Goal: Transaction & Acquisition: Purchase product/service

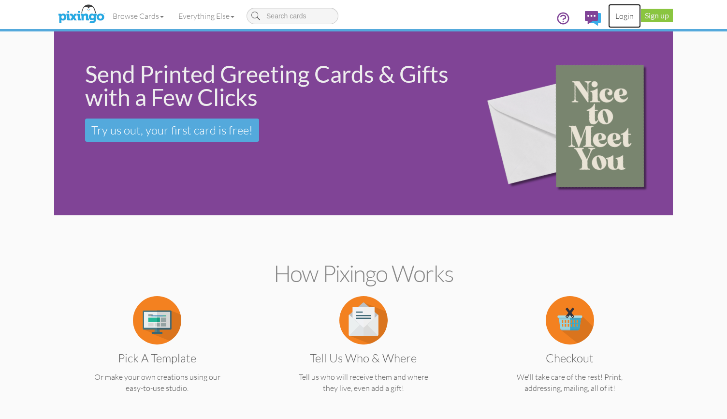
click at [622, 17] on link "Login" at bounding box center [624, 16] width 33 height 24
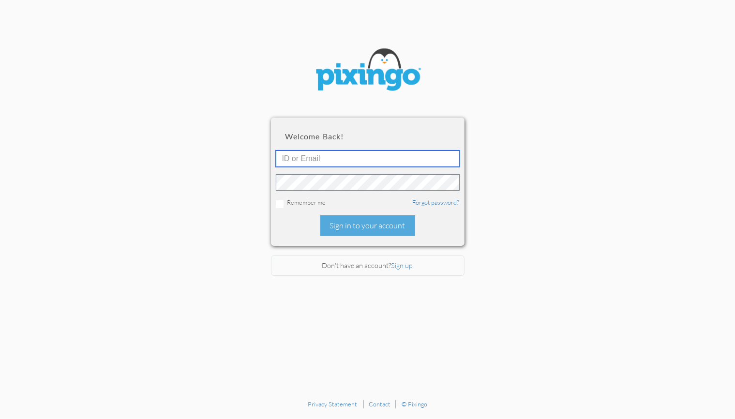
type input "[PERSON_NAME][EMAIL_ADDRESS][DOMAIN_NAME]"
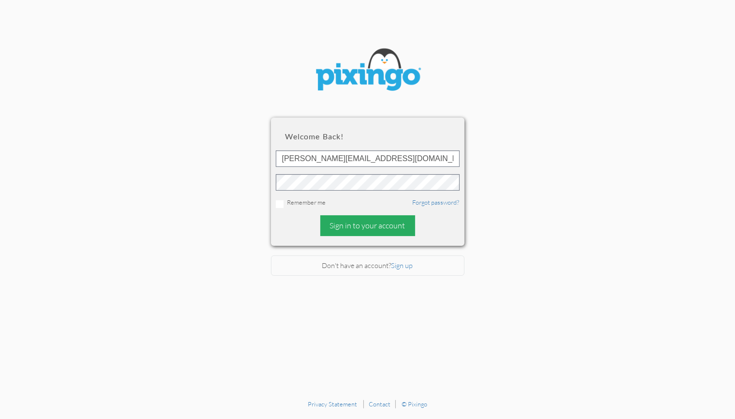
click at [376, 224] on div "Sign in to your account" at bounding box center [367, 225] width 95 height 21
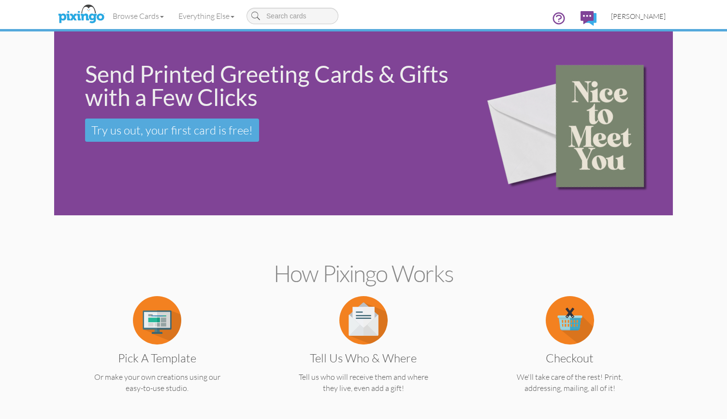
click at [638, 14] on span "[PERSON_NAME]" at bounding box center [638, 16] width 55 height 8
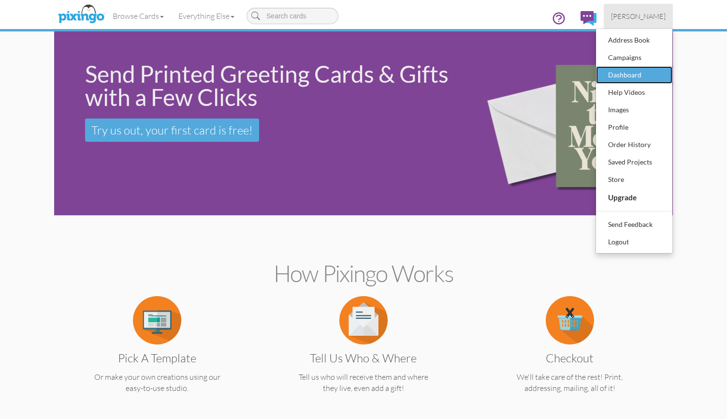
click at [646, 73] on div "Dashboard" at bounding box center [634, 75] width 57 height 15
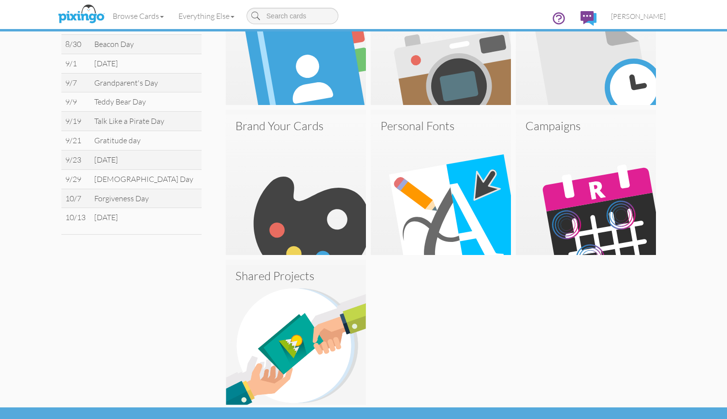
scroll to position [385, 0]
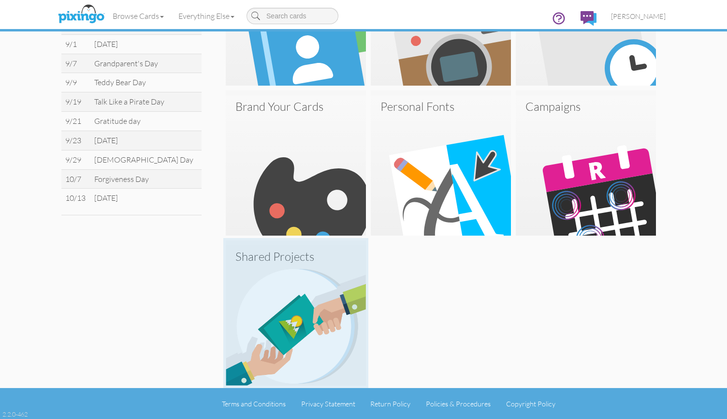
click at [287, 257] on h3 "Shared Projects" at bounding box center [296, 256] width 121 height 13
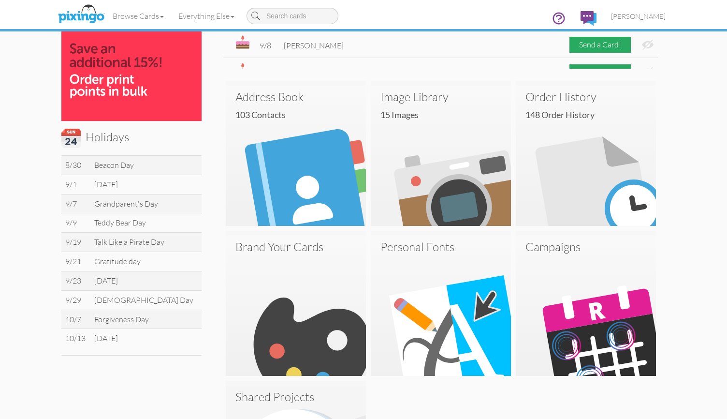
scroll to position [251, 0]
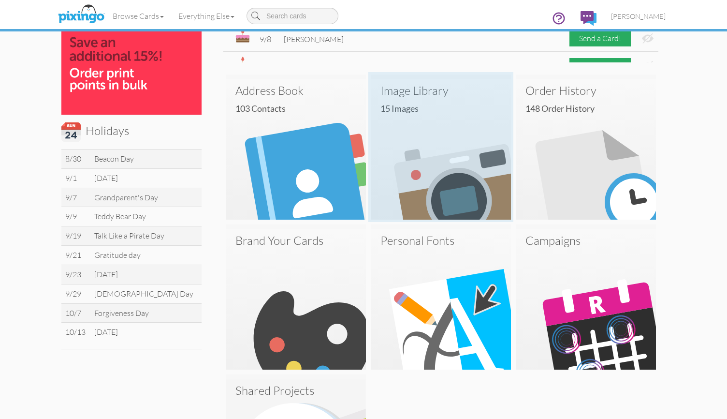
click at [479, 197] on img at bounding box center [441, 149] width 140 height 140
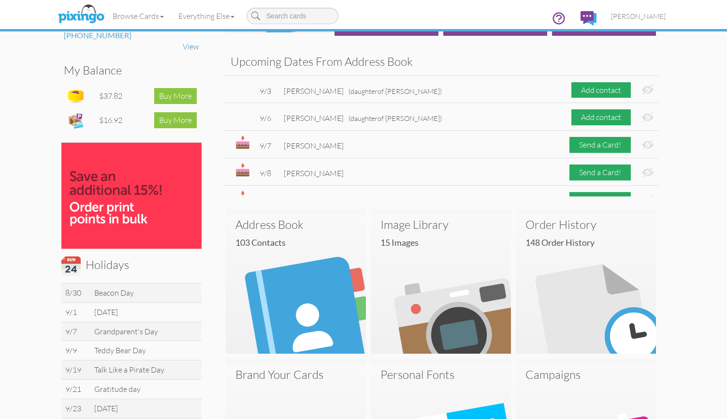
scroll to position [104, 0]
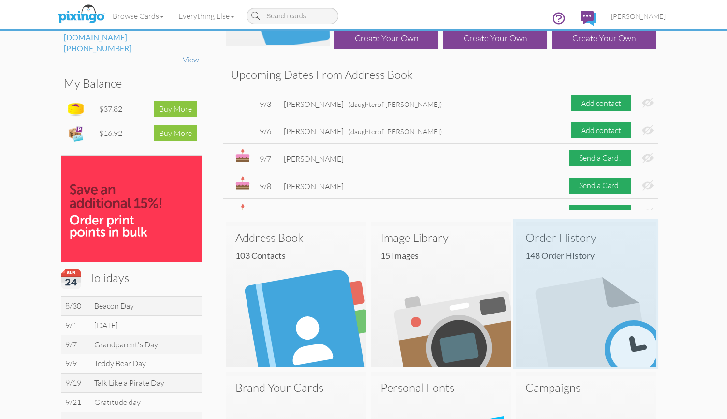
click at [604, 280] on img at bounding box center [586, 296] width 140 height 140
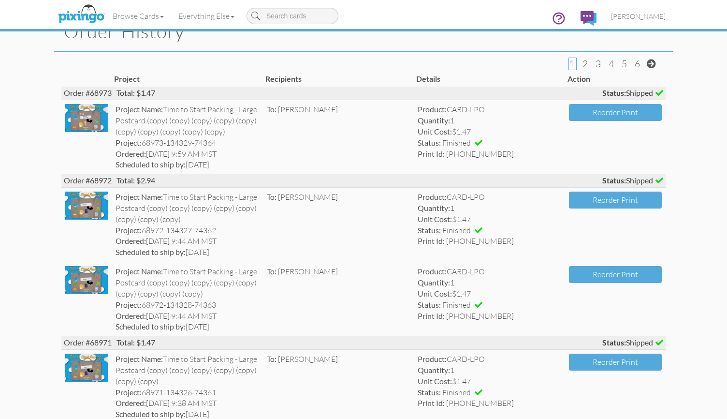
scroll to position [12, 0]
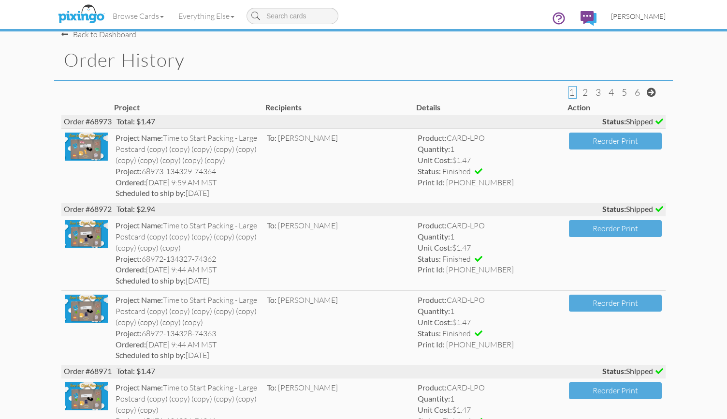
click at [621, 15] on span "[PERSON_NAME]" at bounding box center [638, 16] width 55 height 8
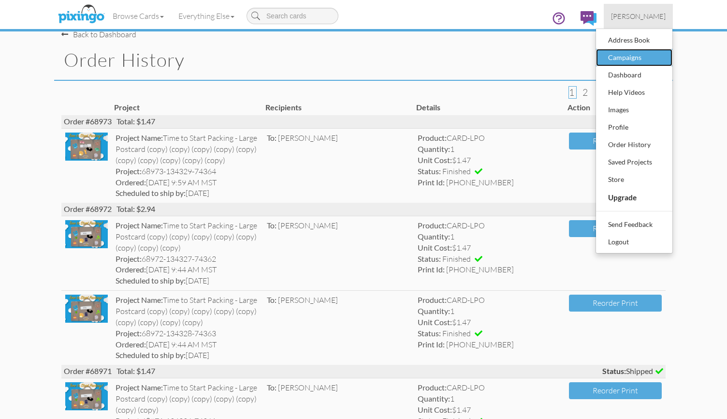
click at [632, 57] on div "Campaigns" at bounding box center [634, 57] width 57 height 15
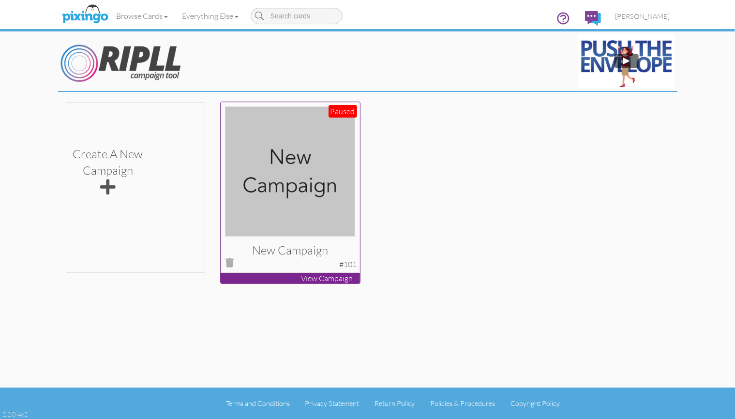
click at [286, 157] on img at bounding box center [290, 171] width 130 height 130
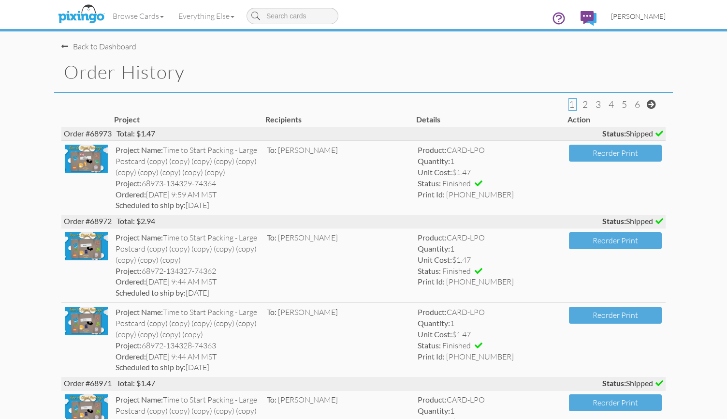
click at [660, 16] on span "[PERSON_NAME]" at bounding box center [638, 16] width 55 height 8
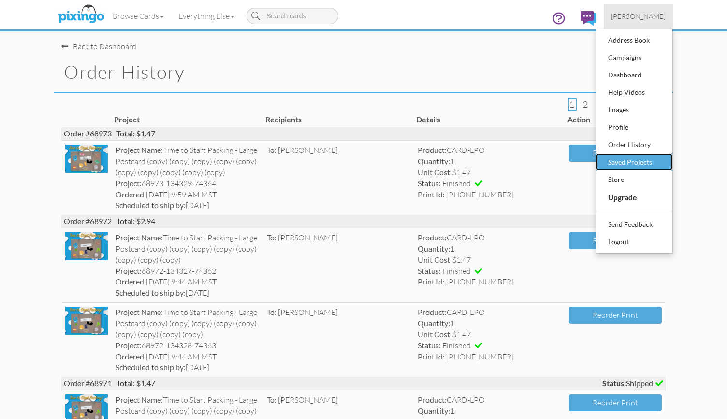
click at [646, 162] on div "Saved Projects" at bounding box center [634, 162] width 57 height 15
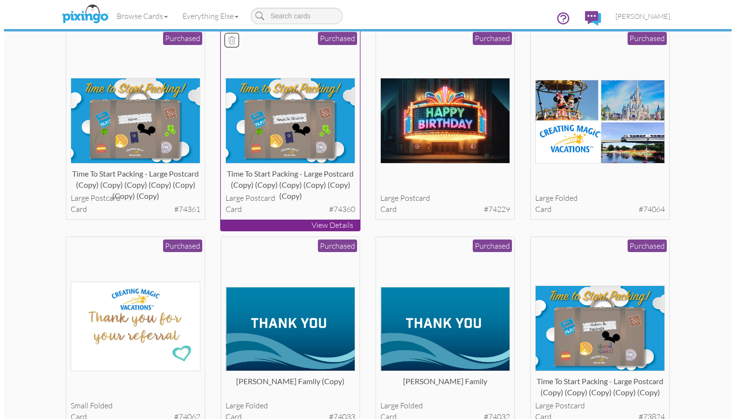
scroll to position [290, 0]
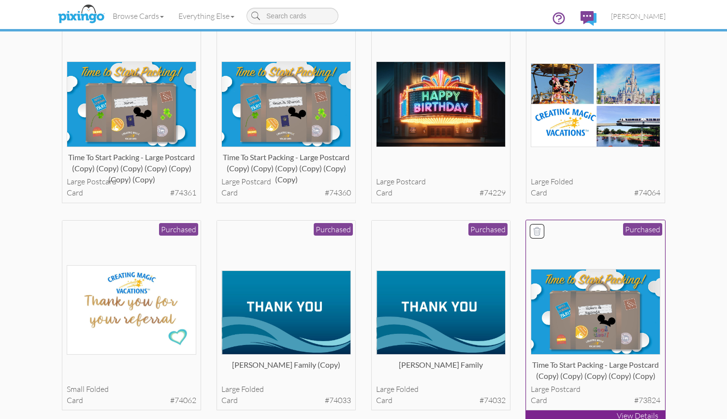
click at [628, 310] on img at bounding box center [596, 312] width 130 height 86
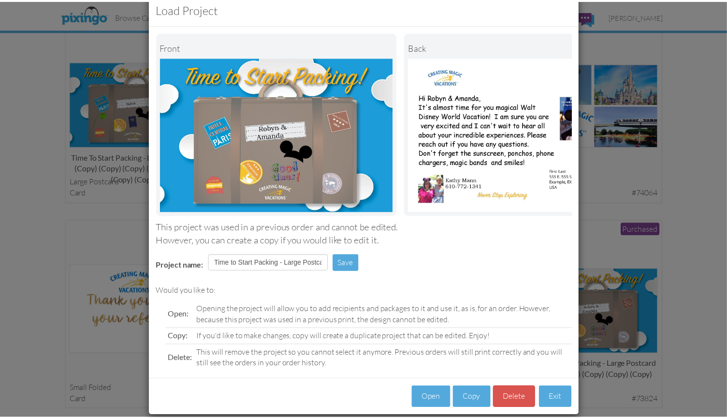
scroll to position [39, 0]
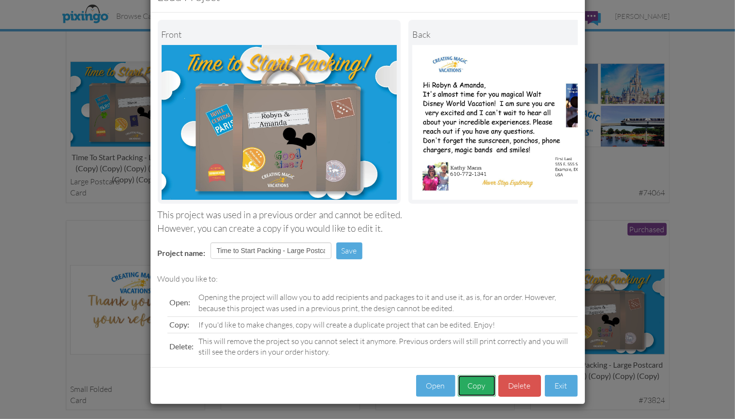
click at [479, 384] on button "Copy" at bounding box center [476, 386] width 38 height 22
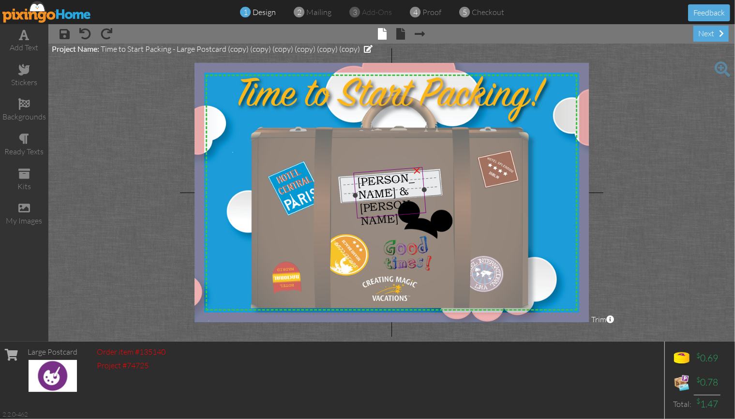
click at [417, 170] on div "×" at bounding box center [416, 169] width 17 height 17
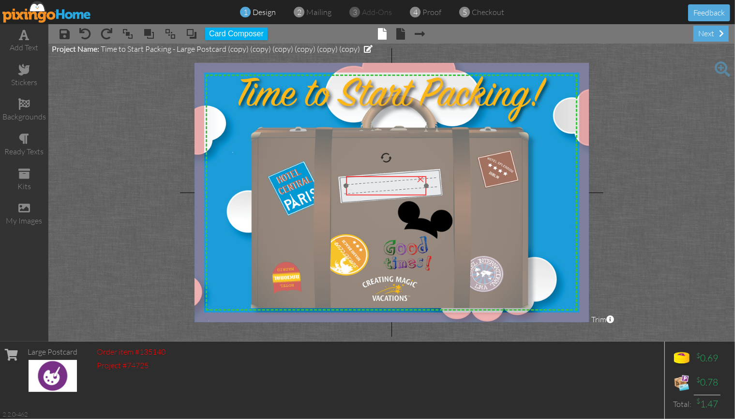
click at [398, 175] on div at bounding box center [385, 186] width 85 height 24
drag, startPoint x: 387, startPoint y: 156, endPoint x: 384, endPoint y: 147, distance: 9.6
click at [384, 147] on div "X X X X X X X X X X X X X X X X X X X X X X X X X X X X X X X X X X X X X X X X…" at bounding box center [391, 192] width 395 height 259
click at [26, 36] on span at bounding box center [24, 35] width 10 height 12
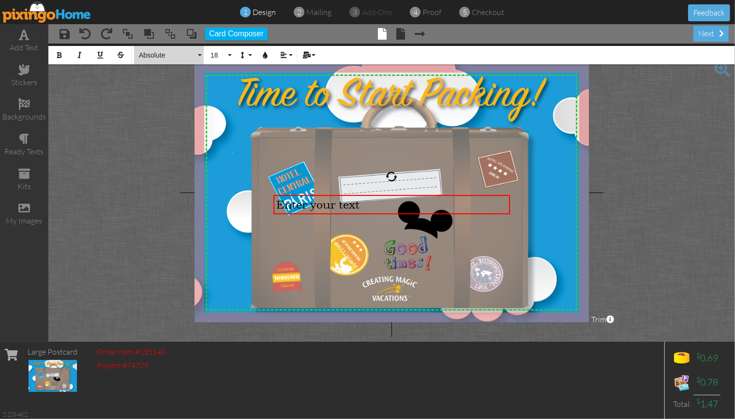
click at [154, 57] on span "Absolute" at bounding box center [167, 55] width 58 height 8
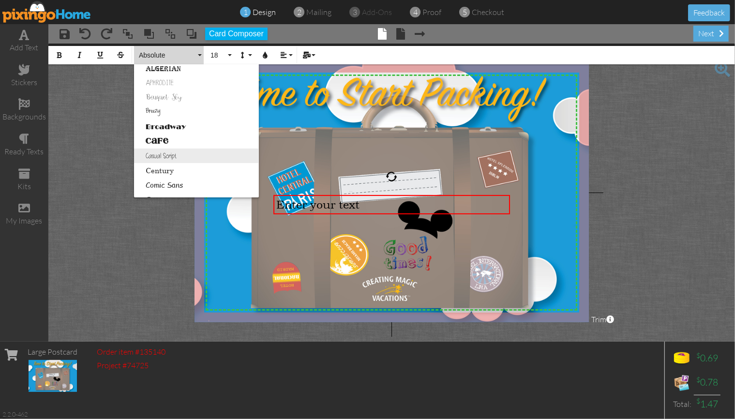
scroll to position [48, 0]
drag, startPoint x: 153, startPoint y: 170, endPoint x: 122, endPoint y: 166, distance: 31.2
click at [153, 170] on link "Comic Sans" at bounding box center [196, 168] width 125 height 15
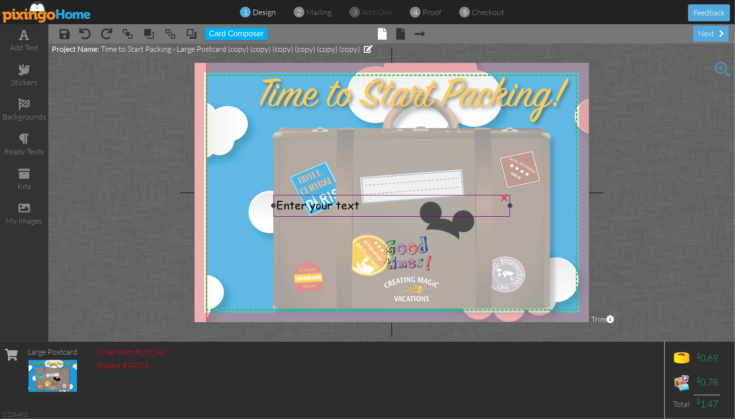
drag, startPoint x: 269, startPoint y: 206, endPoint x: 291, endPoint y: 206, distance: 21.8
click at [291, 206] on div "X X X X X X X X X X X X X X X X X X X X X X X X X X X X X X X X X X X X X X X X…" at bounding box center [391, 192] width 395 height 259
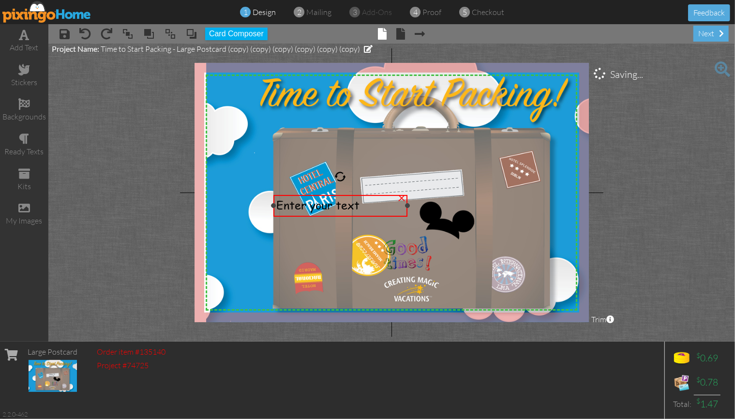
drag, startPoint x: 508, startPoint y: 203, endPoint x: 406, endPoint y: 206, distance: 102.6
click at [406, 206] on div at bounding box center [407, 205] width 5 height 5
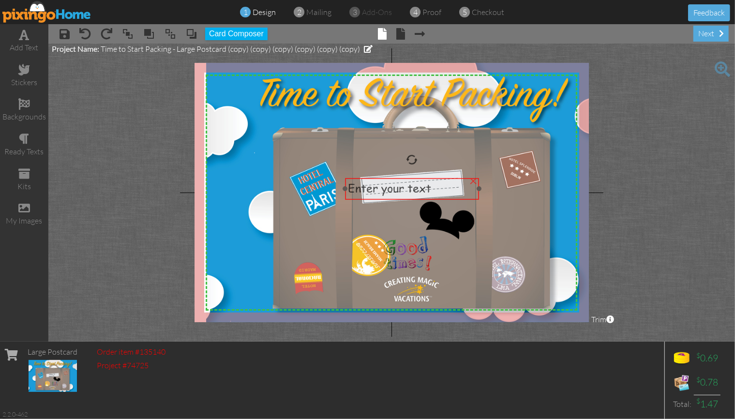
drag, startPoint x: 382, startPoint y: 208, endPoint x: 454, endPoint y: 192, distance: 73.5
click at [454, 192] on div "Enter your text" at bounding box center [412, 188] width 128 height 15
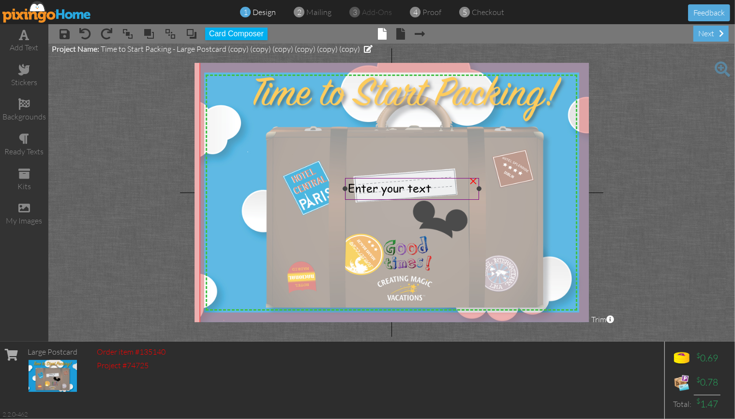
drag, startPoint x: 481, startPoint y: 189, endPoint x: 475, endPoint y: 187, distance: 6.1
click at [475, 187] on div "X X X X X X X X X X X X X X X X X X X X X X X X X X X X X X X X X X X X X X X X…" at bounding box center [391, 192] width 395 height 259
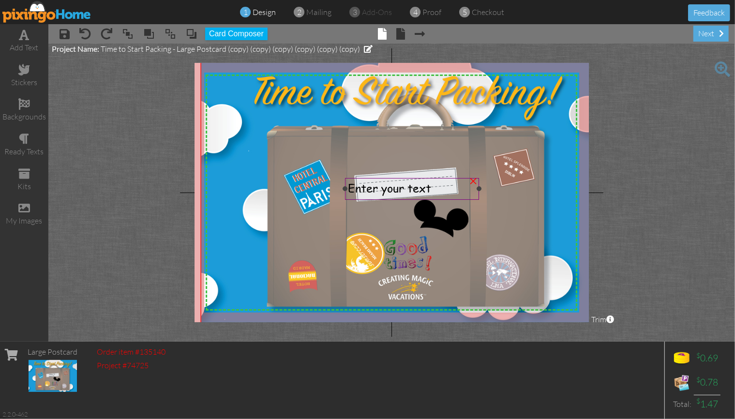
click at [475, 187] on div "×" at bounding box center [472, 179] width 15 height 15
drag, startPoint x: 424, startPoint y: 178, endPoint x: 436, endPoint y: 178, distance: 11.6
click at [436, 178] on div "X X X X X X X X X X X X X X X X X X X X X X X X X X X X X X X X X X X X X X X X…" at bounding box center [391, 192] width 395 height 259
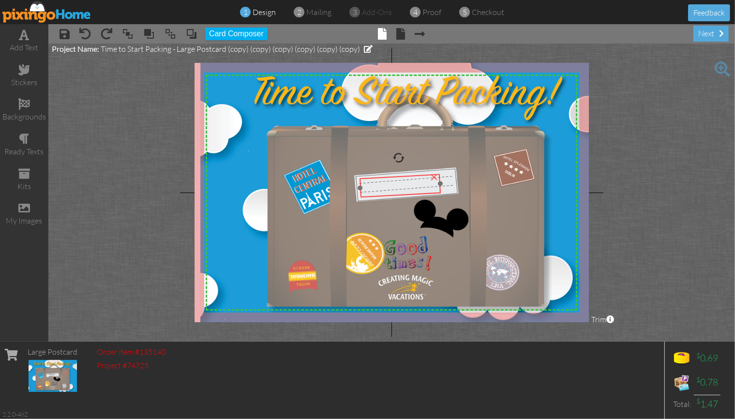
drag, startPoint x: 381, startPoint y: 176, endPoint x: 395, endPoint y: 176, distance: 14.5
click at [395, 176] on div at bounding box center [400, 185] width 86 height 29
click at [413, 182] on div "Gettz g" at bounding box center [404, 185] width 74 height 17
click at [381, 190] on div "Gettz g" at bounding box center [404, 185] width 74 height 17
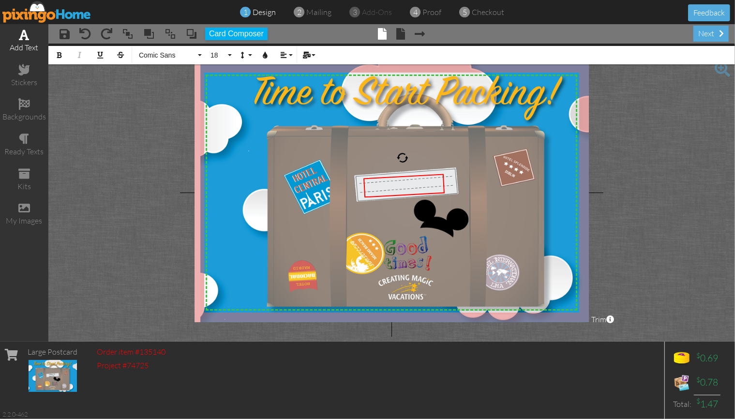
click at [24, 32] on span at bounding box center [24, 35] width 10 height 12
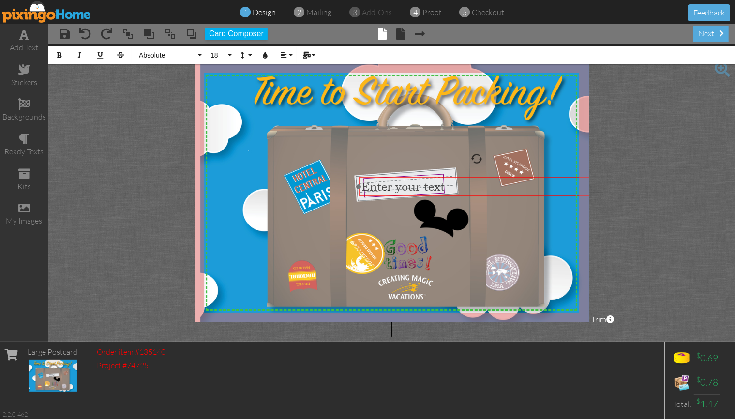
drag, startPoint x: 399, startPoint y: 194, endPoint x: 485, endPoint y: 177, distance: 87.0
click at [485, 177] on div "​ Enter your text ​" at bounding box center [476, 186] width 236 height 19
click at [455, 188] on div "Enter your text" at bounding box center [476, 186] width 230 height 13
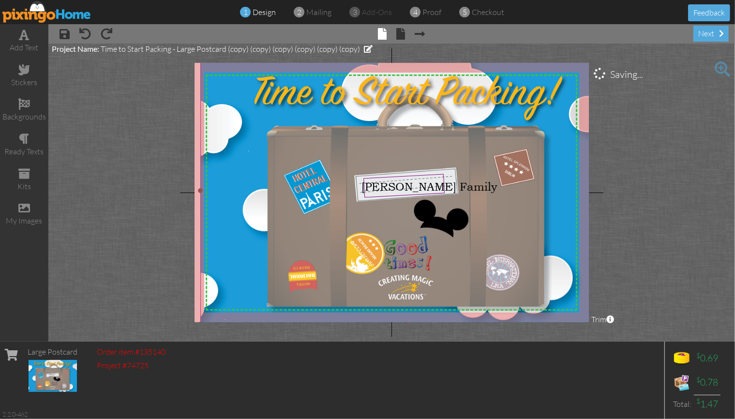
click at [495, 206] on img at bounding box center [405, 191] width 411 height 266
click at [402, 155] on img at bounding box center [405, 191] width 411 height 266
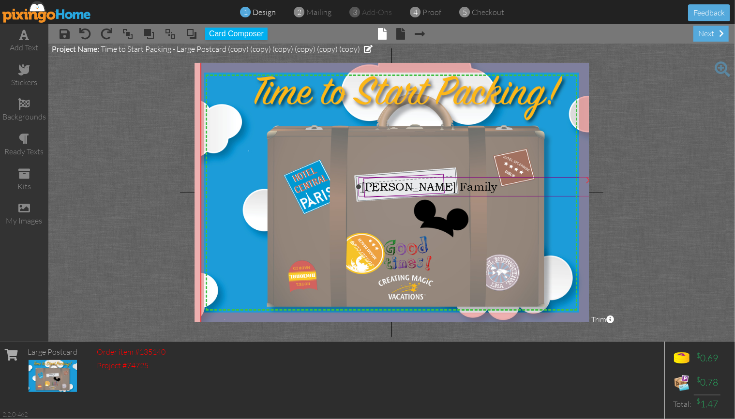
click at [409, 182] on span "[PERSON_NAME] Family" at bounding box center [429, 186] width 136 height 13
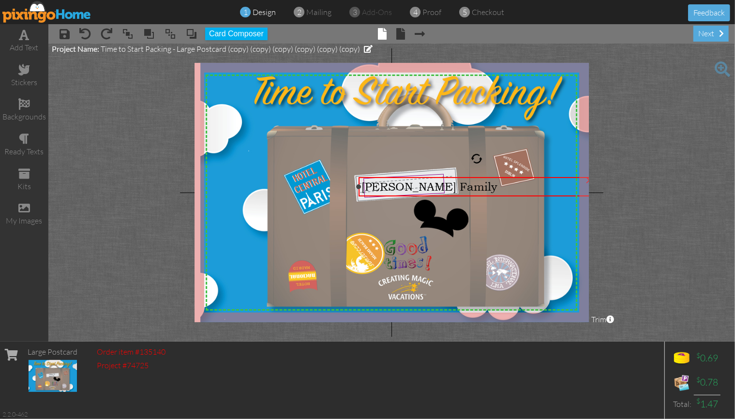
click at [477, 159] on div at bounding box center [477, 159] width 12 height 12
drag, startPoint x: 477, startPoint y: 159, endPoint x: 474, endPoint y: 147, distance: 11.4
click at [474, 147] on div "X X X X X X X X X X X X X X X X X X X X X X X X X X X X X X X X X X X X X X X X…" at bounding box center [391, 192] width 395 height 259
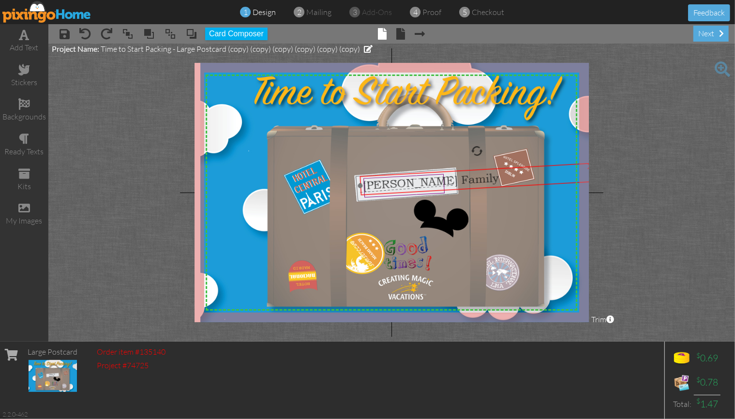
drag, startPoint x: 458, startPoint y: 180, endPoint x: 460, endPoint y: 173, distance: 7.9
click at [460, 173] on div "[PERSON_NAME] Family" at bounding box center [477, 178] width 237 height 33
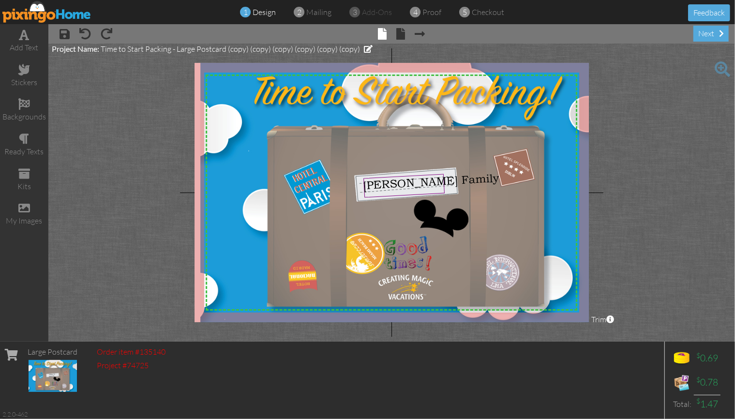
click at [649, 229] on project-studio-wrapper "X X X X X X X X X X X X X X X X X X X X X X X X X X X X X X X X X X X X X X X X…" at bounding box center [391, 193] width 686 height 298
click at [401, 35] on span at bounding box center [400, 34] width 9 height 12
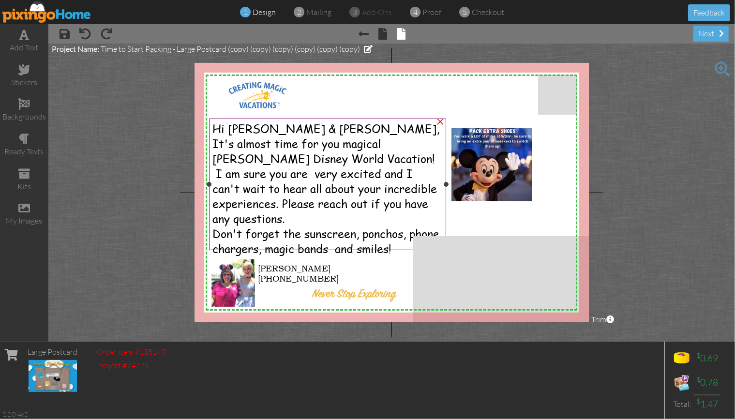
click at [320, 130] on span "Hi [PERSON_NAME] & [PERSON_NAME]," at bounding box center [325, 128] width 227 height 15
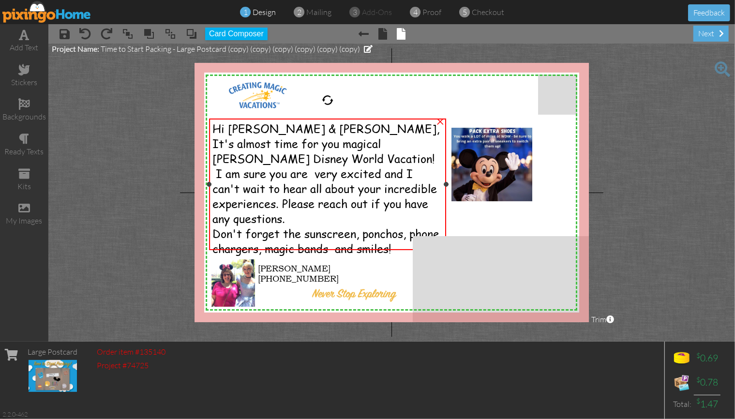
click at [320, 130] on span "Hi [PERSON_NAME] & [PERSON_NAME]," at bounding box center [325, 128] width 227 height 15
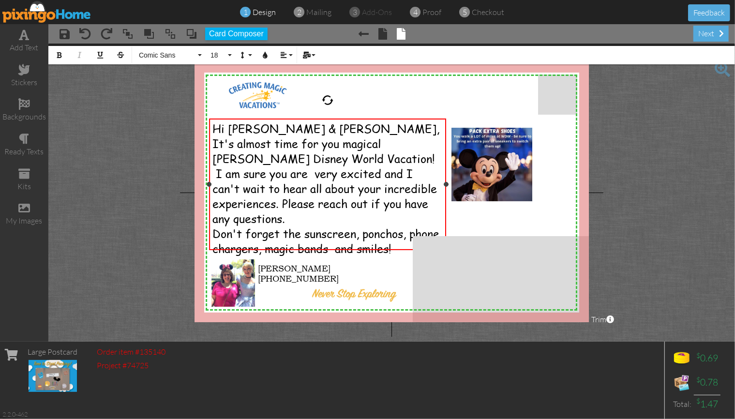
click at [313, 130] on span "Hi [PERSON_NAME] & [PERSON_NAME]," at bounding box center [325, 128] width 227 height 15
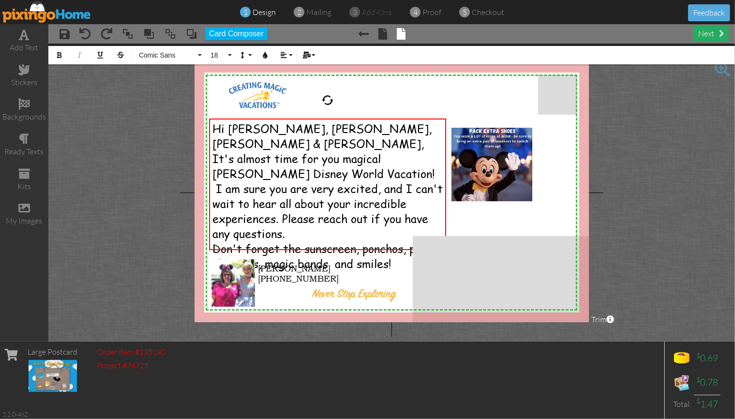
click at [708, 36] on div "next" at bounding box center [710, 34] width 35 height 16
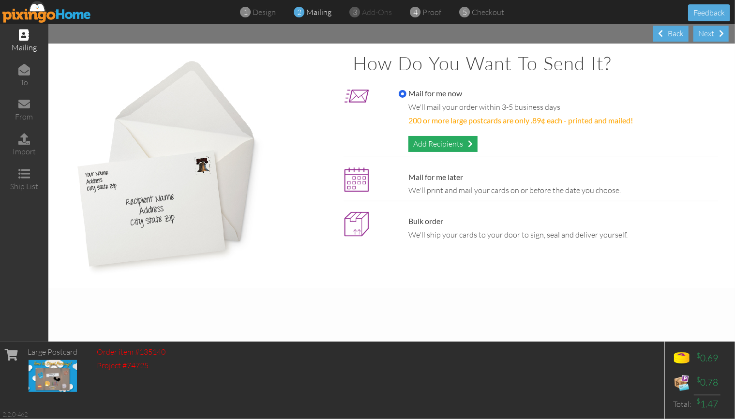
click at [453, 145] on div "Add Recipients" at bounding box center [442, 144] width 69 height 16
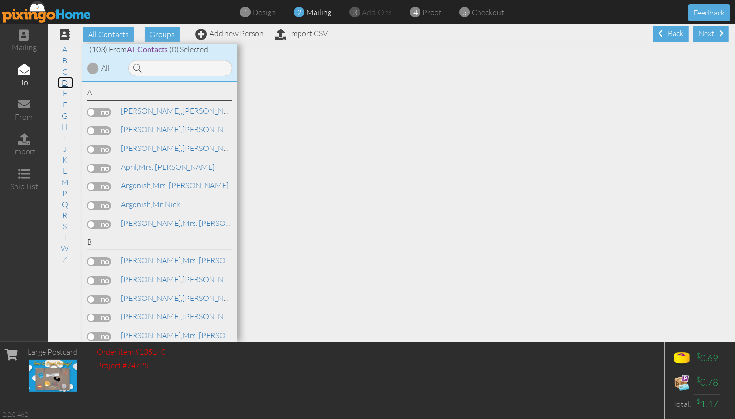
click at [65, 82] on link "D" at bounding box center [65, 83] width 15 height 12
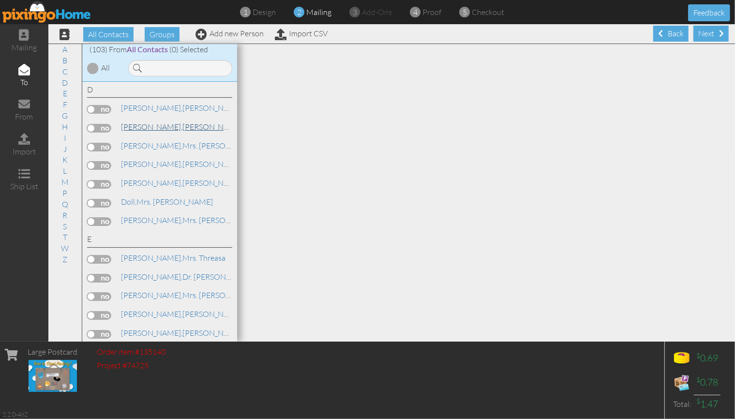
click at [142, 124] on span "[PERSON_NAME]," at bounding box center [151, 127] width 61 height 10
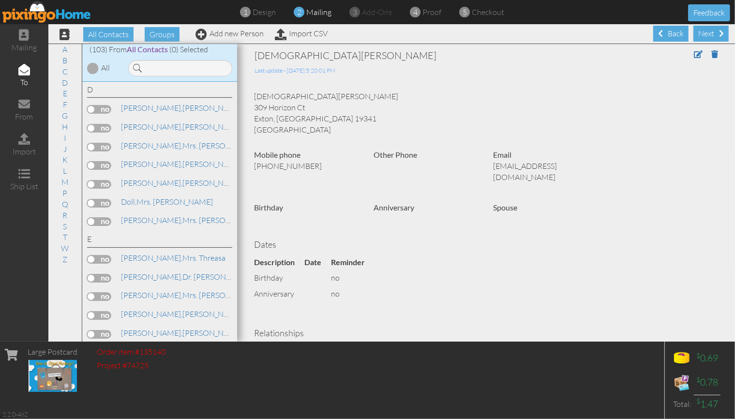
click at [107, 147] on label at bounding box center [99, 147] width 24 height 9
click at [0, 0] on input "checkbox" at bounding box center [0, 0] width 0 height 0
click at [712, 30] on div "Next" at bounding box center [710, 34] width 35 height 16
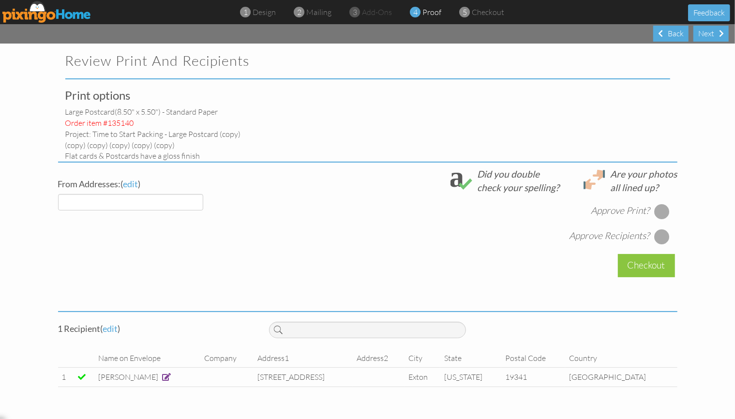
select select "object:4878"
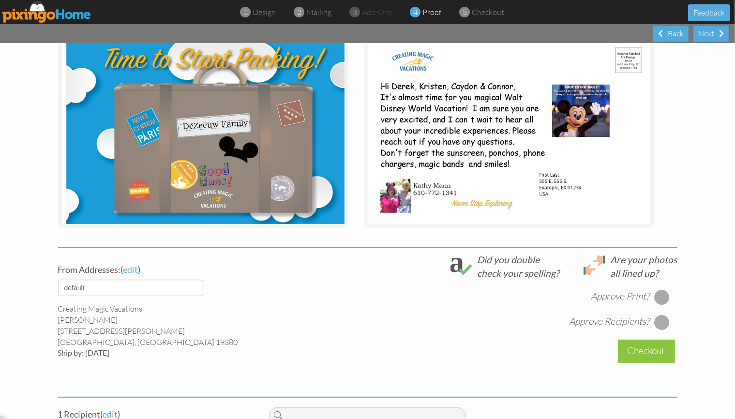
scroll to position [193, 0]
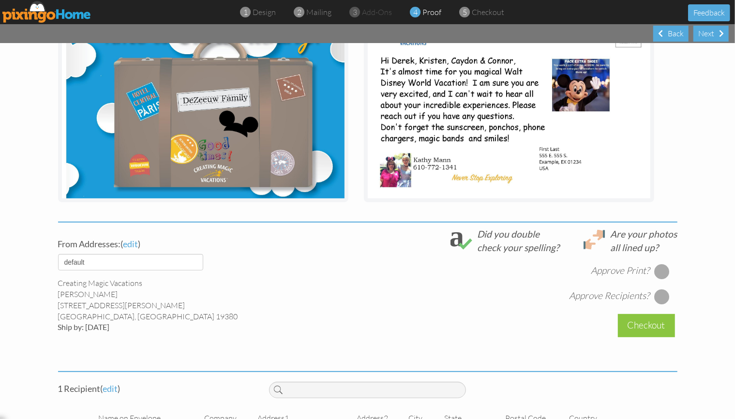
click at [658, 272] on div at bounding box center [661, 271] width 15 height 15
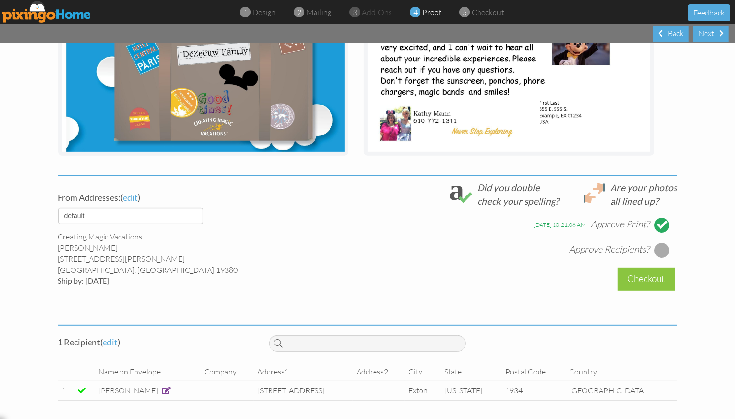
scroll to position [240, 0]
click at [171, 388] on span at bounding box center [166, 390] width 9 height 8
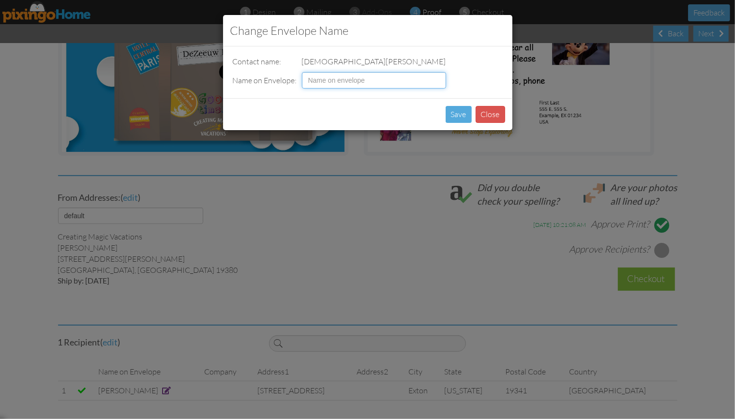
click at [325, 80] on input at bounding box center [374, 80] width 144 height 16
type input "[PERSON_NAME] Family"
click at [465, 117] on button "Save" at bounding box center [458, 114] width 26 height 17
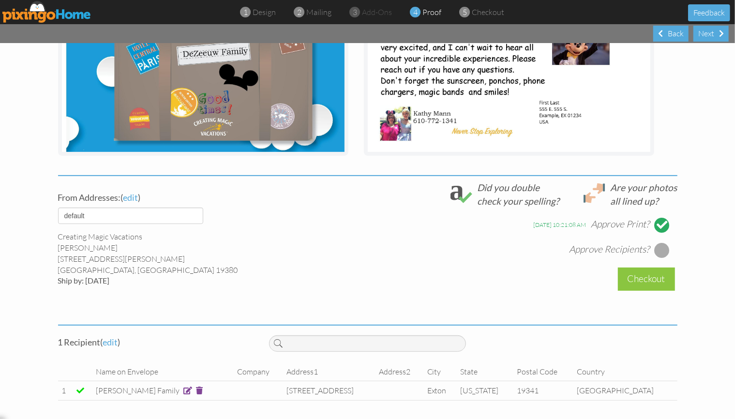
click at [656, 247] on div at bounding box center [661, 249] width 15 height 15
click at [650, 280] on div "Checkout" at bounding box center [646, 278] width 57 height 23
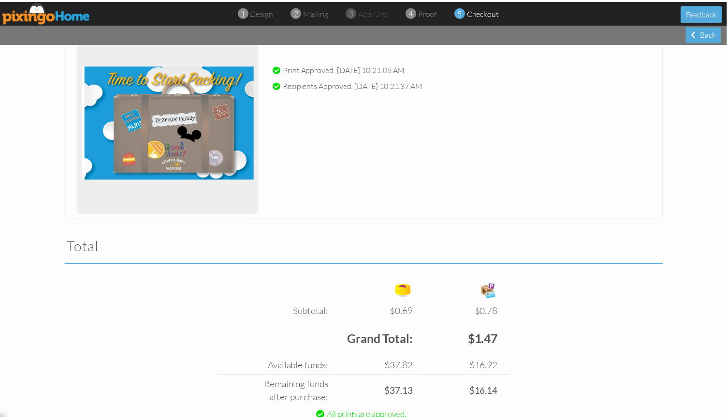
scroll to position [193, 0]
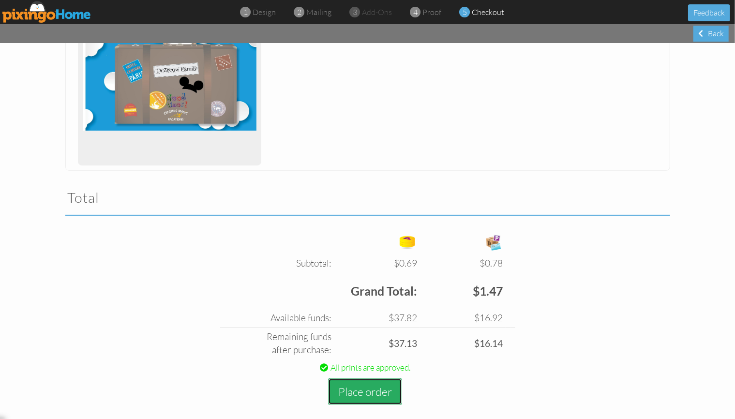
click at [372, 395] on button "Place order" at bounding box center [365, 391] width 74 height 27
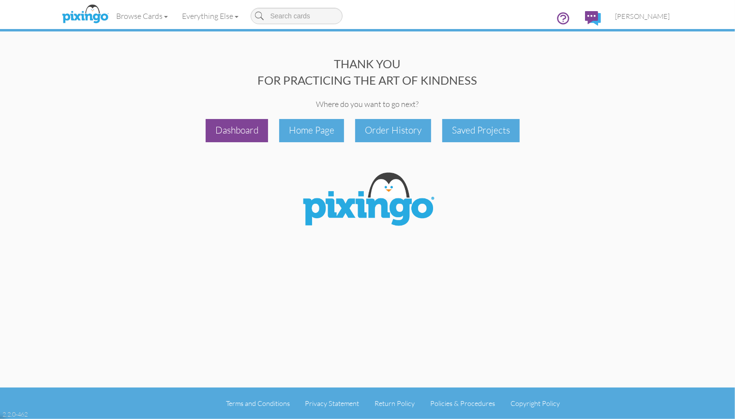
click at [245, 130] on div "Dashboard" at bounding box center [237, 130] width 62 height 23
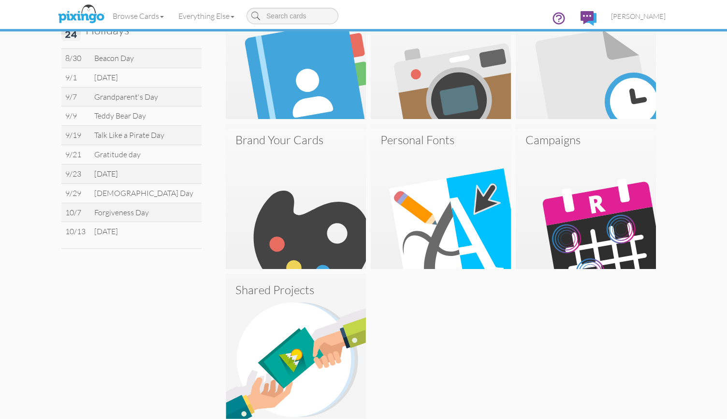
scroll to position [349, 0]
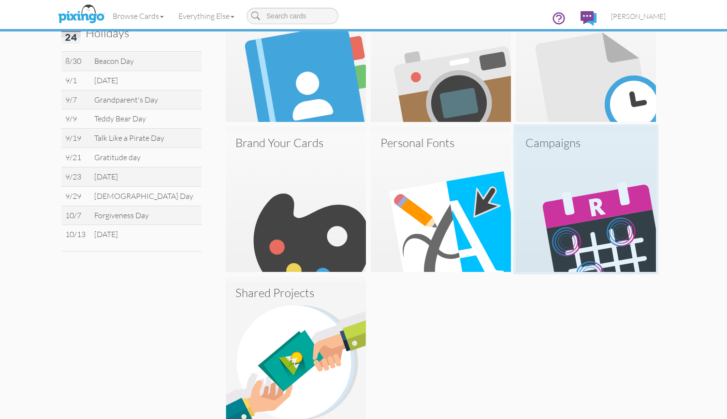
click at [594, 250] on img at bounding box center [586, 202] width 140 height 140
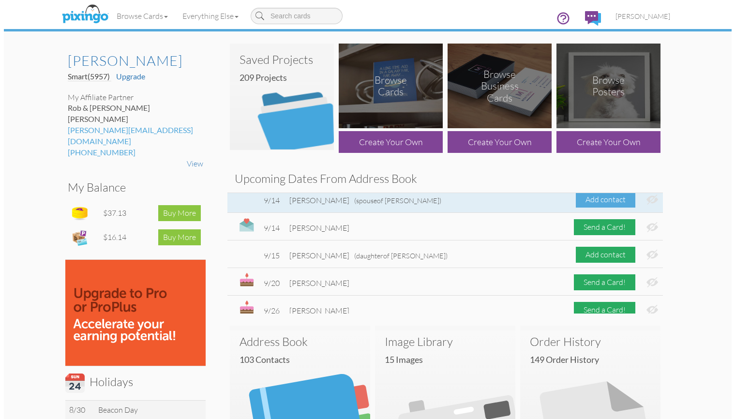
scroll to position [242, 0]
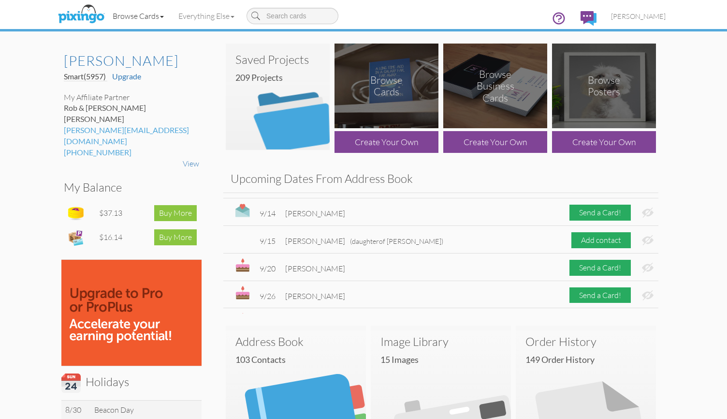
click at [138, 14] on link "Browse Cards" at bounding box center [138, 16] width 66 height 24
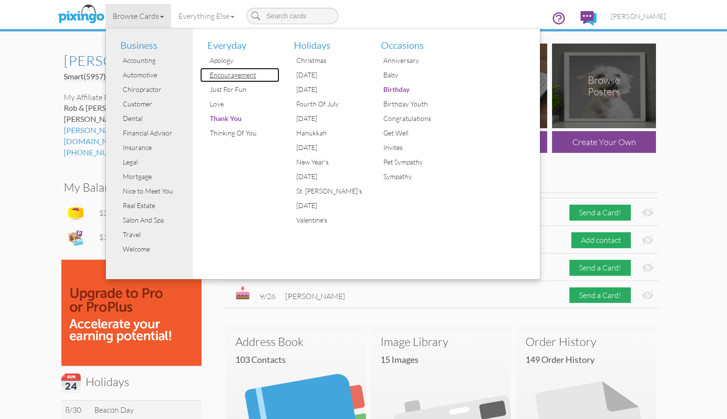
click at [232, 76] on div "Encouragement" at bounding box center [243, 75] width 73 height 15
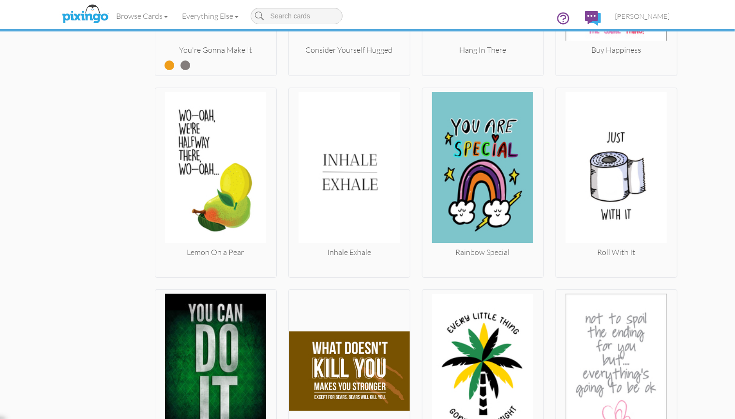
scroll to position [2638, 0]
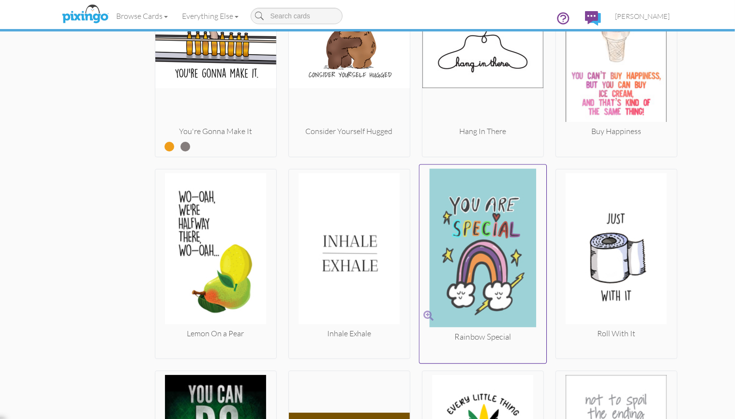
click at [474, 237] on img at bounding box center [482, 250] width 127 height 162
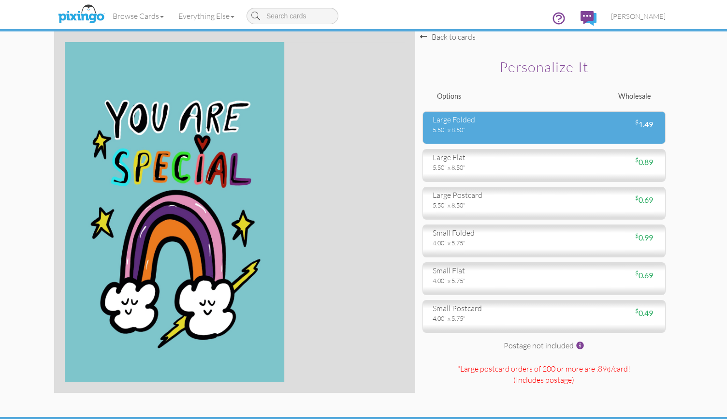
click at [556, 118] on div "large folded 5.50" x 8.50" $ 1.49" at bounding box center [544, 127] width 243 height 33
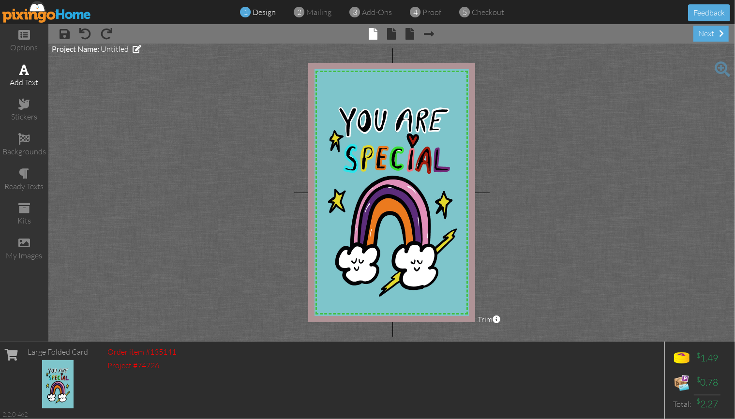
click at [25, 78] on div "add text" at bounding box center [24, 82] width 48 height 11
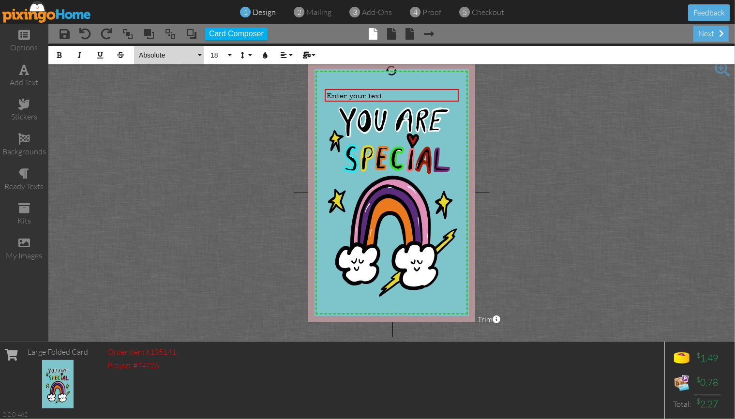
click at [201, 55] on button "Absolute" at bounding box center [169, 55] width 70 height 18
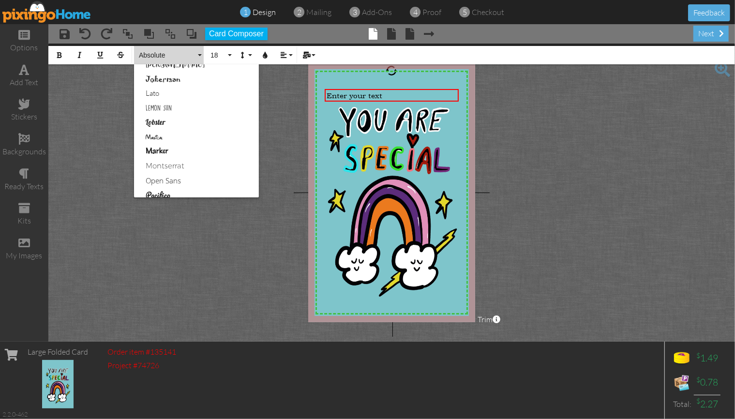
scroll to position [347, 0]
click at [174, 133] on link "Magical" at bounding box center [196, 131] width 125 height 15
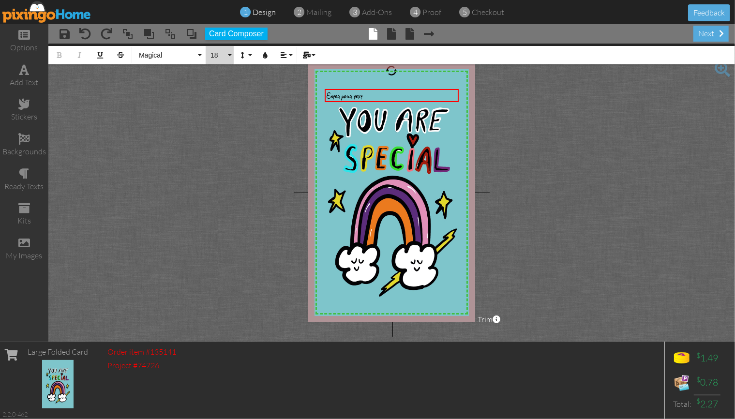
click at [217, 55] on span "18" at bounding box center [217, 55] width 16 height 8
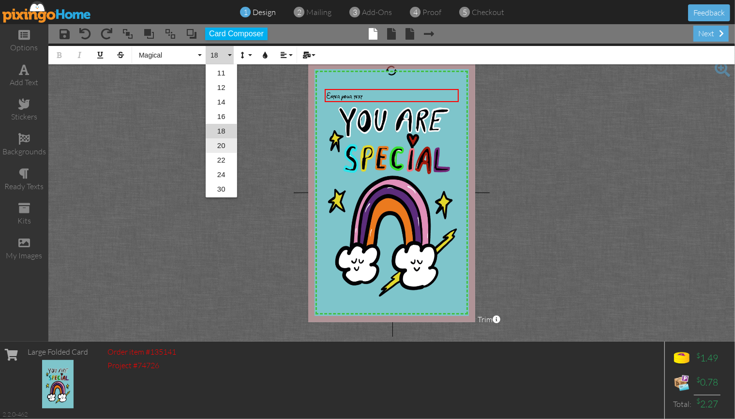
click at [225, 147] on link "20" at bounding box center [221, 145] width 31 height 15
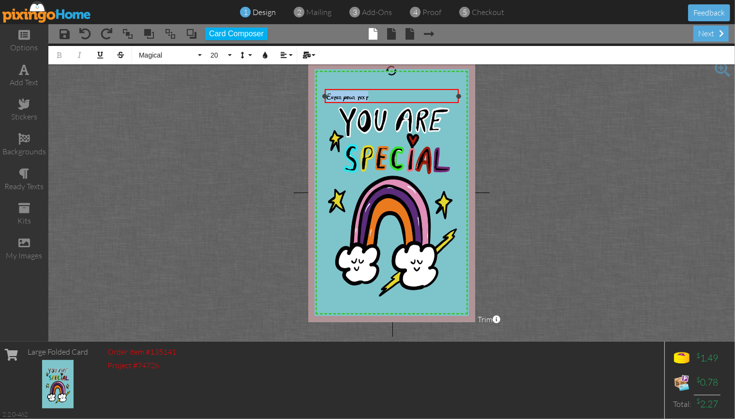
click at [378, 96] on div "Enter your text" at bounding box center [391, 96] width 130 height 11
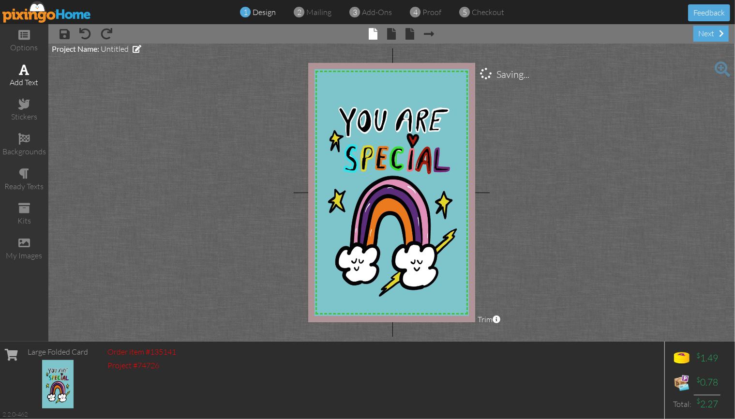
click at [25, 77] on div "add text" at bounding box center [24, 82] width 48 height 11
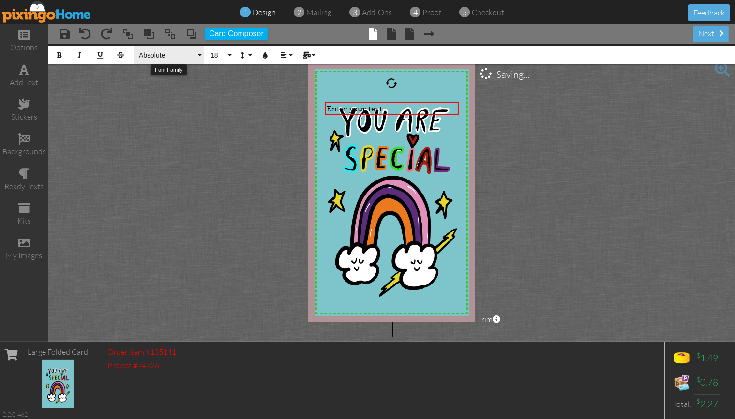
click at [199, 56] on button "Absolute" at bounding box center [169, 55] width 70 height 18
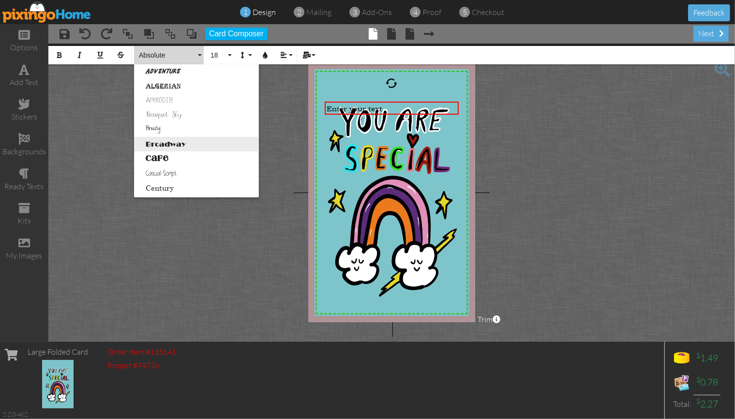
scroll to position [48, 0]
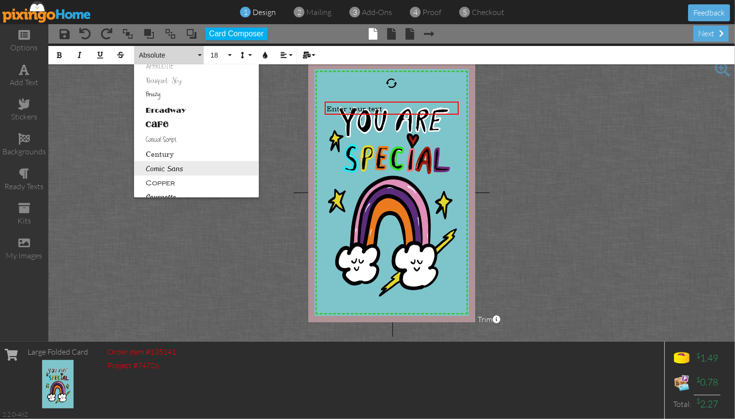
click at [195, 167] on link "Comic Sans" at bounding box center [196, 168] width 125 height 15
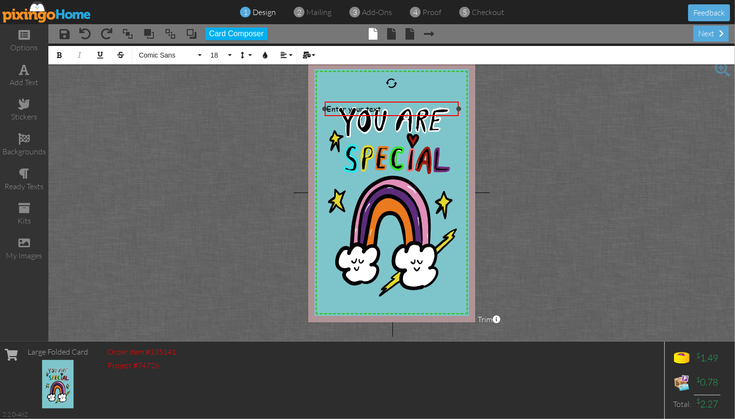
click at [396, 105] on div "Enter your text" at bounding box center [391, 109] width 130 height 10
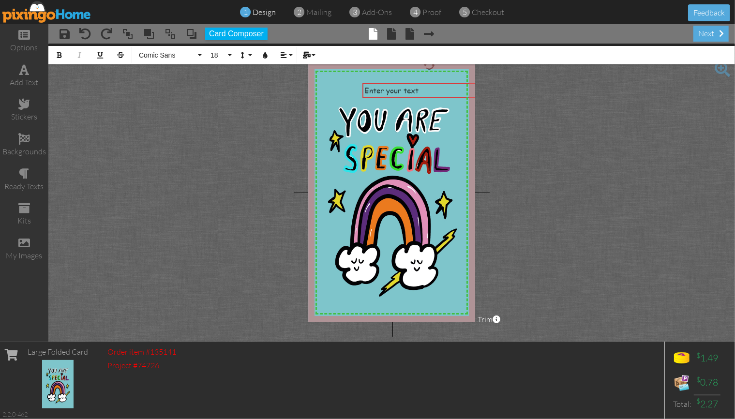
drag, startPoint x: 458, startPoint y: 103, endPoint x: 496, endPoint y: 84, distance: 42.0
click at [496, 84] on project-studio-wrapper "X X X X X X X X X X X X X X X X X X X X X X X X X X X X X X X X X X X X X X X X…" at bounding box center [391, 193] width 686 height 298
click at [216, 54] on span "18" at bounding box center [217, 55] width 16 height 8
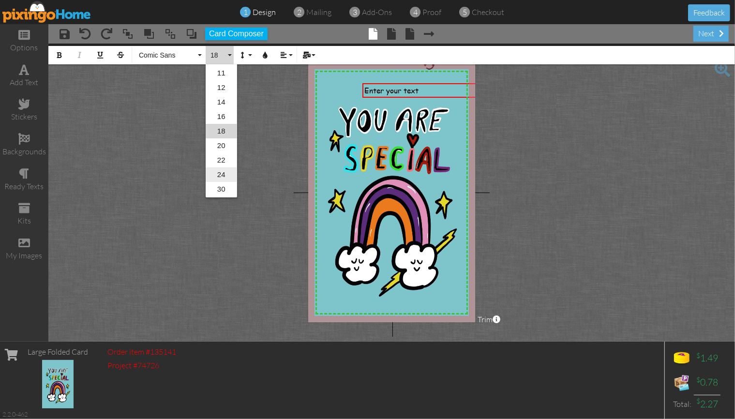
click at [220, 175] on link "24" at bounding box center [221, 174] width 31 height 15
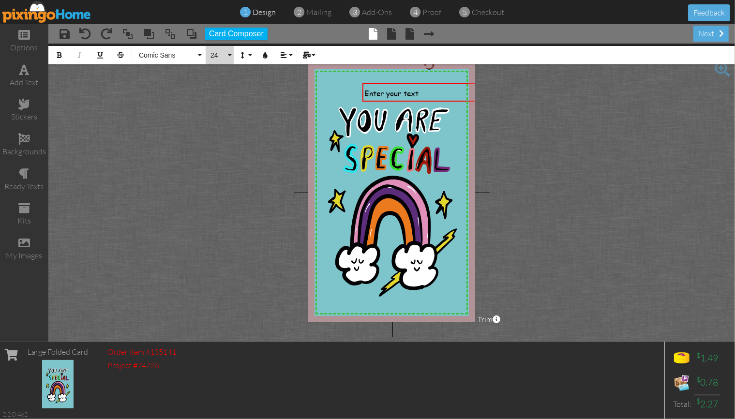
click at [216, 55] on span "24" at bounding box center [217, 55] width 16 height 8
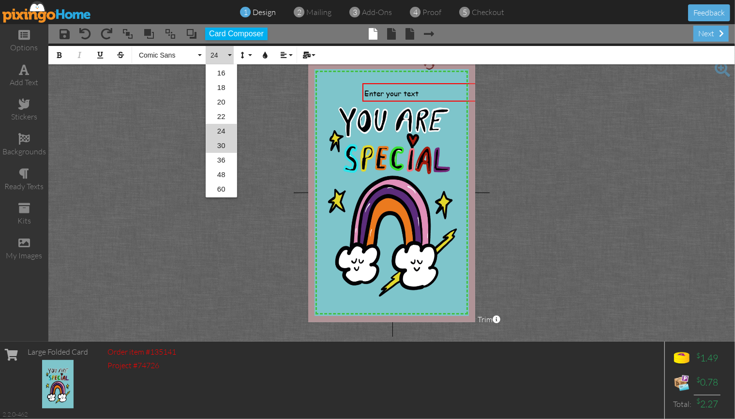
click at [221, 147] on link "30" at bounding box center [221, 145] width 31 height 15
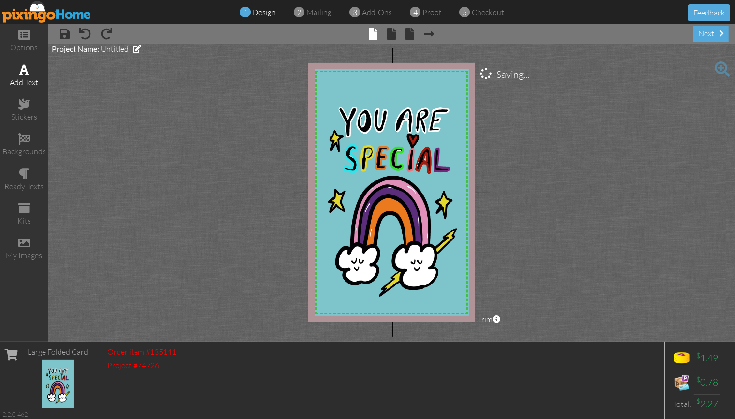
click at [21, 73] on span at bounding box center [24, 70] width 10 height 12
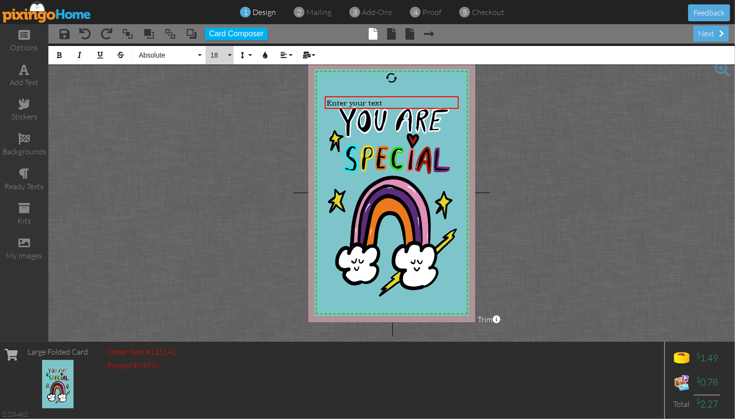
click at [218, 55] on span "18" at bounding box center [217, 55] width 16 height 8
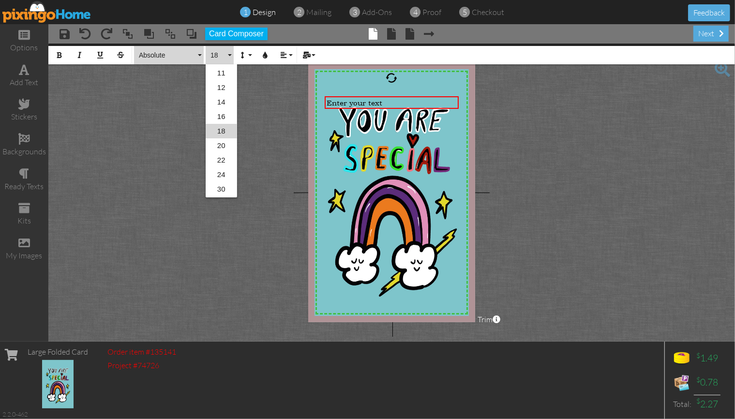
click at [164, 54] on span "Absolute" at bounding box center [167, 55] width 58 height 8
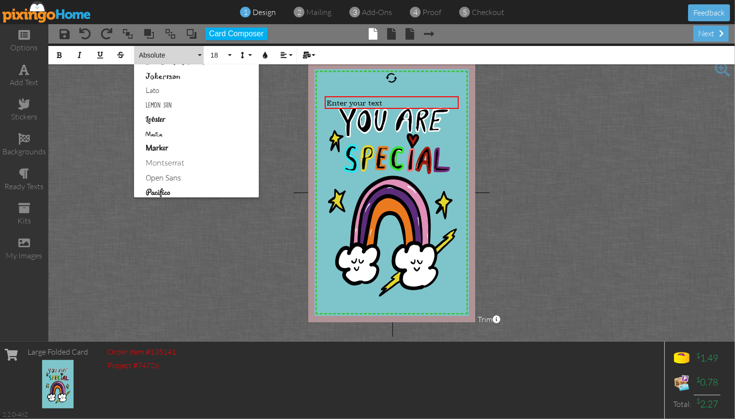
scroll to position [383, 0]
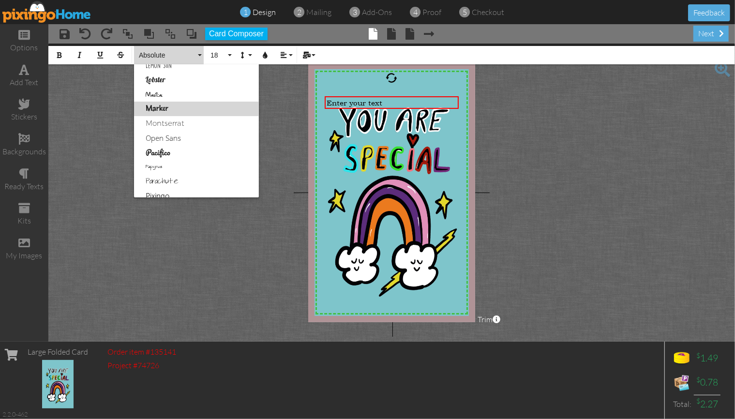
click at [173, 108] on link "Marker" at bounding box center [196, 109] width 125 height 15
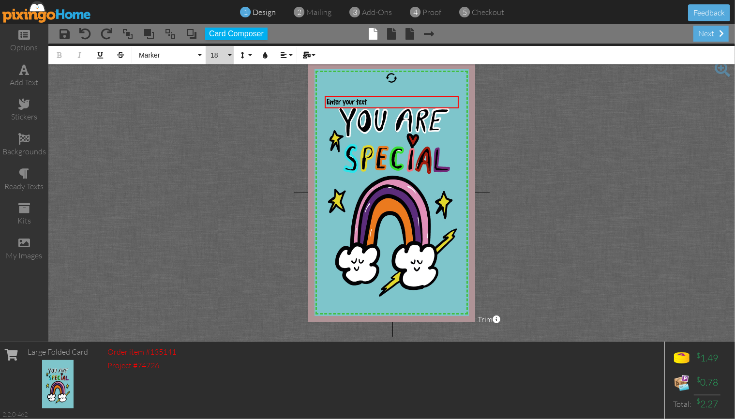
click at [214, 54] on span "18" at bounding box center [217, 55] width 16 height 8
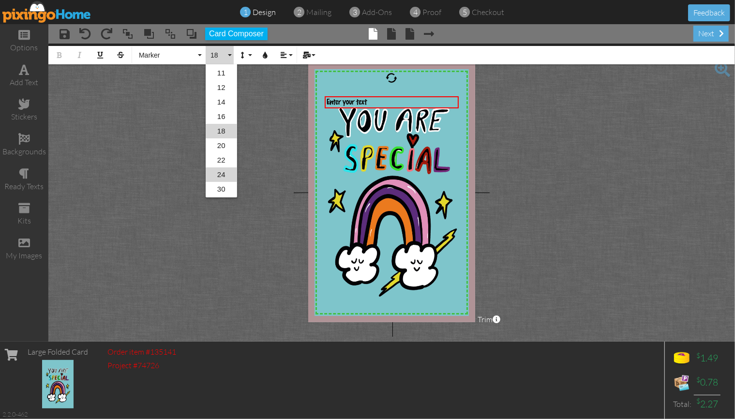
click at [223, 173] on link "24" at bounding box center [221, 174] width 31 height 15
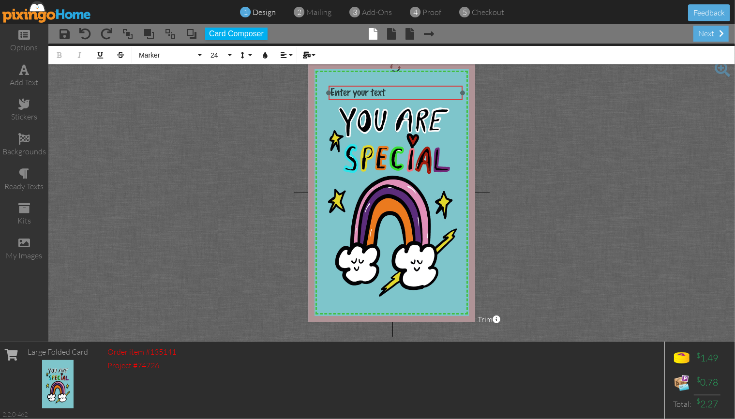
drag, startPoint x: 408, startPoint y: 97, endPoint x: 412, endPoint y: 87, distance: 11.3
click at [412, 87] on div "​ Enter your text ​" at bounding box center [395, 93] width 134 height 15
drag, startPoint x: 328, startPoint y: 94, endPoint x: 372, endPoint y: 95, distance: 44.0
click at [372, 95] on div at bounding box center [372, 92] width 5 height 5
click at [438, 93] on div "Enter your text" at bounding box center [417, 93] width 86 height 11
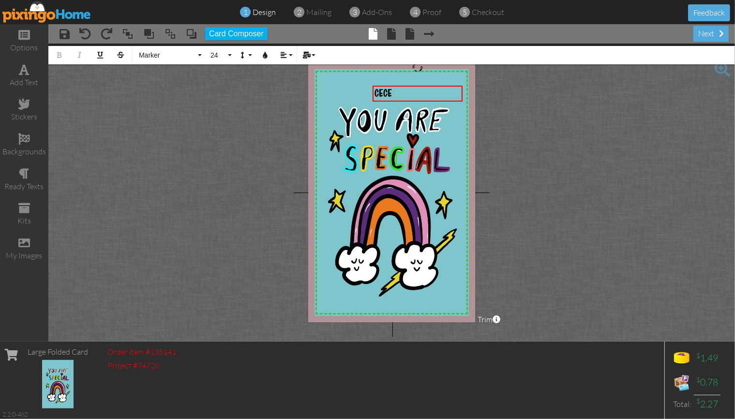
click at [689, 251] on project-studio-wrapper "X X X X X X X X X X X X X X X X X X X X X X X X X X X X X X X X X X X X X X X X…" at bounding box center [391, 193] width 686 height 298
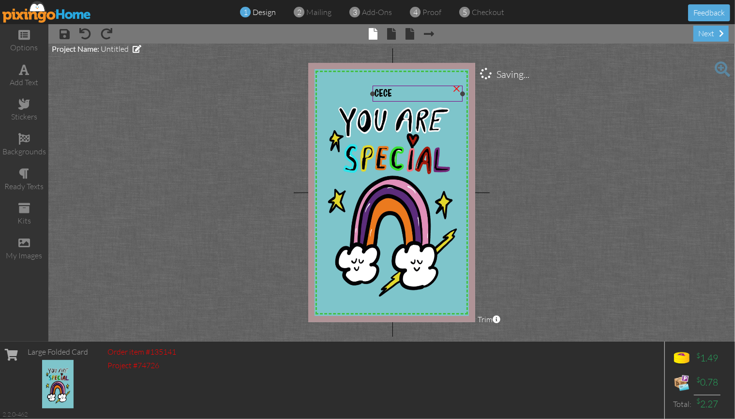
click at [457, 88] on div "×" at bounding box center [456, 87] width 15 height 15
click at [27, 70] on span at bounding box center [24, 70] width 10 height 12
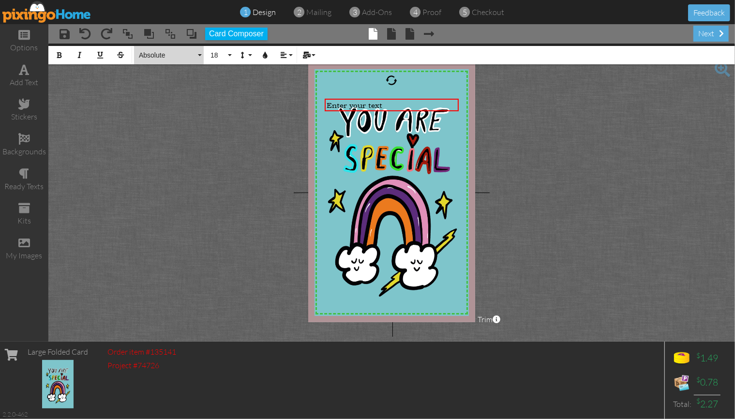
click at [201, 55] on button "Absolute" at bounding box center [169, 55] width 70 height 18
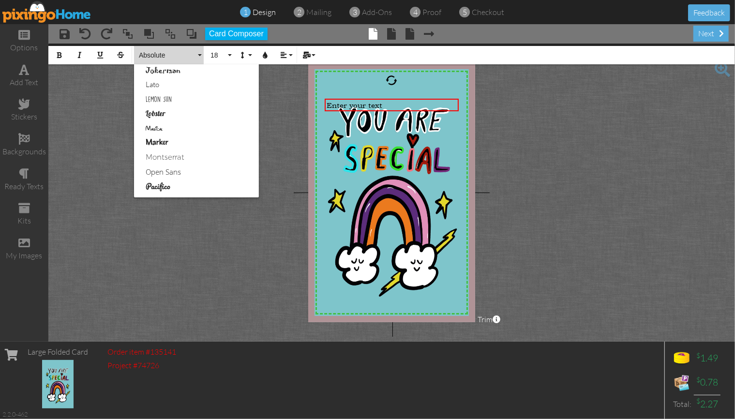
scroll to position [344, 0]
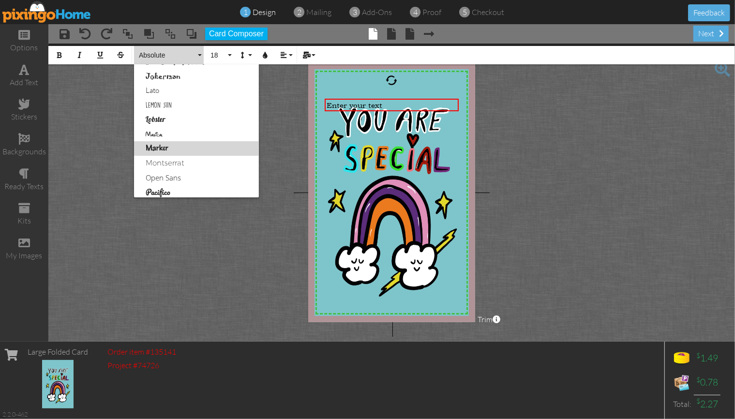
click at [179, 149] on link "Marker" at bounding box center [196, 148] width 125 height 15
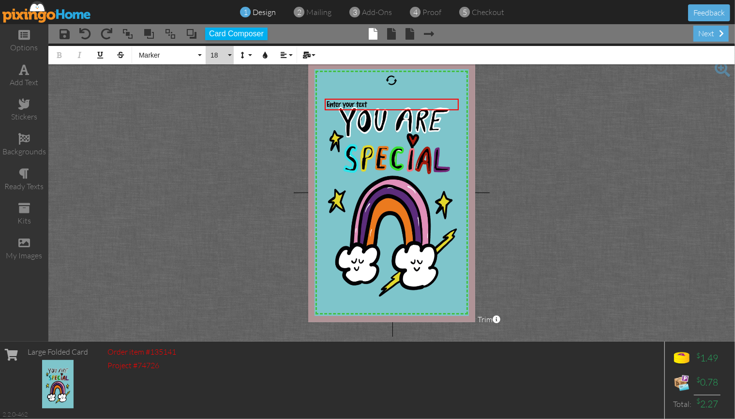
click at [218, 55] on span "18" at bounding box center [217, 55] width 16 height 8
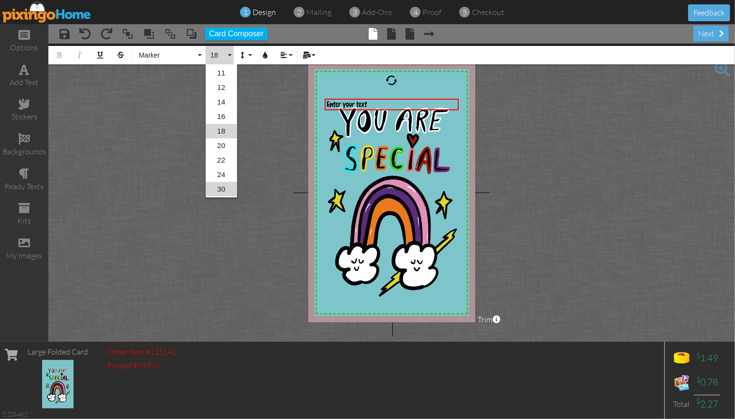
click at [227, 186] on link "30" at bounding box center [221, 189] width 31 height 15
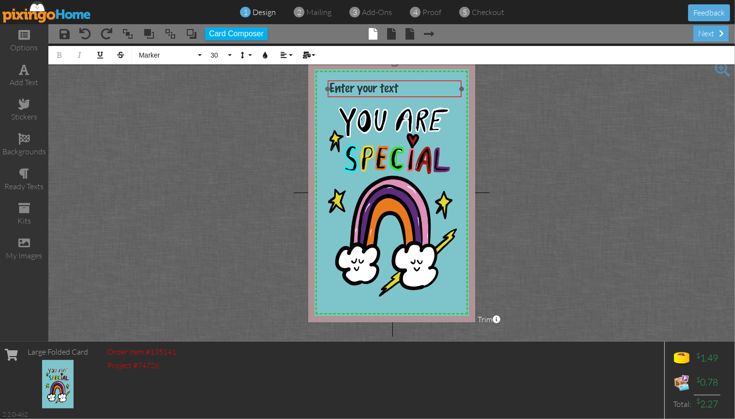
drag, startPoint x: 407, startPoint y: 97, endPoint x: 410, endPoint y: 79, distance: 18.6
click at [410, 79] on div at bounding box center [394, 89] width 139 height 22
drag, startPoint x: 329, startPoint y: 88, endPoint x: 380, endPoint y: 91, distance: 51.4
click at [380, 91] on div "Enter your text ×" at bounding box center [420, 88] width 83 height 17
click at [213, 54] on span "30" at bounding box center [217, 55] width 16 height 8
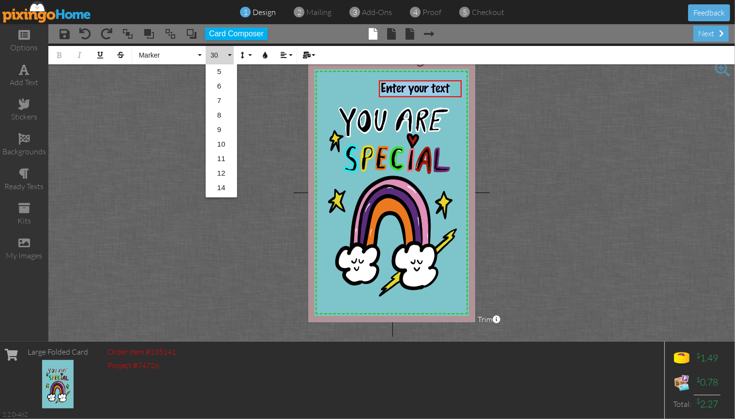
scroll to position [144, 0]
click at [223, 162] on link "48" at bounding box center [221, 160] width 31 height 15
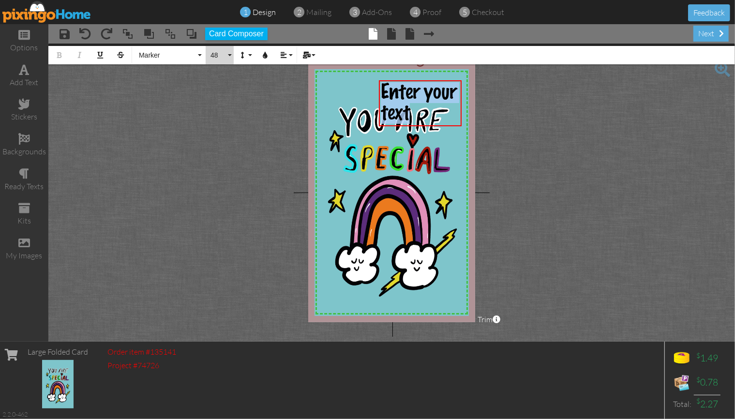
click at [215, 56] on span "48" at bounding box center [217, 55] width 16 height 8
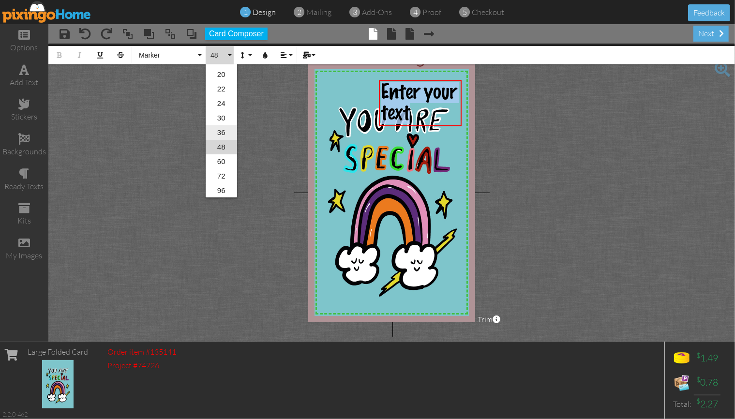
click at [223, 133] on link "36" at bounding box center [221, 132] width 31 height 15
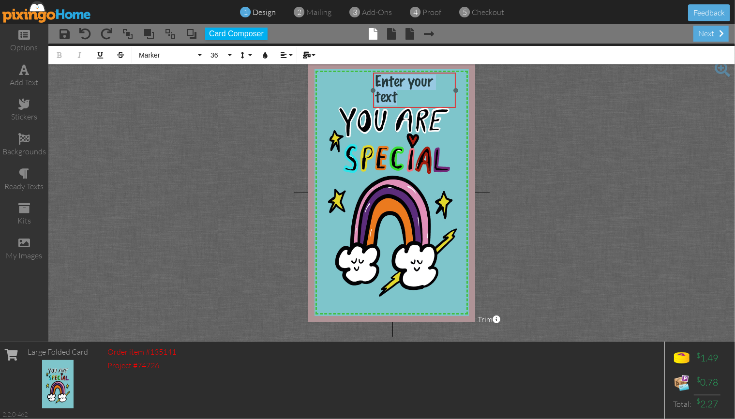
drag, startPoint x: 379, startPoint y: 95, endPoint x: 373, endPoint y: 87, distance: 9.7
click at [373, 87] on div "​ Enter your text ​" at bounding box center [414, 90] width 83 height 35
click at [402, 100] on div "Enter your text" at bounding box center [414, 89] width 78 height 31
drag, startPoint x: 377, startPoint y: 80, endPoint x: 421, endPoint y: 83, distance: 44.6
click at [421, 83] on div "CECE" at bounding box center [414, 83] width 78 height 18
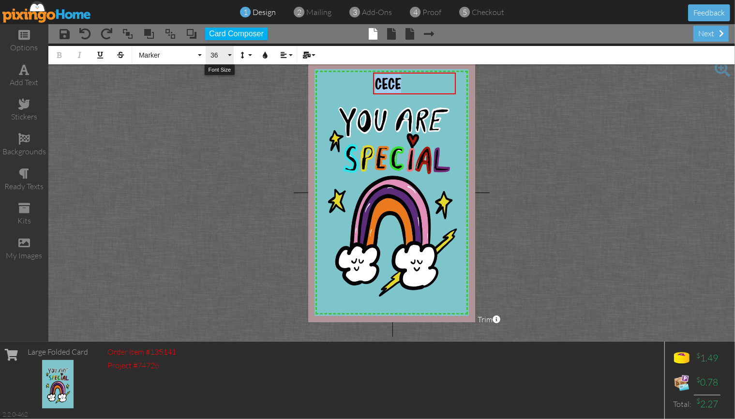
click at [216, 54] on span "36" at bounding box center [217, 55] width 16 height 8
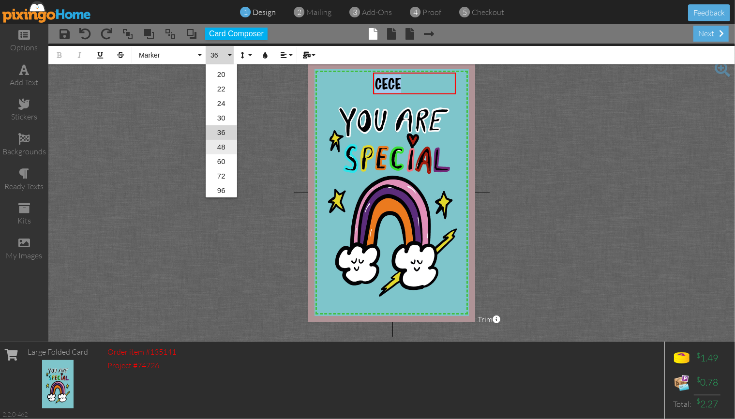
click at [224, 145] on link "48" at bounding box center [221, 147] width 31 height 15
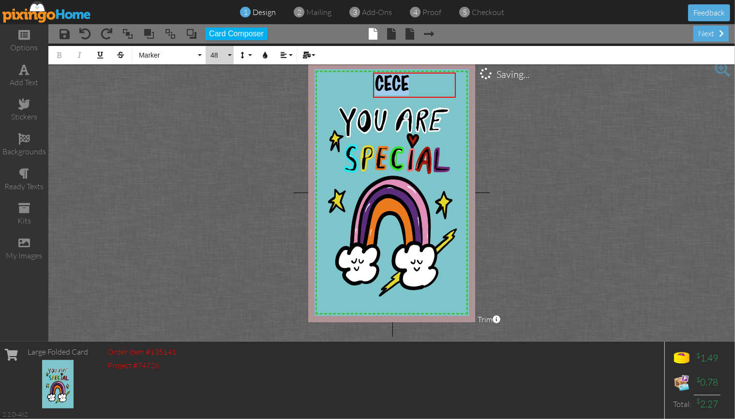
click at [216, 55] on span "48" at bounding box center [217, 55] width 16 height 8
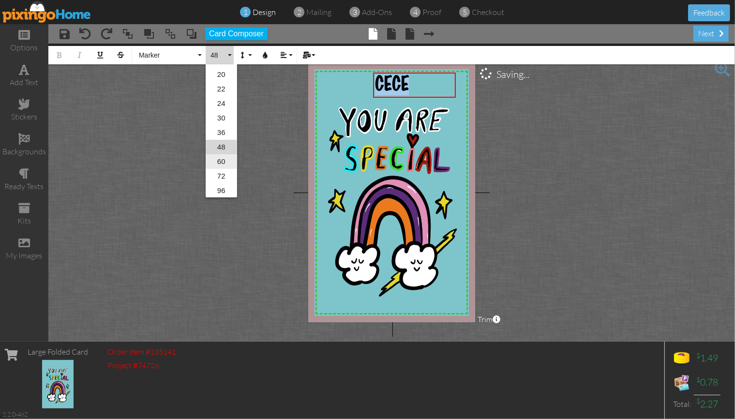
click at [226, 159] on link "60" at bounding box center [221, 161] width 31 height 15
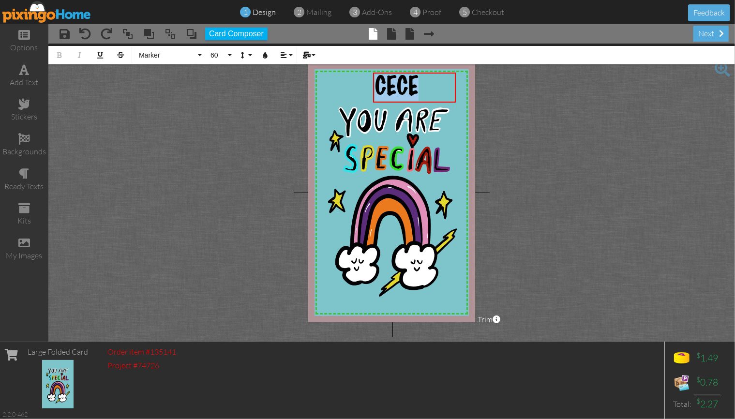
click at [560, 137] on project-studio-wrapper "X X X X X X X X X X X X X X X X X X X X X X X X X X X X X X X X X X X X X X X X…" at bounding box center [391, 193] width 686 height 298
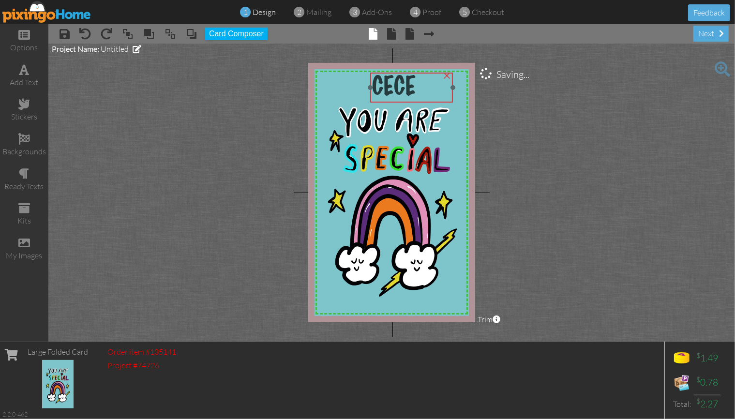
click at [372, 74] on div "CECE" at bounding box center [411, 88] width 83 height 30
click at [390, 35] on span at bounding box center [391, 34] width 9 height 12
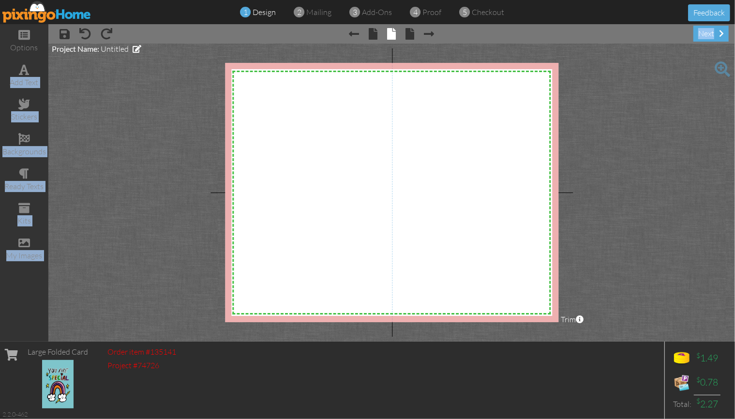
drag, startPoint x: 25, startPoint y: 74, endPoint x: 454, endPoint y: 84, distance: 429.1
click at [454, 84] on div "options add text stickers backgrounds ready texts kits my images × save × undo …" at bounding box center [367, 182] width 735 height 317
click at [25, 75] on div "add text" at bounding box center [24, 76] width 48 height 34
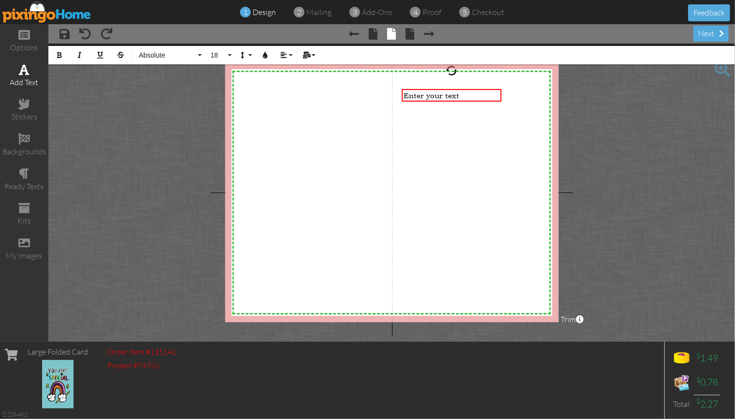
click at [25, 75] on div "add text" at bounding box center [24, 76] width 48 height 34
click at [199, 53] on button "Absolute" at bounding box center [169, 55] width 70 height 18
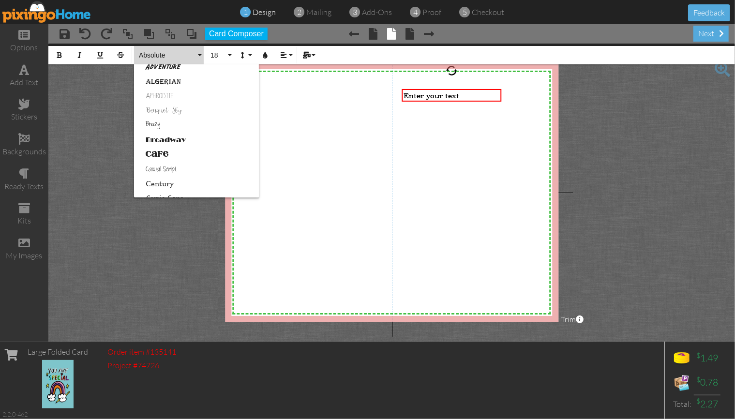
scroll to position [39, 0]
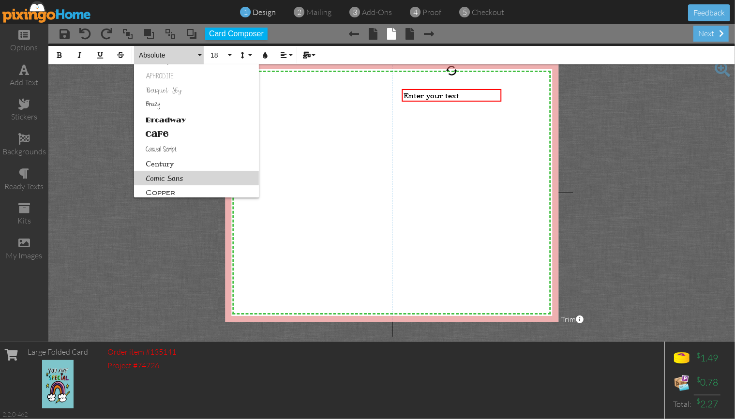
click at [184, 178] on link "Comic Sans" at bounding box center [196, 178] width 125 height 15
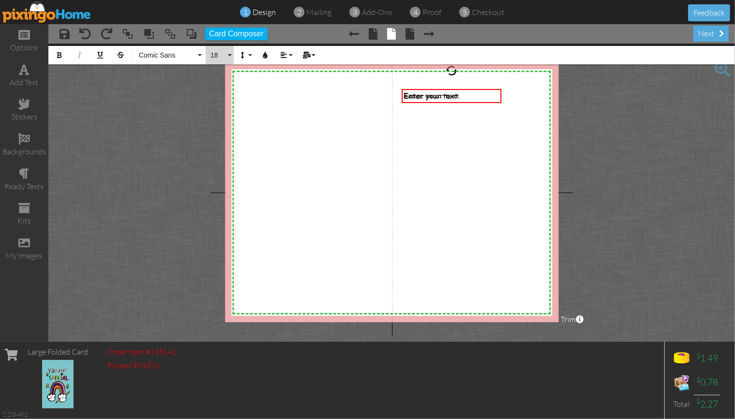
click at [229, 54] on button "18" at bounding box center [220, 55] width 28 height 18
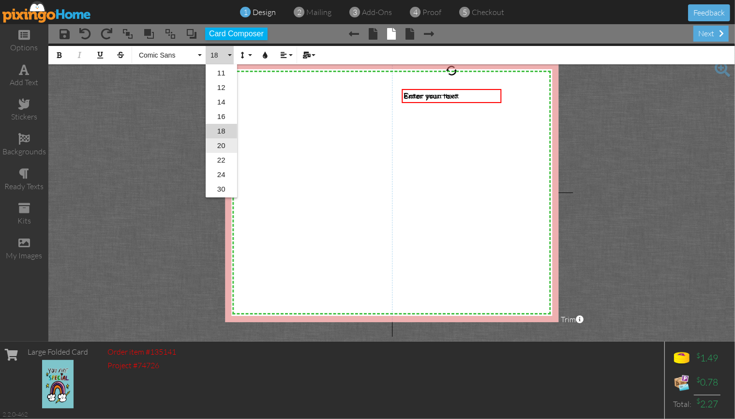
click at [225, 147] on link "20" at bounding box center [221, 145] width 31 height 15
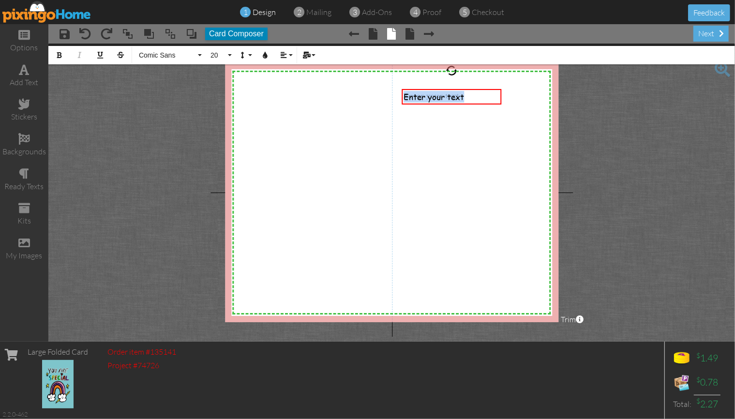
click at [248, 34] on button "Card Composer" at bounding box center [236, 34] width 62 height 13
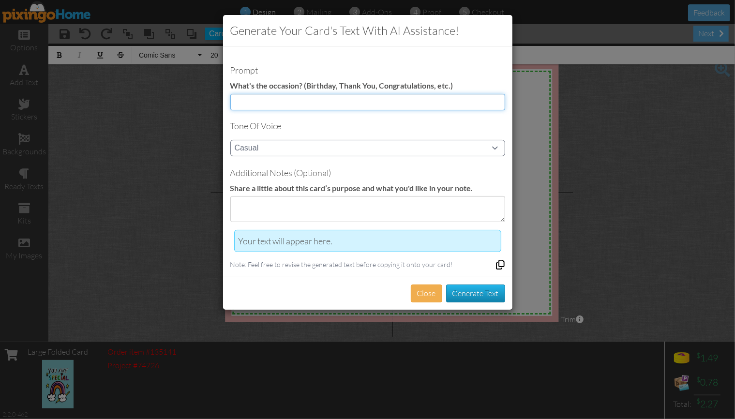
click at [266, 105] on input at bounding box center [367, 102] width 275 height 16
type input "Leaving my daycare"
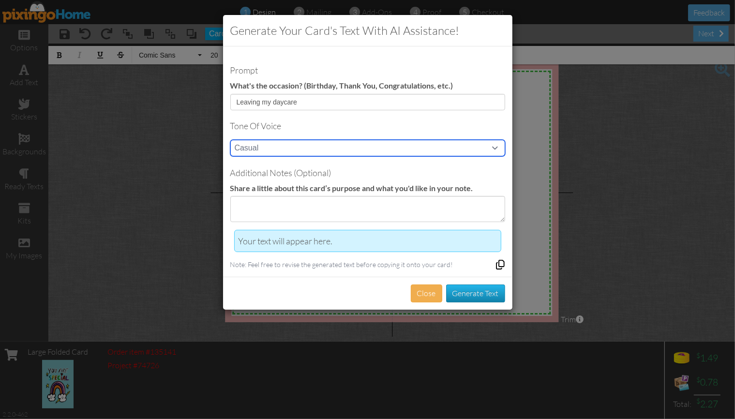
click at [252, 147] on select "Casual Funny Professional Persuasive Witty Informative Inspirational Sarcastic …" at bounding box center [367, 148] width 275 height 16
click at [230, 140] on select "Casual Funny Professional Persuasive Witty Informative Inspirational Sarcastic …" at bounding box center [367, 148] width 275 height 16
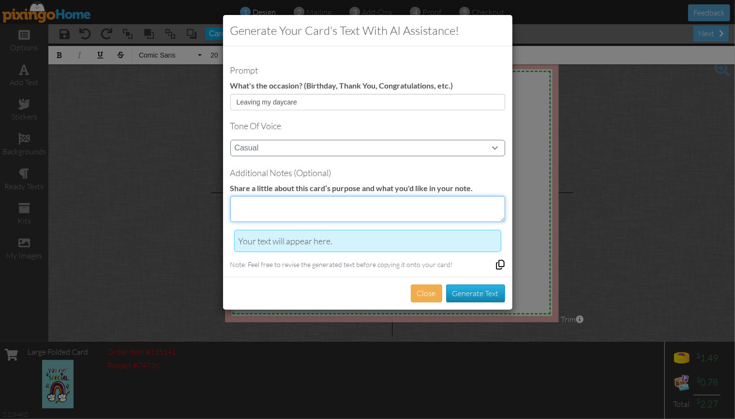
click at [237, 204] on textarea at bounding box center [367, 209] width 275 height 26
type textarea "going off to Pre-K, you will be missed,"
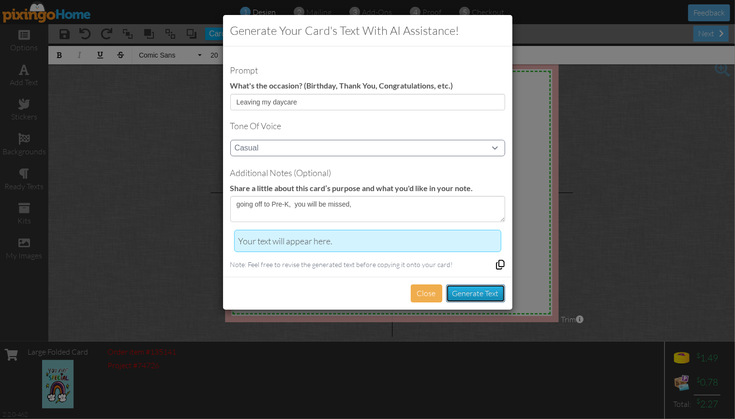
click at [469, 285] on button "Generate Text" at bounding box center [475, 293] width 59 height 18
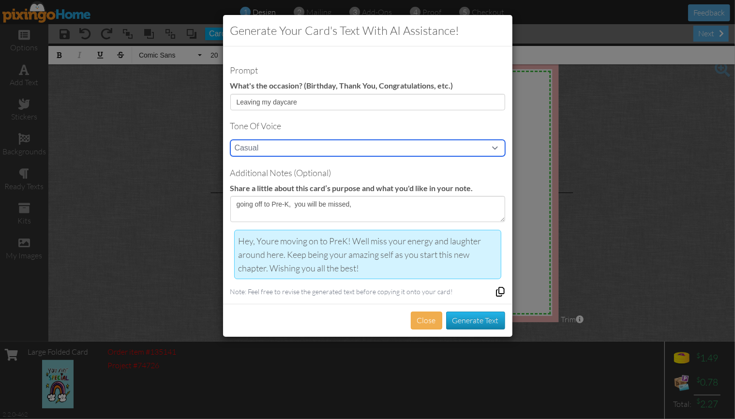
click at [254, 143] on select "Casual Funny Professional Persuasive Witty Informative Inspirational Sarcastic …" at bounding box center [367, 148] width 275 height 16
select select "inspirational"
click at [230, 140] on select "Casual Funny Professional Persuasive Witty Informative Inspirational Sarcastic …" at bounding box center [367, 148] width 275 height 16
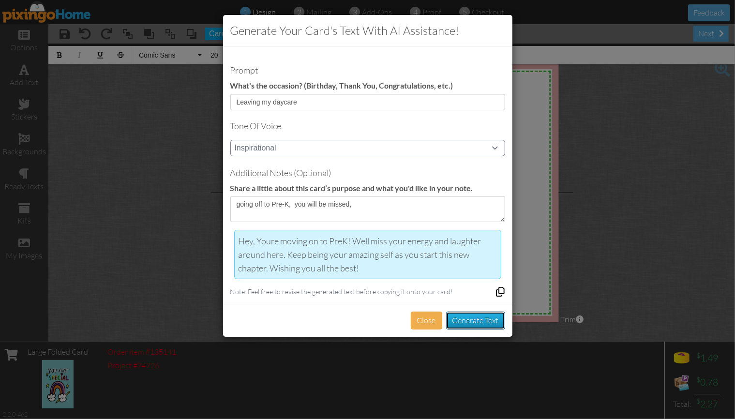
click at [472, 317] on button "Generate Text" at bounding box center [475, 320] width 59 height 18
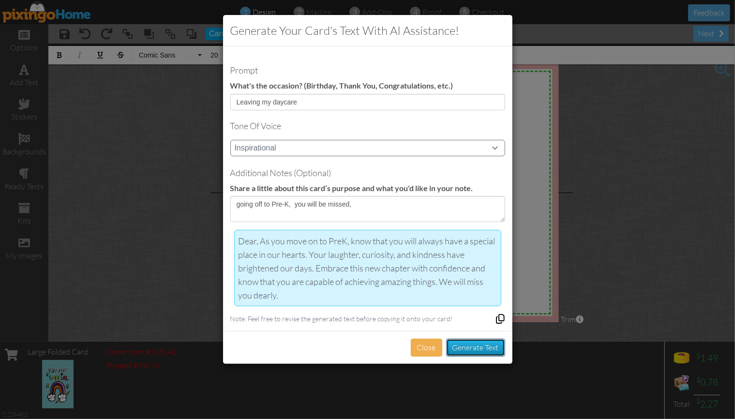
click at [480, 345] on button "Generate Text" at bounding box center [475, 348] width 59 height 18
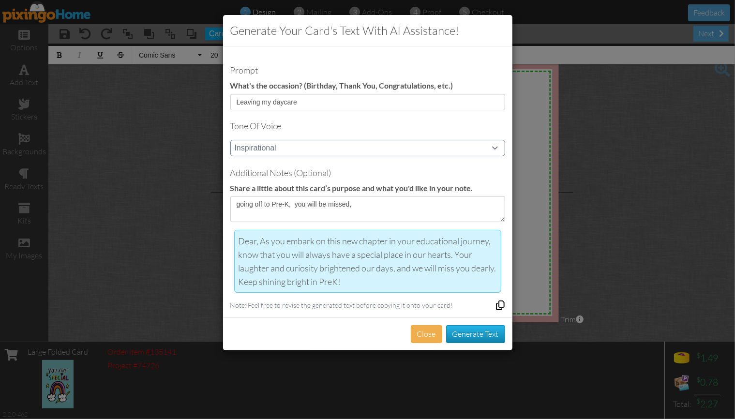
click at [480, 344] on div "Close Generate Text" at bounding box center [367, 333] width 289 height 33
click at [476, 331] on button "Generate Text" at bounding box center [475, 334] width 59 height 18
click at [478, 331] on button "Generate Text" at bounding box center [475, 334] width 59 height 18
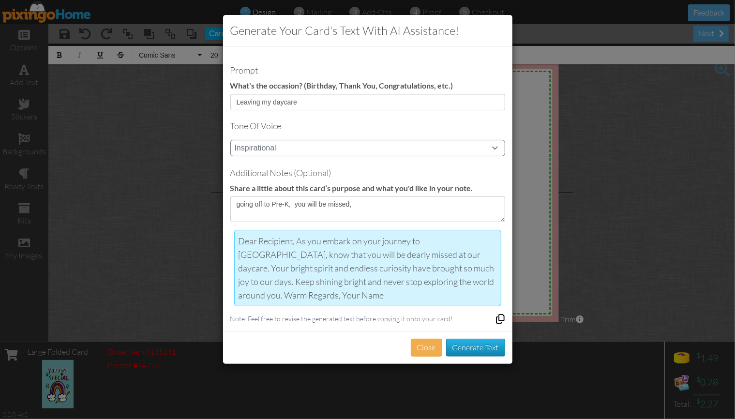
click at [501, 314] on icon at bounding box center [500, 319] width 10 height 10
click at [295, 237] on div "Dear Recipient, As you embark on your journey to [GEOGRAPHIC_DATA], know that y…" at bounding box center [367, 268] width 258 height 68
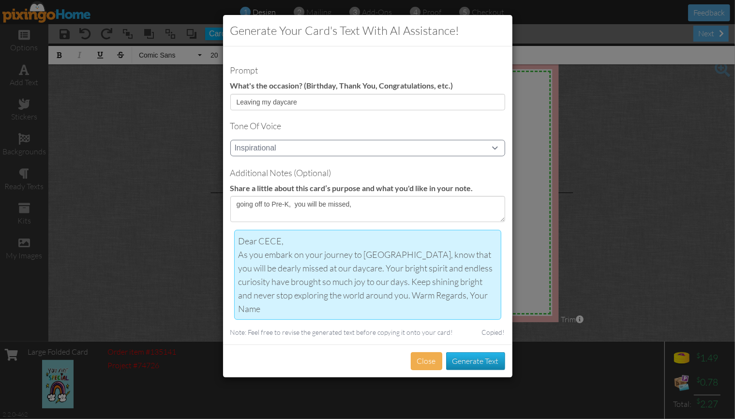
click at [337, 276] on div "As you embark on your journey to [GEOGRAPHIC_DATA], know that you will be dearl…" at bounding box center [367, 282] width 258 height 68
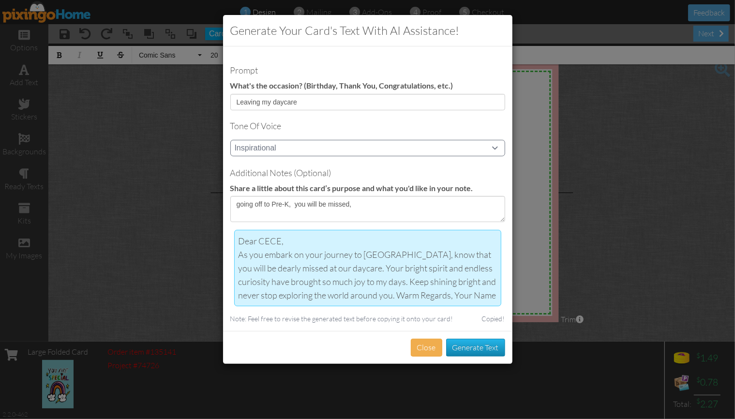
click at [318, 265] on div "As you embark on your journey to [GEOGRAPHIC_DATA], know that you will be dearl…" at bounding box center [367, 275] width 258 height 54
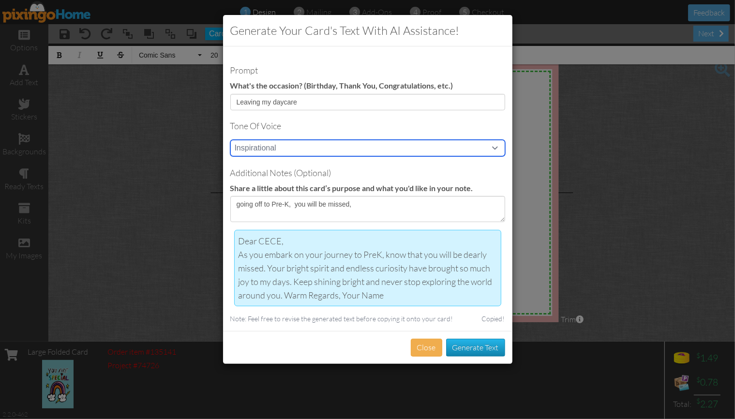
click at [286, 147] on select "Casual Funny Professional Persuasive Witty Informative Inspirational Sarcastic …" at bounding box center [367, 148] width 275 height 16
select select "professional"
click at [230, 140] on select "Casual Funny Professional Persuasive Witty Informative Inspirational Sarcastic …" at bounding box center [367, 148] width 275 height 16
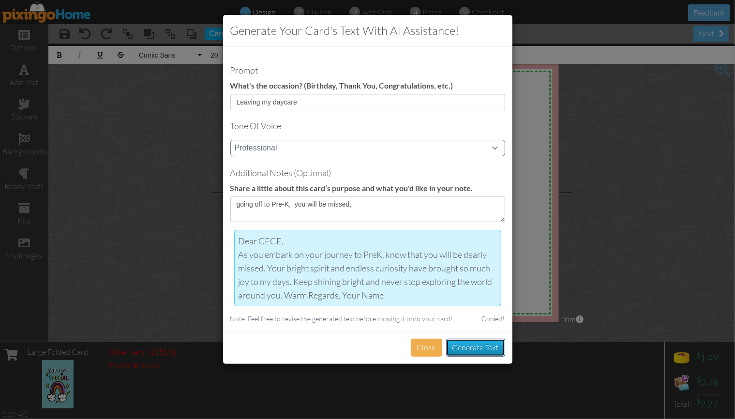
click at [475, 340] on button "Generate Text" at bounding box center [475, 348] width 59 height 18
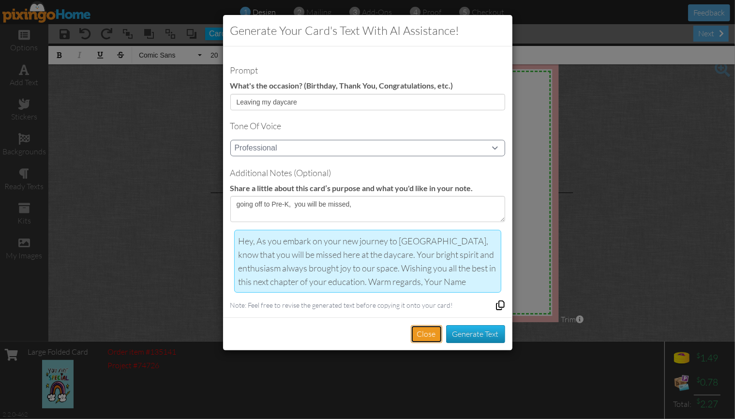
click at [421, 335] on button "Close" at bounding box center [426, 334] width 31 height 18
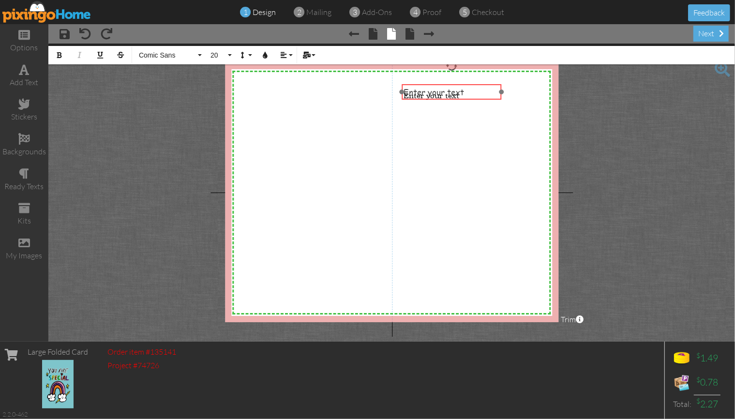
click at [502, 84] on div at bounding box center [451, 92] width 105 height 20
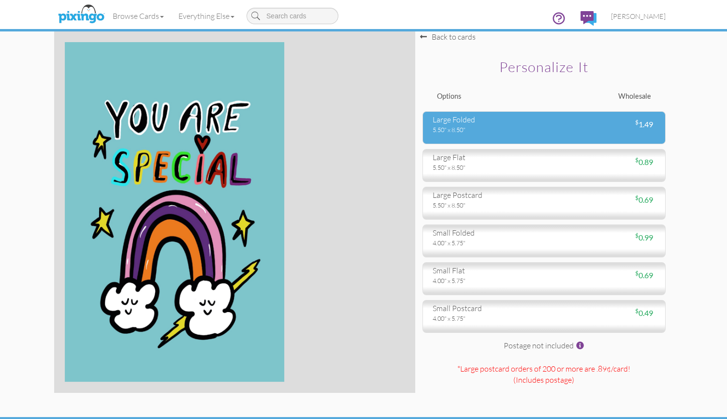
click at [564, 136] on div "large folded 5.50" x 8.50" $ 1.49" at bounding box center [544, 127] width 243 height 33
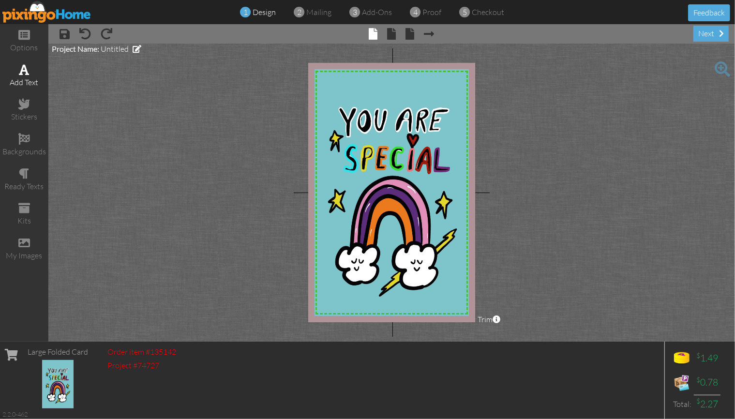
click at [24, 73] on span at bounding box center [24, 70] width 10 height 12
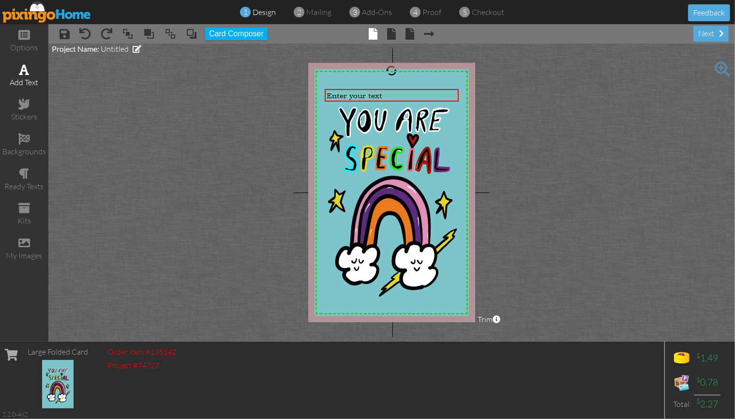
click at [22, 75] on div "add text" at bounding box center [24, 76] width 48 height 34
click at [389, 93] on div "`" at bounding box center [391, 95] width 130 height 9
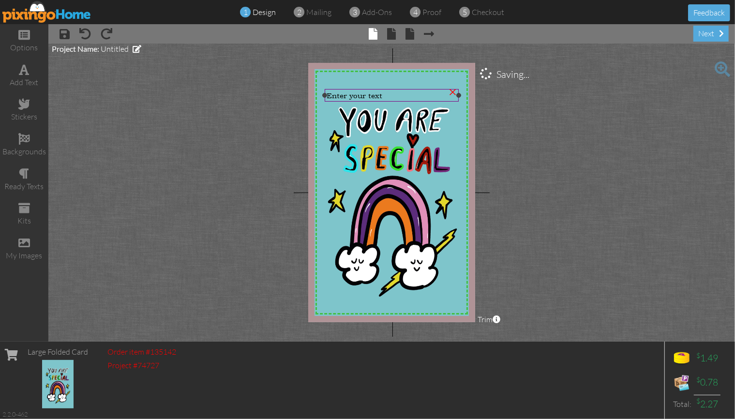
click at [389, 93] on div "Enter your text" at bounding box center [391, 95] width 130 height 9
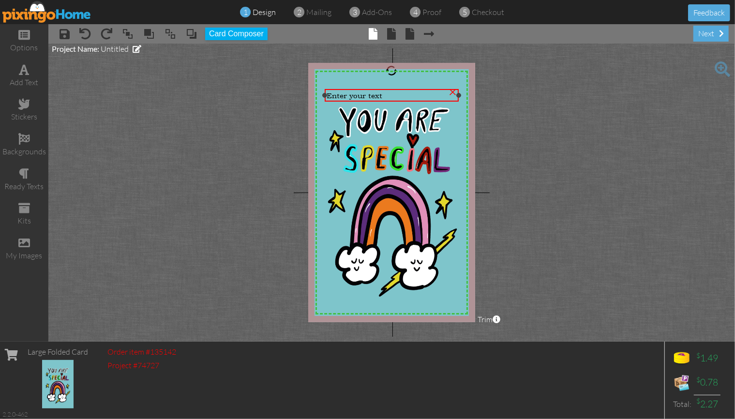
click at [453, 93] on div "×" at bounding box center [452, 90] width 15 height 15
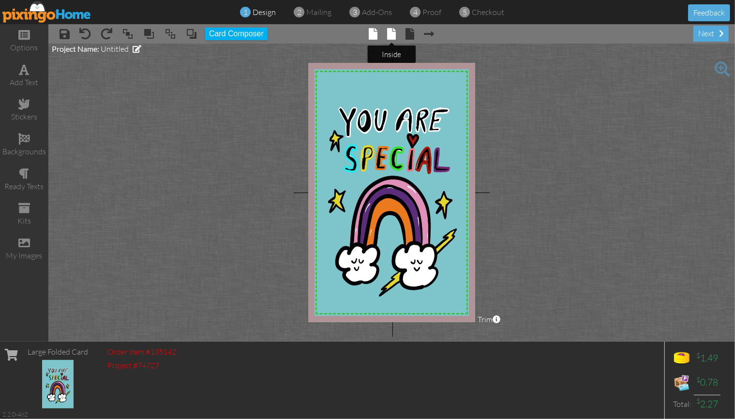
click at [390, 36] on span at bounding box center [391, 34] width 9 height 12
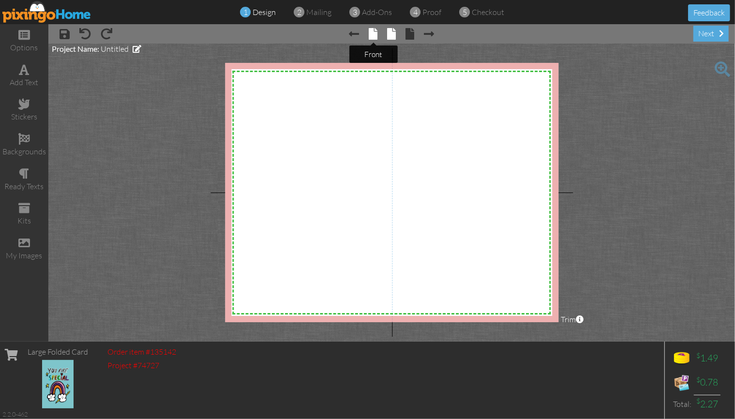
click at [371, 37] on span at bounding box center [373, 34] width 9 height 12
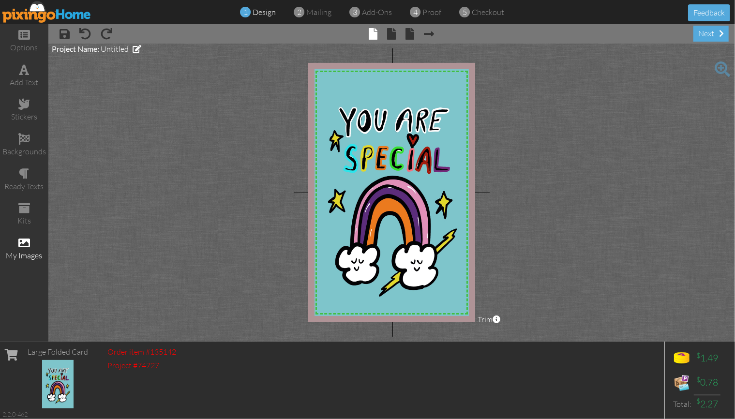
click at [27, 239] on span at bounding box center [24, 243] width 12 height 12
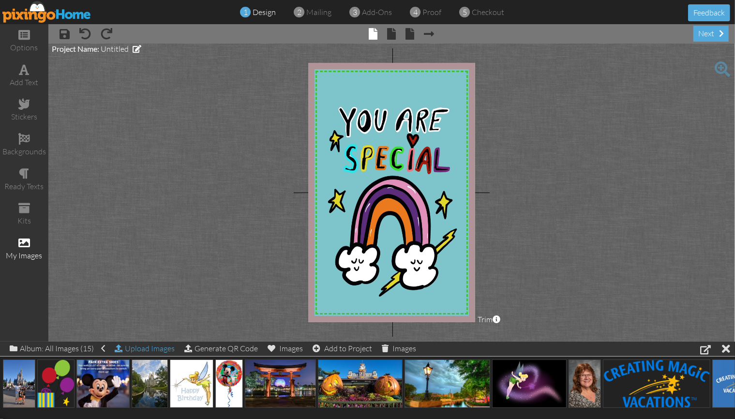
click at [147, 348] on div "Upload Images" at bounding box center [145, 348] width 60 height 14
click at [157, 349] on div "Upload Images" at bounding box center [145, 348] width 60 height 14
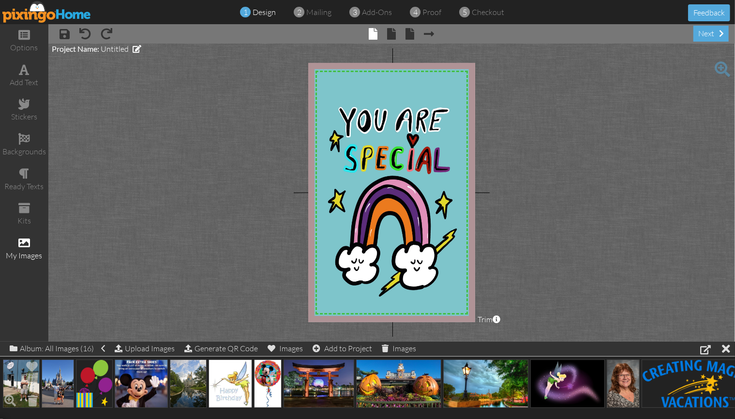
click at [31, 381] on img at bounding box center [21, 383] width 37 height 48
click at [25, 239] on span at bounding box center [24, 243] width 12 height 12
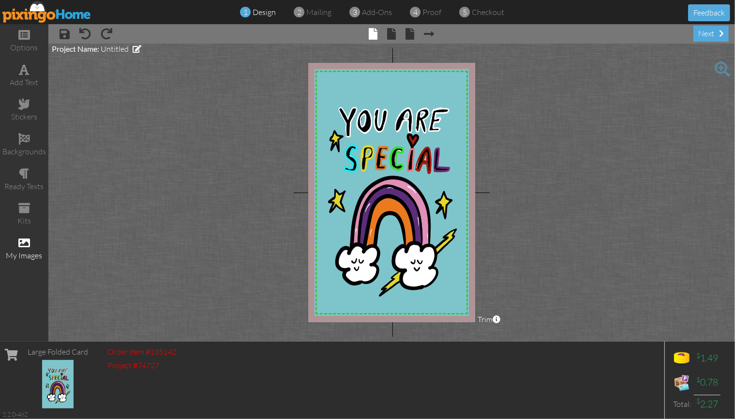
click at [25, 239] on span at bounding box center [24, 243] width 12 height 12
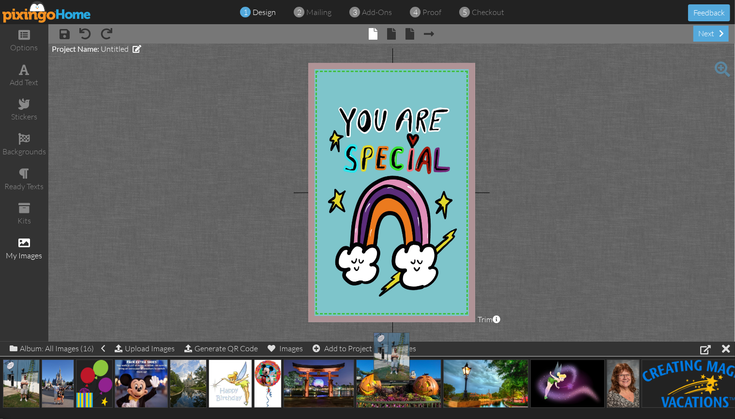
drag, startPoint x: 18, startPoint y: 374, endPoint x: 389, endPoint y: 347, distance: 371.4
click at [21, 73] on span at bounding box center [24, 70] width 10 height 12
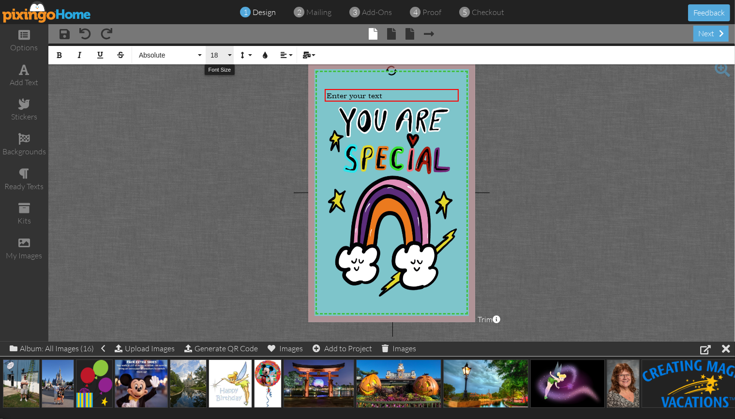
click at [216, 57] on span "18" at bounding box center [217, 55] width 16 height 8
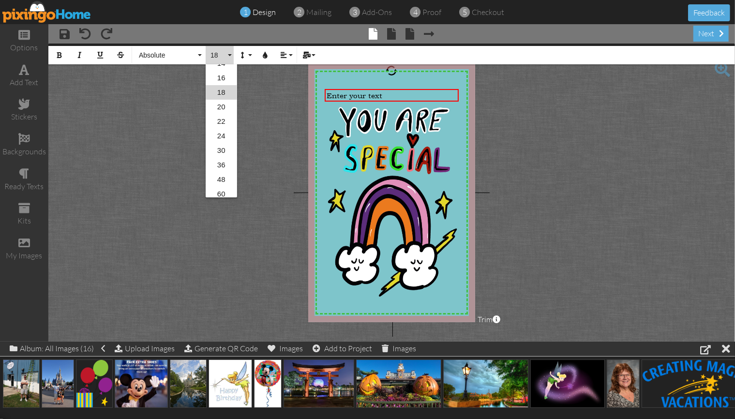
scroll to position [157, 0]
click at [222, 130] on link "36" at bounding box center [221, 132] width 31 height 15
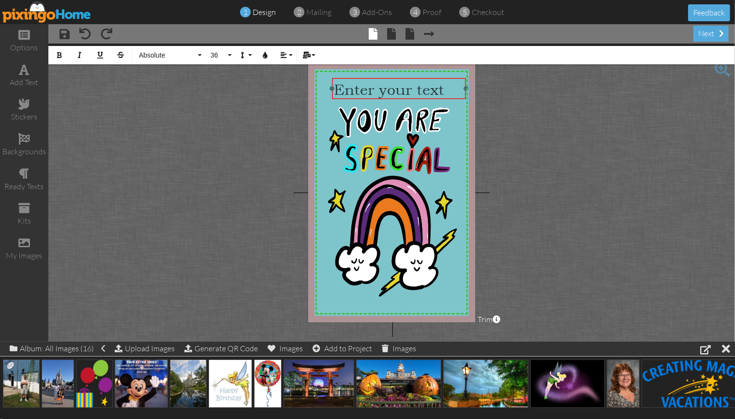
drag, startPoint x: 388, startPoint y: 89, endPoint x: 395, endPoint y: 78, distance: 13.3
click at [395, 78] on div "​ Enter your text ​" at bounding box center [399, 89] width 134 height 23
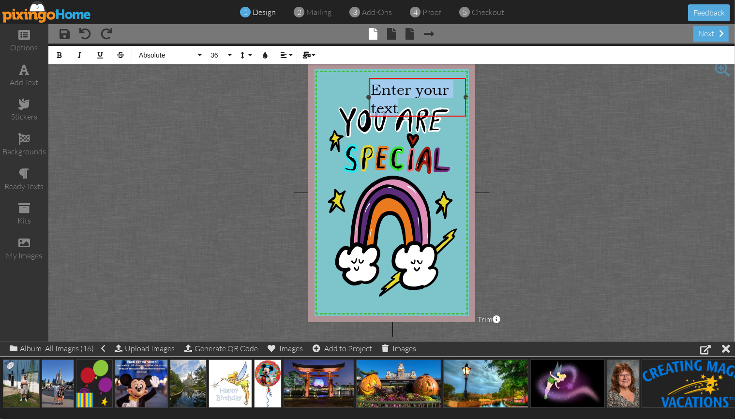
drag, startPoint x: 331, startPoint y: 88, endPoint x: 368, endPoint y: 76, distance: 38.7
click at [369, 78] on div "Enter your text ×" at bounding box center [417, 97] width 97 height 39
drag, startPoint x: 371, startPoint y: 88, endPoint x: 415, endPoint y: 88, distance: 43.5
click at [415, 88] on div "CECE" at bounding box center [416, 89] width 93 height 18
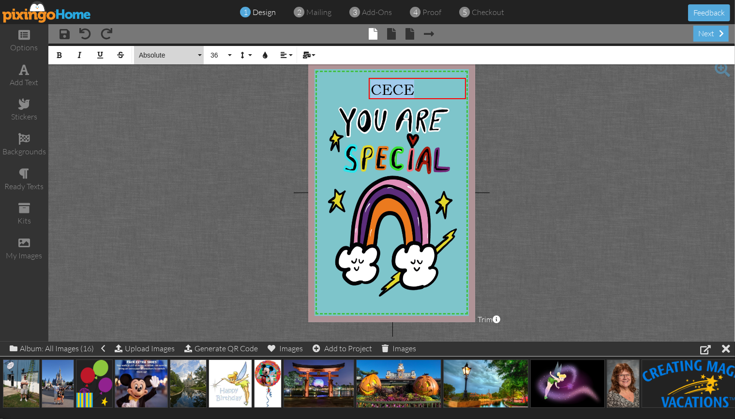
click at [151, 52] on span "Absolute" at bounding box center [167, 55] width 58 height 8
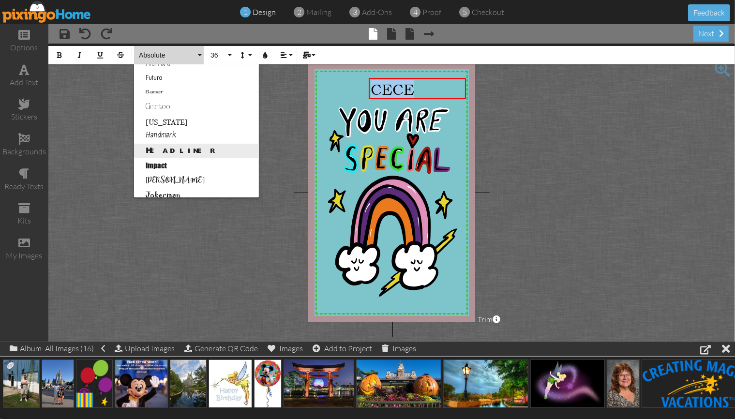
scroll to position [242, 0]
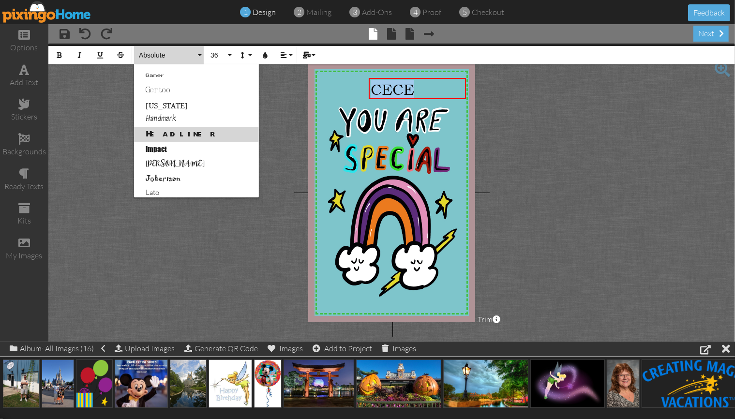
click at [177, 134] on link "Headliner" at bounding box center [196, 134] width 125 height 15
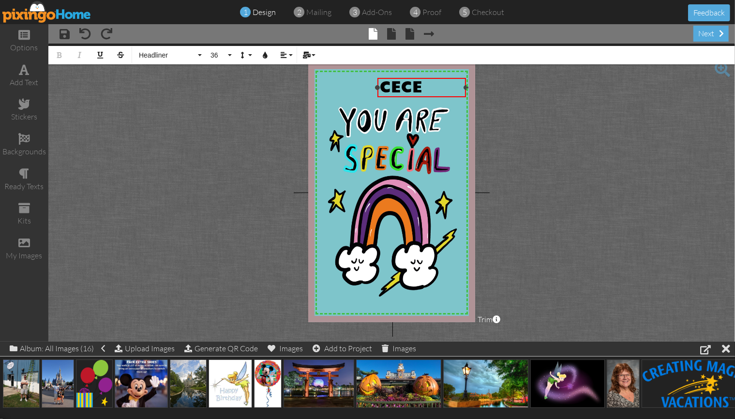
drag, startPoint x: 369, startPoint y: 87, endPoint x: 378, endPoint y: 87, distance: 8.7
click at [378, 87] on div at bounding box center [377, 87] width 5 height 5
click at [168, 55] on span "Headliner" at bounding box center [167, 55] width 58 height 8
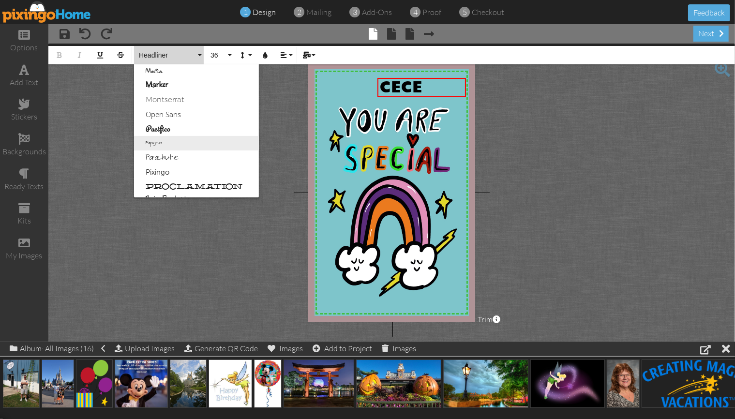
scroll to position [392, 0]
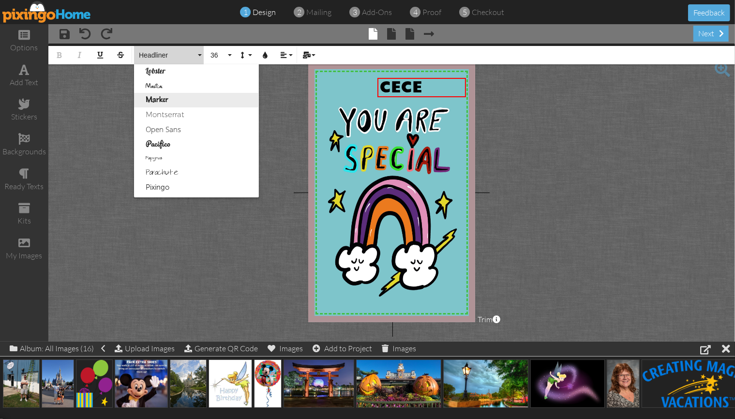
click at [162, 98] on link "Marker" at bounding box center [196, 100] width 125 height 15
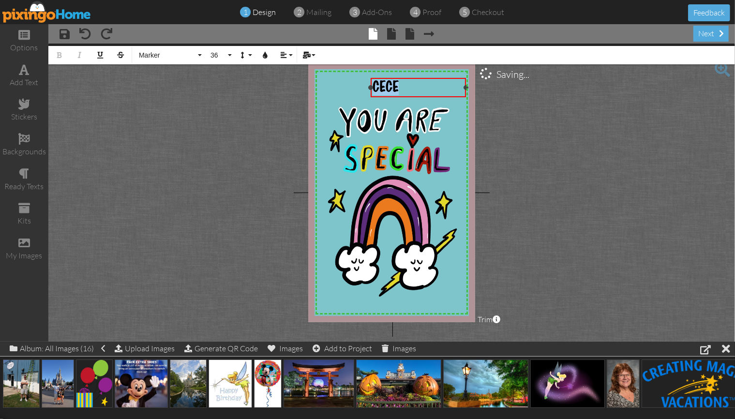
drag, startPoint x: 377, startPoint y: 87, endPoint x: 370, endPoint y: 87, distance: 6.8
click at [370, 87] on div at bounding box center [370, 87] width 5 height 5
click at [215, 55] on span "36" at bounding box center [217, 55] width 16 height 8
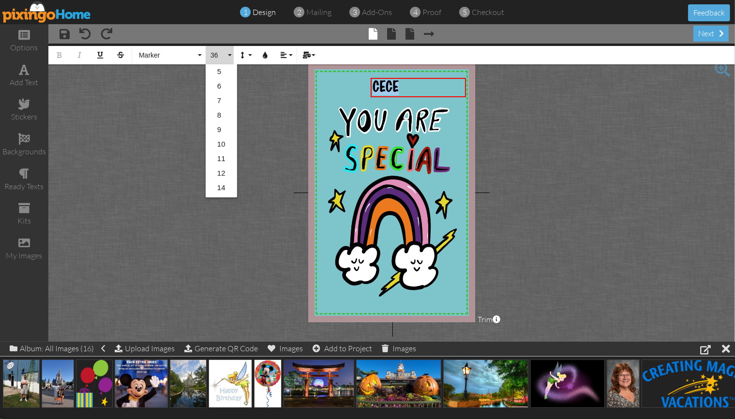
scroll to position [157, 0]
click at [221, 149] on link "48" at bounding box center [221, 147] width 31 height 15
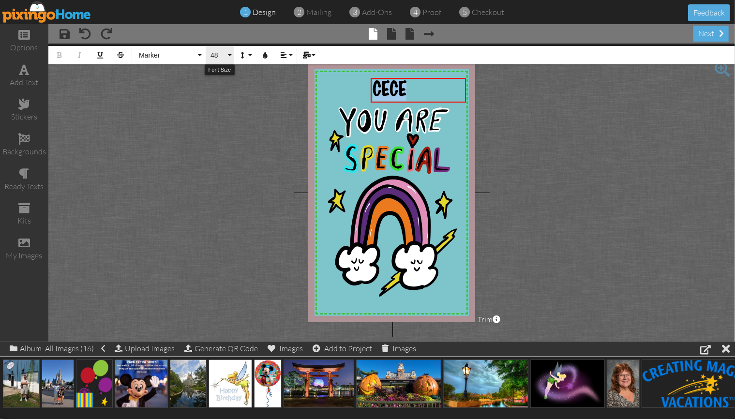
click at [213, 51] on span "48" at bounding box center [217, 55] width 16 height 8
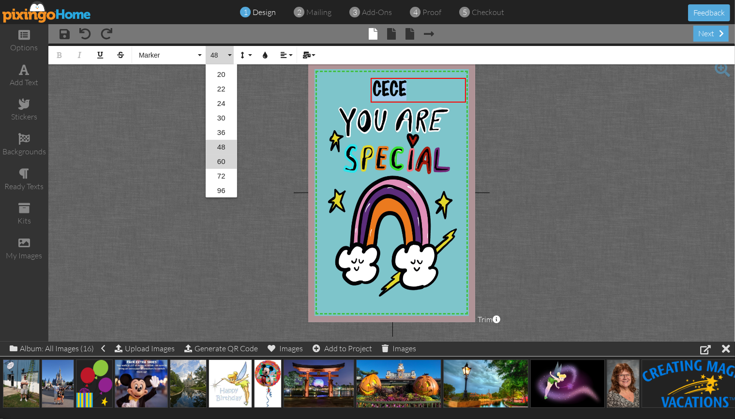
click at [222, 162] on link "60" at bounding box center [221, 161] width 31 height 15
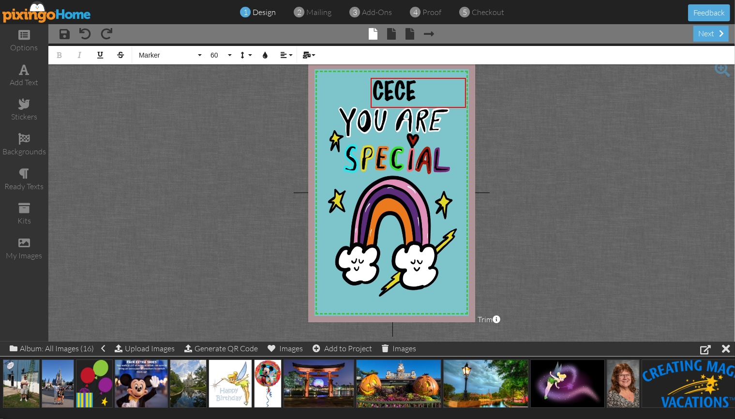
click at [528, 118] on project-studio-wrapper "X X X X X X X X X X X X X X X X X X X X X X X X X X X X X X X X X X X X X X X X…" at bounding box center [391, 193] width 686 height 298
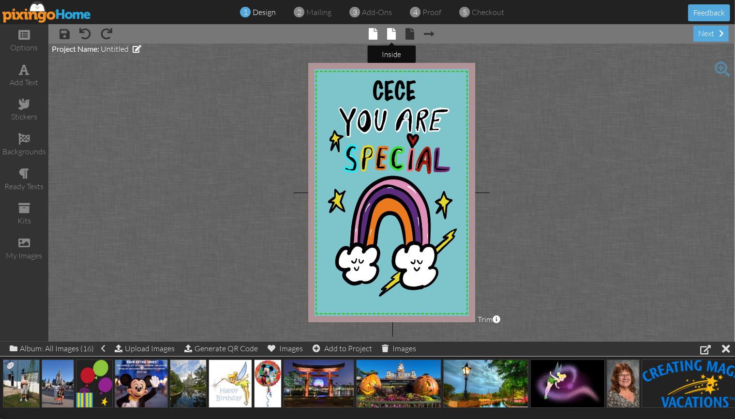
click at [387, 30] on span at bounding box center [391, 34] width 9 height 12
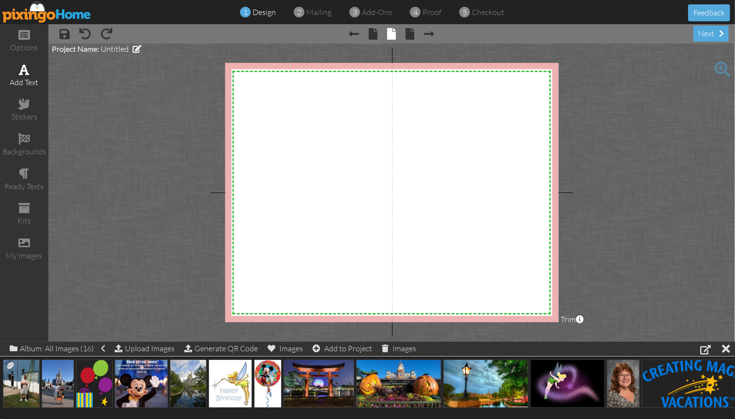
click at [20, 77] on div "add text" at bounding box center [24, 82] width 48 height 11
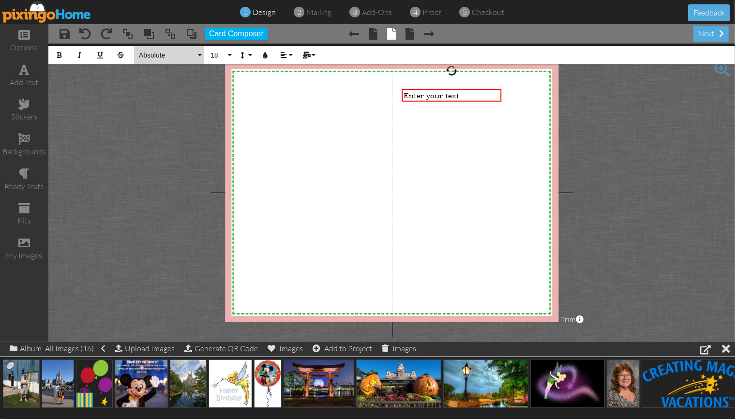
click at [201, 55] on button "Absolute" at bounding box center [169, 55] width 70 height 18
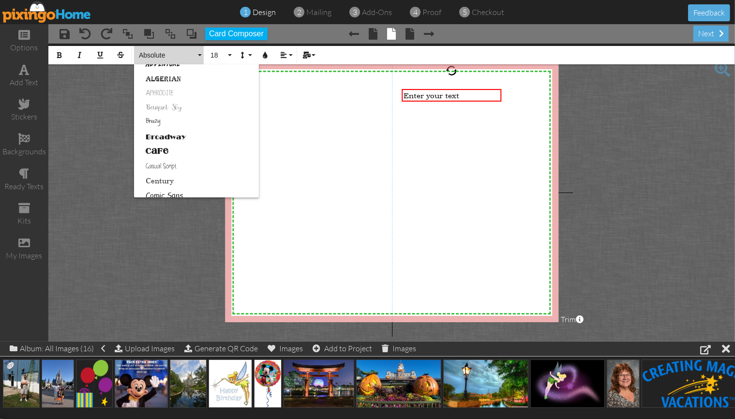
scroll to position [29, 0]
drag, startPoint x: 174, startPoint y: 186, endPoint x: 240, endPoint y: 144, distance: 78.5
click at [174, 186] on link "Comic Sans" at bounding box center [196, 187] width 125 height 15
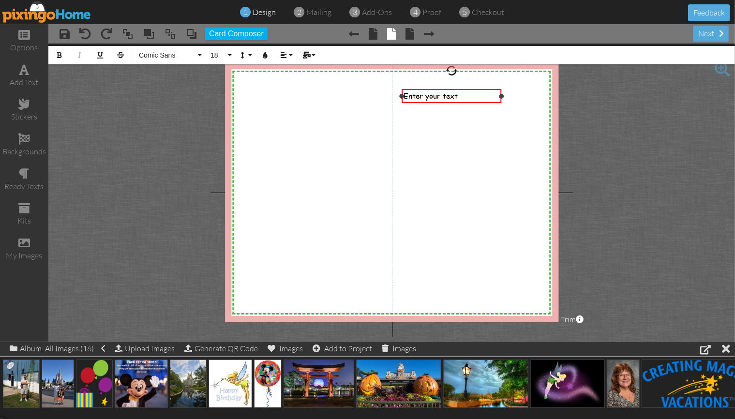
click at [463, 93] on div "Enter your text" at bounding box center [451, 96] width 96 height 10
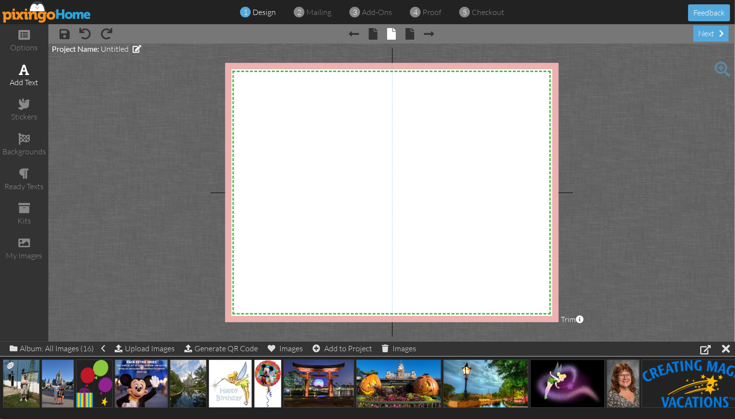
click at [21, 72] on span at bounding box center [24, 70] width 10 height 12
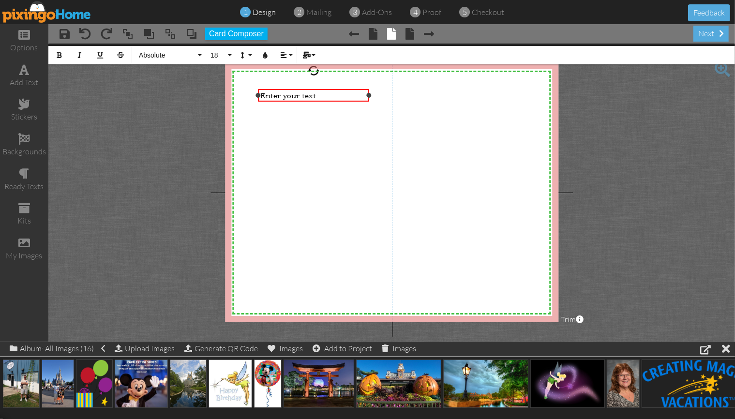
click at [368, 95] on div at bounding box center [369, 95] width 5 height 5
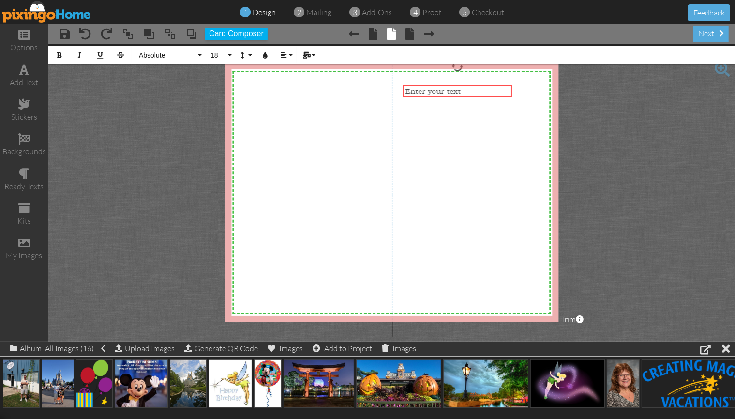
drag, startPoint x: 259, startPoint y: 91, endPoint x: 400, endPoint y: 86, distance: 141.3
click at [400, 86] on div "X X X X X X X X X X X X X X X X X X X X X X X X X X X X X X X X X X X X X X X X…" at bounding box center [391, 192] width 333 height 259
click at [484, 93] on div "Enter your text" at bounding box center [457, 91] width 105 height 9
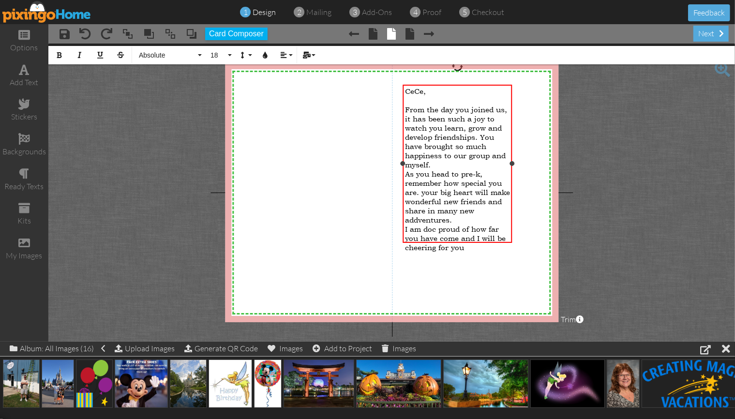
click at [437, 224] on span "I am doc proud of how far you have come and I will be cheering for you" at bounding box center [455, 238] width 101 height 28
click at [469, 237] on div "I am so proud of how far you have come and I will be cheering for you" at bounding box center [457, 238] width 105 height 28
click at [466, 169] on span "As you head to pre-k, remember how special you are. your big heart will make wo…" at bounding box center [457, 196] width 105 height 55
click at [426, 186] on span "As you head to Pre-k, remember how special you are. your big heart will make wo…" at bounding box center [457, 196] width 105 height 55
click at [489, 184] on span "As you head to Pre-k, remember how special you are. Your big heart will make wo…" at bounding box center [456, 196] width 103 height 55
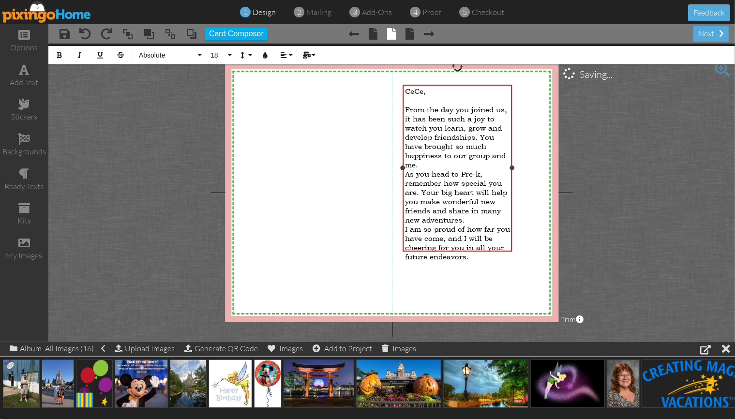
click at [480, 245] on div "I am so proud of how far you have come, and I will be cheering for you in all y…" at bounding box center [457, 242] width 105 height 37
click at [473, 245] on div "I am so proud of how far you have come, and I will be cheering for you in all y…" at bounding box center [457, 242] width 105 height 37
click at [478, 261] on div "I will miss you and" at bounding box center [457, 265] width 105 height 9
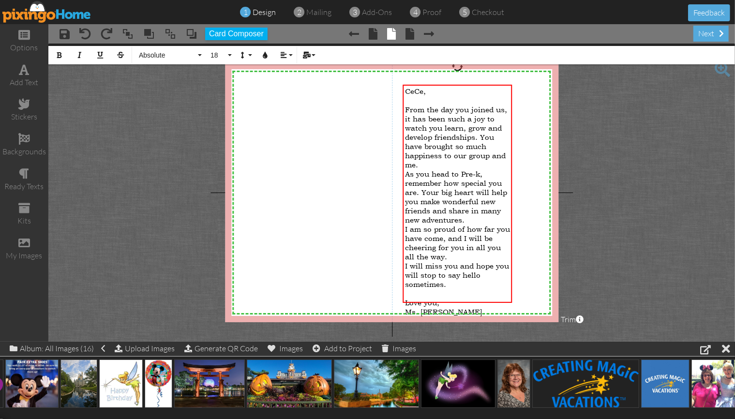
scroll to position [0, 164]
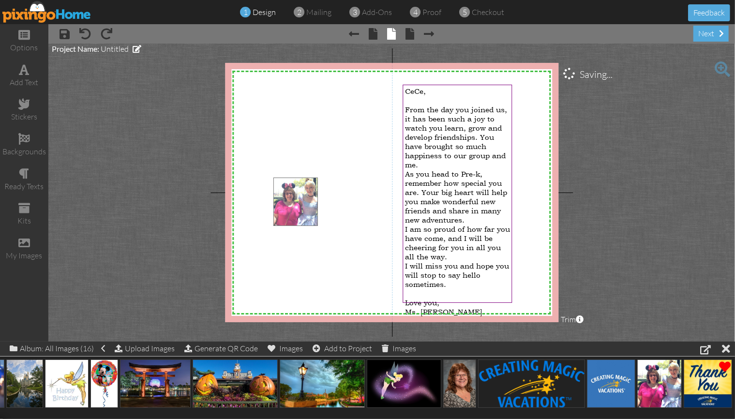
drag, startPoint x: 658, startPoint y: 389, endPoint x: 296, endPoint y: 206, distance: 405.1
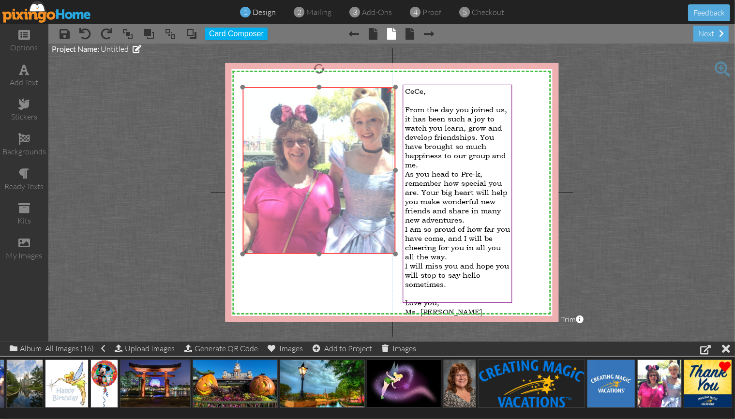
drag, startPoint x: 295, startPoint y: 178, endPoint x: 262, endPoint y: 90, distance: 94.6
click at [262, 90] on img at bounding box center [318, 170] width 153 height 167
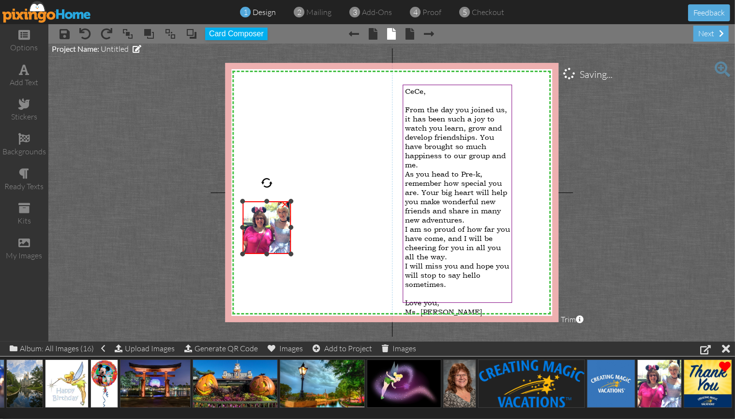
drag, startPoint x: 397, startPoint y: 87, endPoint x: 354, endPoint y: 201, distance: 121.6
click at [354, 201] on div "X X X X X X X X X X X X X X X X X X X X X X X X X X X X X X X X X X X X X X X X…" at bounding box center [391, 192] width 333 height 259
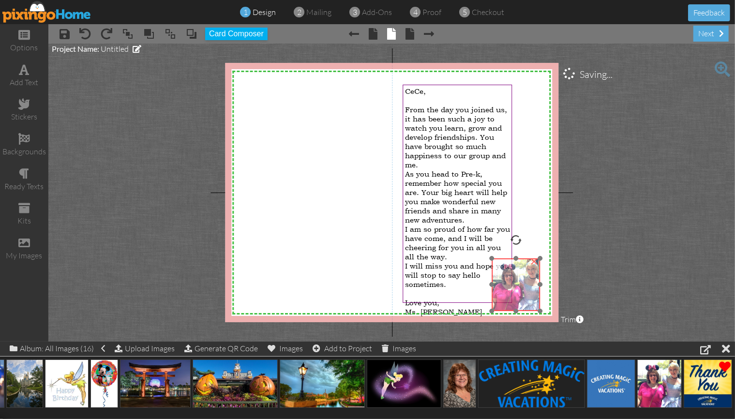
drag, startPoint x: 263, startPoint y: 223, endPoint x: 512, endPoint y: 280, distance: 255.5
click at [512, 280] on img at bounding box center [515, 284] width 48 height 53
click at [499, 236] on span "I am so proud of how far you have come, and I will be cheering for you in all y…" at bounding box center [457, 242] width 105 height 37
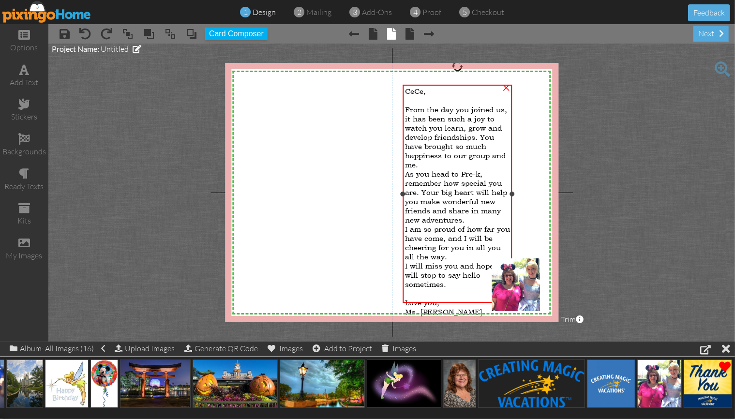
click at [500, 235] on div "I am so proud of how far you have come, and I will be cheering for you in all y…" at bounding box center [457, 242] width 105 height 37
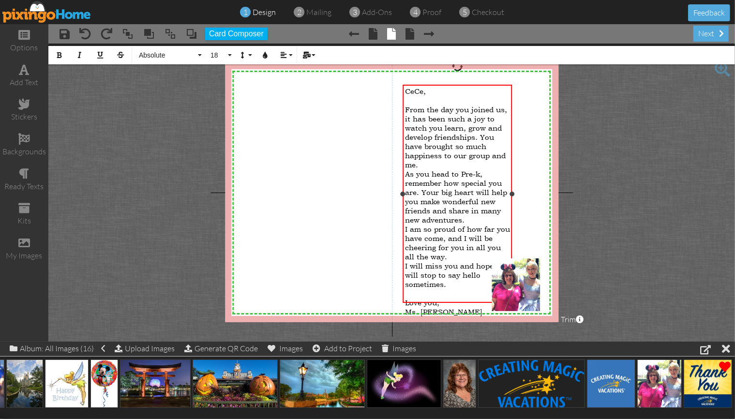
click at [501, 235] on div "I am so proud of how far you have come, and I will be cheering for you in all y…" at bounding box center [457, 242] width 105 height 37
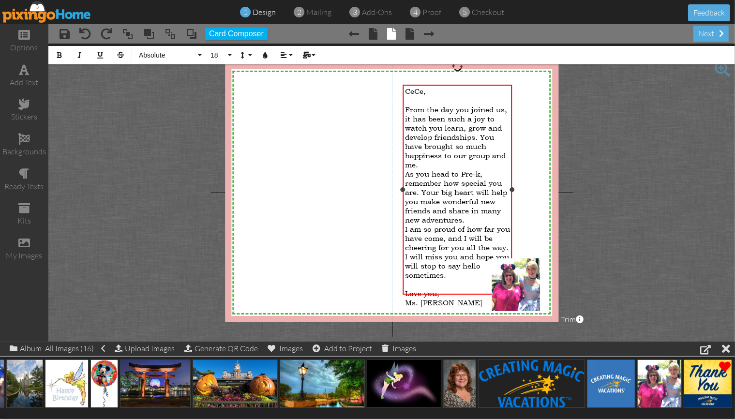
click at [508, 236] on div "I am so proud of how far you have come, and I will be cheering for you all the …" at bounding box center [457, 238] width 105 height 28
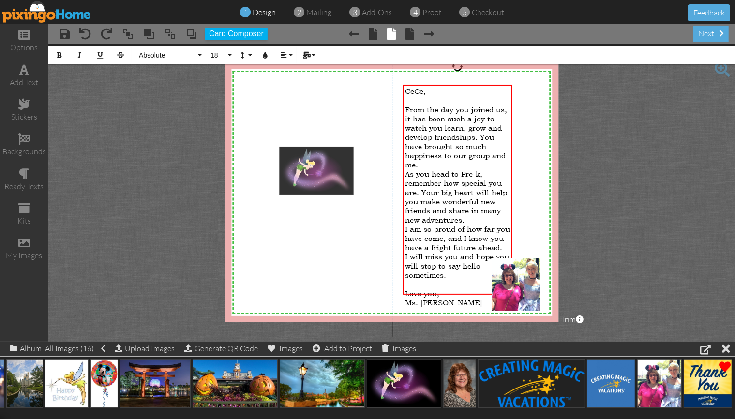
drag, startPoint x: 398, startPoint y: 373, endPoint x: 311, endPoint y: 161, distance: 229.5
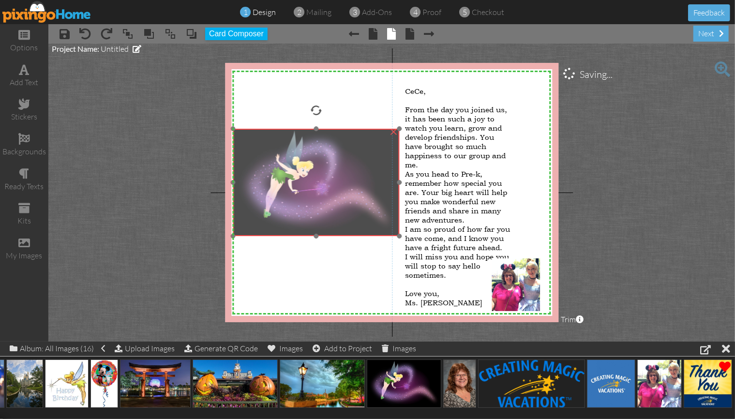
drag, startPoint x: 346, startPoint y: 189, endPoint x: 299, endPoint y: 171, distance: 49.8
click at [299, 171] on img at bounding box center [316, 182] width 167 height 107
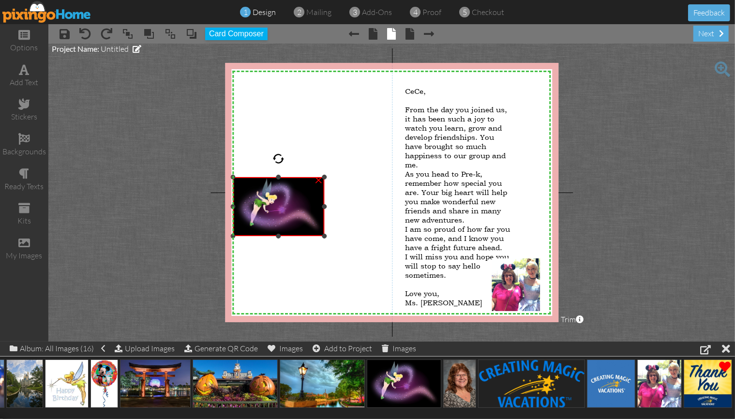
drag, startPoint x: 400, startPoint y: 127, endPoint x: 366, endPoint y: 175, distance: 59.3
click at [366, 175] on div "X X X X X X X X X X X X X X X X X X X X X X X X X X X X X X X X X X X X X X X X…" at bounding box center [391, 192] width 333 height 259
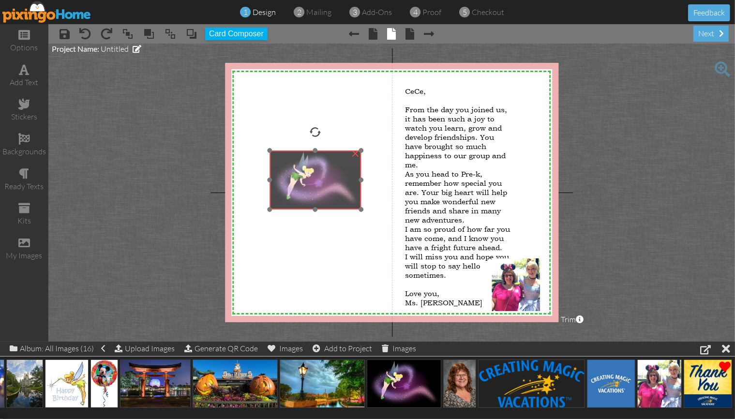
drag, startPoint x: 291, startPoint y: 206, endPoint x: 329, endPoint y: 179, distance: 46.2
click at [329, 179] on img at bounding box center [314, 179] width 91 height 59
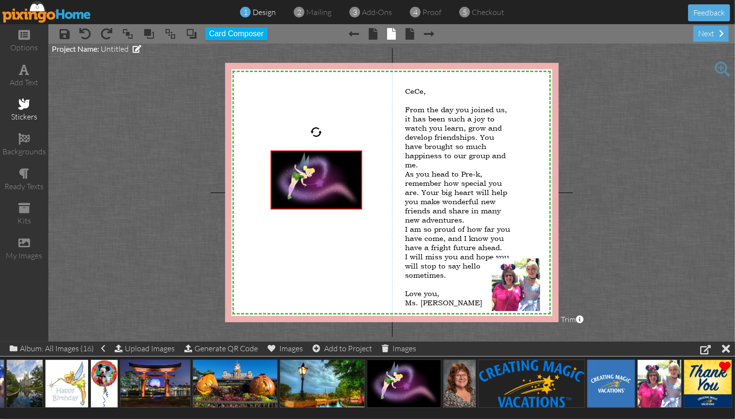
click at [21, 103] on span at bounding box center [24, 104] width 12 height 12
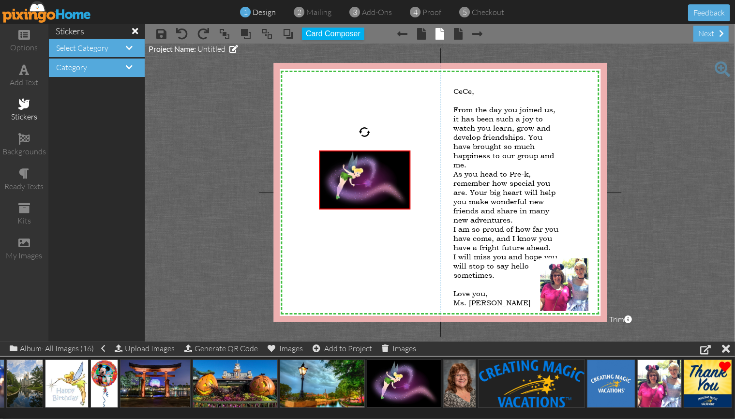
click at [116, 65] on h4 "Category" at bounding box center [96, 67] width 81 height 9
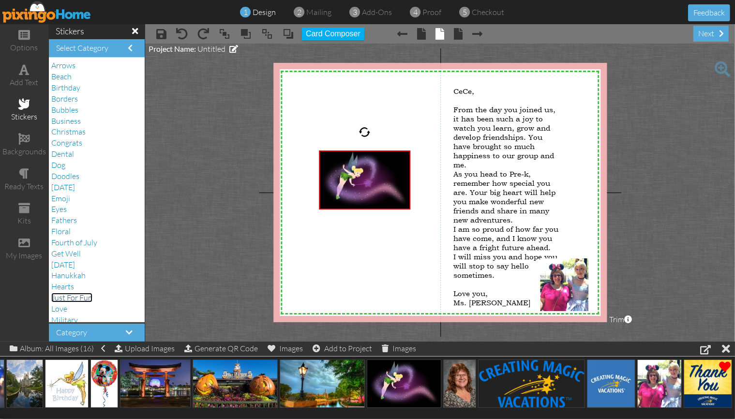
click at [74, 296] on span "Just For Fun" at bounding box center [71, 298] width 41 height 10
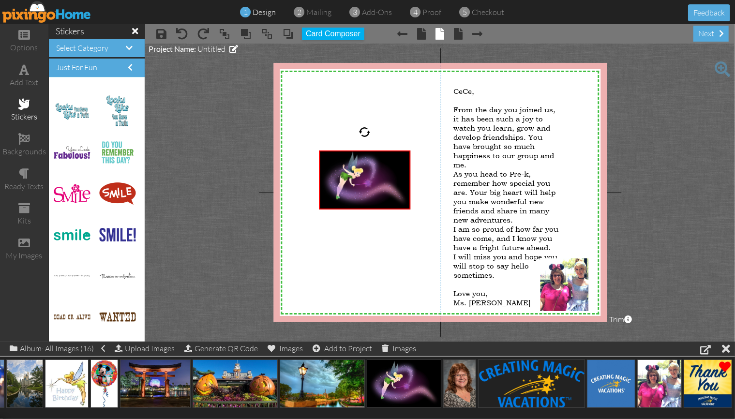
scroll to position [0, 0]
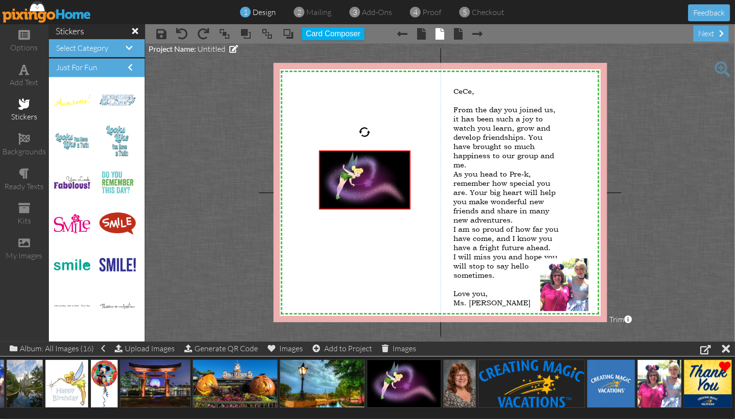
click at [133, 66] on h4 "Just For Fun" at bounding box center [96, 67] width 81 height 9
click at [130, 46] on span at bounding box center [129, 48] width 7 height 8
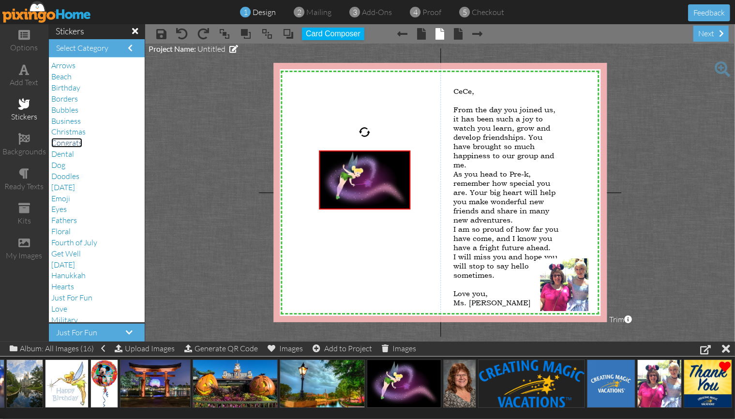
click at [76, 145] on span "Congrats" at bounding box center [66, 143] width 31 height 10
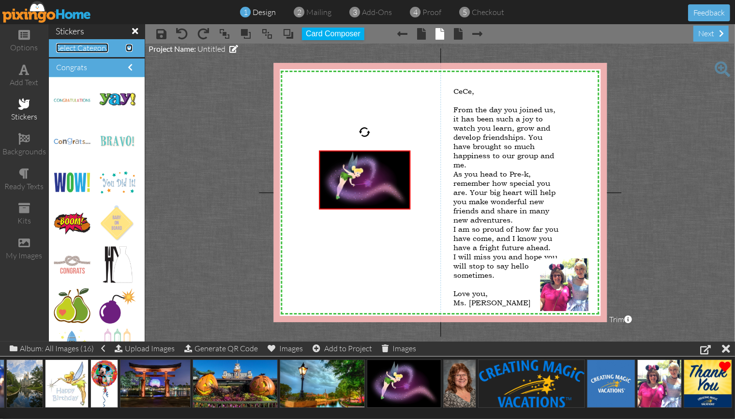
click at [83, 44] on span "Select Category" at bounding box center [82, 48] width 52 height 10
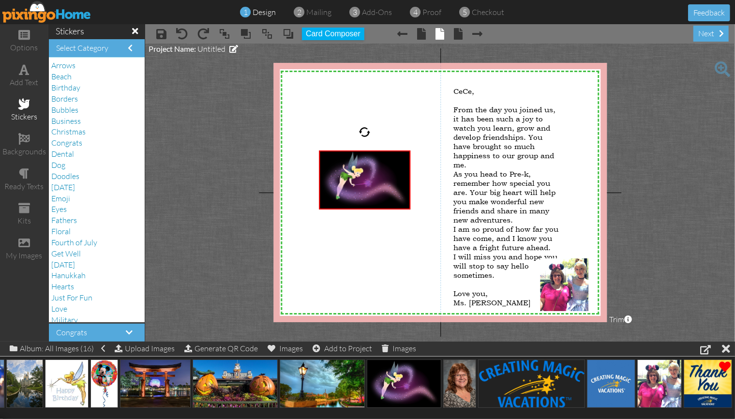
click at [136, 313] on div "Arrows Beach Birthday [GEOGRAPHIC_DATA] Bubbles Business Christmas Congrats Den…" at bounding box center [97, 190] width 96 height 265
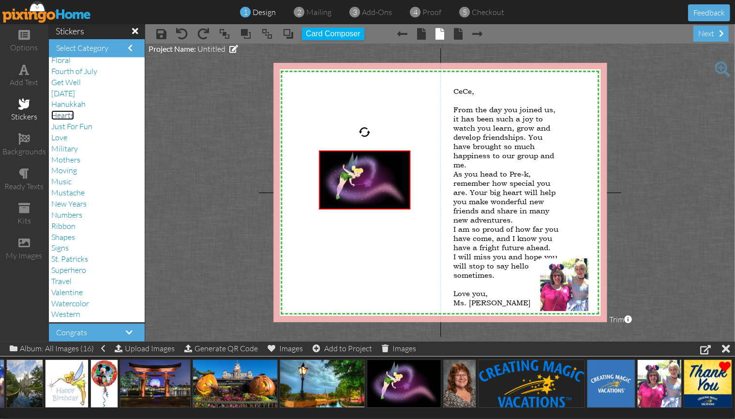
click at [71, 114] on span "Hearts" at bounding box center [62, 115] width 23 height 10
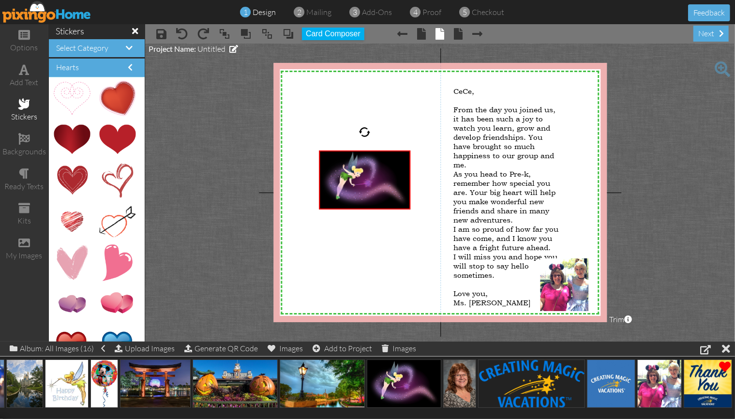
scroll to position [40, 0]
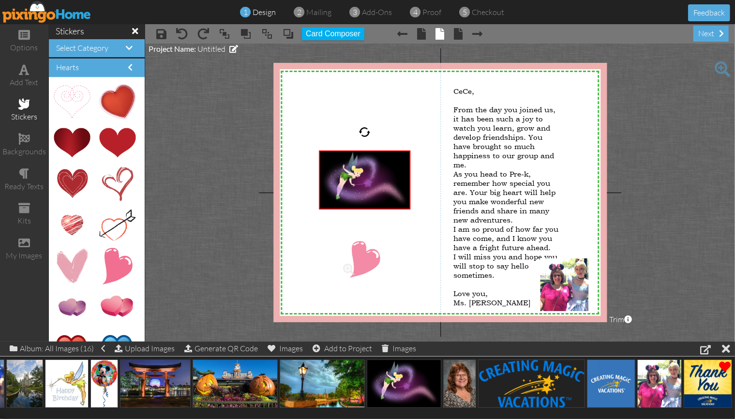
drag, startPoint x: 113, startPoint y: 263, endPoint x: 358, endPoint y: 257, distance: 245.3
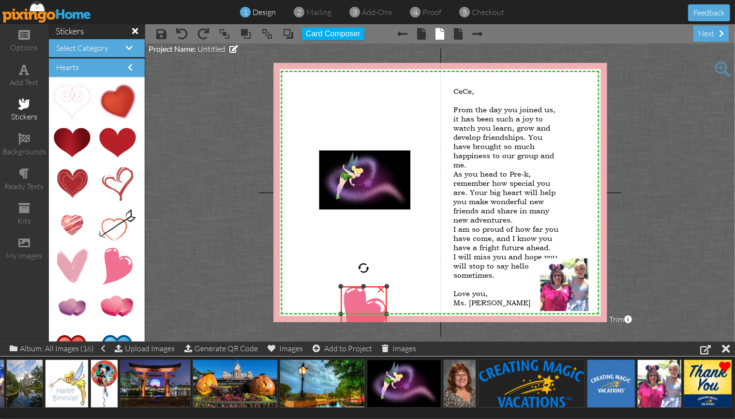
drag, startPoint x: 422, startPoint y: 241, endPoint x: 356, endPoint y: 286, distance: 79.7
click at [356, 286] on div "×" at bounding box center [363, 313] width 46 height 55
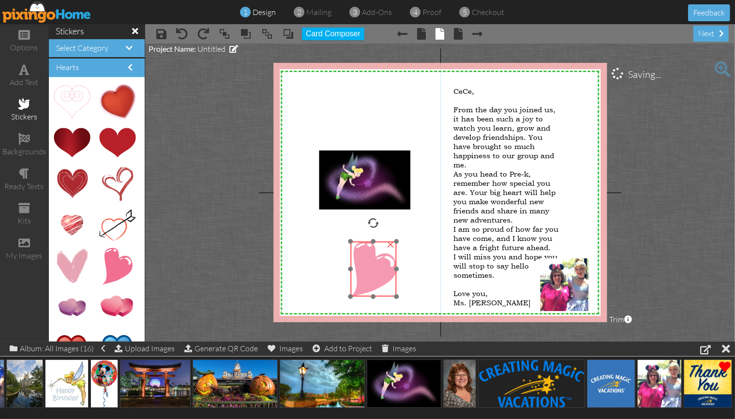
drag, startPoint x: 363, startPoint y: 299, endPoint x: 372, endPoint y: 254, distance: 46.0
click at [372, 254] on img at bounding box center [373, 268] width 46 height 55
click at [397, 238] on div "×" at bounding box center [390, 243] width 15 height 15
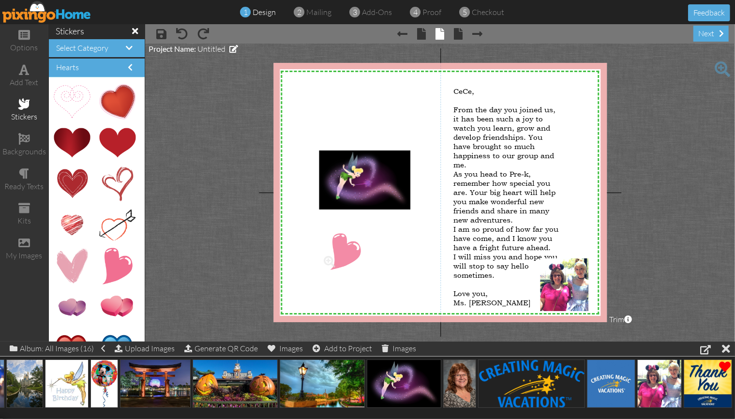
drag, startPoint x: 112, startPoint y: 265, endPoint x: 338, endPoint y: 252, distance: 226.2
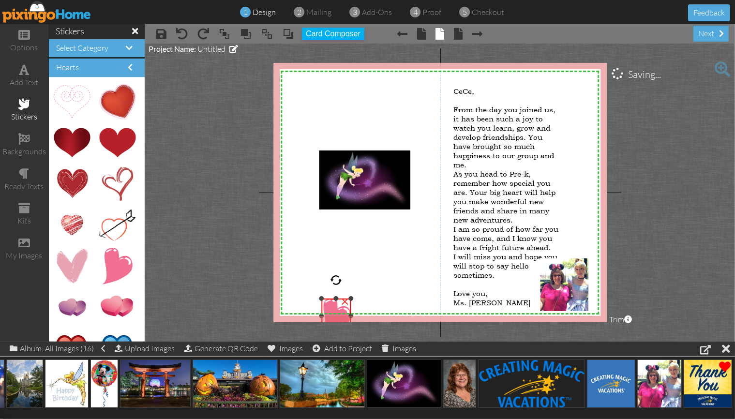
drag, startPoint x: 405, startPoint y: 233, endPoint x: 345, endPoint y: 298, distance: 88.3
click at [345, 298] on div "×" at bounding box center [335, 315] width 29 height 35
drag, startPoint x: 330, startPoint y: 307, endPoint x: 570, endPoint y: 88, distance: 324.9
click at [570, 88] on img at bounding box center [575, 97] width 29 height 35
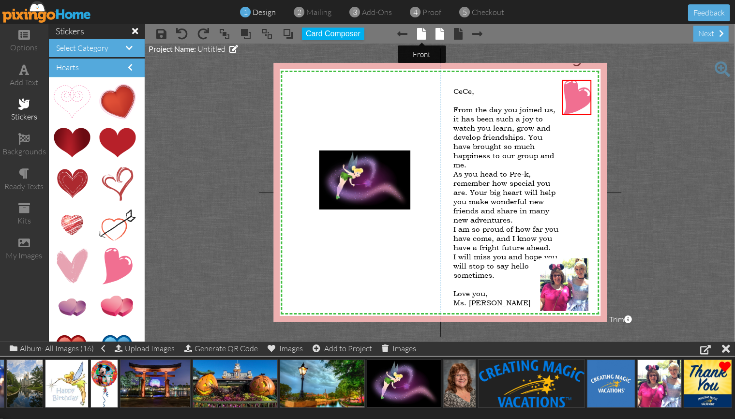
click at [419, 33] on span at bounding box center [421, 34] width 9 height 12
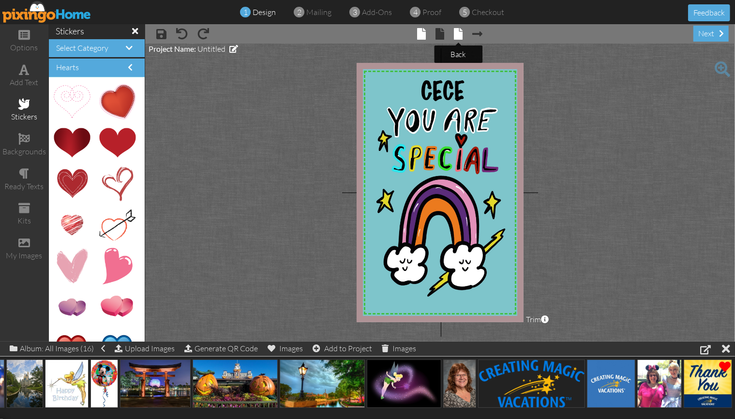
click at [459, 35] on span at bounding box center [458, 34] width 9 height 12
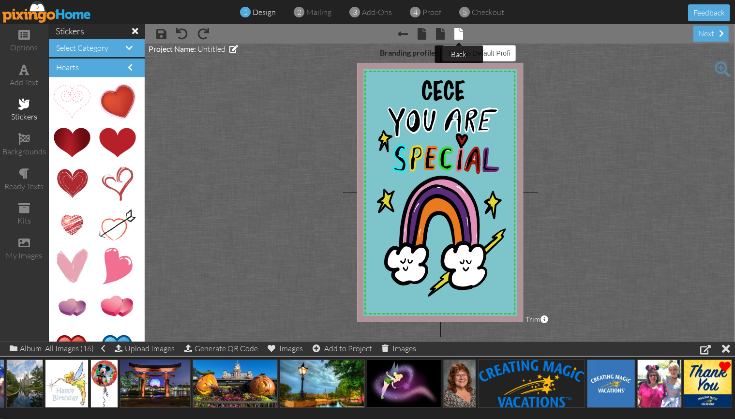
select select "object:8278"
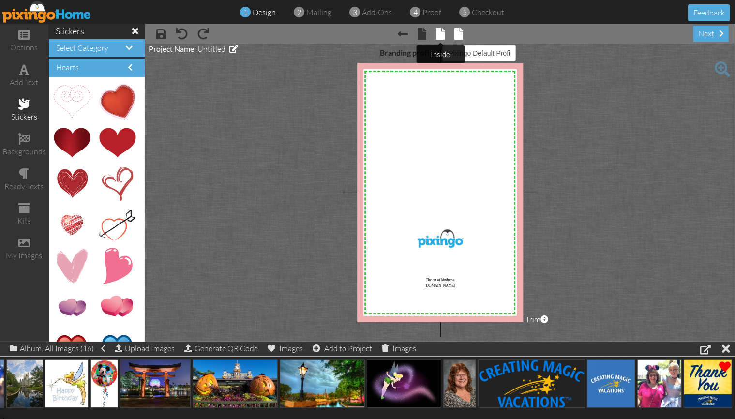
click at [437, 36] on span at bounding box center [440, 34] width 9 height 12
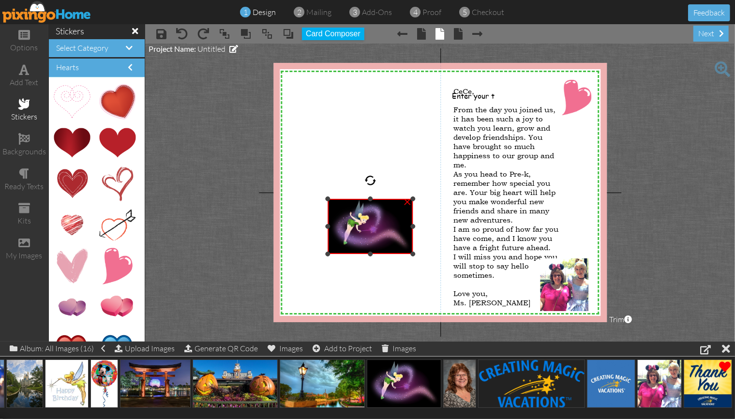
drag, startPoint x: 495, startPoint y: 148, endPoint x: 398, endPoint y: 200, distance: 110.3
click at [398, 200] on div "×" at bounding box center [370, 226] width 86 height 55
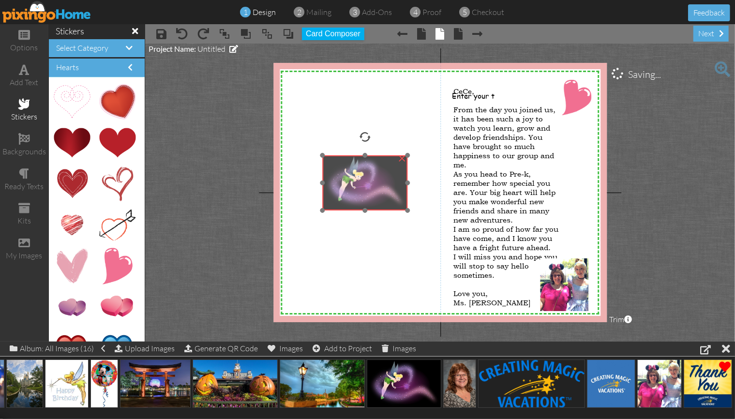
drag, startPoint x: 379, startPoint y: 228, endPoint x: 374, endPoint y: 185, distance: 43.8
click at [374, 185] on img at bounding box center [365, 182] width 86 height 55
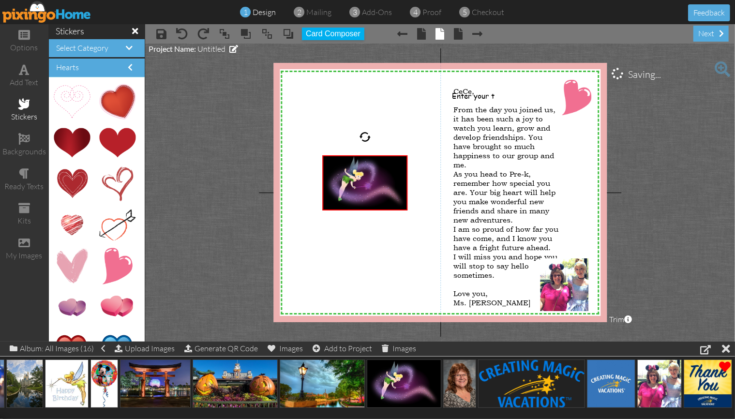
click at [198, 151] on project-studio-wrapper "X X X X X X X X X X X X X X X X X X X X X X X X X X X X X X X X X X X X X X X X…" at bounding box center [440, 193] width 590 height 298
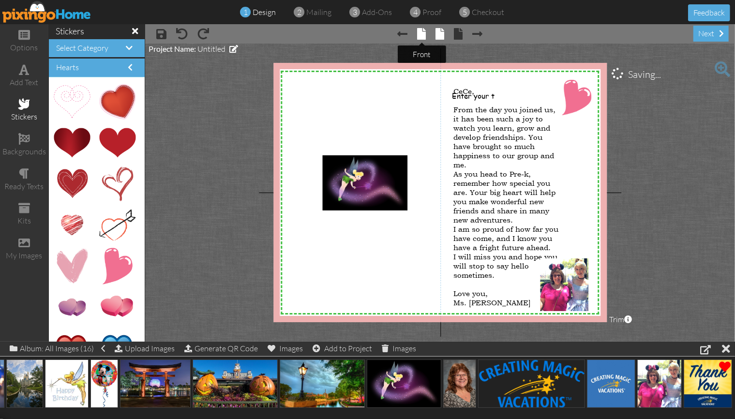
click at [417, 31] on span at bounding box center [421, 34] width 9 height 12
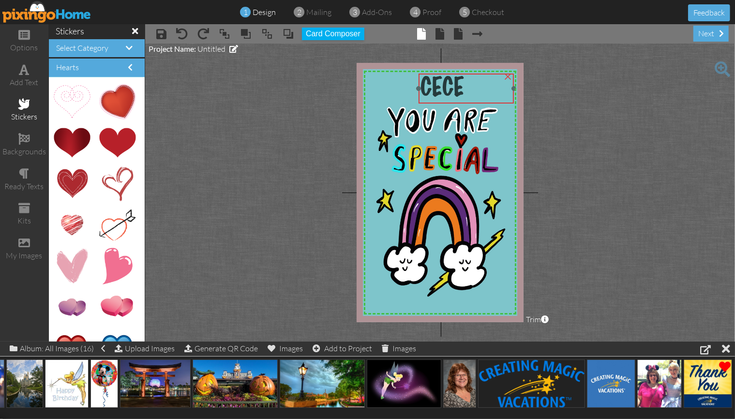
click at [421, 74] on div "CECE" at bounding box center [465, 89] width 95 height 30
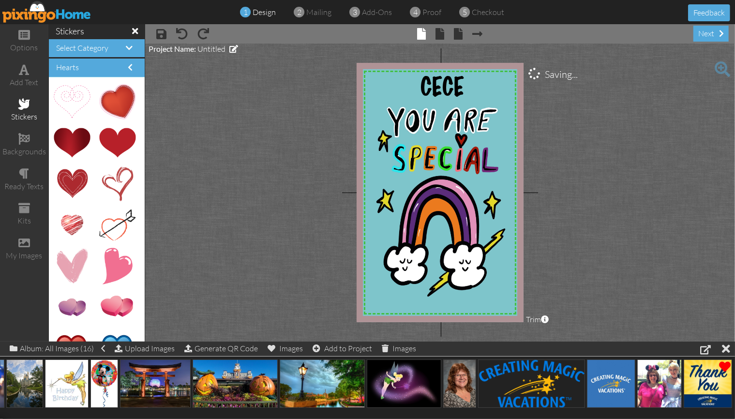
click at [207, 112] on project-studio-wrapper "X X X X X X X X X X X X X X X X X X X X X X X X X X X X X X X X X X X X X X X X…" at bounding box center [440, 193] width 590 height 298
click at [440, 34] on span at bounding box center [439, 34] width 9 height 12
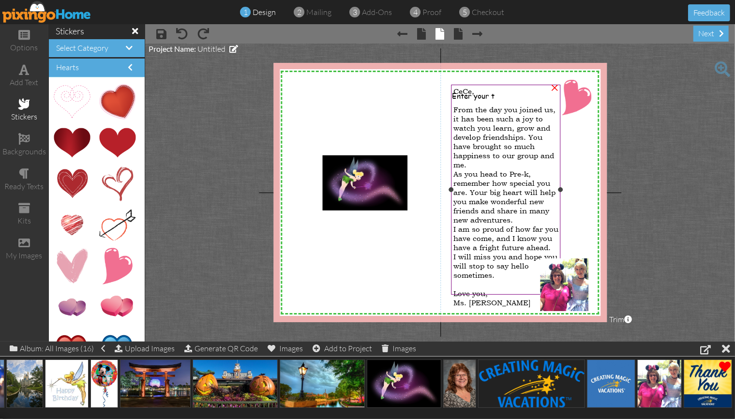
click at [482, 98] on div at bounding box center [505, 100] width 105 height 9
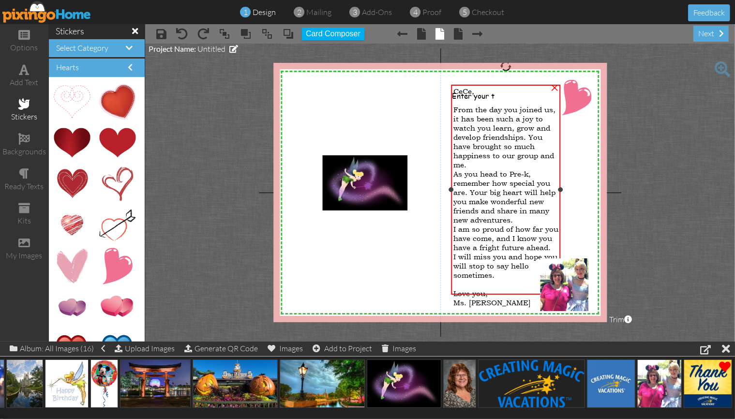
click at [483, 98] on div at bounding box center [505, 100] width 105 height 9
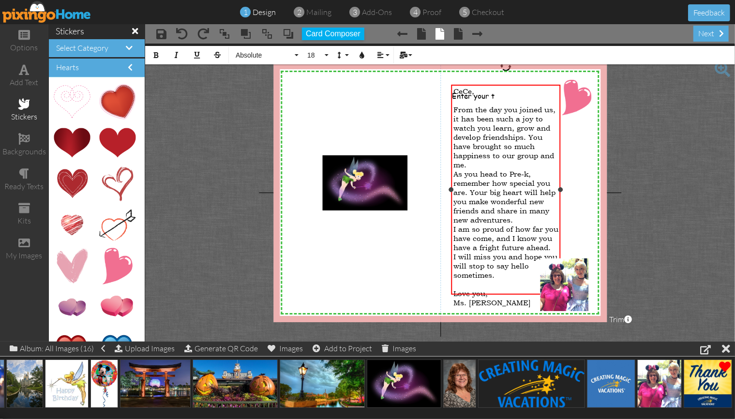
click at [500, 96] on div at bounding box center [505, 100] width 105 height 9
click at [499, 96] on div at bounding box center [505, 100] width 105 height 9
click at [498, 96] on div at bounding box center [505, 100] width 105 height 9
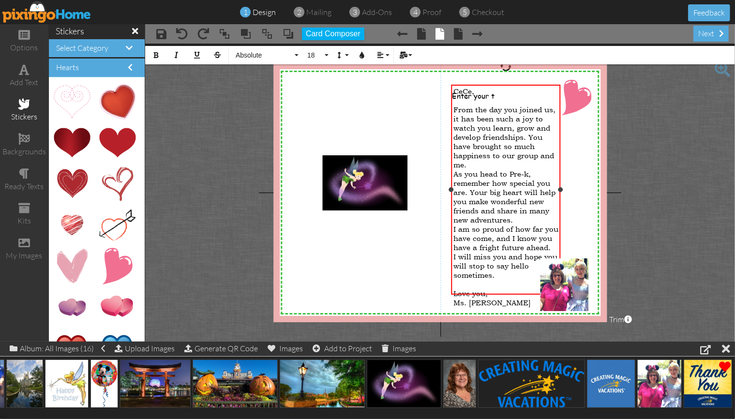
click at [501, 93] on div "CeCe," at bounding box center [505, 91] width 105 height 9
click at [501, 96] on div at bounding box center [505, 100] width 105 height 9
drag, startPoint x: 453, startPoint y: 95, endPoint x: 508, endPoint y: 95, distance: 55.1
click at [508, 96] on div at bounding box center [505, 100] width 105 height 9
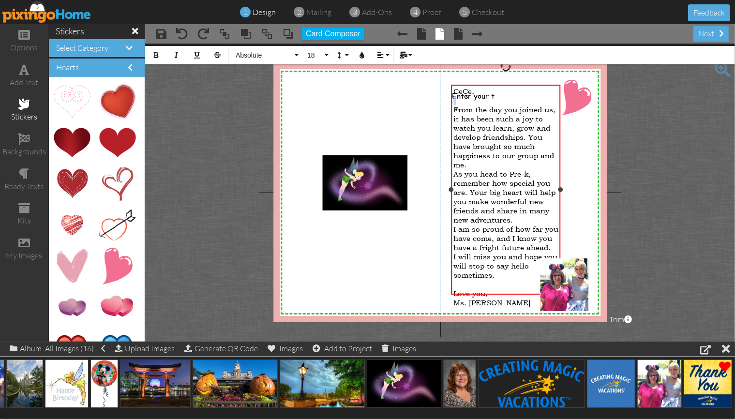
click at [508, 96] on div at bounding box center [505, 100] width 105 height 9
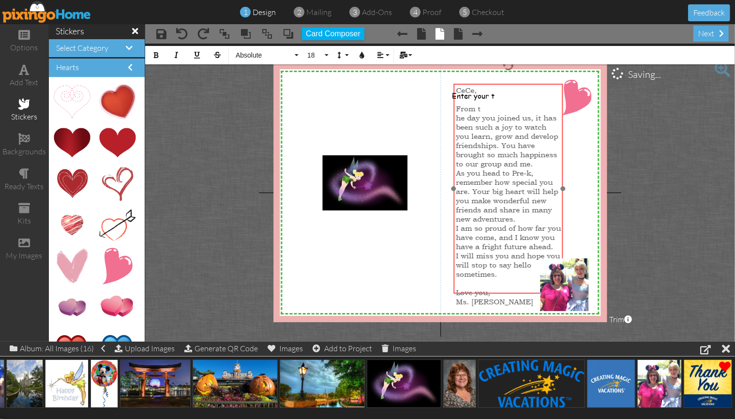
click at [453, 108] on div at bounding box center [508, 188] width 114 height 215
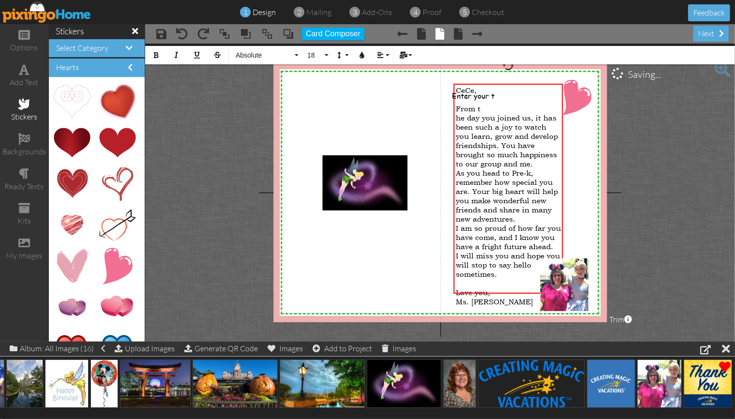
drag, startPoint x: 457, startPoint y: 105, endPoint x: 444, endPoint y: 107, distance: 13.2
click at [444, 107] on div "X X X X X X X X X X X X X X X X X X X X X X X X X X X X X X X X X X X X X X X X…" at bounding box center [439, 192] width 333 height 259
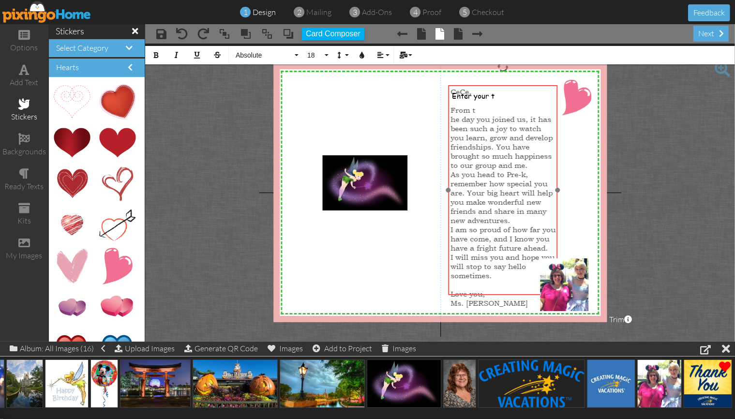
drag, startPoint x: 458, startPoint y: 82, endPoint x: 453, endPoint y: 84, distance: 5.5
click at [453, 84] on div at bounding box center [503, 190] width 114 height 215
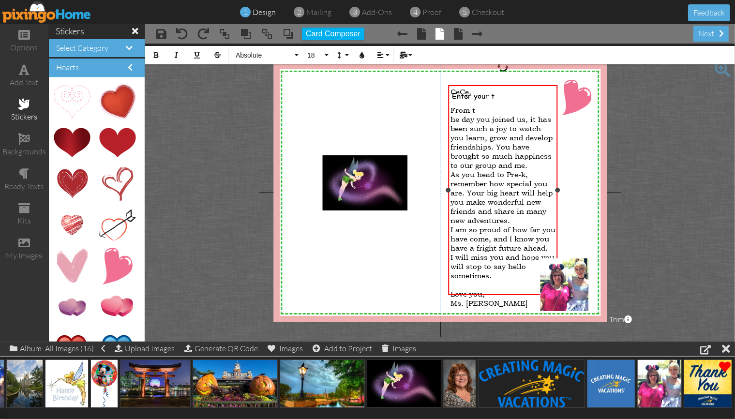
click at [486, 107] on div "From t he day you joined us, it has been such a joy to watch you learn, grow an…" at bounding box center [502, 137] width 105 height 64
click at [450, 115] on div "CeCe, ​ he day you joined us, it has been such a joy to watch you learn, grow a…" at bounding box center [502, 197] width 109 height 225
click at [451, 115] on span "he day you joined us, it has been such a joy to watch you learn, grow and devel…" at bounding box center [501, 142] width 102 height 55
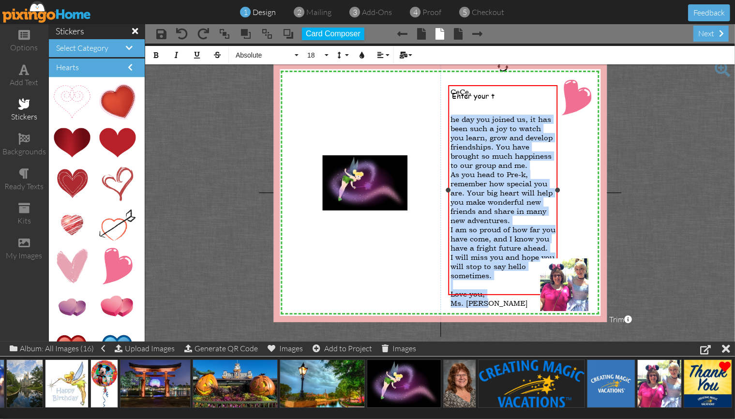
drag, startPoint x: 451, startPoint y: 115, endPoint x: 514, endPoint y: 288, distance: 184.6
click at [514, 288] on div "CeCe, ​ he day you joined us, it has been such a joy to watch you learn, grow a…" at bounding box center [502, 197] width 105 height 221
copy div "he day you joined us, it has been such a joy to watch you learn, grow and devel…"
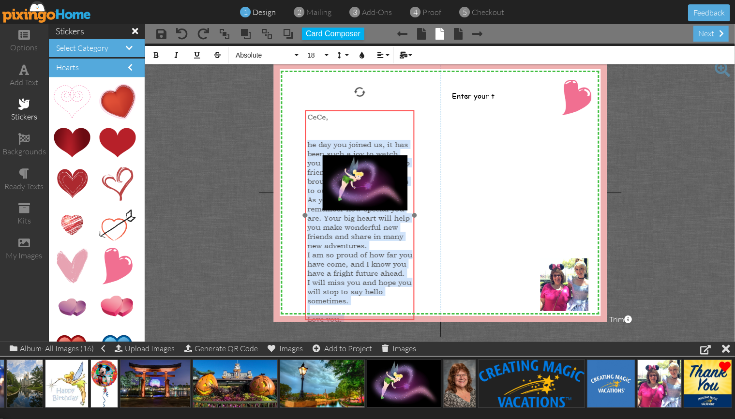
drag, startPoint x: 556, startPoint y: 83, endPoint x: 413, endPoint y: 106, distance: 145.1
click at [413, 108] on div at bounding box center [360, 215] width 114 height 215
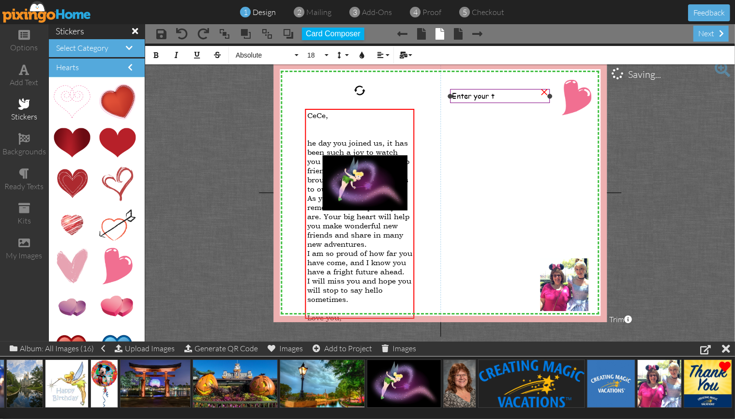
click at [543, 92] on div "×" at bounding box center [543, 90] width 15 height 15
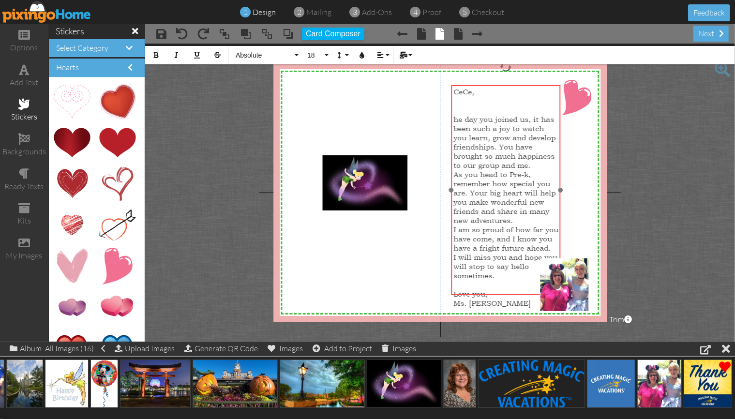
drag, startPoint x: 369, startPoint y: 107, endPoint x: 515, endPoint y: 83, distance: 148.0
click at [515, 83] on div at bounding box center [506, 190] width 114 height 215
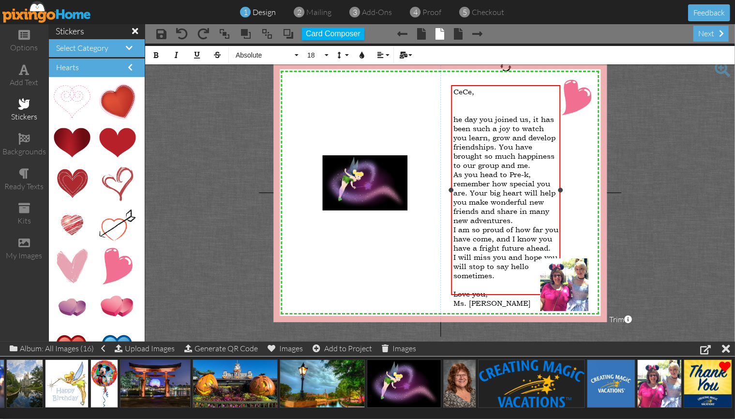
click at [459, 102] on div "​" at bounding box center [505, 100] width 105 height 9
click at [454, 115] on span "he day you joined us, it has been such a joy to watch you learn, grow and devel…" at bounding box center [504, 142] width 102 height 55
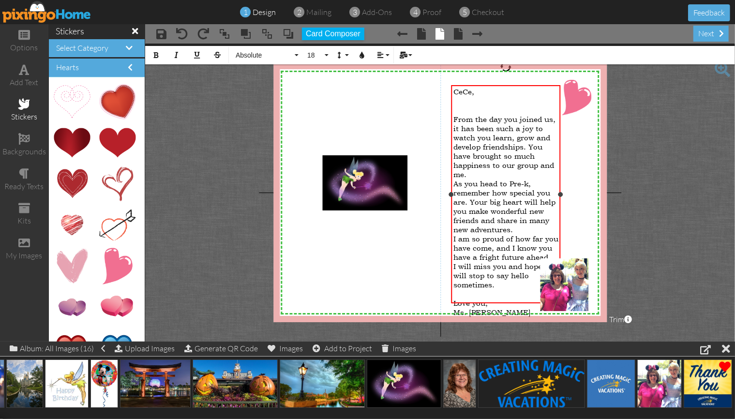
click at [474, 101] on div at bounding box center [505, 100] width 105 height 9
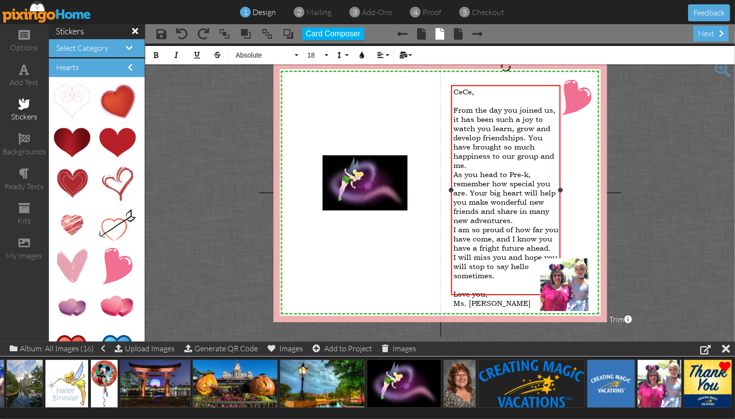
click at [483, 234] on span "I am so proud of how far you have come, and I know you have a fright future ahe…" at bounding box center [505, 239] width 105 height 28
click at [458, 32] on span at bounding box center [458, 34] width 9 height 12
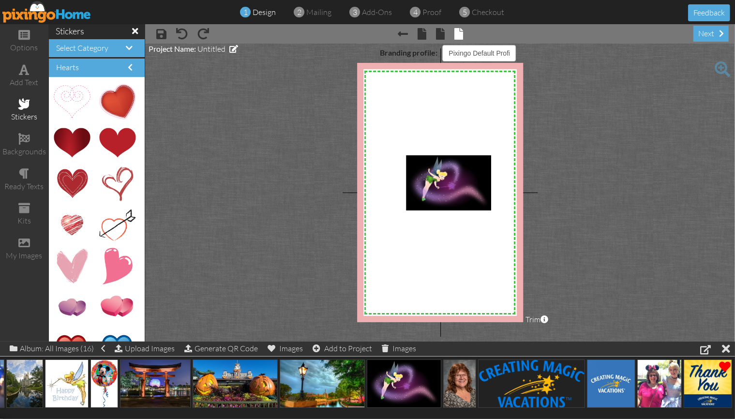
select select "object:8319"
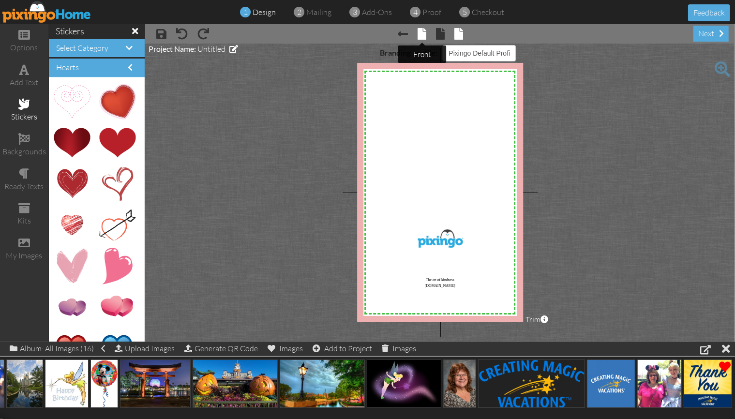
click at [422, 30] on span at bounding box center [421, 34] width 9 height 12
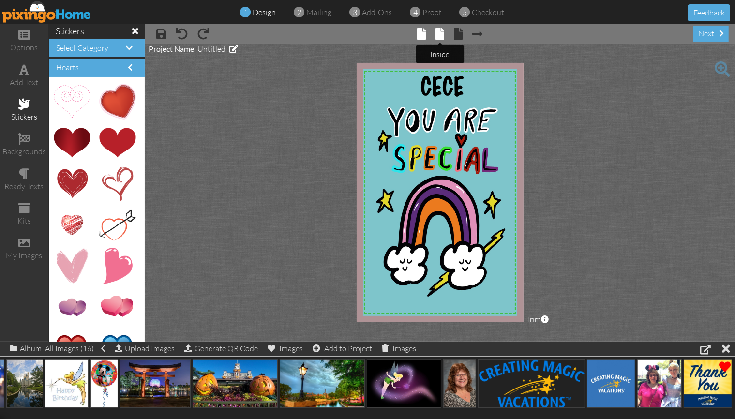
click at [440, 35] on span at bounding box center [439, 34] width 9 height 12
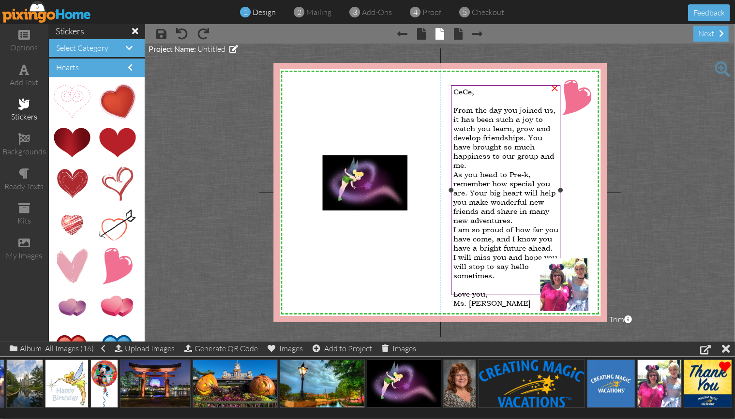
click at [457, 107] on span "From the day you joined us, it has been such a joy to watch you learn, grow and…" at bounding box center [504, 137] width 102 height 64
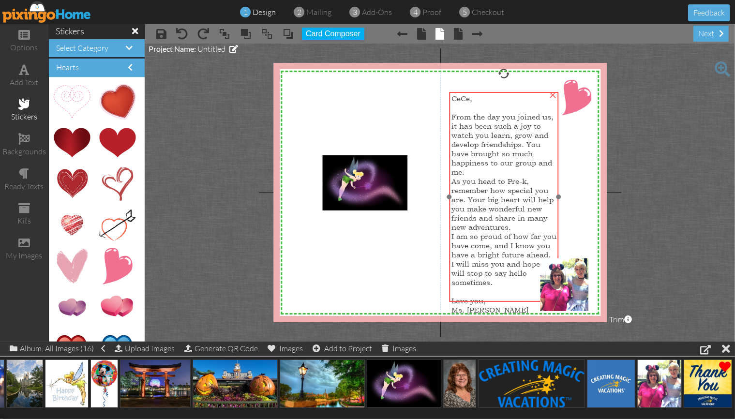
drag, startPoint x: 457, startPoint y: 106, endPoint x: 455, endPoint y: 113, distance: 7.0
click at [455, 113] on span "From the day you joined us, it has been such a joy to watch you learn, grow and…" at bounding box center [502, 144] width 102 height 64
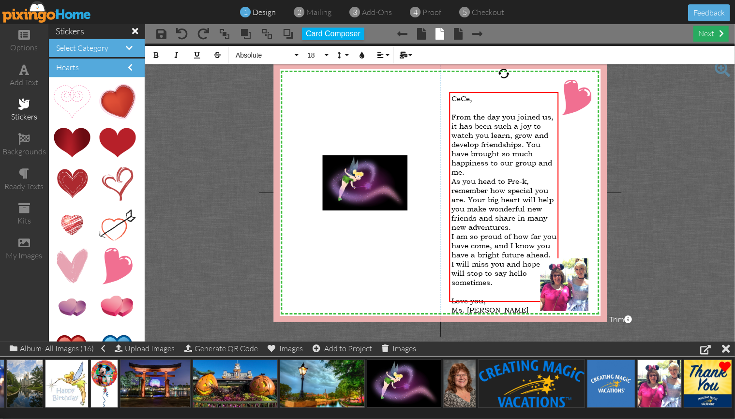
click at [710, 30] on div "next" at bounding box center [710, 34] width 35 height 16
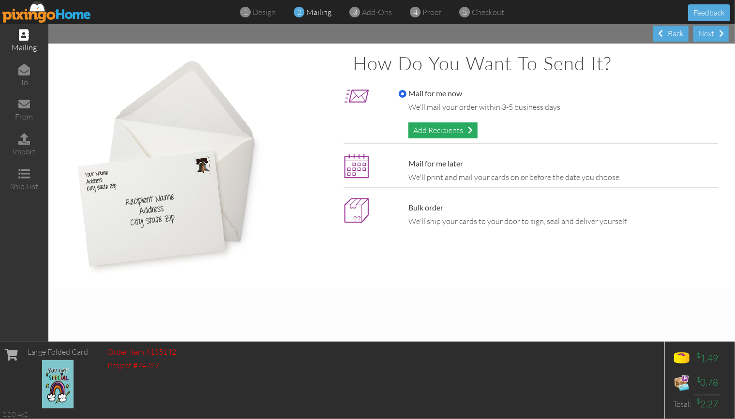
click at [449, 132] on div "Add Recipients" at bounding box center [442, 130] width 69 height 16
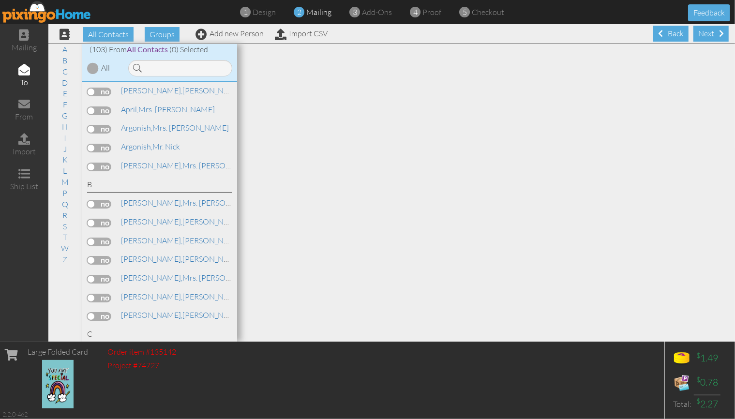
scroll to position [77, 0]
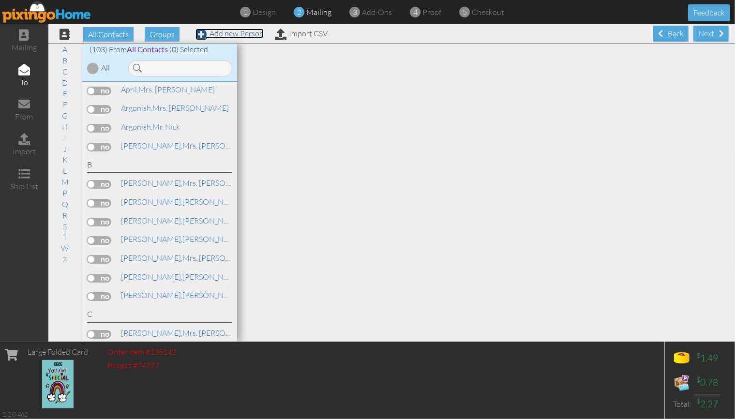
click at [248, 38] on link "Add new Person" at bounding box center [229, 34] width 68 height 10
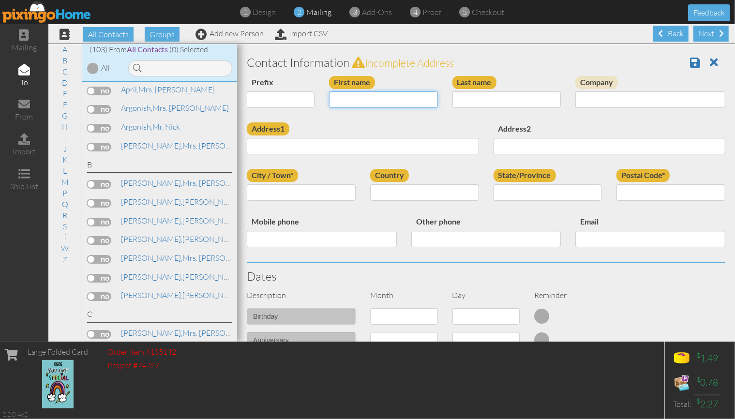
click at [376, 100] on input "First name" at bounding box center [383, 99] width 109 height 16
type input "[PERSON_NAME]"
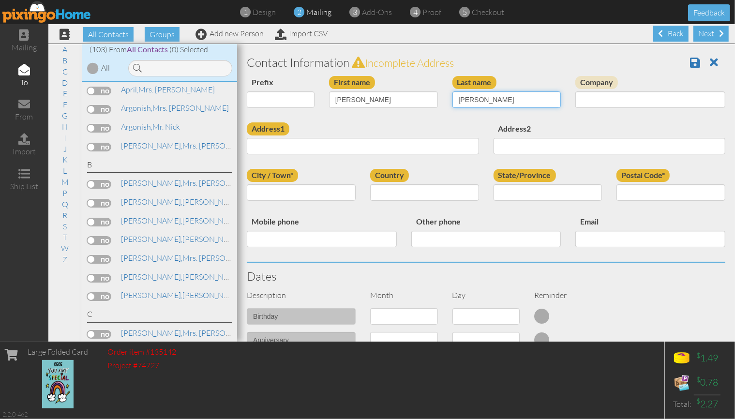
type input "[PERSON_NAME]"
click at [291, 147] on input "Address1" at bounding box center [363, 146] width 232 height 16
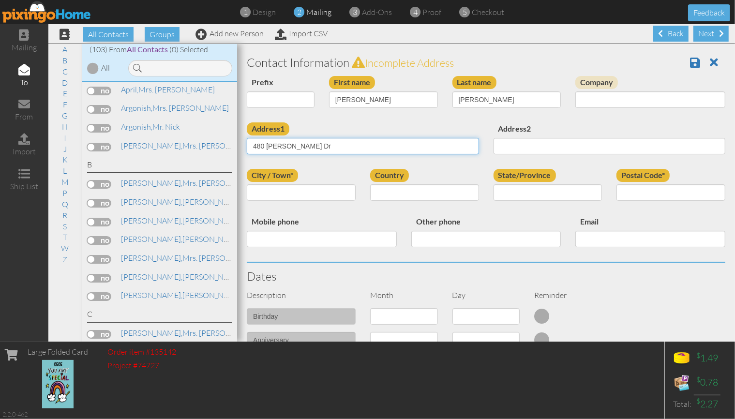
type input "480 [PERSON_NAME] Dr"
click at [286, 191] on input "City / Town*" at bounding box center [301, 192] width 109 height 16
click at [274, 190] on input "West" at bounding box center [301, 192] width 109 height 16
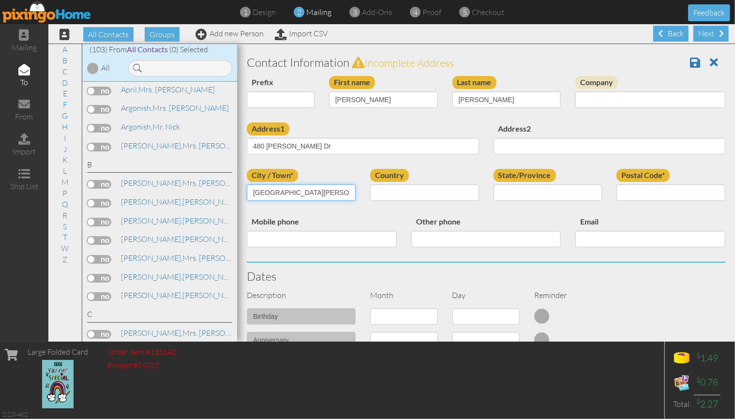
type input "[GEOGRAPHIC_DATA][PERSON_NAME]"
click at [431, 193] on select "[GEOGRAPHIC_DATA] -------------- [GEOGRAPHIC_DATA] [GEOGRAPHIC_DATA] [GEOGRAPHI…" at bounding box center [424, 192] width 109 height 16
select select "object:8661"
click at [370, 184] on select "[GEOGRAPHIC_DATA] -------------- [GEOGRAPHIC_DATA] [GEOGRAPHIC_DATA] [GEOGRAPHI…" at bounding box center [424, 192] width 109 height 16
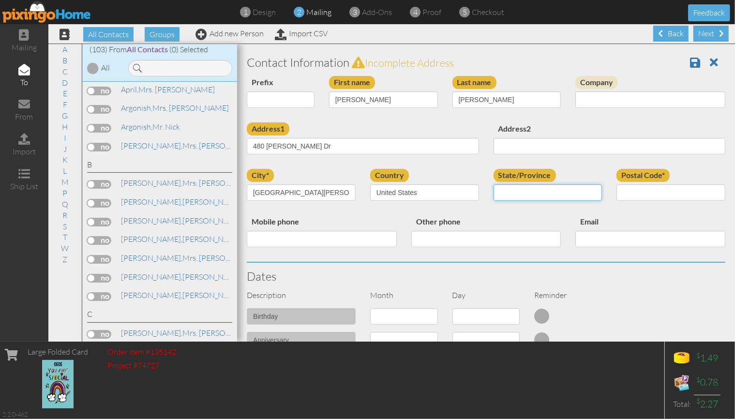
click at [541, 191] on select "AA (Military) AE (Military) [US_STATE] [US_STATE] [US_STATE] AP (Military) [US_…" at bounding box center [547, 192] width 109 height 16
select select "object:8953"
click at [493, 184] on select "AA (Military) AE (Military) [US_STATE] [US_STATE] [US_STATE] AP (Military) [US_…" at bounding box center [547, 192] width 109 height 16
click at [650, 192] on input "Postal Code*" at bounding box center [670, 192] width 109 height 16
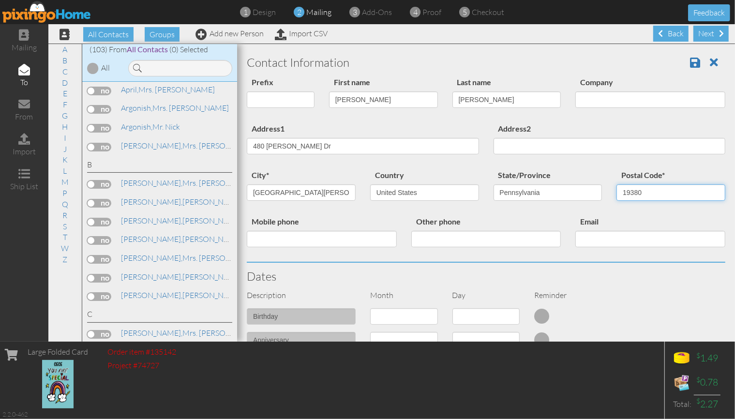
type input "19380"
click at [314, 235] on input "Mobile phone" at bounding box center [322, 239] width 150 height 16
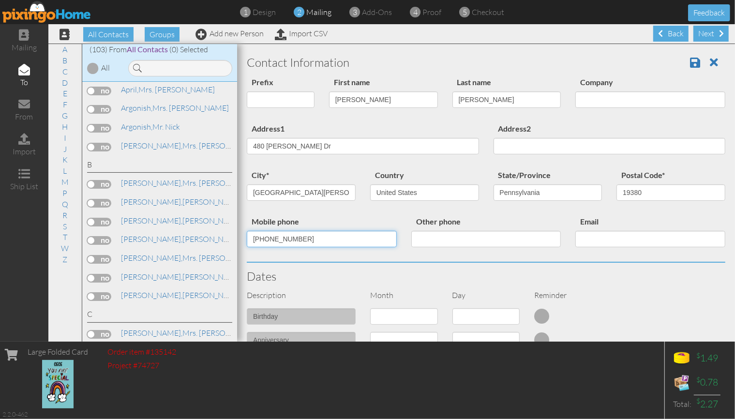
scroll to position [145, 0]
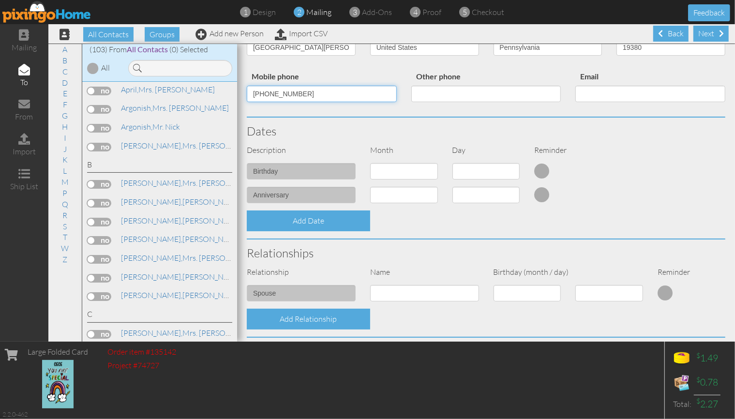
type input "[PHONE_NUMBER]"
click at [394, 295] on input at bounding box center [424, 293] width 109 height 16
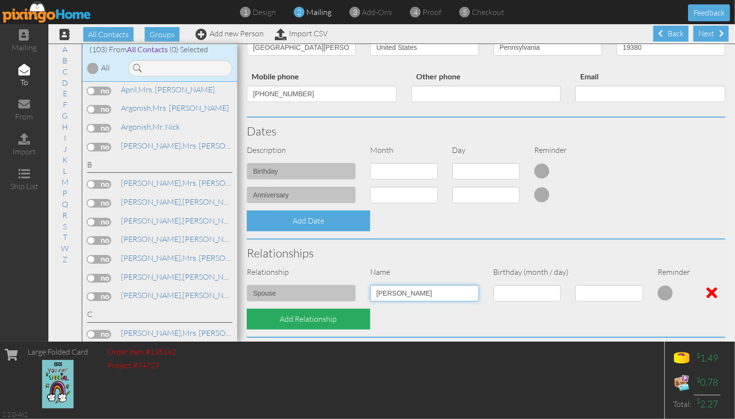
type input "[PERSON_NAME]"
click at [331, 315] on div "Add Relationship" at bounding box center [308, 319] width 123 height 21
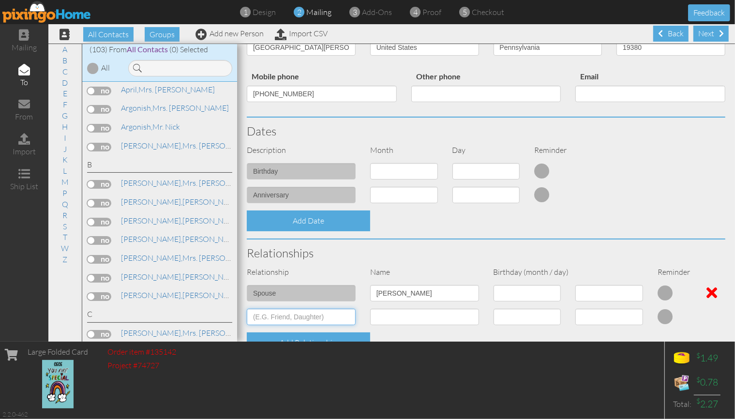
click at [321, 314] on input at bounding box center [301, 317] width 109 height 16
type input "daughter"
click at [409, 319] on input at bounding box center [424, 317] width 109 height 16
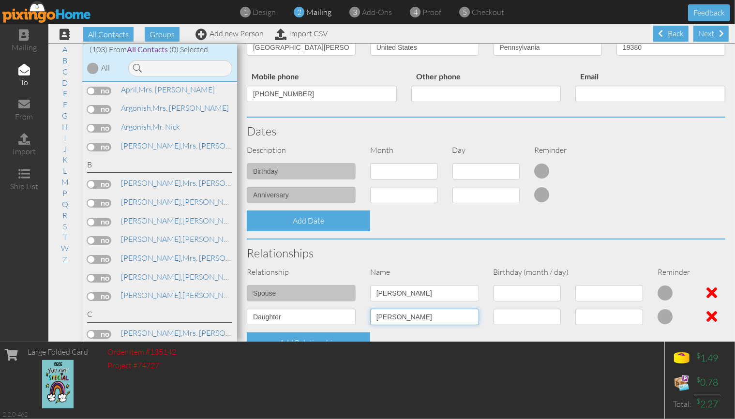
type input "[PERSON_NAME]"
click at [548, 317] on select "1 - [DATE] - [DATE] - [DATE] - [DATE] - [DATE] - [DATE] - [DATE] - [DATE] - [DA…" at bounding box center [527, 317] width 68 height 16
select select "object:8652"
click at [493, 309] on select "1 - [DATE] - [DATE] - [DATE] - [DATE] - [DATE] - [DATE] - [DATE] - [DATE] - [DA…" at bounding box center [527, 317] width 68 height 16
click at [631, 314] on select "1 2 3 4 5 6 7 8 9 10 11 12 13 14 15 16 17 18 19 20 21 22 23 24 25 26 27 28 29 30" at bounding box center [609, 317] width 68 height 16
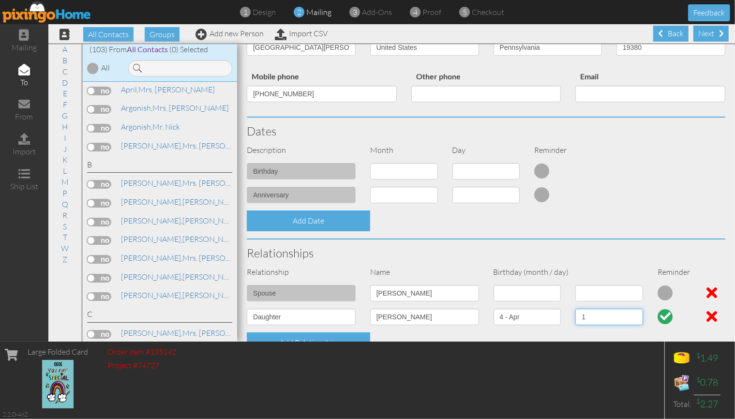
select select "number:7"
click at [575, 309] on select "1 2 3 4 5 6 7 8 9 10 11 12 13 14 15 16 17 18 19 20 21 22 23 24 25 26 27 28 29 30" at bounding box center [609, 317] width 68 height 16
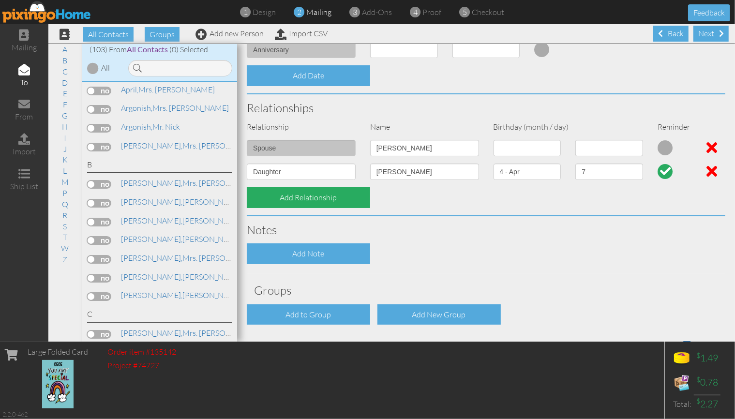
click at [310, 193] on div "Add Relationship" at bounding box center [308, 197] width 123 height 21
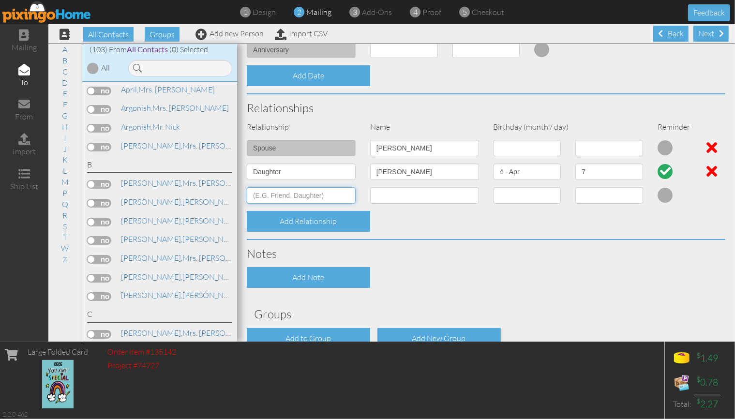
click at [308, 196] on input at bounding box center [301, 195] width 109 height 16
type input "son"
click at [425, 198] on input at bounding box center [424, 195] width 109 height 16
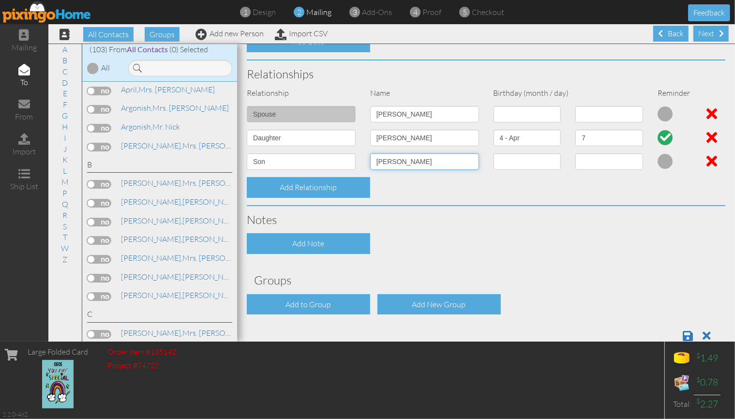
scroll to position [346, 0]
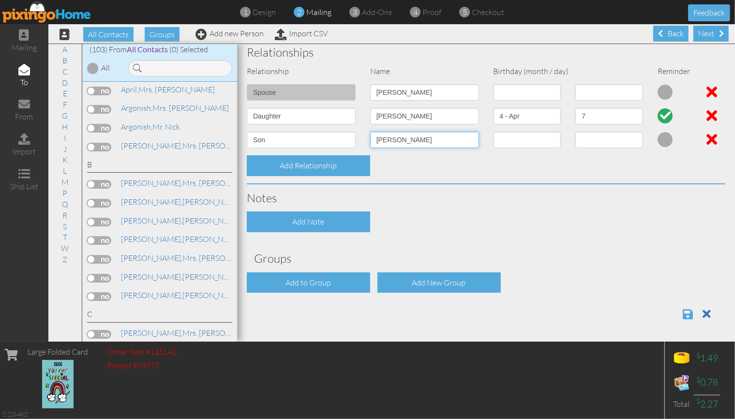
type input "[PERSON_NAME]"
click at [682, 314] on span at bounding box center [687, 314] width 10 height 12
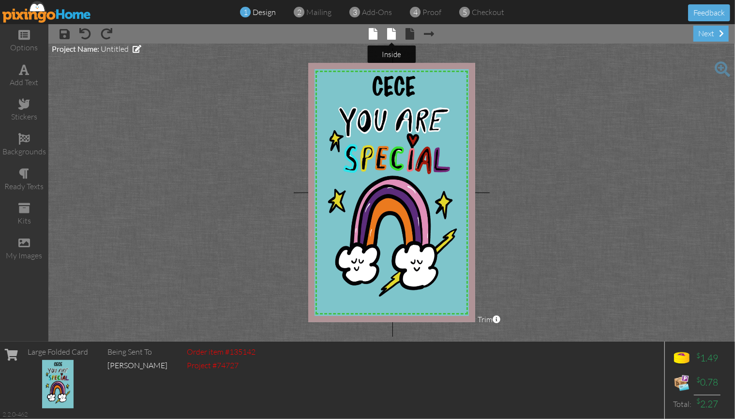
click at [395, 34] on span at bounding box center [391, 34] width 9 height 12
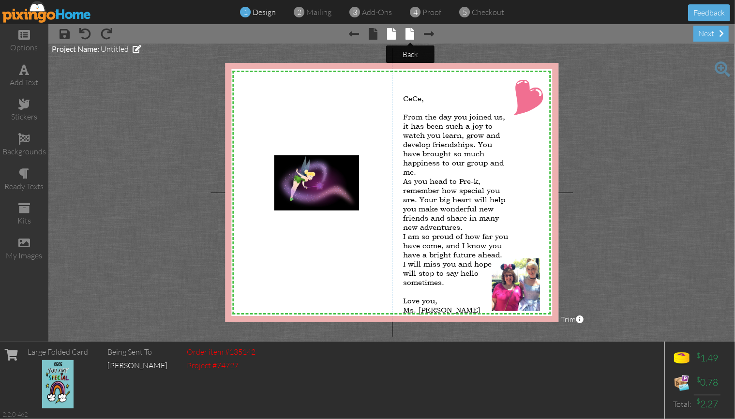
click at [412, 35] on span at bounding box center [410, 34] width 9 height 12
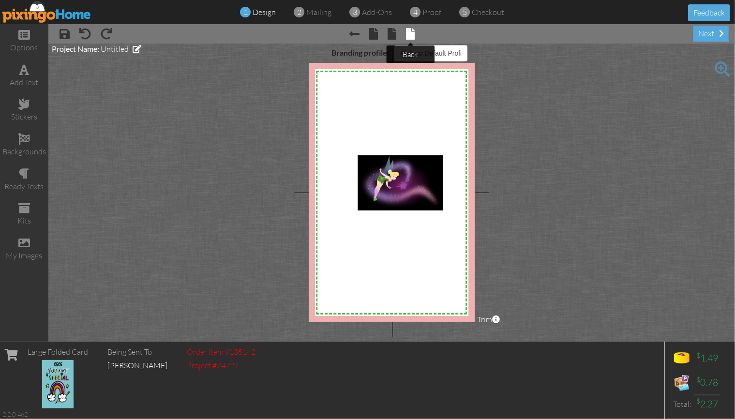
select select "object:142"
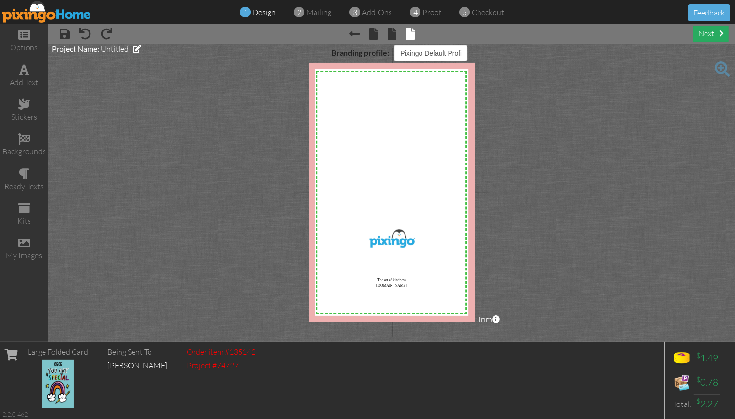
click at [719, 31] on span at bounding box center [721, 33] width 5 height 8
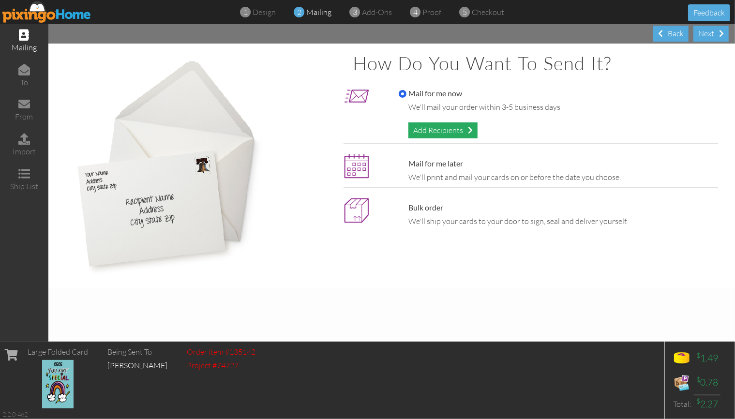
click at [446, 131] on div "Add Recipients" at bounding box center [442, 130] width 69 height 16
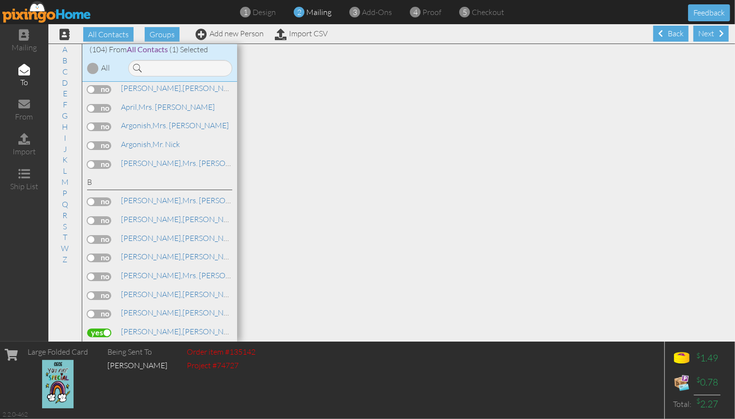
scroll to position [68, 0]
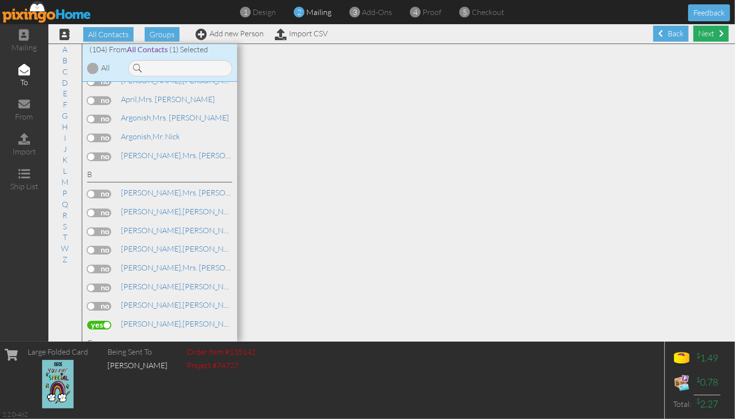
click at [704, 32] on div "Next" at bounding box center [710, 34] width 35 height 16
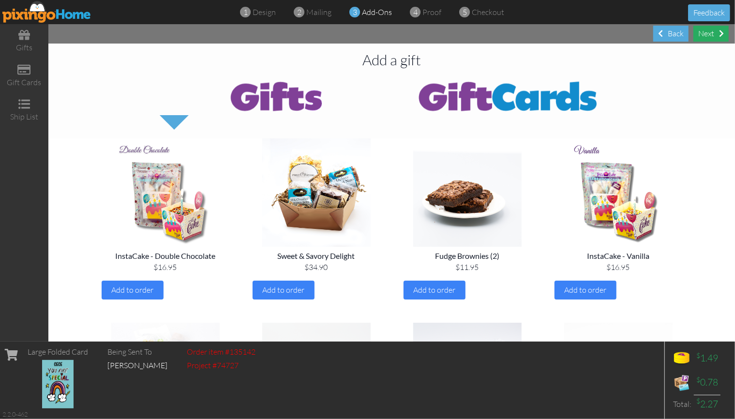
click at [712, 29] on div "Next" at bounding box center [710, 34] width 35 height 16
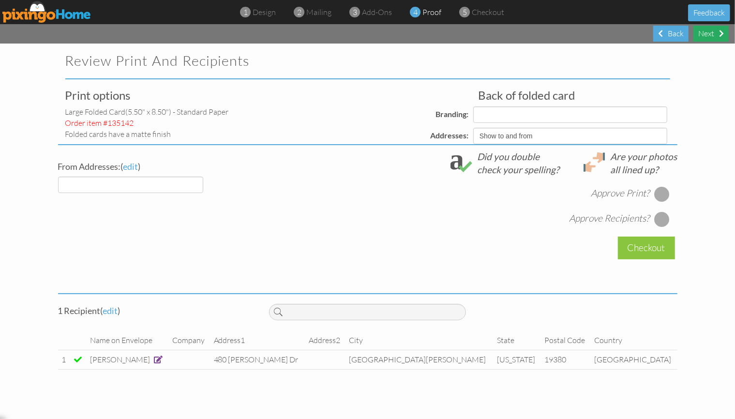
select select "object:650"
select select "object:649"
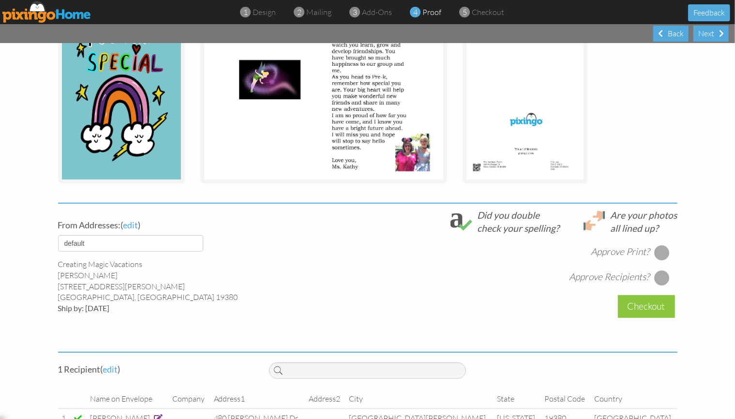
scroll to position [222, 0]
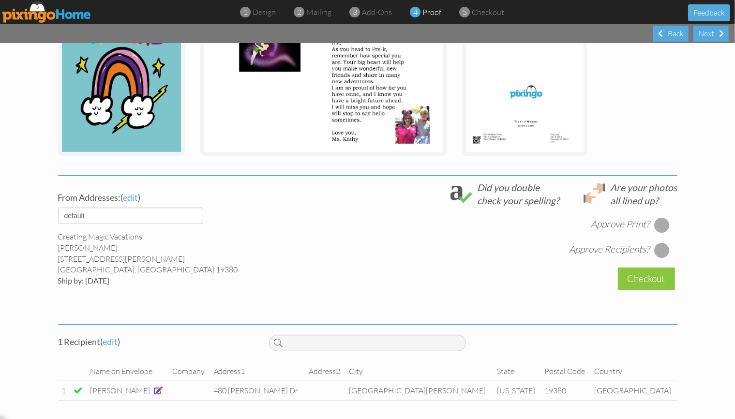
click at [161, 387] on span at bounding box center [158, 390] width 9 height 8
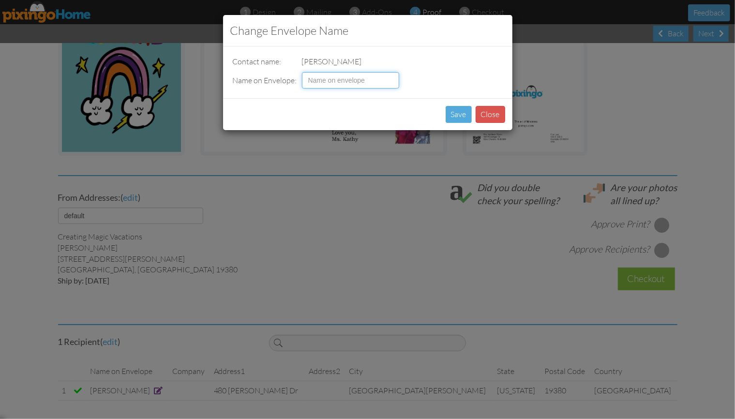
click at [315, 81] on input at bounding box center [350, 80] width 97 height 16
type input "CECE Brunner"
click at [453, 113] on button "Save" at bounding box center [458, 114] width 26 height 17
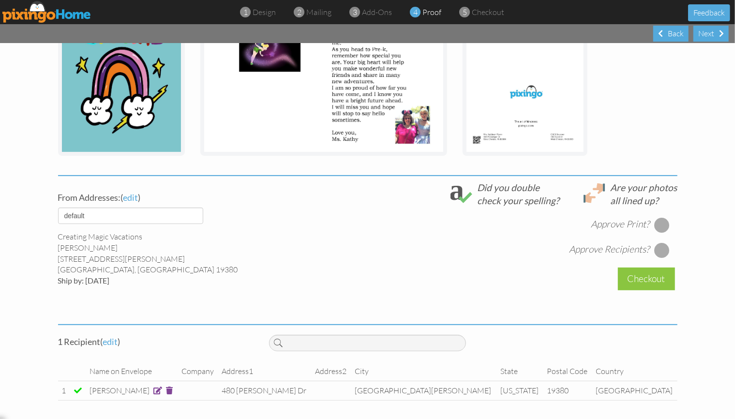
click at [658, 221] on div at bounding box center [661, 224] width 15 height 15
click at [661, 243] on div at bounding box center [661, 249] width 15 height 15
click at [644, 277] on div "Checkout" at bounding box center [646, 278] width 57 height 23
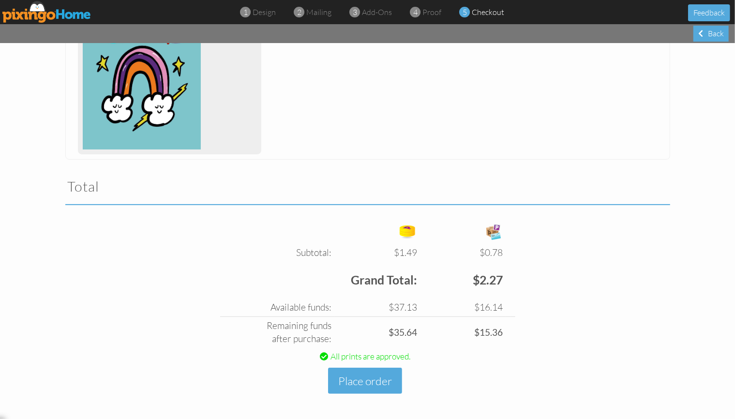
scroll to position [203, 0]
drag, startPoint x: 353, startPoint y: 383, endPoint x: 361, endPoint y: 376, distance: 11.0
click at [353, 383] on button "Place order" at bounding box center [365, 381] width 74 height 27
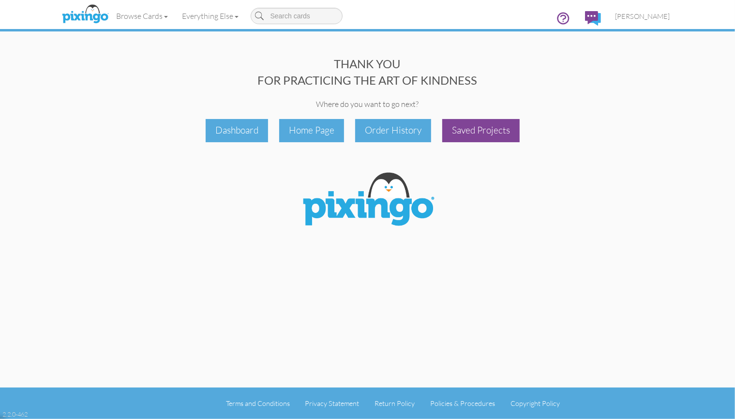
click at [498, 126] on div "Saved Projects" at bounding box center [480, 130] width 77 height 23
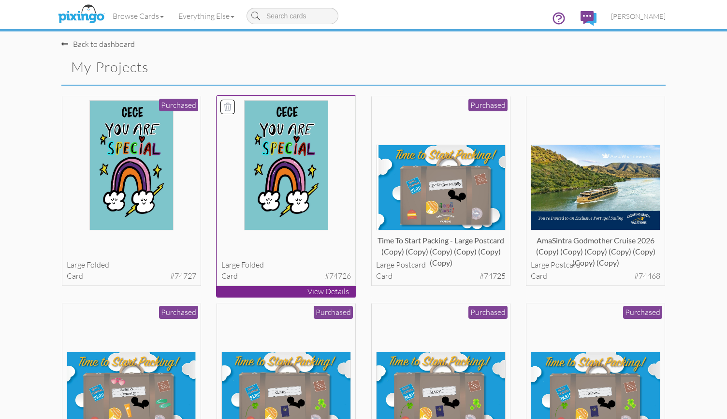
drag, startPoint x: 309, startPoint y: 245, endPoint x: 265, endPoint y: 266, distance: 48.4
click at [265, 266] on div "large folded" at bounding box center [286, 264] width 130 height 11
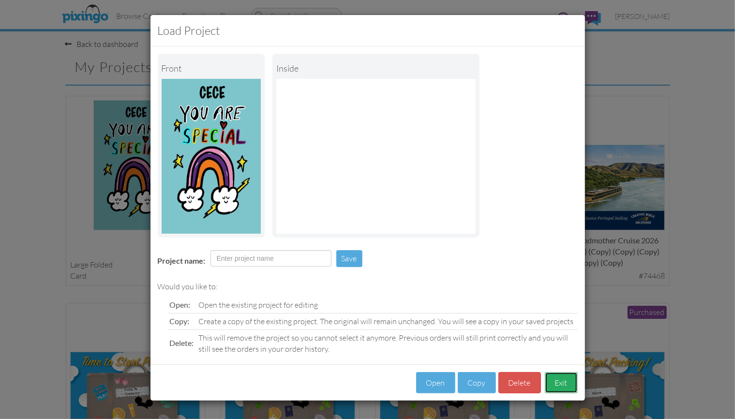
click at [563, 380] on button "Exit" at bounding box center [561, 383] width 33 height 22
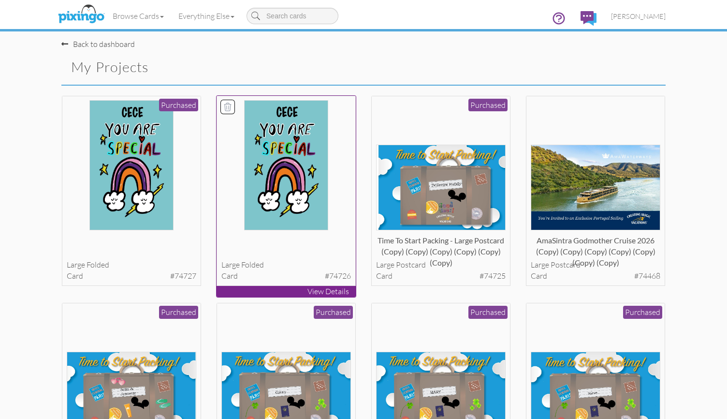
click at [224, 101] on div at bounding box center [228, 107] width 14 height 14
click at [605, 74] on button "Delete 1 project(s)?" at bounding box center [624, 68] width 83 height 16
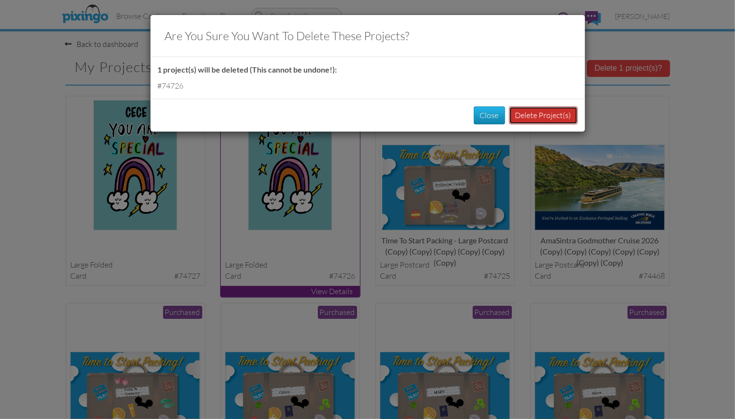
click at [541, 116] on button "Delete Project(s)" at bounding box center [543, 115] width 69 height 18
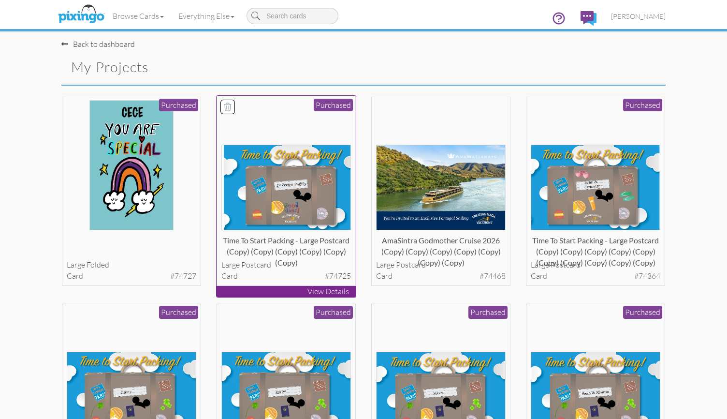
click at [273, 170] on img at bounding box center [286, 188] width 130 height 86
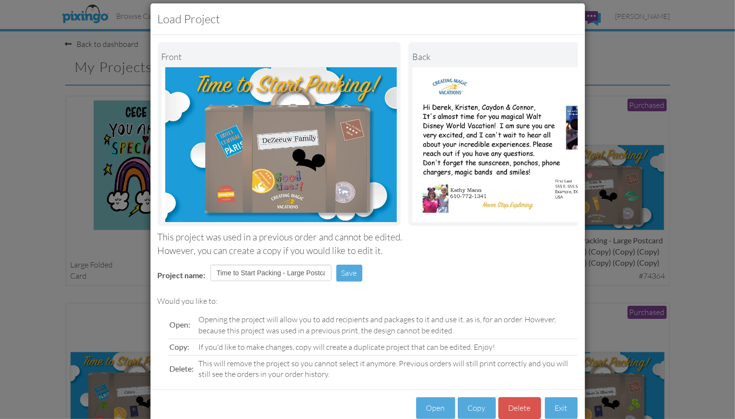
scroll to position [39, 0]
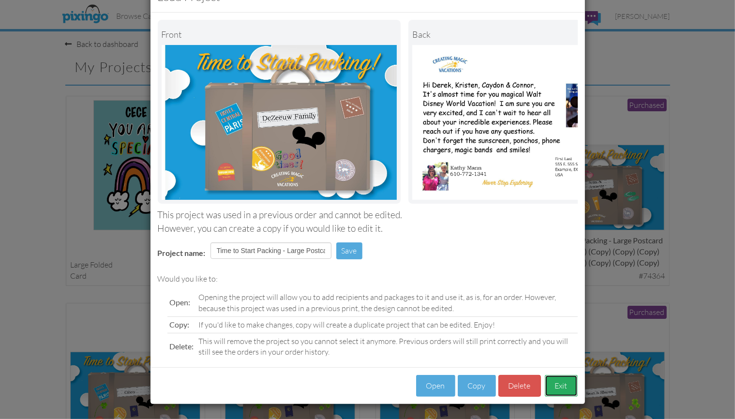
click at [561, 394] on button "Exit" at bounding box center [561, 386] width 33 height 22
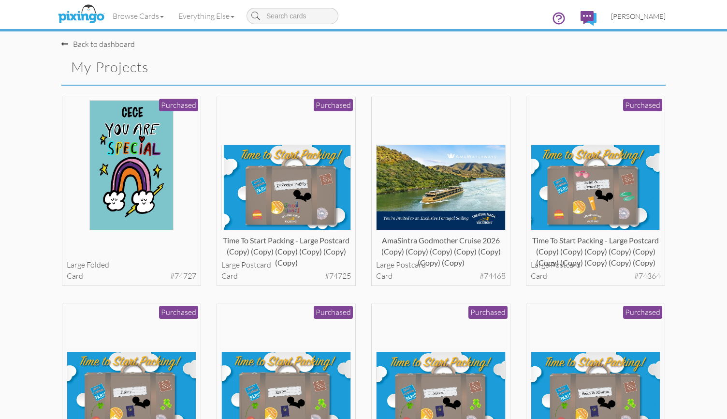
click at [640, 13] on span "[PERSON_NAME]" at bounding box center [638, 16] width 55 height 8
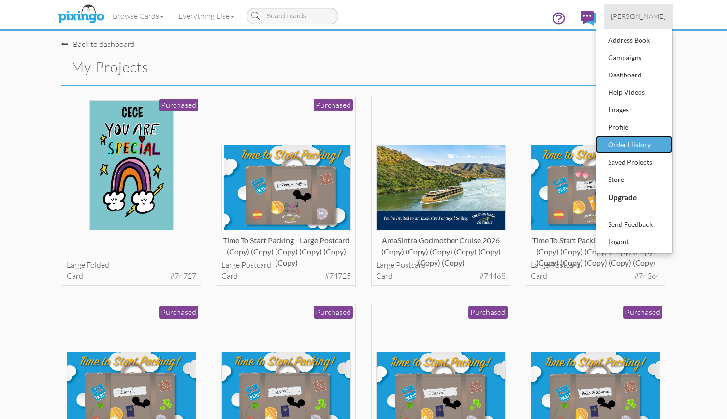
click at [630, 137] on div "Order History" at bounding box center [634, 144] width 57 height 15
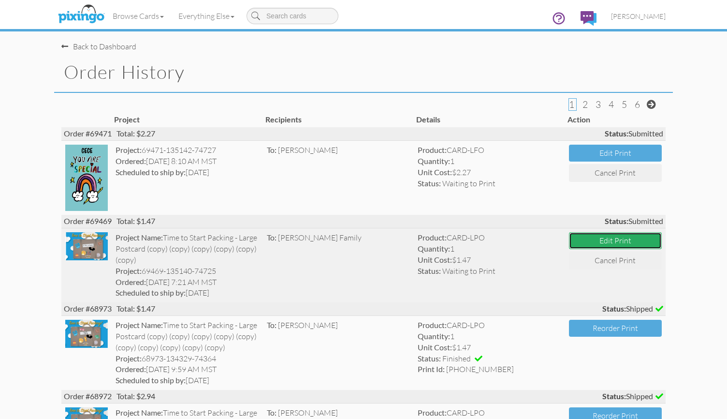
click at [623, 240] on button "Edit Print" at bounding box center [615, 240] width 93 height 17
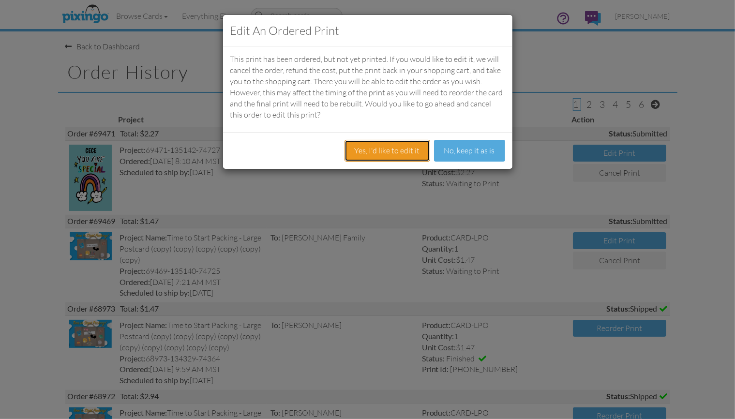
click at [415, 153] on button "Yes, I'd like to edit it" at bounding box center [387, 151] width 86 height 22
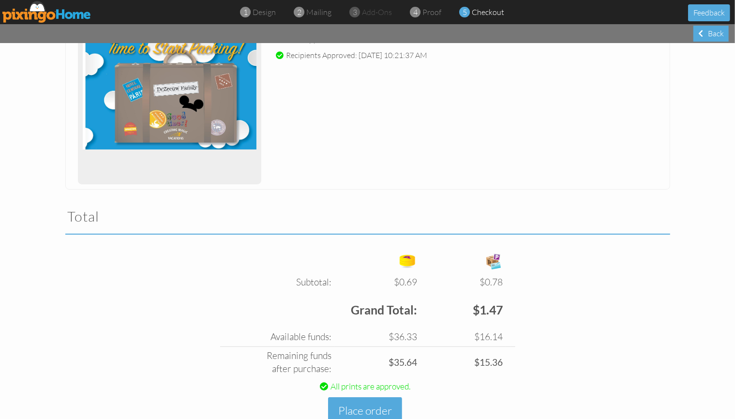
scroll to position [193, 0]
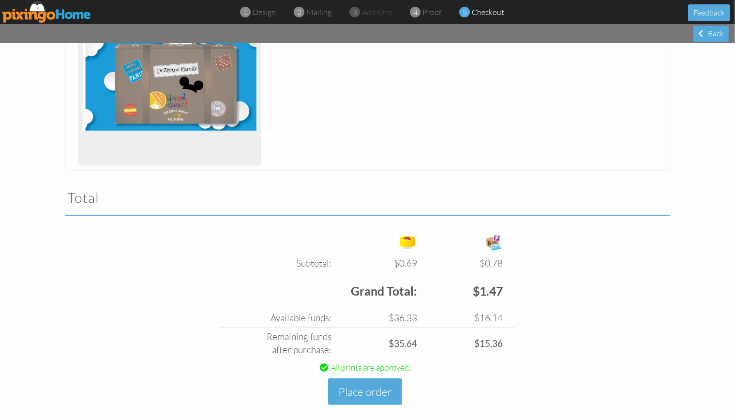
drag, startPoint x: 422, startPoint y: 260, endPoint x: 429, endPoint y: 255, distance: 8.7
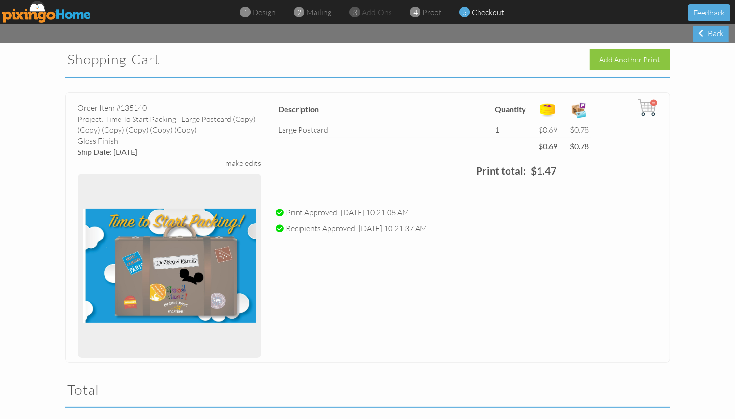
scroll to position [0, 0]
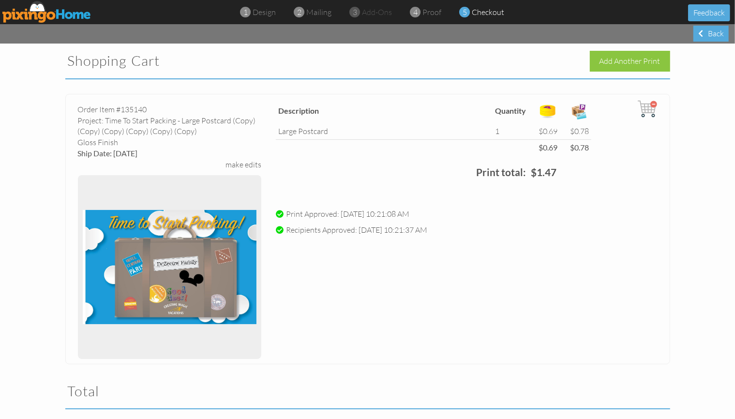
click at [236, 161] on div "make edits" at bounding box center [243, 164] width 36 height 11
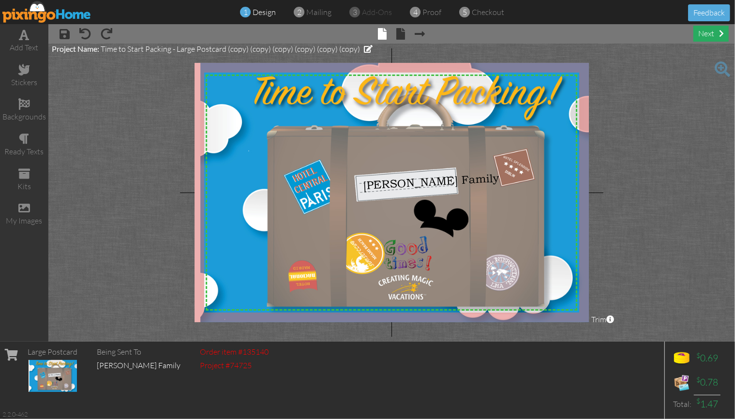
click at [705, 33] on div "next" at bounding box center [710, 34] width 35 height 16
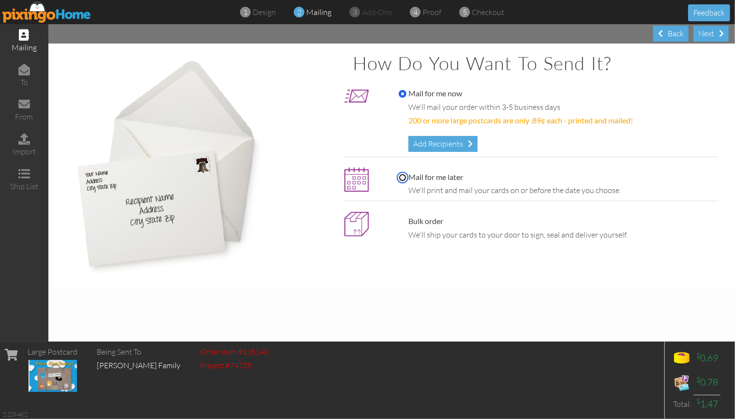
click at [402, 176] on input "Mail for me later" at bounding box center [402, 178] width 8 height 8
radio input "true"
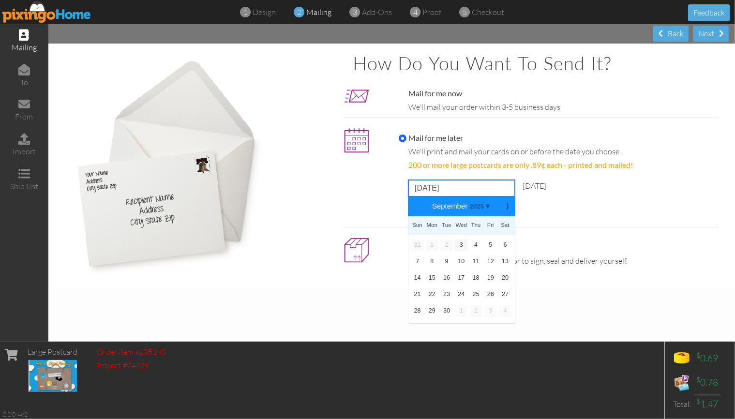
click at [490, 188] on input "September 3, 2025" at bounding box center [461, 188] width 106 height 16
click at [449, 310] on link "30" at bounding box center [446, 311] width 13 height 12
type input "September 30, 2025"
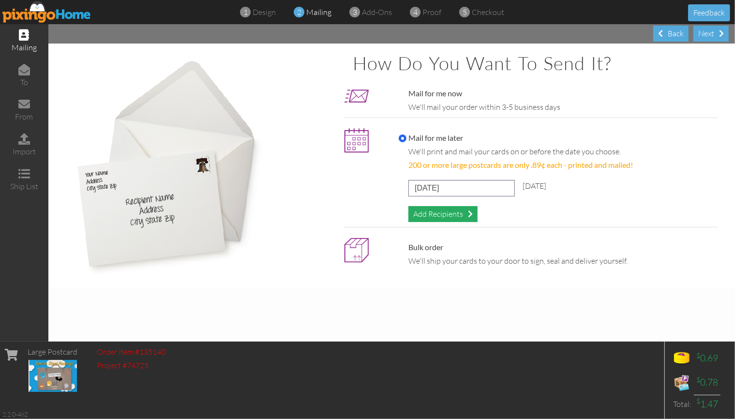
click at [470, 215] on span at bounding box center [470, 214] width 5 height 8
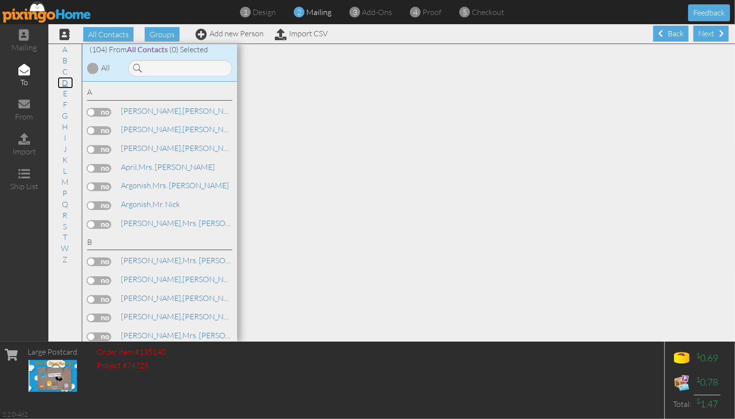
click at [69, 84] on link "D" at bounding box center [65, 83] width 15 height 12
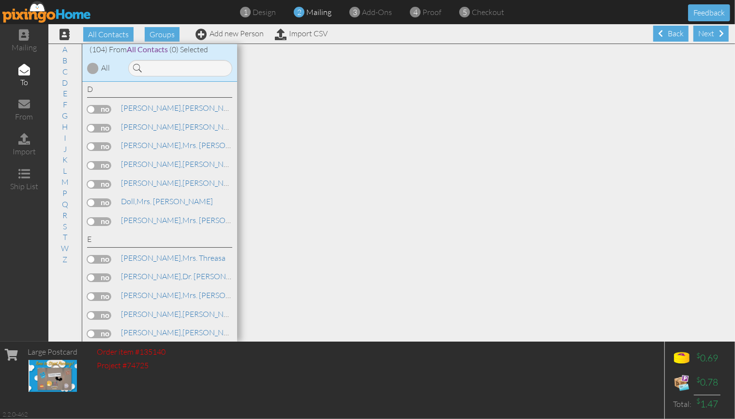
click at [103, 142] on label at bounding box center [99, 146] width 24 height 9
click at [0, 0] on input "checkbox" at bounding box center [0, 0] width 0 height 0
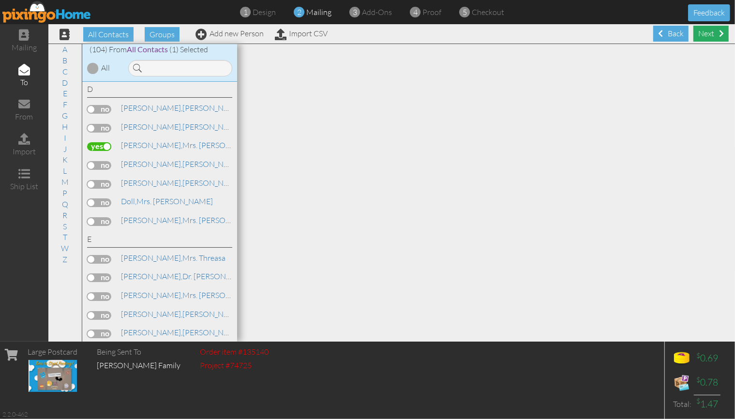
click at [704, 32] on div "Next" at bounding box center [710, 34] width 35 height 16
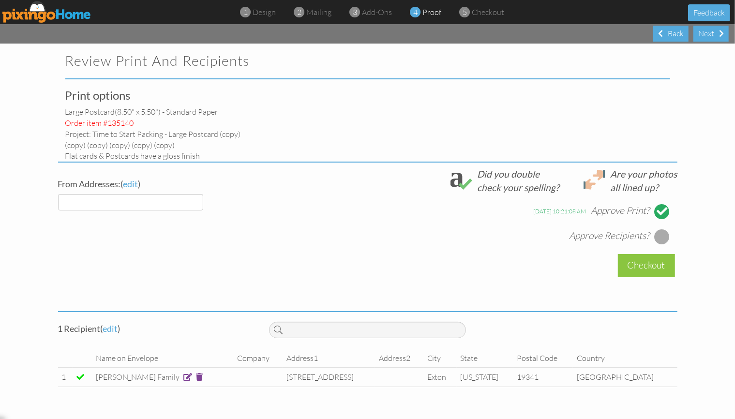
select select "object:1672"
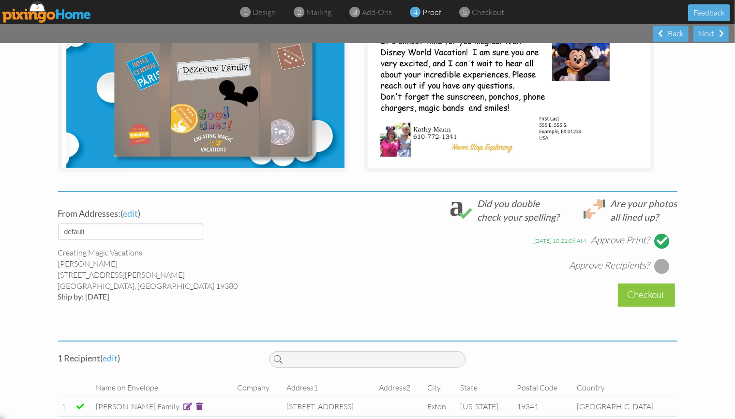
scroll to position [240, 0]
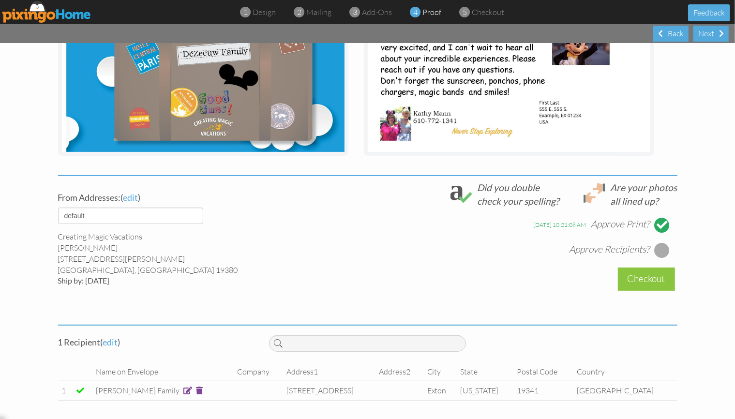
click at [656, 251] on div at bounding box center [661, 249] width 15 height 15
click at [638, 279] on div "Checkout" at bounding box center [646, 278] width 57 height 23
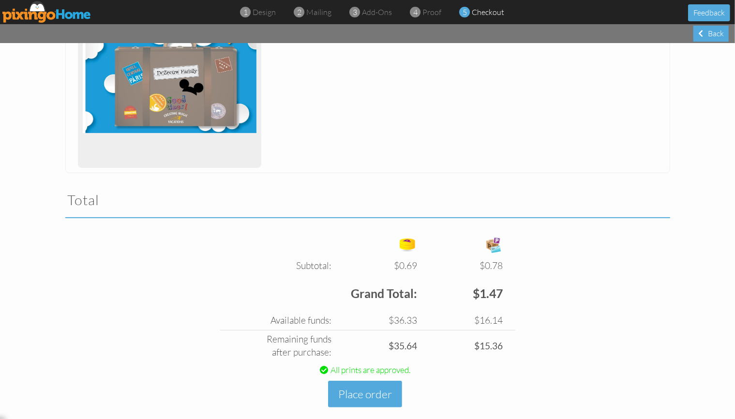
scroll to position [205, 0]
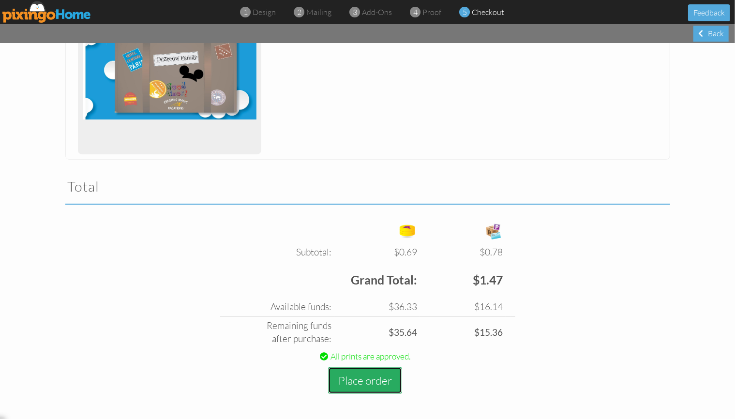
click at [358, 382] on button "Place order" at bounding box center [365, 380] width 74 height 27
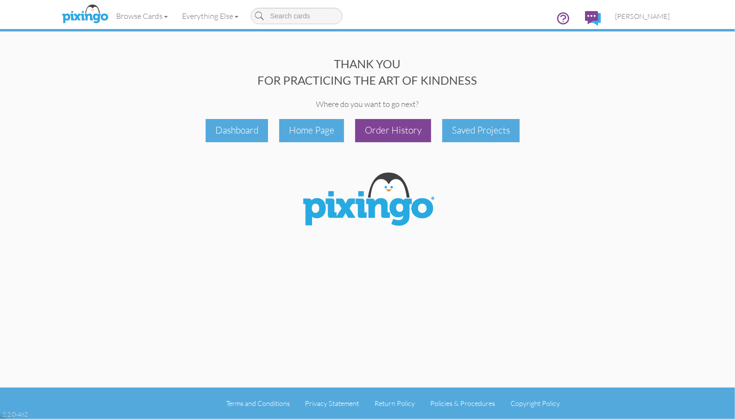
click at [398, 134] on div "Order History" at bounding box center [393, 130] width 76 height 23
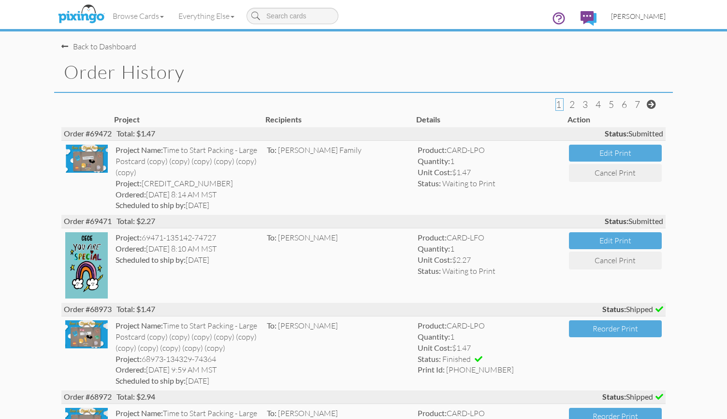
click at [650, 19] on span "[PERSON_NAME]" at bounding box center [638, 16] width 55 height 8
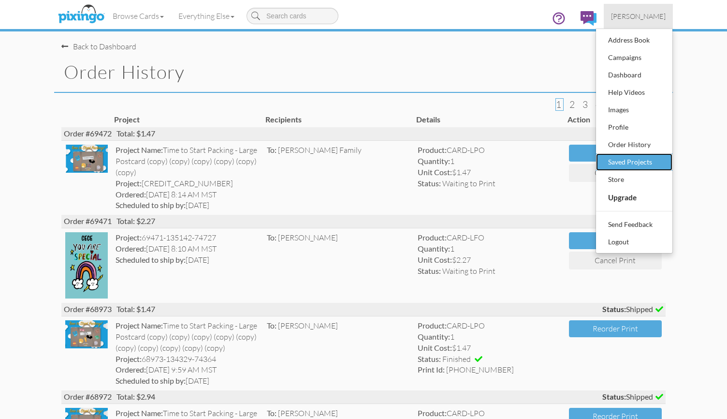
click at [633, 163] on div "Saved Projects" at bounding box center [634, 162] width 57 height 15
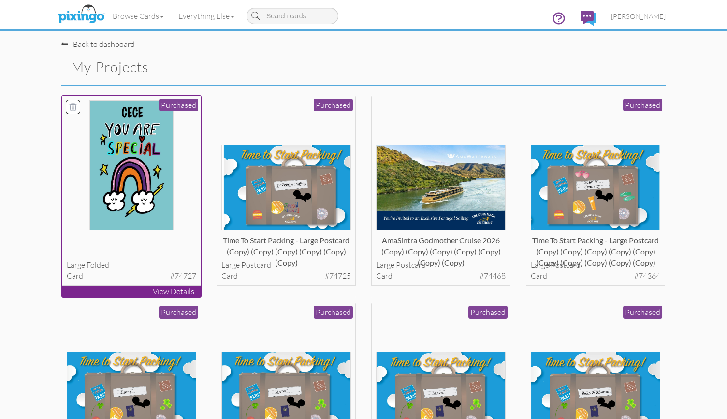
click at [132, 157] on img at bounding box center [131, 165] width 84 height 130
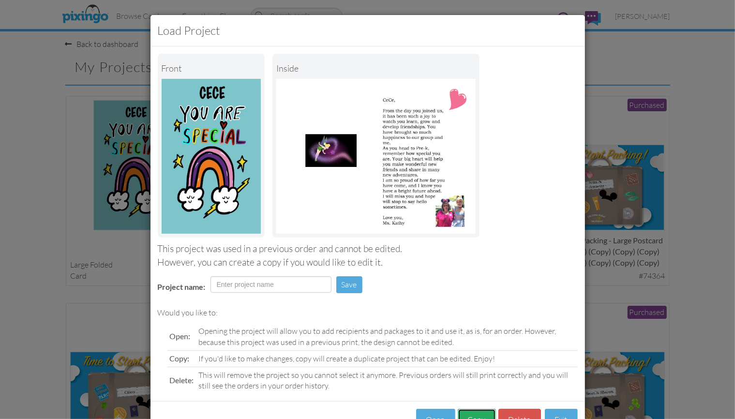
click at [462, 410] on button "Copy" at bounding box center [476, 420] width 38 height 22
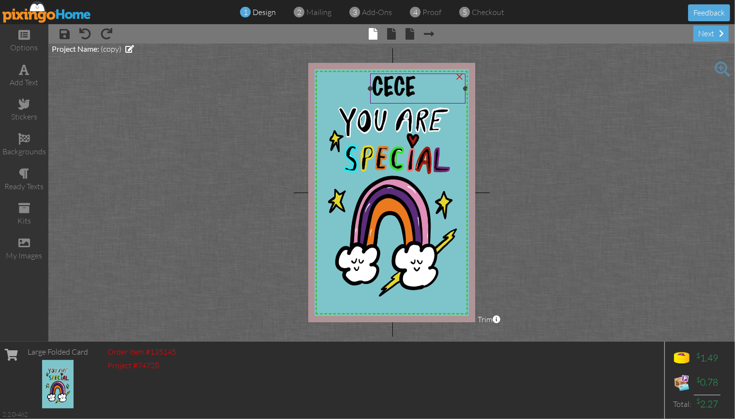
click at [423, 84] on div "CECE" at bounding box center [417, 88] width 91 height 26
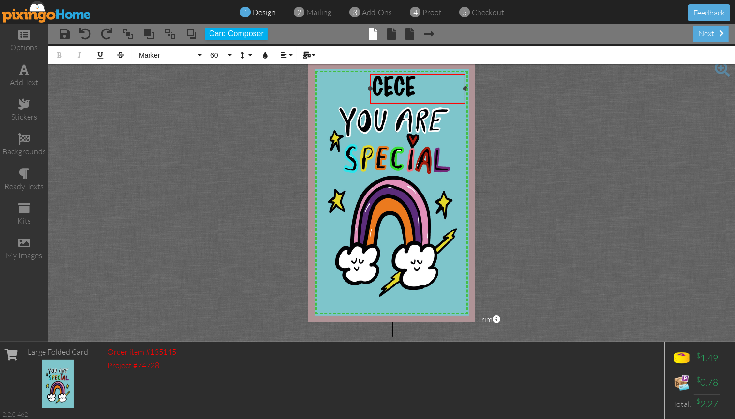
click at [421, 84] on div "CECE" at bounding box center [417, 88] width 91 height 26
drag, startPoint x: 370, startPoint y: 77, endPoint x: 343, endPoint y: 58, distance: 33.3
click at [343, 58] on project-studio-wrapper "X X X X X X X X X X X X X X X X X X X X X X X X X X X X X X X X X X X X X X X X…" at bounding box center [391, 193] width 686 height 298
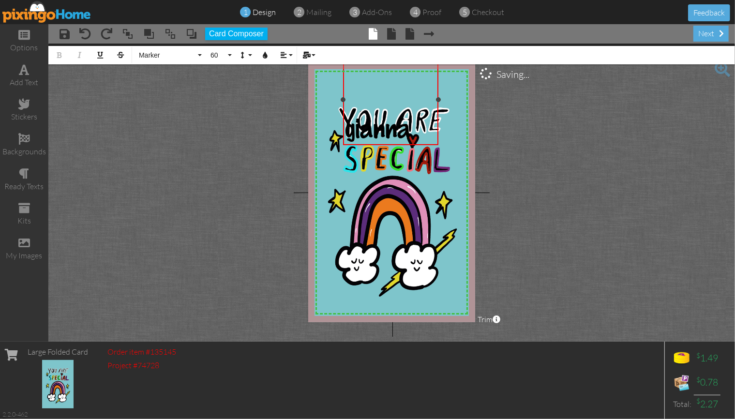
drag, startPoint x: 404, startPoint y: 91, endPoint x: 429, endPoint y: 88, distance: 25.4
click at [412, 99] on div "​" at bounding box center [390, 99] width 91 height 29
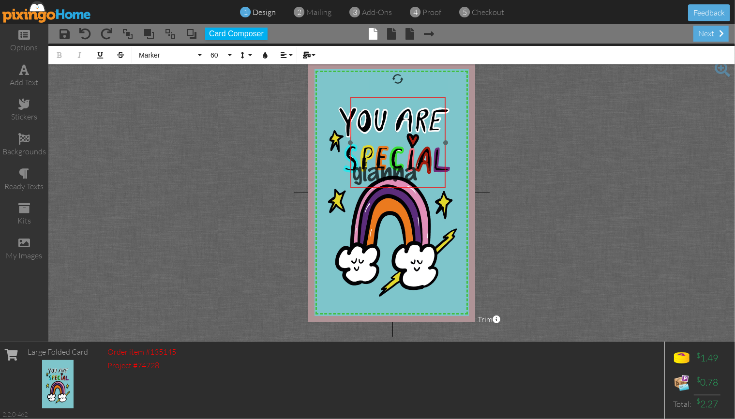
drag, startPoint x: 439, startPoint y: 84, endPoint x: 445, endPoint y: 118, distance: 34.9
click at [446, 123] on div at bounding box center [398, 143] width 100 height 96
click at [442, 93] on div "​ gianna" at bounding box center [397, 138] width 95 height 91
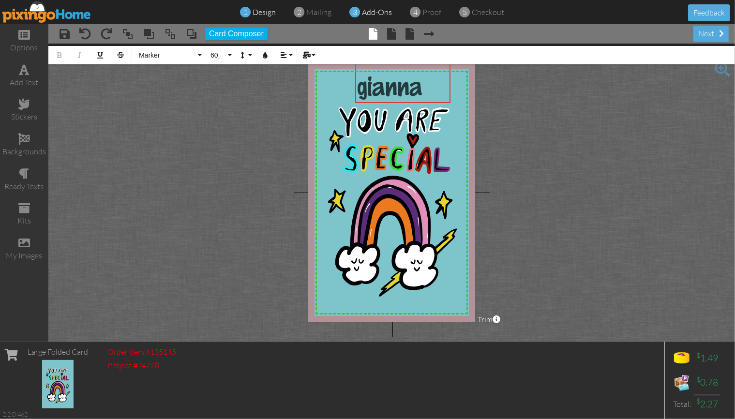
drag, startPoint x: 372, startPoint y: 92, endPoint x: 377, endPoint y: 11, distance: 81.4
click at [377, 11] on div "1 design 2 mailing 3 add-ons 4 proof 5 checkout Feedback options add text stick…" at bounding box center [367, 209] width 735 height 419
click at [368, 84] on span "gianna" at bounding box center [389, 88] width 65 height 26
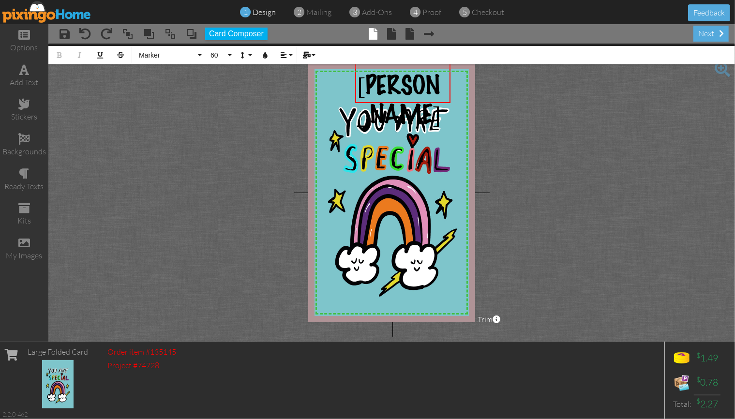
click at [438, 87] on div "Gianna" at bounding box center [402, 100] width 91 height 57
click at [539, 118] on project-studio-wrapper "X X X X X X X X X X X X X X X X X X X X X X X X X X X X X X X X X X X X X X X X…" at bounding box center [391, 193] width 686 height 298
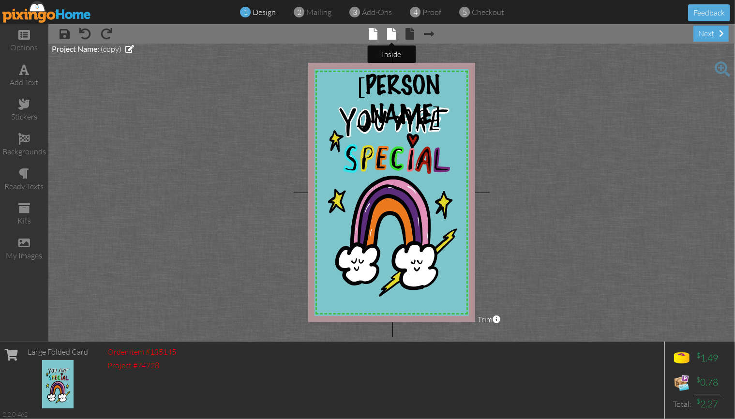
click at [390, 34] on span at bounding box center [391, 34] width 9 height 12
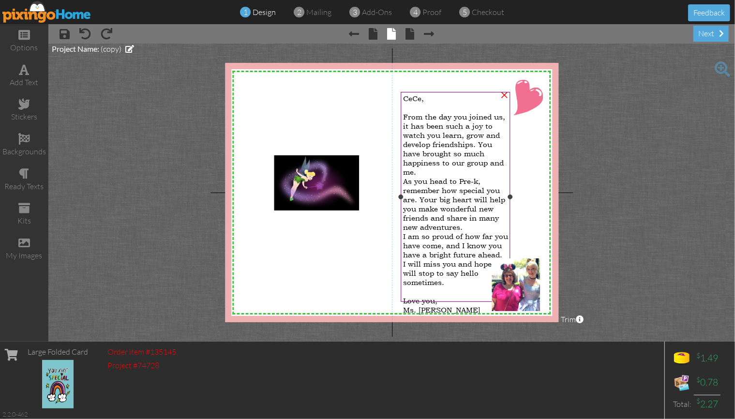
click at [432, 99] on div "CeCe," at bounding box center [455, 98] width 105 height 9
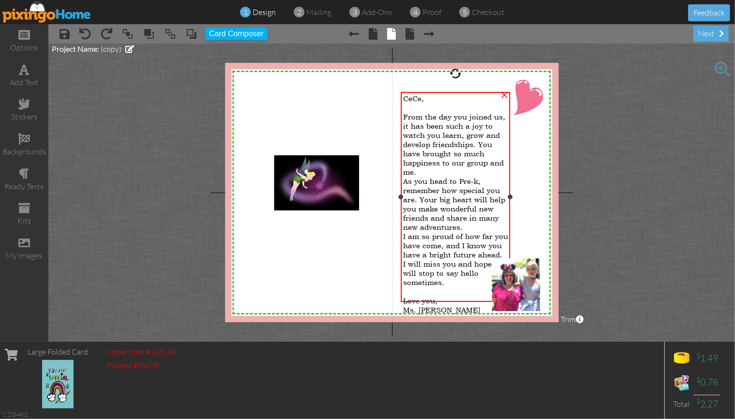
click at [432, 99] on div "CeCe," at bounding box center [455, 98] width 105 height 9
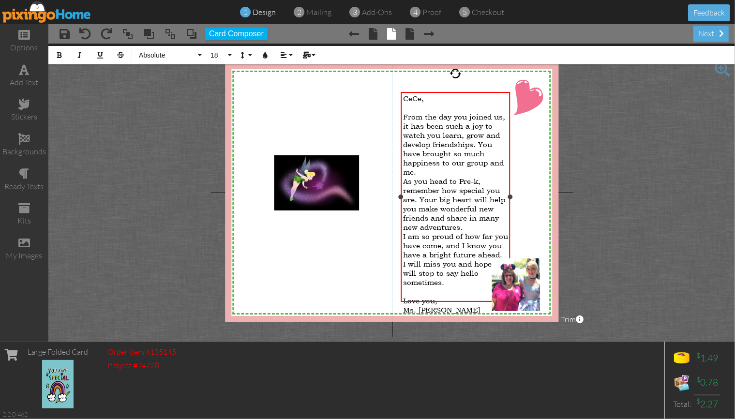
click at [422, 99] on span "CeCe," at bounding box center [413, 98] width 21 height 9
click at [489, 149] on div "From the day you joined us, it has been such a joy to watch you learn, grow and…" at bounding box center [455, 140] width 105 height 74
click at [488, 177] on div "As you head to Pre-k, remember how special you are. Your big heart will help yo…" at bounding box center [455, 204] width 105 height 55
click at [418, 191] on span "As you head to kindergarten remember how special you are. Your big heart will h…" at bounding box center [454, 204] width 103 height 55
click at [448, 287] on div at bounding box center [455, 291] width 105 height 9
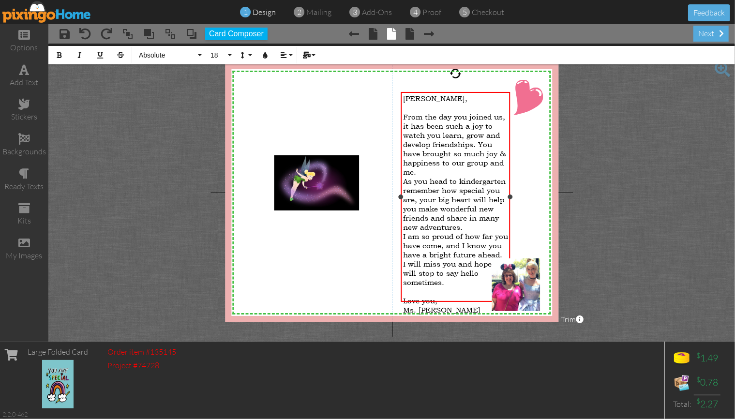
click at [448, 267] on span "I will miss you and hope you will stop to say hello sometimes." at bounding box center [455, 273] width 104 height 28
click at [536, 81] on div "×" at bounding box center [536, 81] width 15 height 15
click at [21, 106] on span at bounding box center [24, 104] width 12 height 12
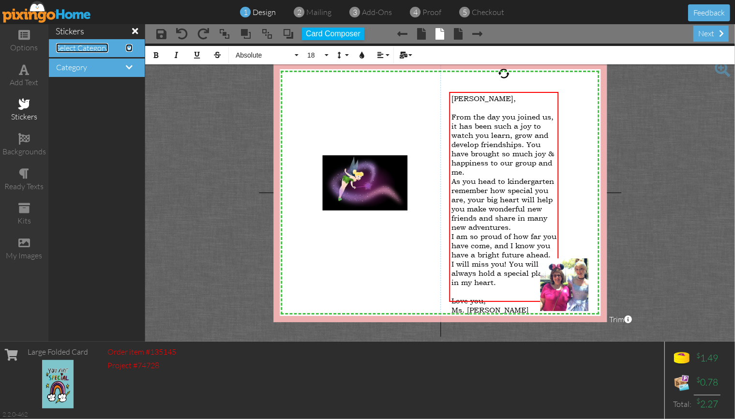
click at [105, 48] on span "Select Category" at bounding box center [82, 48] width 52 height 10
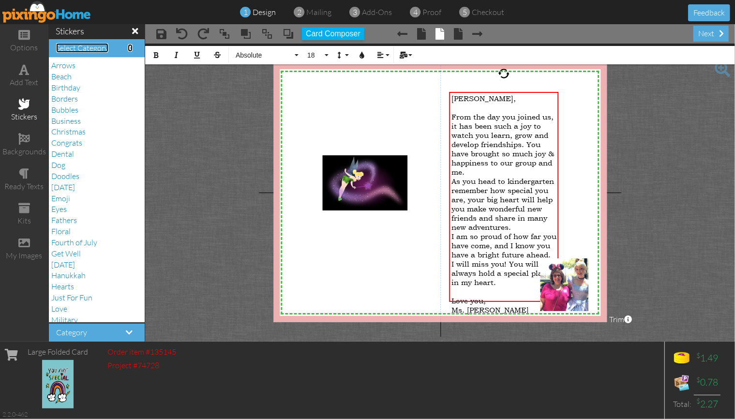
click at [105, 50] on span "Select Category" at bounding box center [82, 48] width 52 height 10
click at [66, 287] on span "Hearts" at bounding box center [62, 286] width 23 height 10
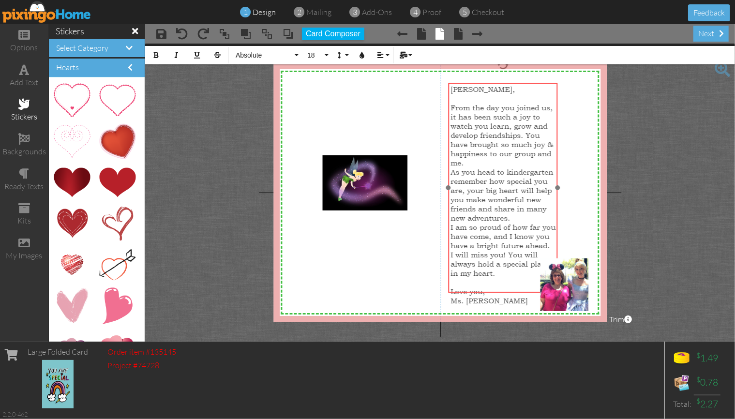
drag, startPoint x: 449, startPoint y: 91, endPoint x: 448, endPoint y: 82, distance: 9.2
click at [448, 82] on div at bounding box center [503, 187] width 114 height 215
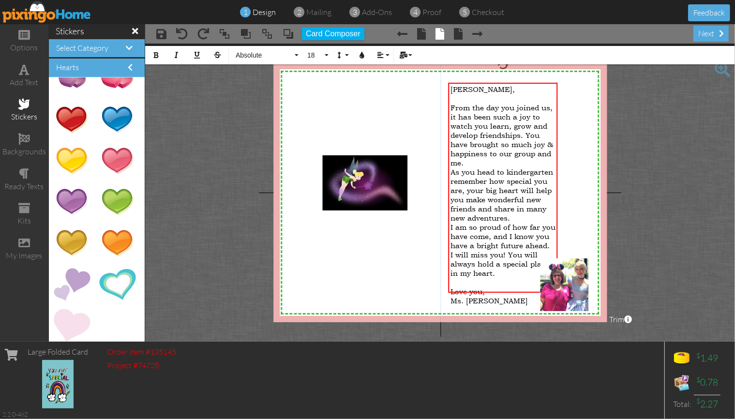
scroll to position [272, 0]
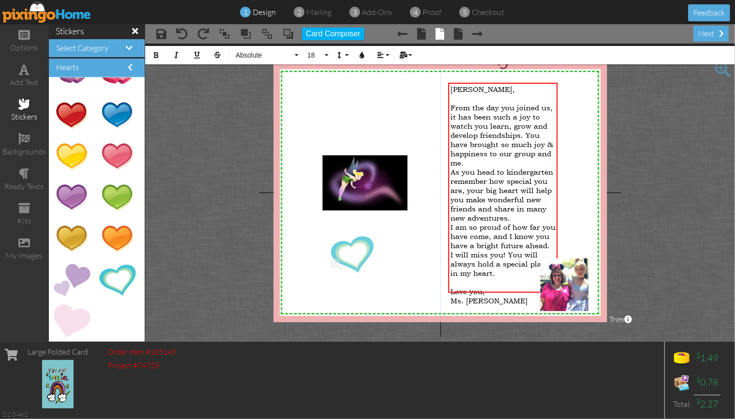
drag, startPoint x: 112, startPoint y: 284, endPoint x: 345, endPoint y: 259, distance: 234.0
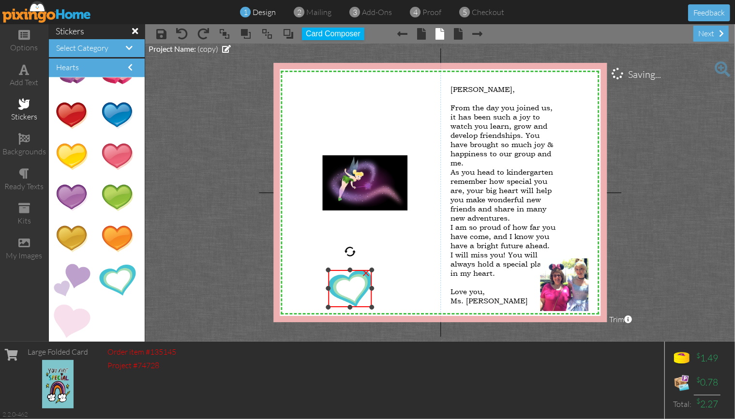
drag, startPoint x: 413, startPoint y: 236, endPoint x: 378, endPoint y: 270, distance: 48.9
click at [378, 270] on div "X X X X X X X X X X X X X X X X X X X X X X X X X X X X X X X X X X X X X X X X…" at bounding box center [439, 192] width 333 height 259
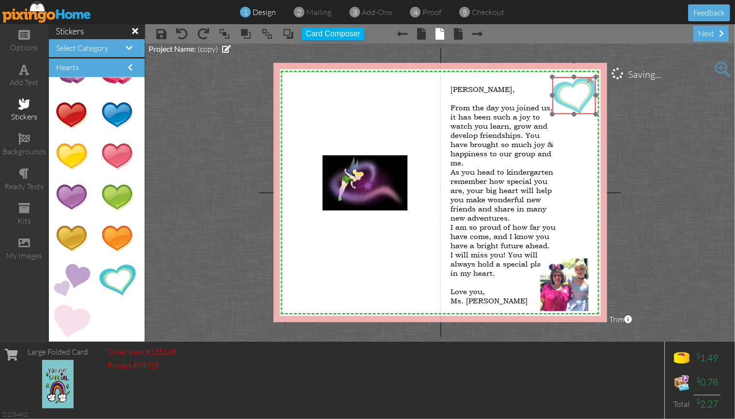
drag, startPoint x: 340, startPoint y: 293, endPoint x: 564, endPoint y: 100, distance: 295.6
click at [564, 100] on img at bounding box center [574, 95] width 44 height 37
click at [176, 168] on project-studio-wrapper "X X X X X X X X X X X X X X X X X X X X X X X X X X X X X X X X X X X X X X X X…" at bounding box center [440, 193] width 590 height 298
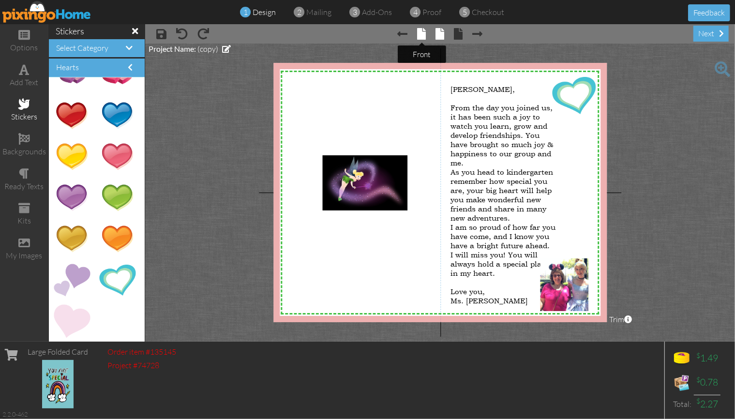
click at [421, 34] on span at bounding box center [421, 34] width 9 height 12
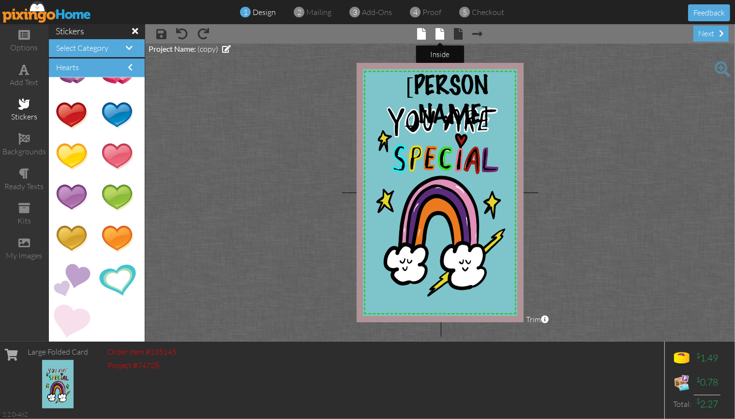
click at [437, 29] on span at bounding box center [439, 34] width 9 height 12
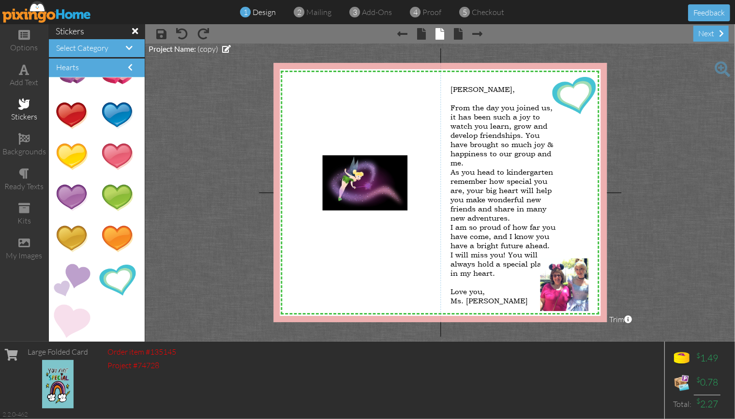
click at [127, 66] on h4 "Hearts" at bounding box center [96, 67] width 81 height 9
click at [130, 46] on span at bounding box center [129, 48] width 7 height 8
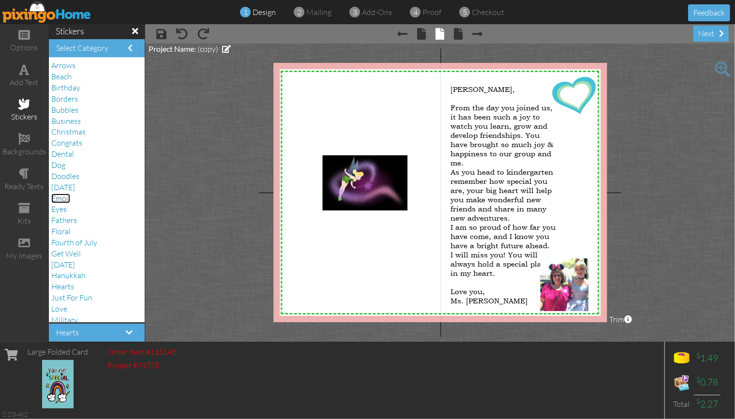
click at [63, 200] on span "Emoji" at bounding box center [60, 198] width 19 height 10
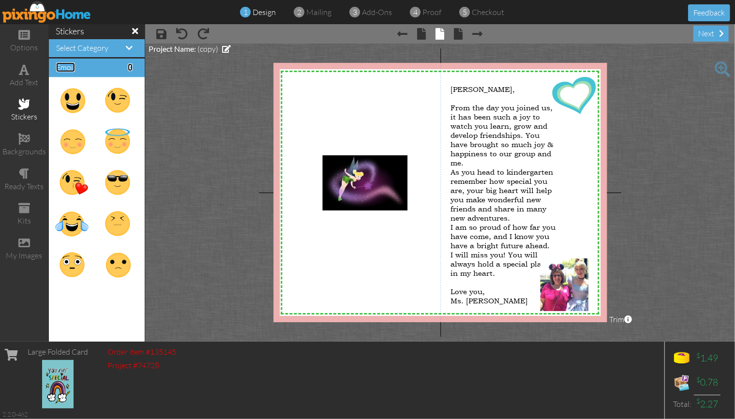
click at [129, 63] on span at bounding box center [130, 67] width 5 height 8
click at [123, 46] on h4 "Select Category" at bounding box center [96, 48] width 81 height 9
click at [127, 46] on span at bounding box center [129, 48] width 7 height 8
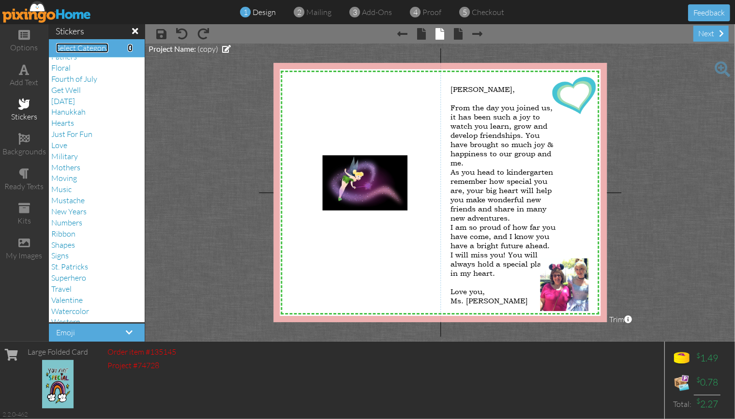
scroll to position [171, 0]
click at [20, 183] on div "ready texts" at bounding box center [24, 186] width 48 height 11
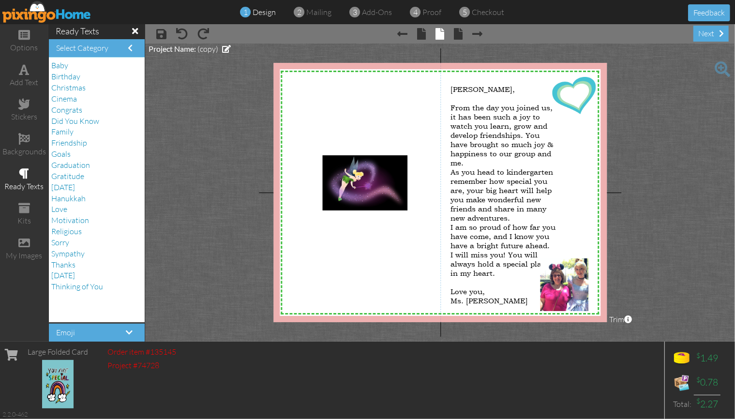
scroll to position [0, 0]
click at [75, 146] on span "Friendship" at bounding box center [69, 143] width 36 height 10
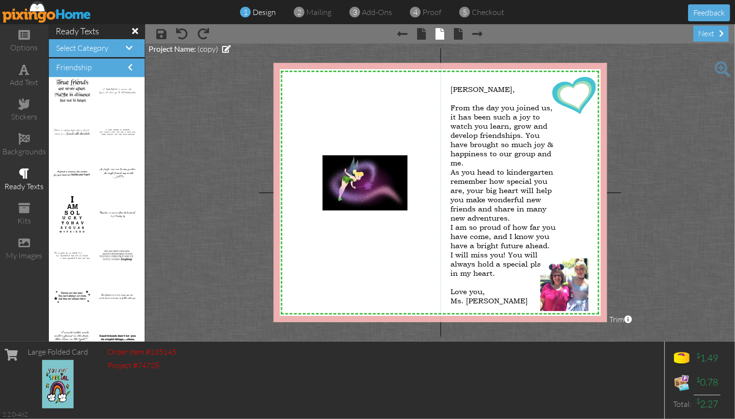
scroll to position [190, 0]
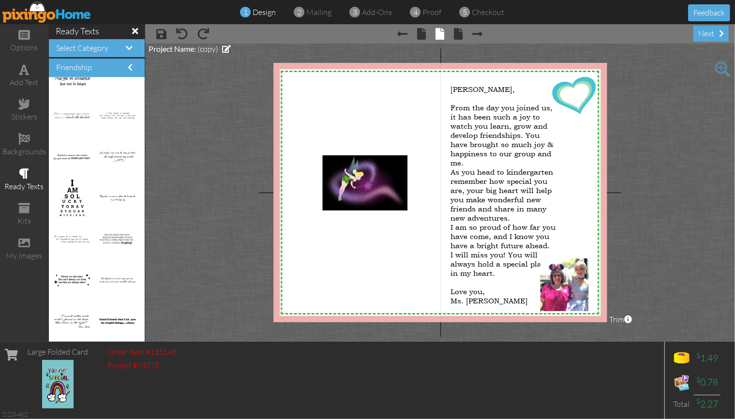
click at [131, 42] on div "Select Category" at bounding box center [97, 48] width 96 height 18
click at [130, 48] on span at bounding box center [129, 48] width 7 height 8
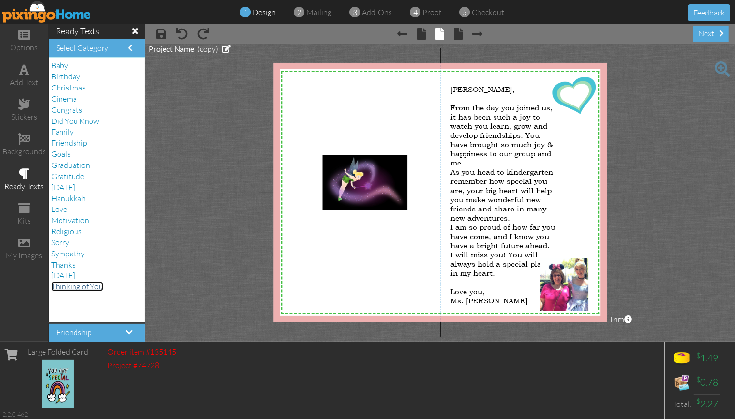
click at [81, 284] on span "Thinking of You" at bounding box center [77, 286] width 52 height 10
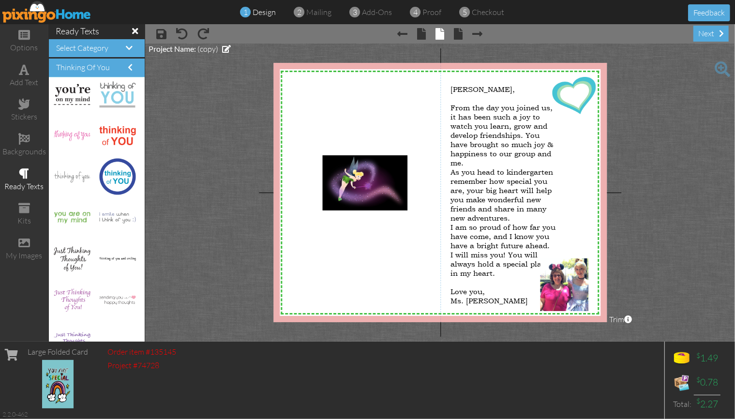
scroll to position [354, 0]
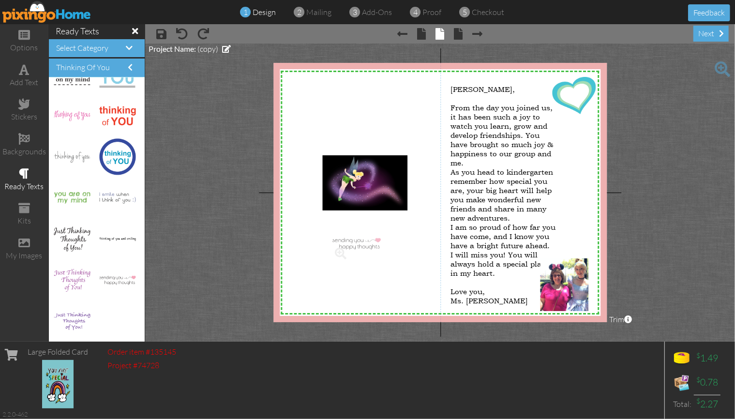
drag, startPoint x: 115, startPoint y: 281, endPoint x: 352, endPoint y: 246, distance: 239.7
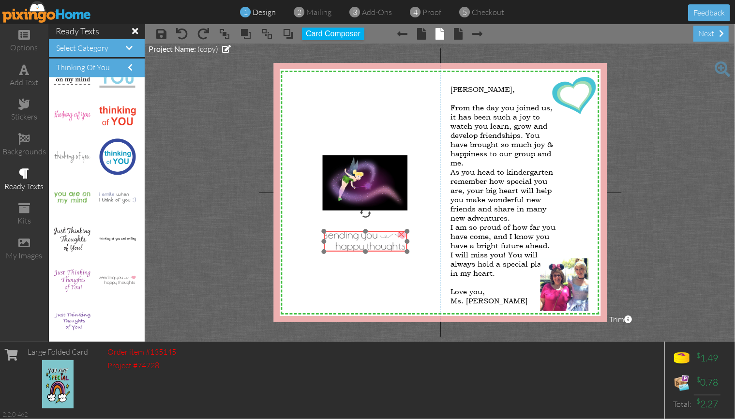
drag, startPoint x: 367, startPoint y: 241, endPoint x: 358, endPoint y: 247, distance: 10.5
click at [358, 247] on img at bounding box center [365, 241] width 83 height 20
click at [233, 229] on project-studio-wrapper "X X X X X X X X X X X X X X X X X X X X X X X X X X X X X X X X X X X X X X X X…" at bounding box center [440, 193] width 590 height 298
click at [350, 237] on img at bounding box center [364, 242] width 83 height 20
click at [241, 231] on project-studio-wrapper "X X X X X X X X X X X X X X X X X X X X X X X X X X X X X X X X X X X X X X X X…" at bounding box center [440, 193] width 590 height 298
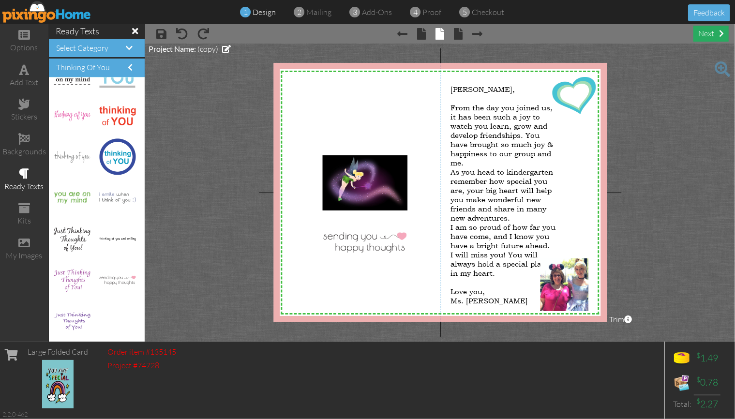
click at [712, 32] on div "next" at bounding box center [710, 34] width 35 height 16
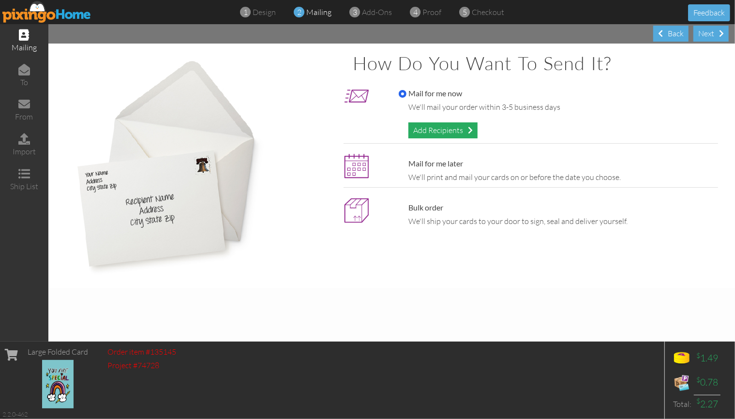
click at [433, 129] on div "Add Recipients" at bounding box center [442, 130] width 69 height 16
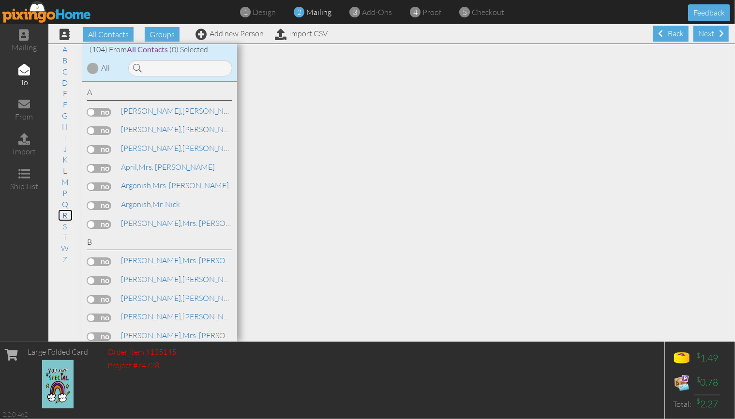
click at [64, 211] on link "R" at bounding box center [65, 215] width 15 height 12
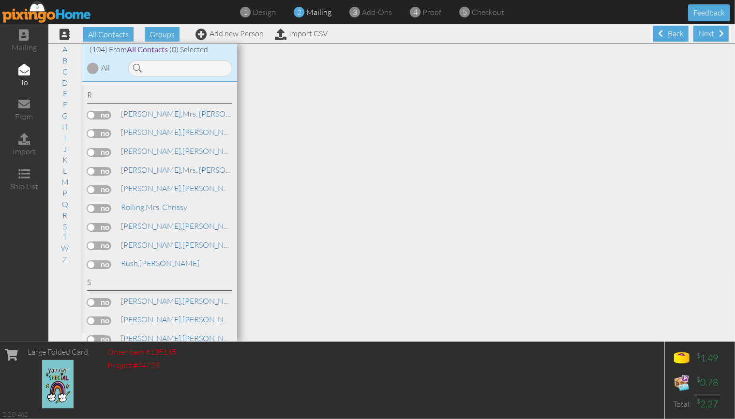
click at [104, 204] on label at bounding box center [99, 208] width 24 height 9
click at [0, 0] on input "checkbox" at bounding box center [0, 0] width 0 height 0
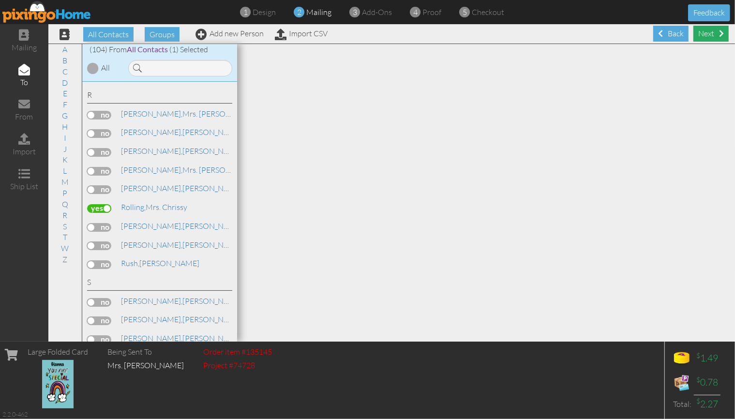
click at [709, 29] on div "Next" at bounding box center [710, 34] width 35 height 16
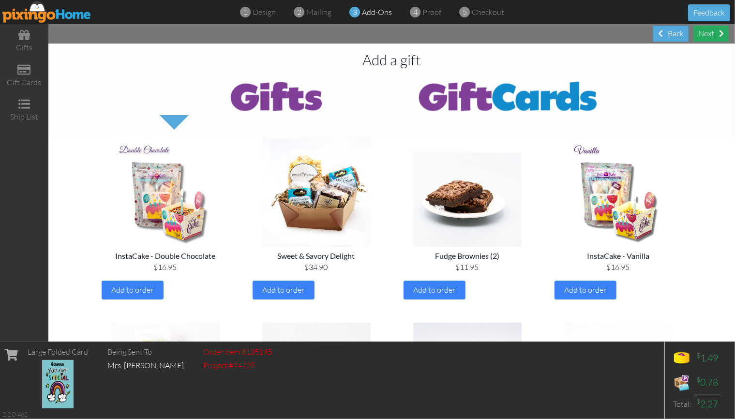
click at [705, 33] on div "Next" at bounding box center [710, 34] width 35 height 16
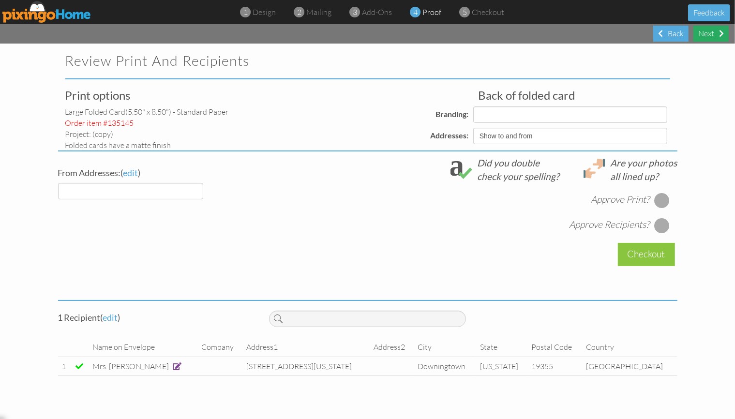
select select "object:3840"
select select "object:3837"
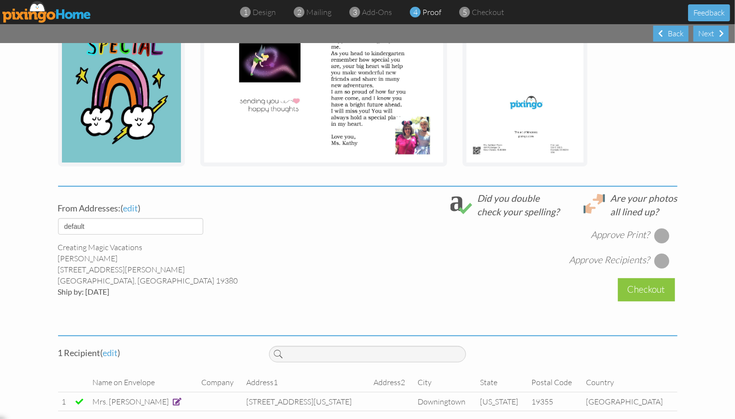
scroll to position [229, 0]
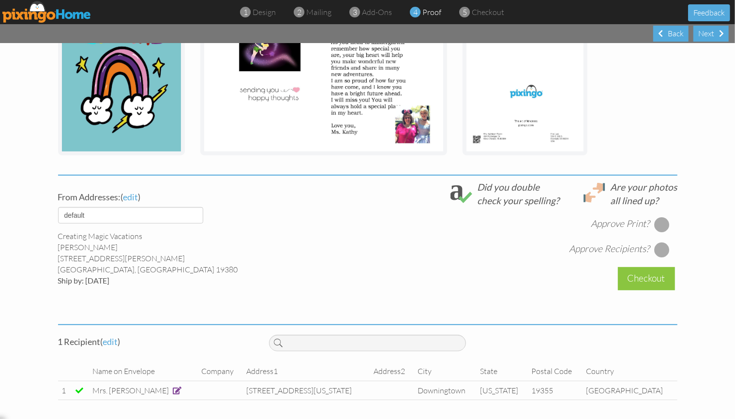
click at [657, 223] on div at bounding box center [661, 224] width 15 height 15
click at [173, 388] on span at bounding box center [177, 390] width 9 height 8
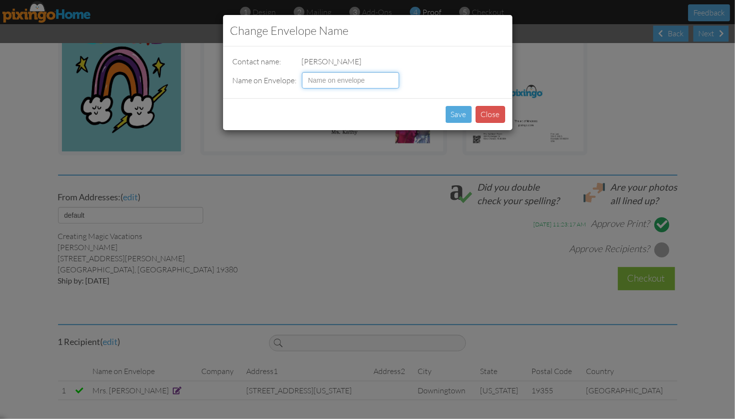
click at [342, 76] on input at bounding box center [350, 80] width 97 height 16
type input "Gianna Rolling"
click at [458, 114] on button "Save" at bounding box center [458, 114] width 26 height 17
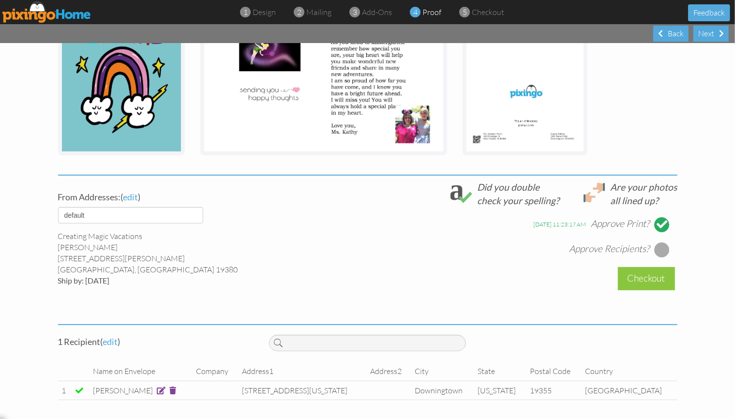
click at [662, 250] on div at bounding box center [661, 249] width 15 height 15
click at [645, 281] on div "Checkout" at bounding box center [646, 278] width 57 height 23
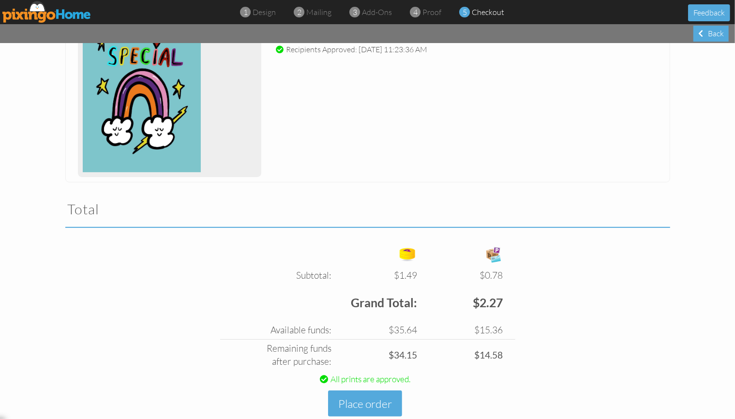
scroll to position [203, 0]
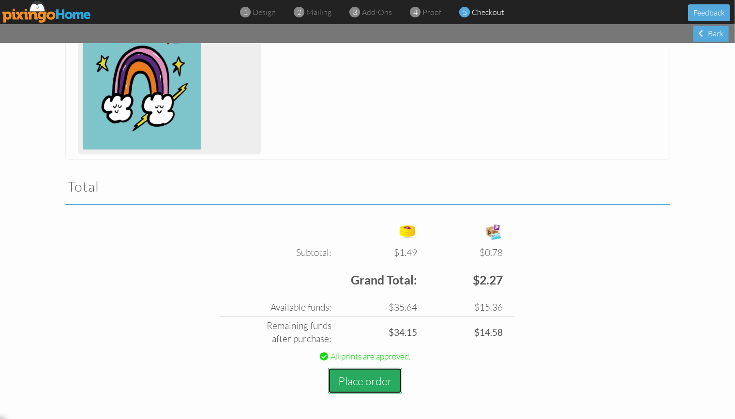
click at [360, 375] on button "Place order" at bounding box center [365, 381] width 74 height 27
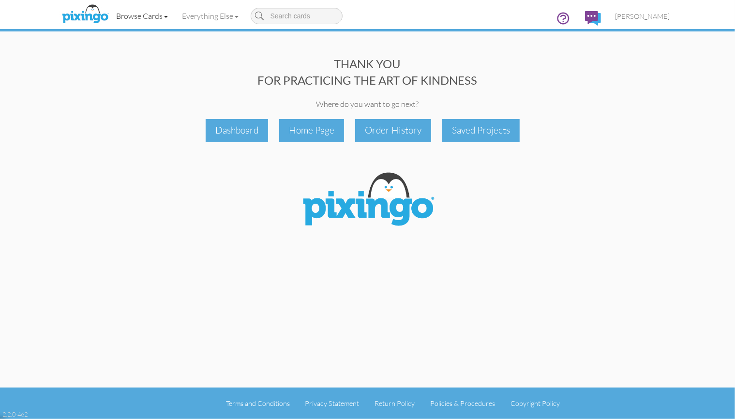
click at [147, 16] on link "Browse Cards" at bounding box center [142, 16] width 66 height 24
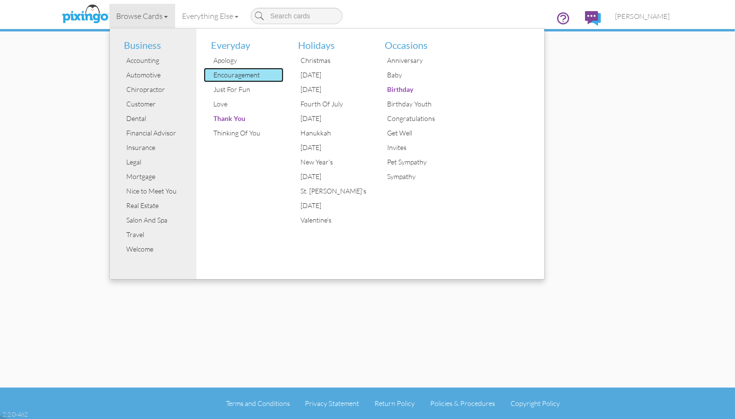
click at [264, 73] on div "Encouragement" at bounding box center [247, 75] width 73 height 15
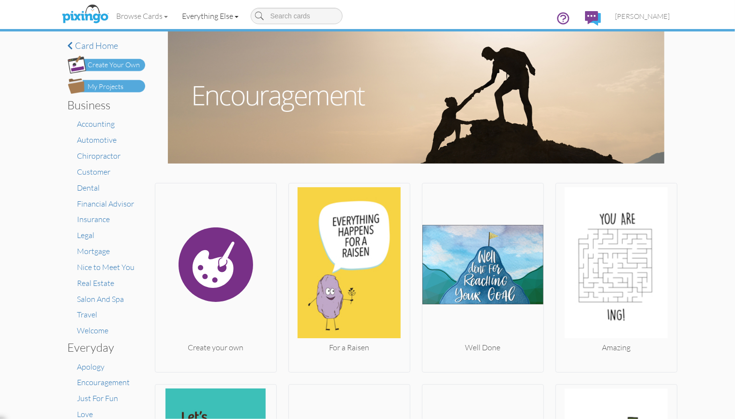
click at [213, 17] on link "Everything Else" at bounding box center [210, 16] width 71 height 24
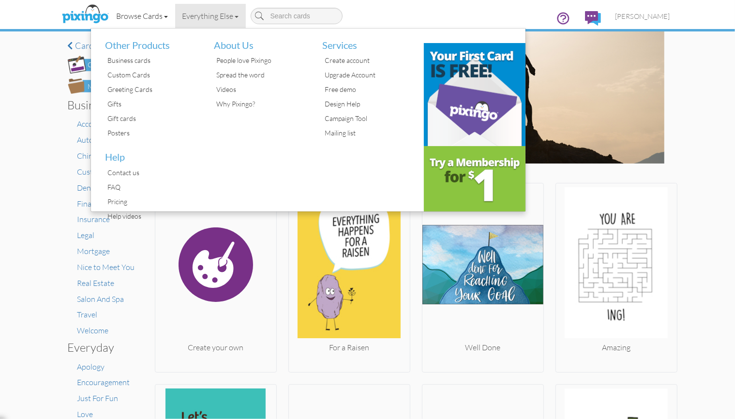
click at [141, 15] on link "Browse Cards" at bounding box center [142, 16] width 66 height 24
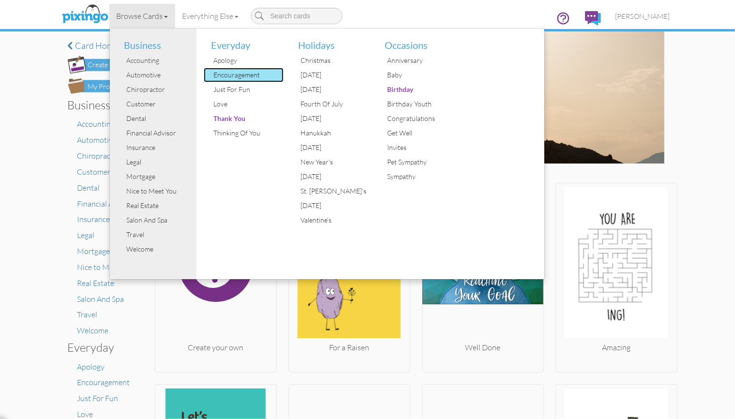
click at [247, 78] on div "Encouragement" at bounding box center [247, 75] width 73 height 15
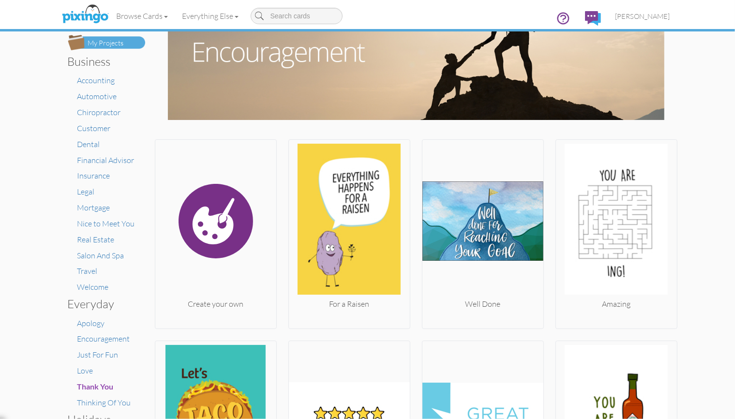
scroll to position [97, 0]
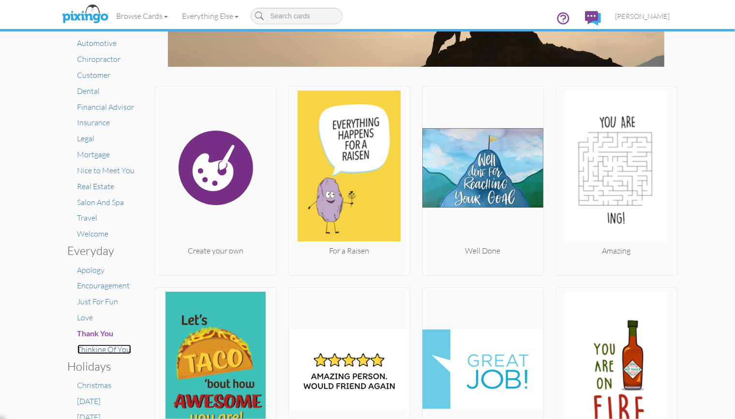
click at [106, 351] on span "Thinking Of You" at bounding box center [104, 349] width 54 height 10
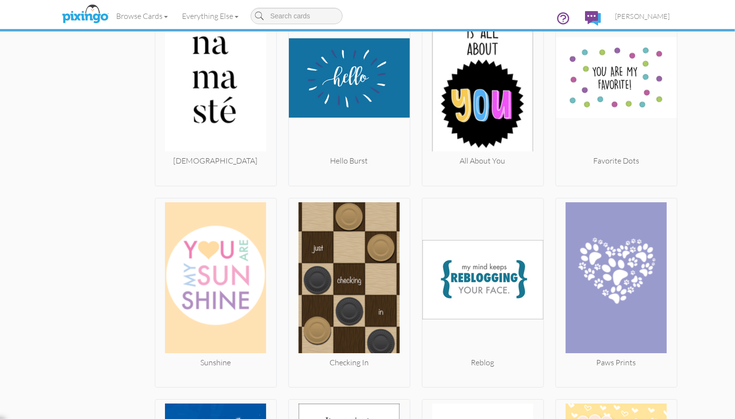
scroll to position [2405, 0]
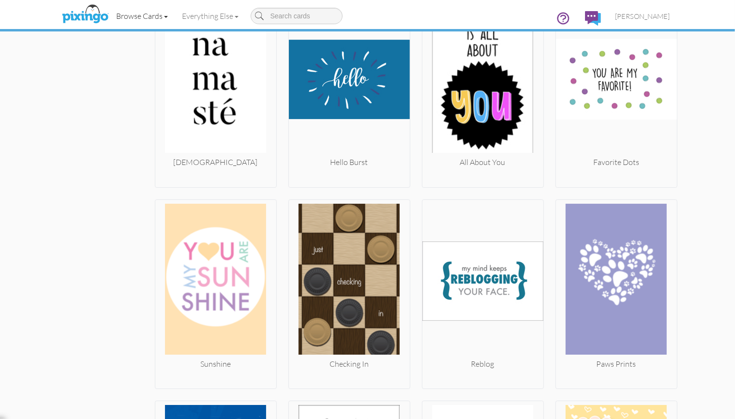
click at [142, 15] on link "Browse Cards" at bounding box center [142, 16] width 66 height 24
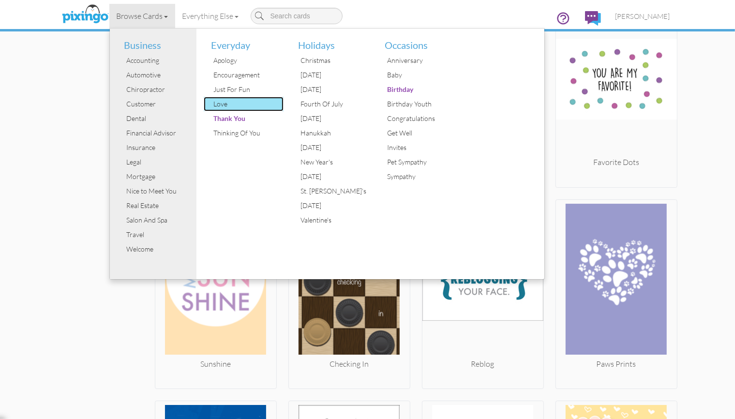
click at [220, 107] on div "Love" at bounding box center [247, 104] width 73 height 15
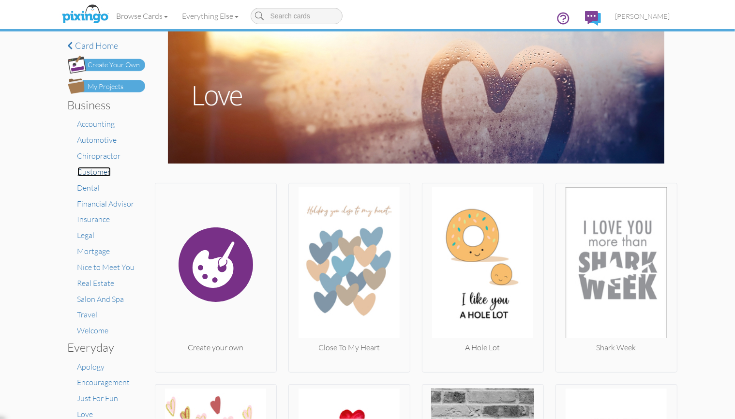
click at [89, 172] on span "Customer" at bounding box center [93, 172] width 33 height 10
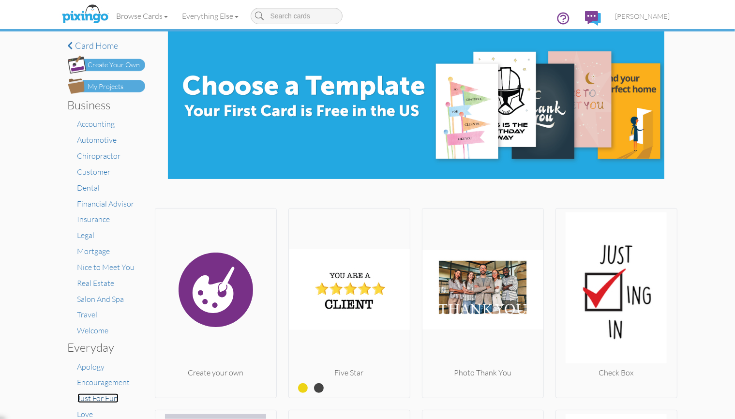
click at [103, 402] on span "Just For Fun" at bounding box center [97, 398] width 41 height 10
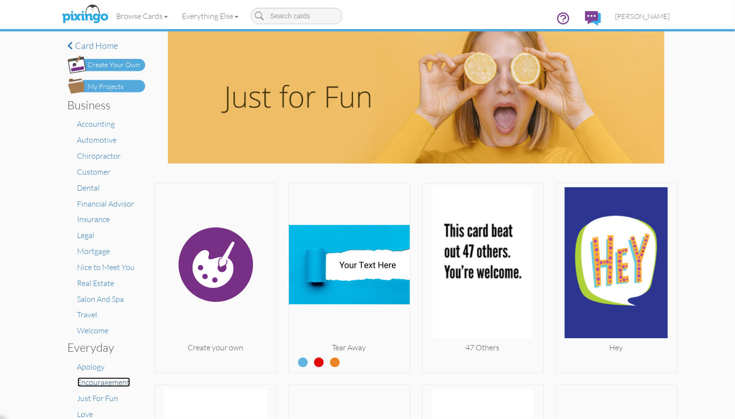
click at [107, 380] on span "Encouragement" at bounding box center [103, 382] width 53 height 10
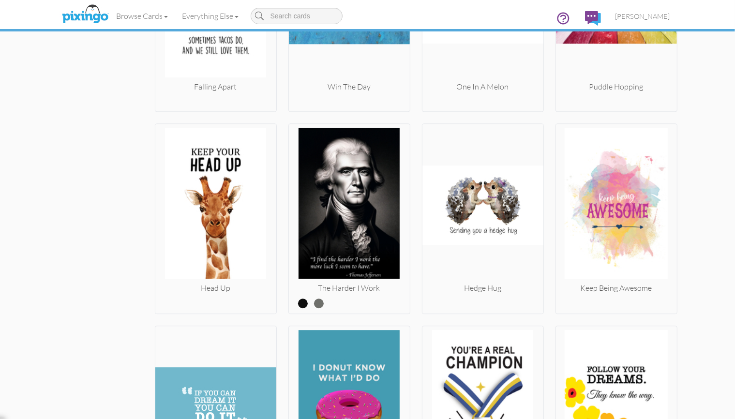
scroll to position [1895, 0]
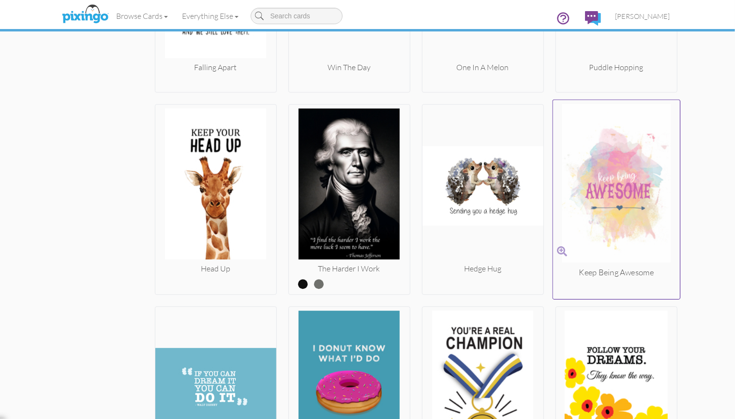
click at [613, 204] on img at bounding box center [615, 185] width 127 height 162
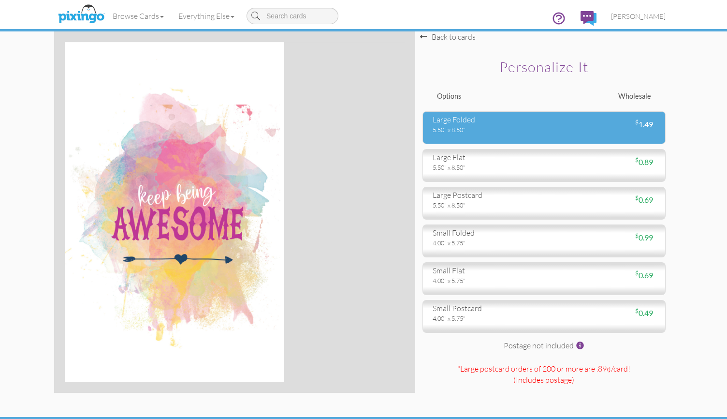
click at [577, 125] on div "$ 1.49" at bounding box center [603, 124] width 119 height 11
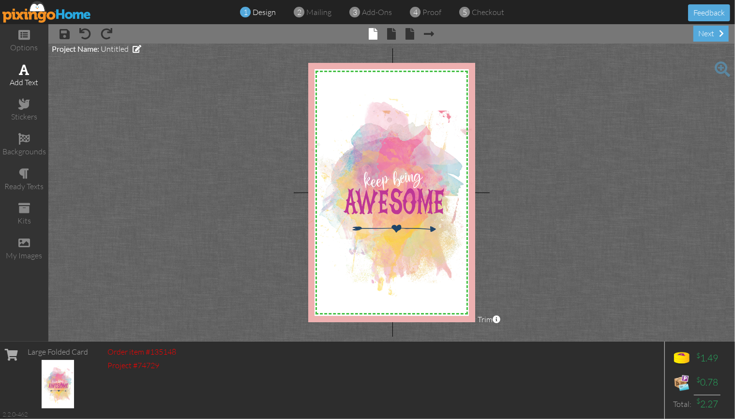
click at [21, 71] on span at bounding box center [24, 70] width 10 height 12
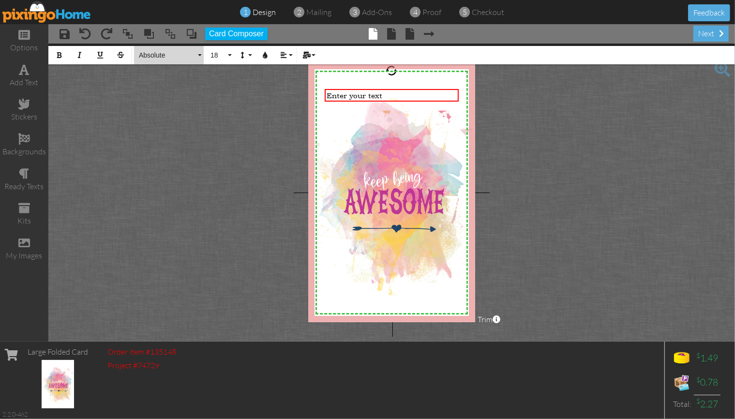
click at [163, 56] on span "Absolute" at bounding box center [167, 55] width 58 height 8
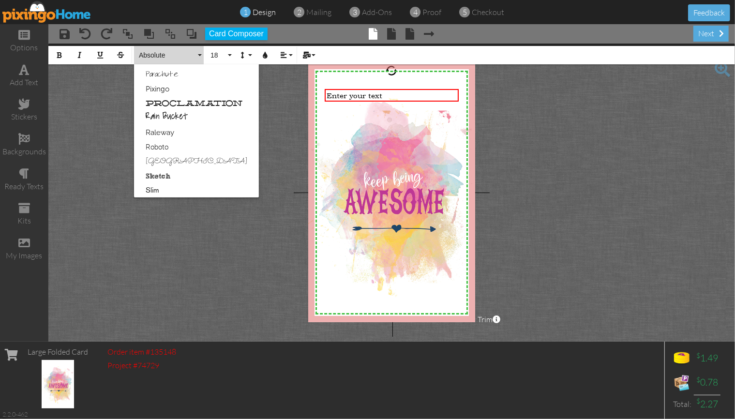
scroll to position [476, 0]
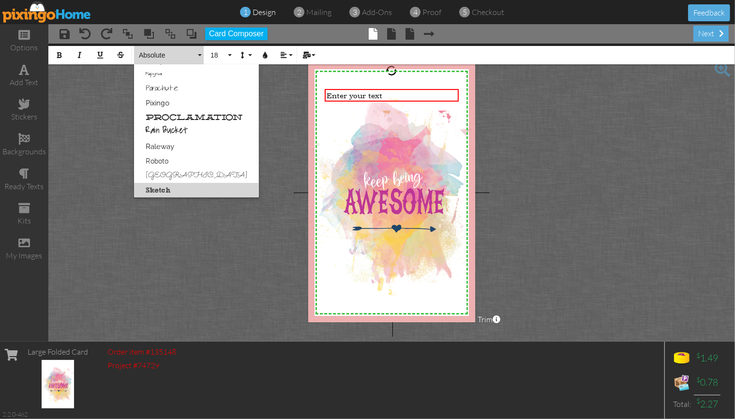
click at [175, 190] on link "Sketch" at bounding box center [196, 190] width 125 height 15
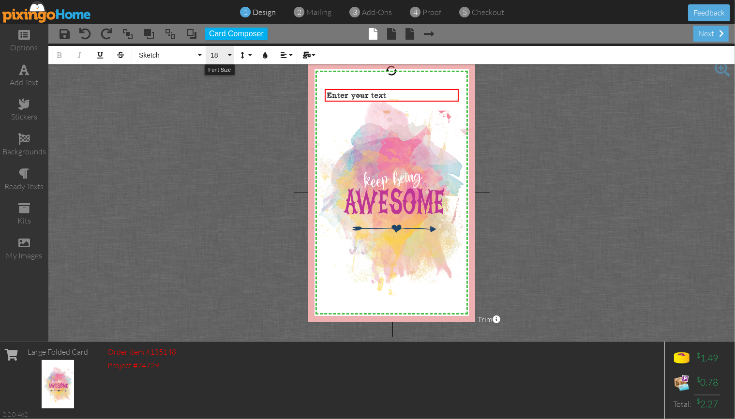
click at [213, 54] on span "18" at bounding box center [217, 55] width 16 height 8
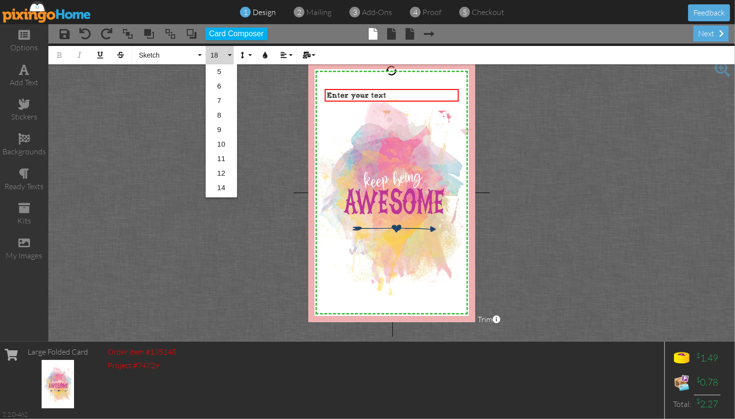
scroll to position [86, 0]
click at [223, 176] on link "24" at bounding box center [221, 174] width 31 height 15
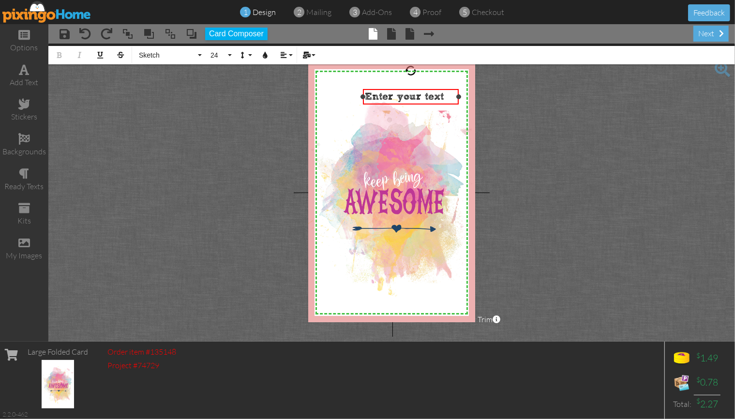
drag, startPoint x: 324, startPoint y: 96, endPoint x: 362, endPoint y: 99, distance: 38.3
click at [363, 99] on div "Enter your text ×" at bounding box center [411, 96] width 96 height 15
click at [445, 98] on div "Enter your text" at bounding box center [410, 97] width 91 height 12
click at [213, 55] on span "24" at bounding box center [217, 55] width 16 height 8
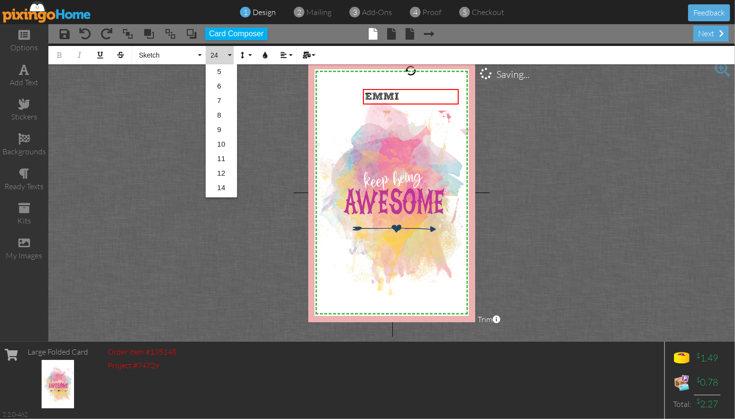
scroll to position [129, 0]
click at [225, 160] on link "36" at bounding box center [221, 160] width 31 height 15
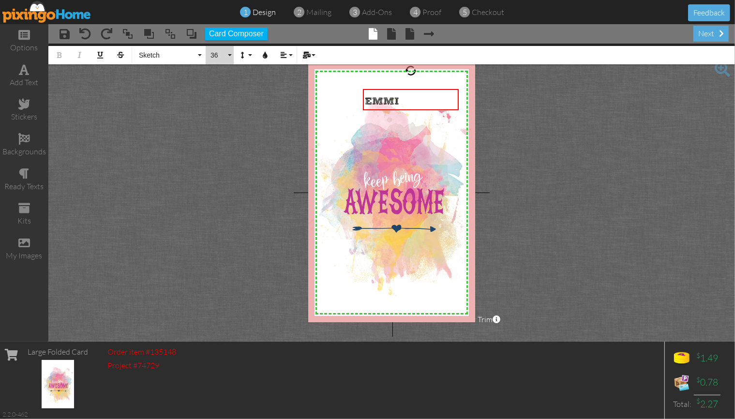
drag, startPoint x: 213, startPoint y: 57, endPoint x: 214, endPoint y: 66, distance: 8.8
click at [214, 57] on span "36" at bounding box center [217, 55] width 16 height 8
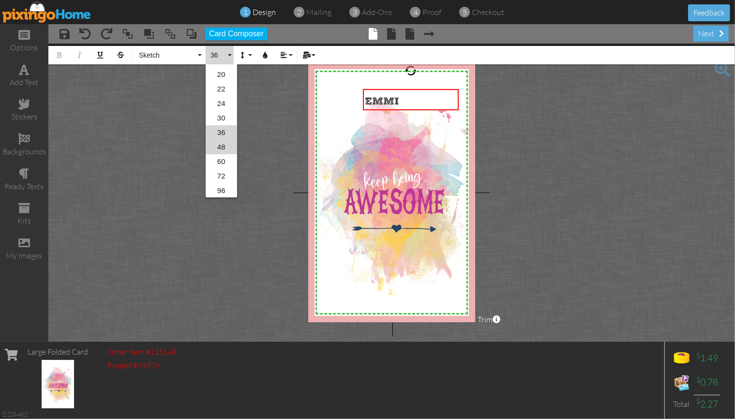
click at [223, 148] on link "48" at bounding box center [221, 147] width 31 height 15
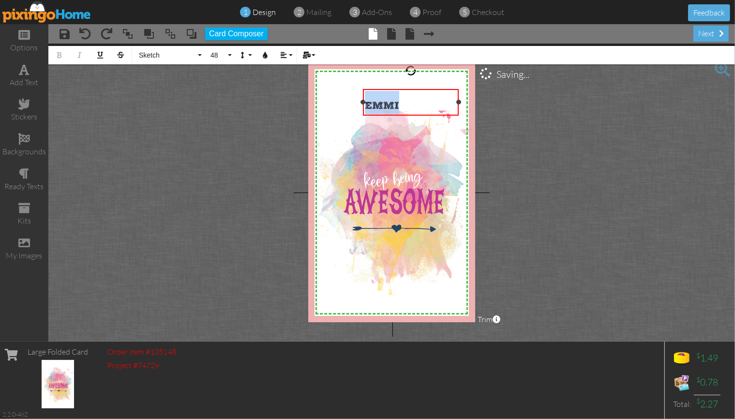
drag, startPoint x: 365, startPoint y: 104, endPoint x: 401, endPoint y: 102, distance: 35.9
click at [401, 102] on div "EMMI ​" at bounding box center [410, 102] width 91 height 23
click at [214, 53] on span "24" at bounding box center [217, 55] width 16 height 8
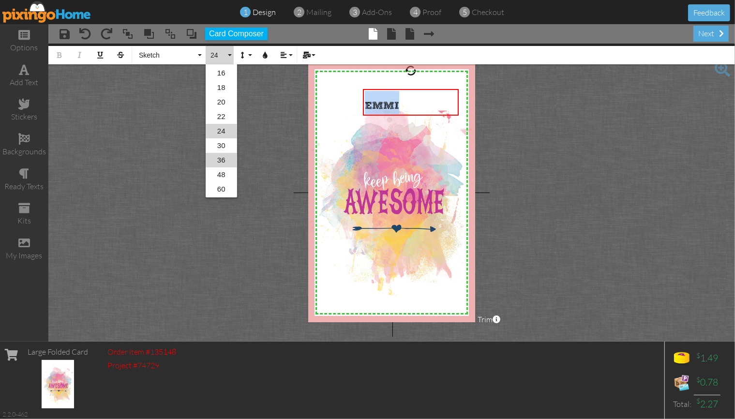
click at [225, 162] on link "36" at bounding box center [221, 160] width 31 height 15
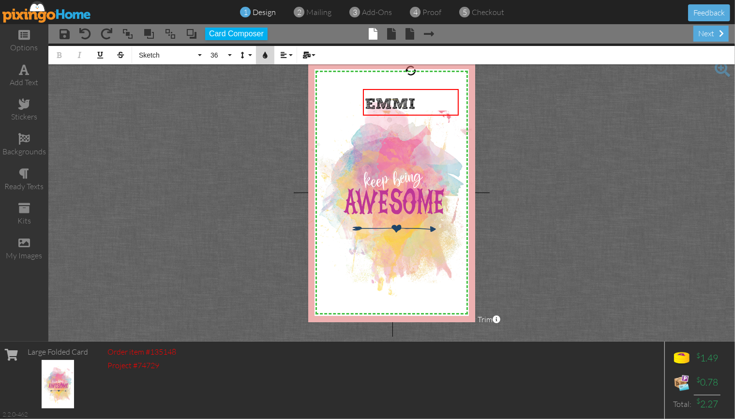
click at [266, 55] on icon "button" at bounding box center [265, 55] width 7 height 7
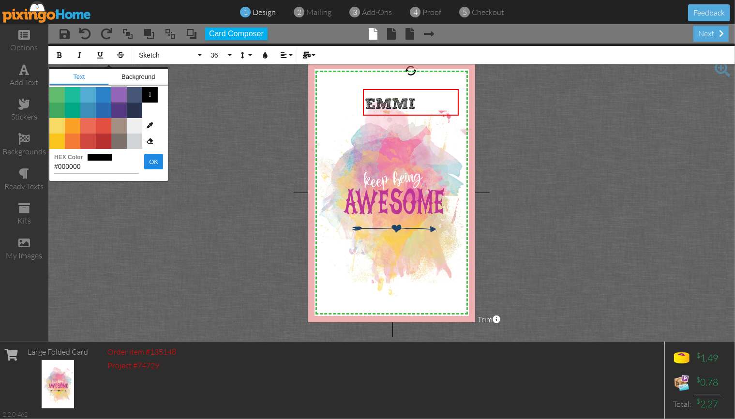
click at [119, 96] on span "Color #9365B8" at bounding box center [118, 94] width 15 height 15
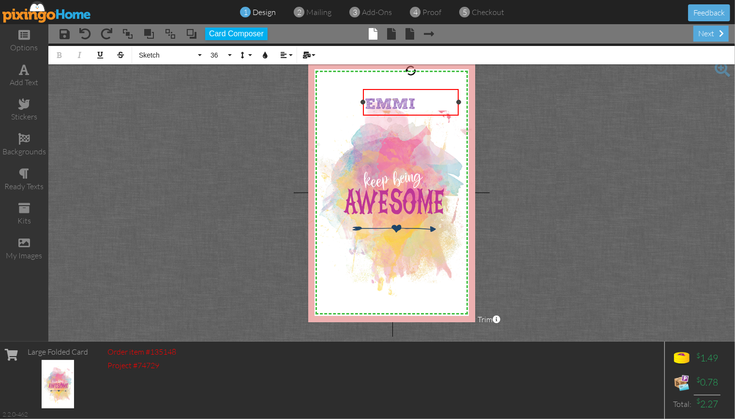
click at [417, 101] on div "EMMI ​" at bounding box center [410, 102] width 91 height 23
click at [215, 55] on span "36" at bounding box center [217, 55] width 16 height 8
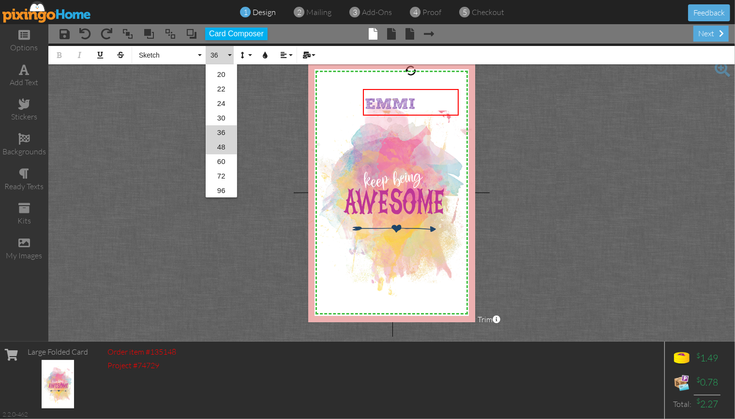
click at [221, 148] on link "48" at bounding box center [221, 147] width 31 height 15
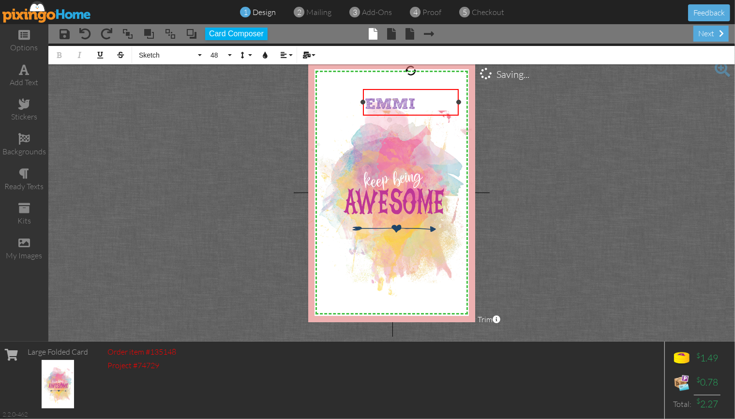
click at [424, 100] on div "EMMI ​ ​" at bounding box center [410, 102] width 91 height 23
click at [216, 59] on span "36" at bounding box center [217, 55] width 16 height 8
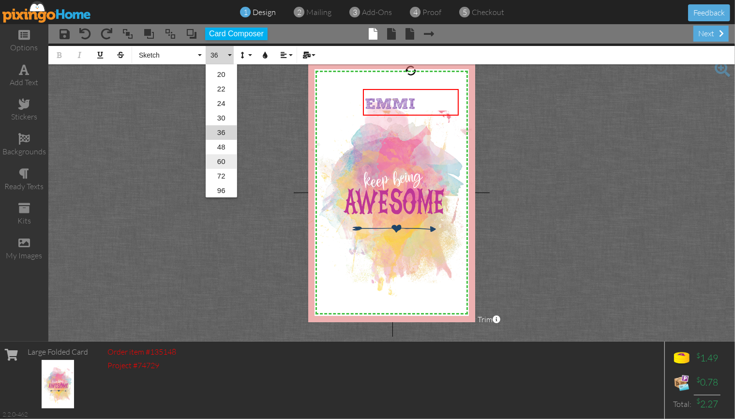
click at [222, 163] on link "60" at bounding box center [221, 161] width 31 height 15
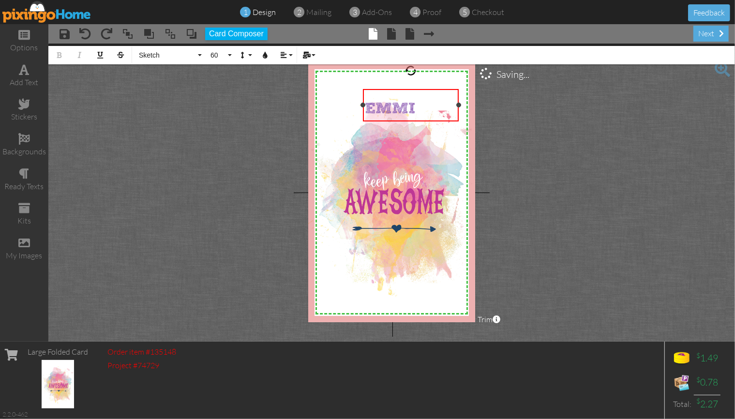
click at [400, 105] on span "EMMI" at bounding box center [390, 109] width 51 height 18
drag, startPoint x: 366, startPoint y: 104, endPoint x: 413, endPoint y: 107, distance: 47.5
click at [413, 107] on span "EMMI" at bounding box center [390, 109] width 51 height 18
click at [421, 104] on div "EMMI ​ ​ ​" at bounding box center [410, 105] width 91 height 29
click at [216, 52] on span "36" at bounding box center [217, 55] width 16 height 8
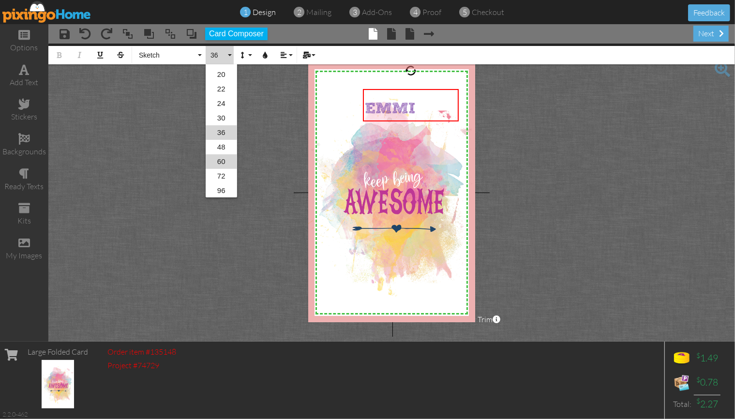
click at [226, 160] on link "60" at bounding box center [221, 161] width 31 height 15
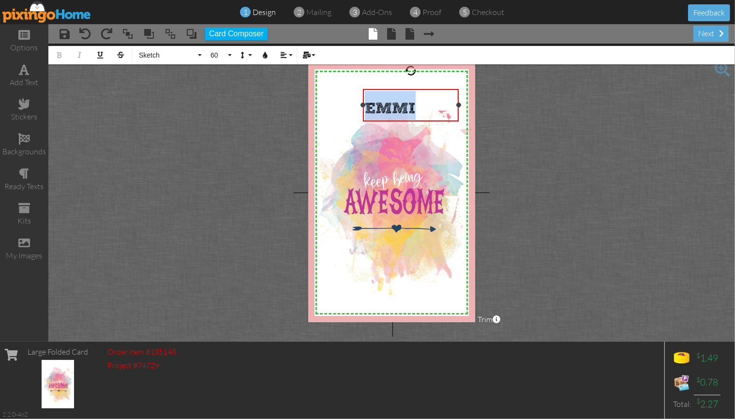
drag, startPoint x: 368, startPoint y: 104, endPoint x: 415, endPoint y: 106, distance: 47.5
click at [415, 106] on div "EMMI ​​ ​ ​" at bounding box center [410, 105] width 91 height 29
click at [213, 53] on span "36" at bounding box center [217, 55] width 16 height 8
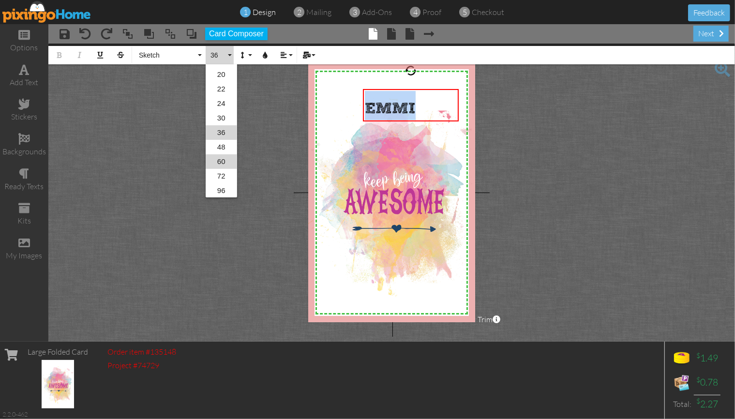
drag, startPoint x: 220, startPoint y: 162, endPoint x: 210, endPoint y: 161, distance: 9.2
click at [220, 162] on link "60" at bounding box center [221, 161] width 31 height 15
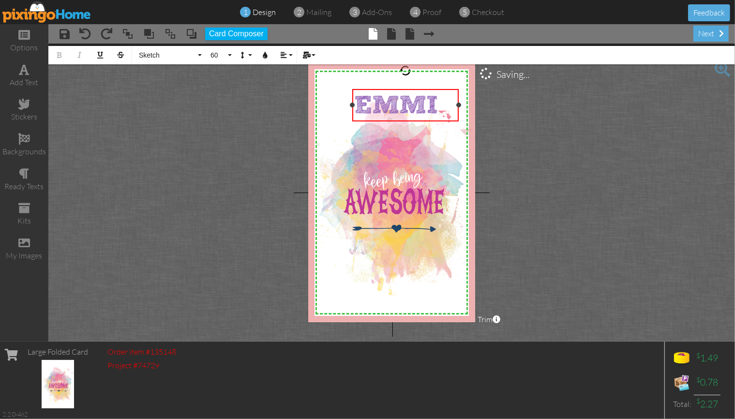
drag, startPoint x: 363, startPoint y: 103, endPoint x: 352, endPoint y: 103, distance: 11.1
click at [352, 103] on div at bounding box center [352, 105] width 5 height 5
click at [262, 55] on icon "button" at bounding box center [265, 55] width 7 height 7
type input "#9365B8"
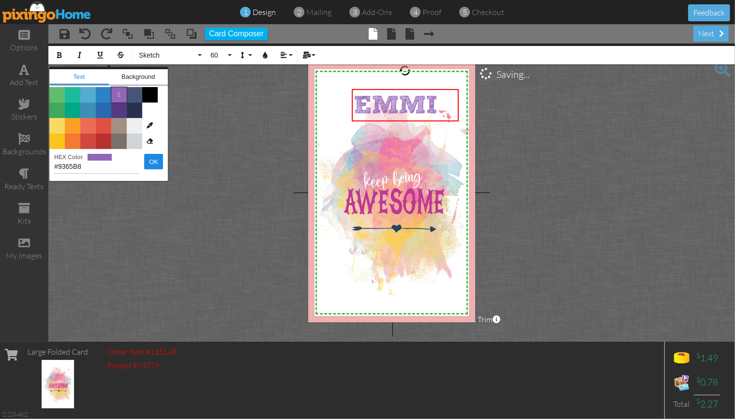
click at [118, 93] on span "" at bounding box center [118, 94] width 15 height 15
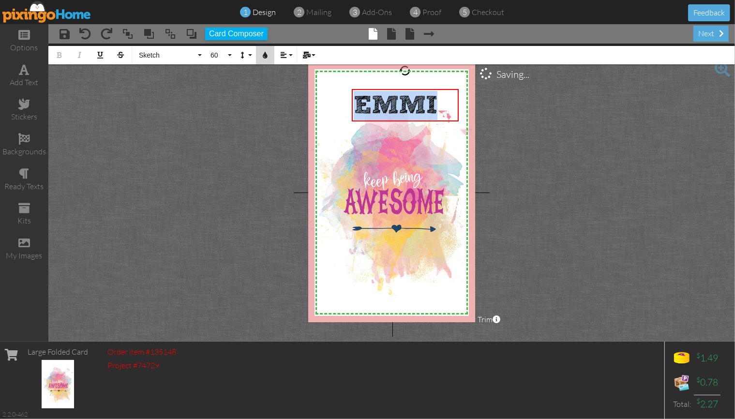
click at [266, 54] on icon "button" at bounding box center [265, 55] width 7 height 7
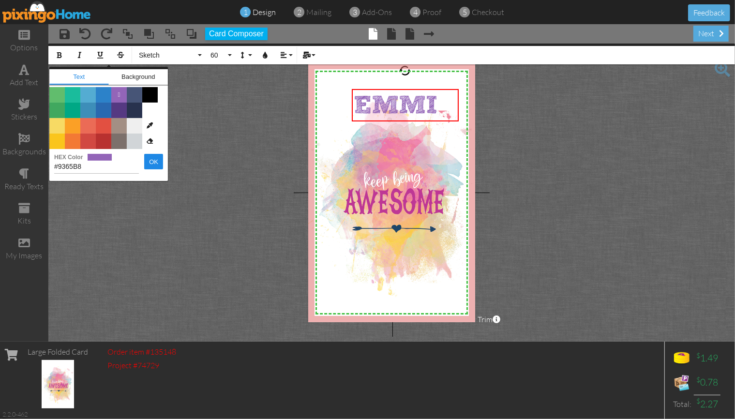
click at [240, 190] on project-studio-wrapper "X X X X X X X X X X X X X X X X X X X X X X X X X X X X X X X X X X X X X X X X…" at bounding box center [391, 193] width 686 height 298
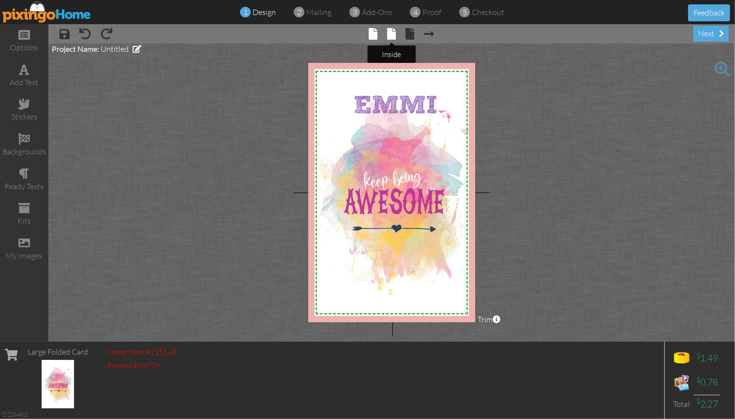
click at [390, 37] on span at bounding box center [391, 34] width 9 height 12
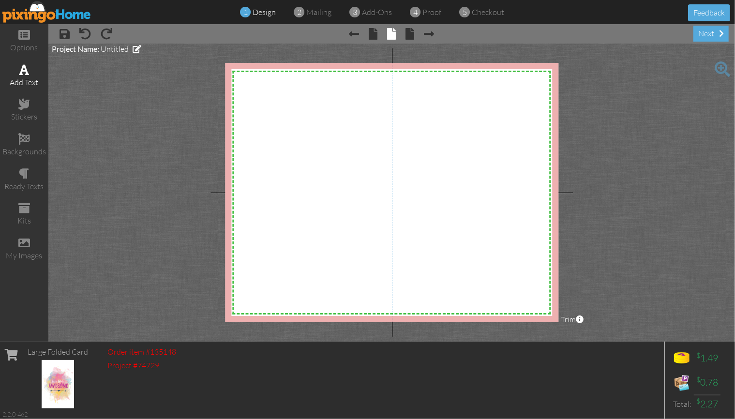
click at [17, 71] on div "add text" at bounding box center [24, 76] width 48 height 34
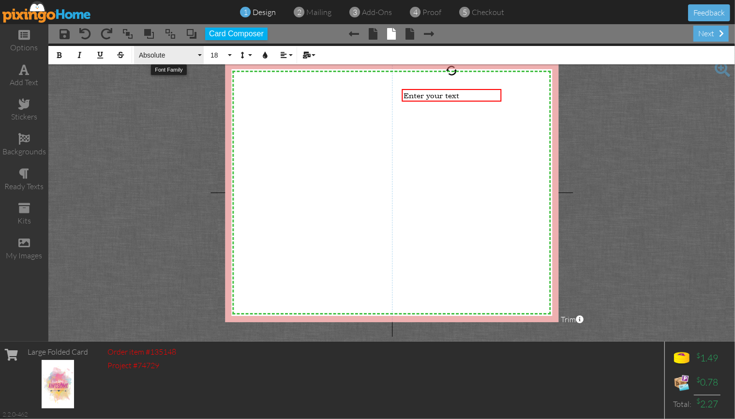
click at [161, 52] on span "Absolute" at bounding box center [167, 55] width 58 height 8
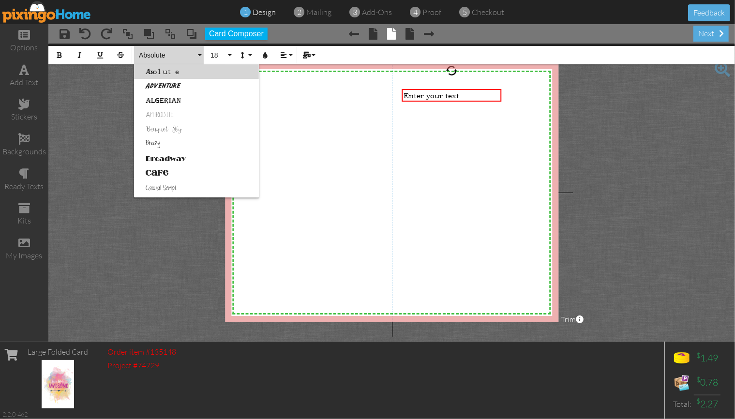
scroll to position [49, 0]
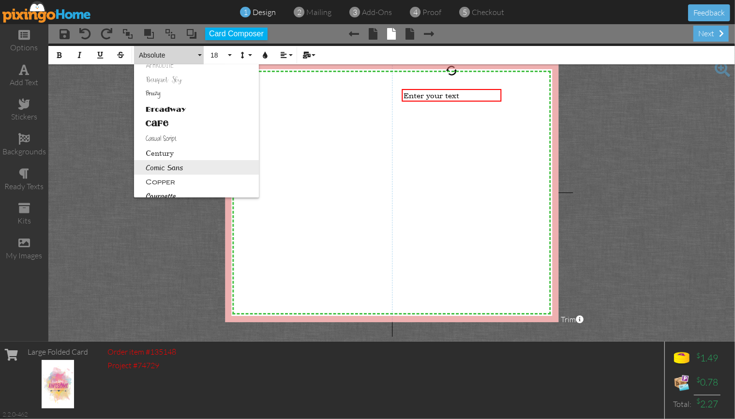
click at [201, 169] on link "Comic Sans" at bounding box center [196, 167] width 125 height 15
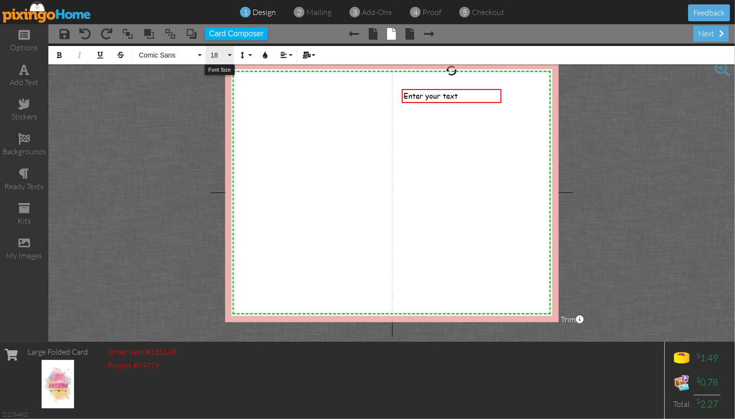
click at [213, 53] on span "18" at bounding box center [217, 55] width 16 height 8
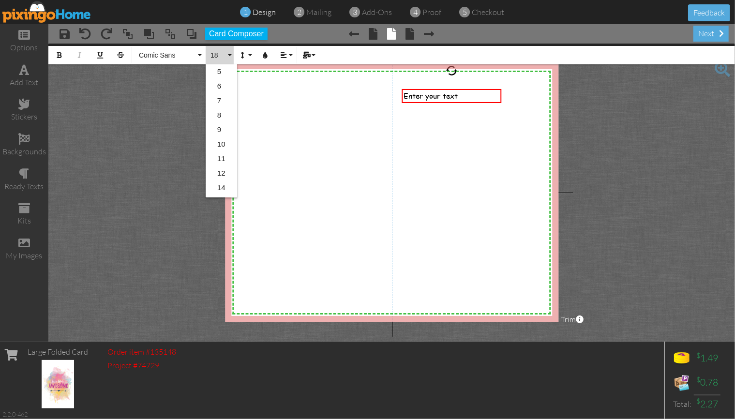
scroll to position [86, 0]
click at [223, 173] on link "24" at bounding box center [221, 174] width 31 height 15
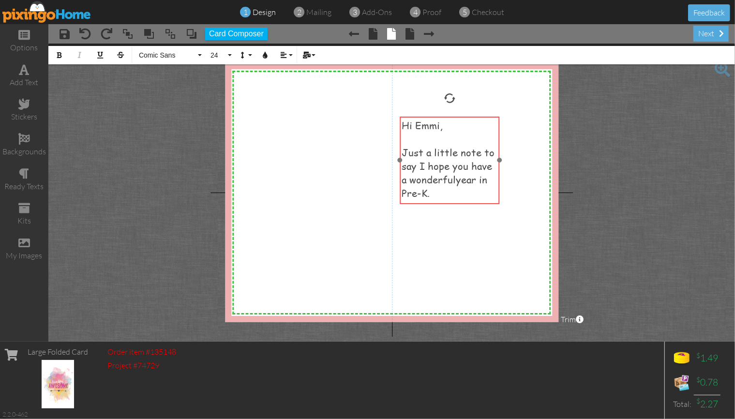
drag, startPoint x: 501, startPoint y: 92, endPoint x: 498, endPoint y: 120, distance: 28.2
click at [498, 120] on div "Hi Emmi, ​ Just a little note to say I hope you have a wonderful ​ ​ year in Pr…" at bounding box center [449, 160] width 100 height 86
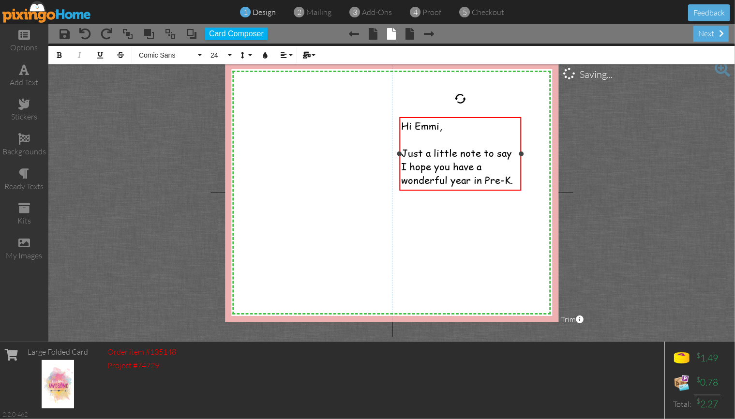
drag, startPoint x: 500, startPoint y: 161, endPoint x: 522, endPoint y: 158, distance: 22.4
click at [521, 158] on div "Hi Emmi, ​ Just a little note to say I hope you have a wonderful year in Pre-K.…" at bounding box center [460, 154] width 122 height 74
click at [515, 178] on div "Just a little note to say I hope you have a wonderful year in Pre-K." at bounding box center [460, 166] width 118 height 41
click at [406, 139] on div "​" at bounding box center [460, 140] width 118 height 14
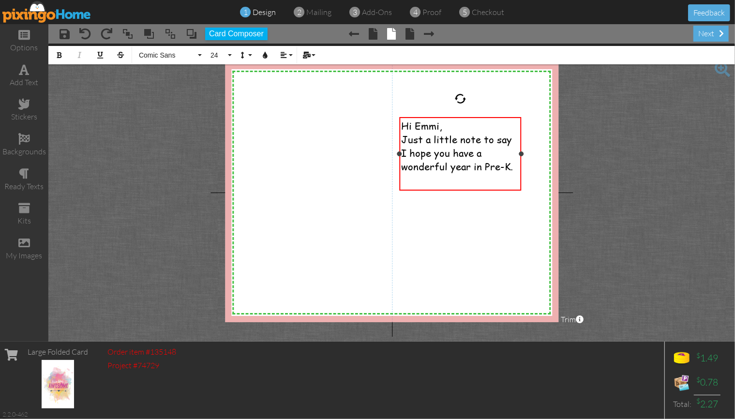
click at [516, 167] on div "Just a little note to say I hope you have a wonderful year in Pre-K." at bounding box center [460, 153] width 118 height 41
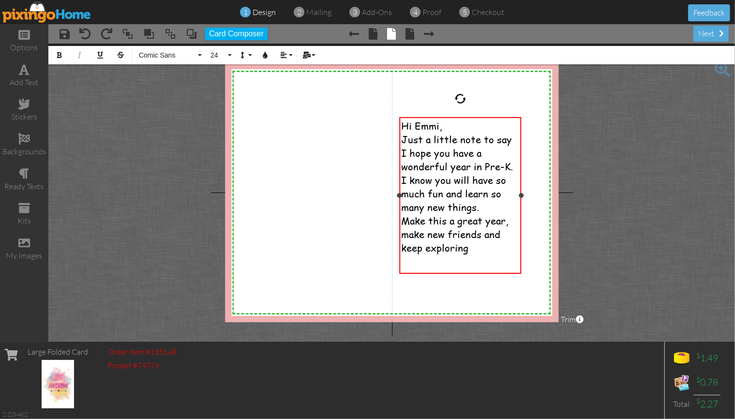
click at [447, 223] on span "Make this a great year, make new friends and keep exploring" at bounding box center [454, 234] width 107 height 41
click at [452, 253] on div "Have a great year, make new friends and keep exploring" at bounding box center [460, 234] width 118 height 41
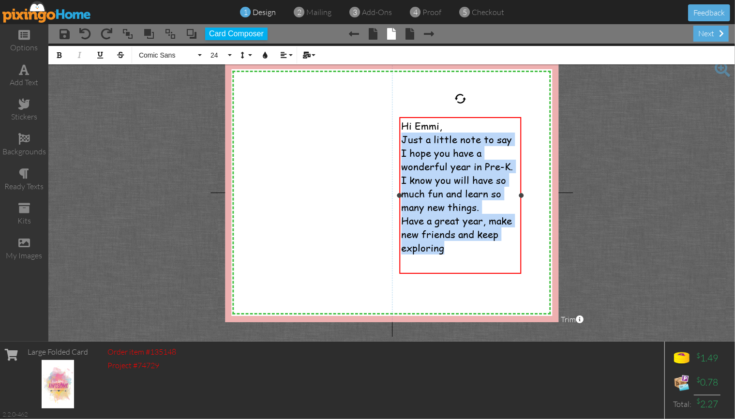
drag, startPoint x: 403, startPoint y: 142, endPoint x: 507, endPoint y: 250, distance: 149.8
click at [507, 250] on div "Hi Emmi, Just a little note to say I hope you have a wonderful year in Pre-K. I…" at bounding box center [460, 193] width 118 height 149
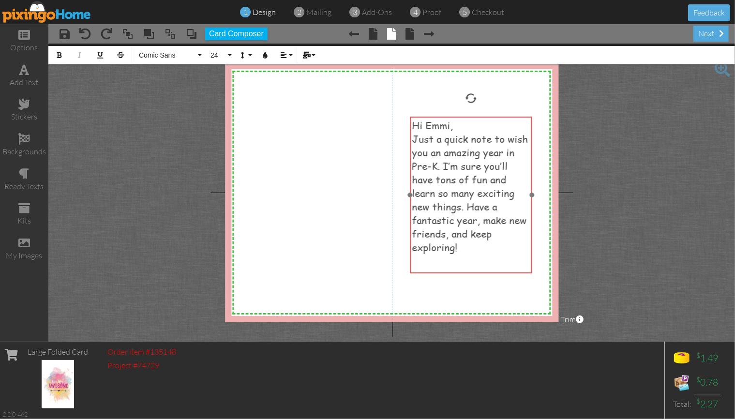
drag, startPoint x: 400, startPoint y: 119, endPoint x: 411, endPoint y: 119, distance: 10.7
click at [411, 119] on div "Hi Emmi, Just a quick note to wish you an amazing year in Pre-K. I’m sure you’l…" at bounding box center [471, 193] width 122 height 153
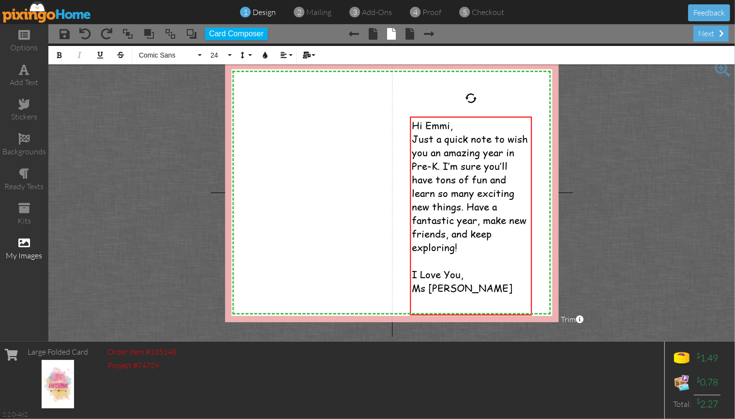
click at [28, 241] on span at bounding box center [24, 243] width 12 height 12
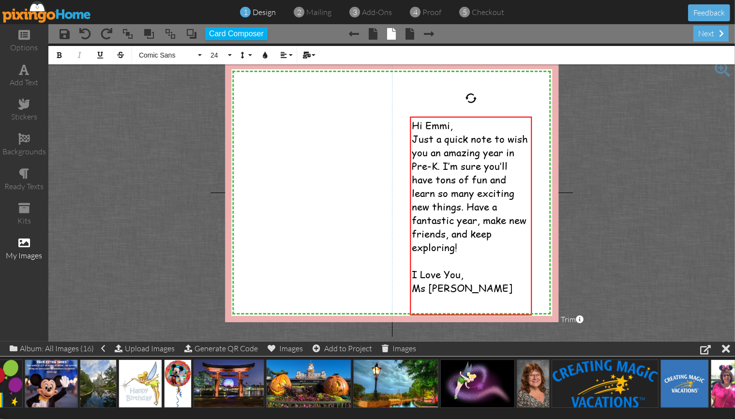
scroll to position [0, 164]
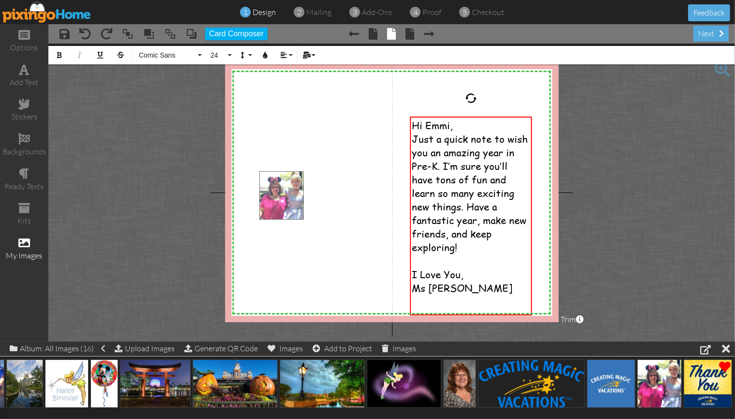
drag, startPoint x: 668, startPoint y: 389, endPoint x: 291, endPoint y: 201, distance: 421.5
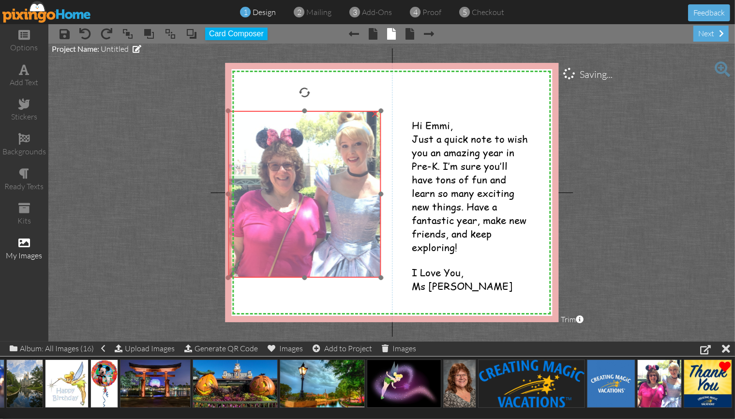
drag, startPoint x: 329, startPoint y: 221, endPoint x: 299, endPoint y: 163, distance: 64.9
click at [299, 163] on img at bounding box center [304, 194] width 153 height 167
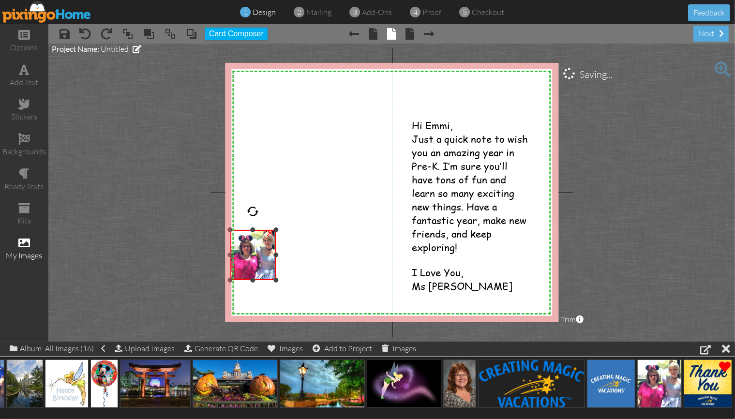
drag, startPoint x: 383, startPoint y: 113, endPoint x: 332, endPoint y: 229, distance: 127.1
click at [332, 229] on div "X X X X X X X X X X X X X X X X X X X X X X X X X X X X X X X X X X X X X X X X…" at bounding box center [391, 192] width 333 height 259
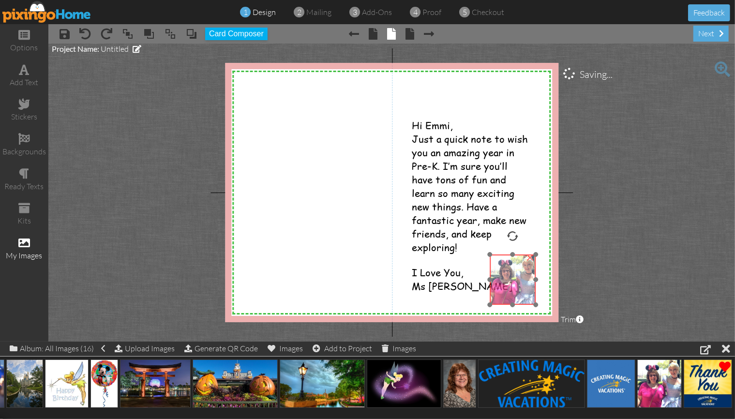
drag, startPoint x: 243, startPoint y: 265, endPoint x: 502, endPoint y: 289, distance: 260.9
click at [502, 289] on img at bounding box center [512, 279] width 46 height 50
click at [25, 176] on span at bounding box center [24, 174] width 10 height 12
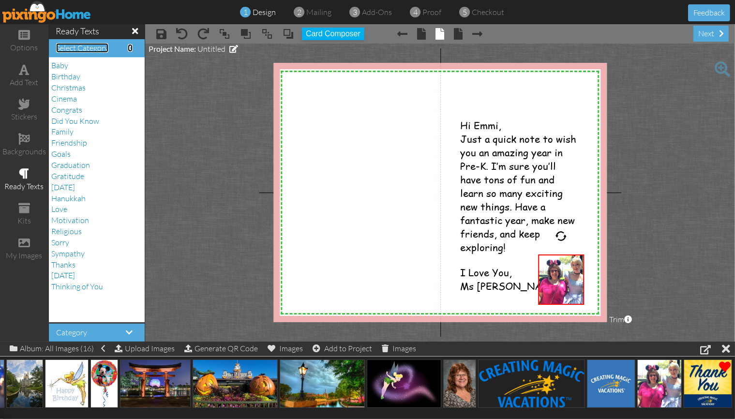
click at [129, 48] on span at bounding box center [130, 48] width 5 height 8
click at [75, 288] on span "Thinking of You" at bounding box center [77, 286] width 52 height 10
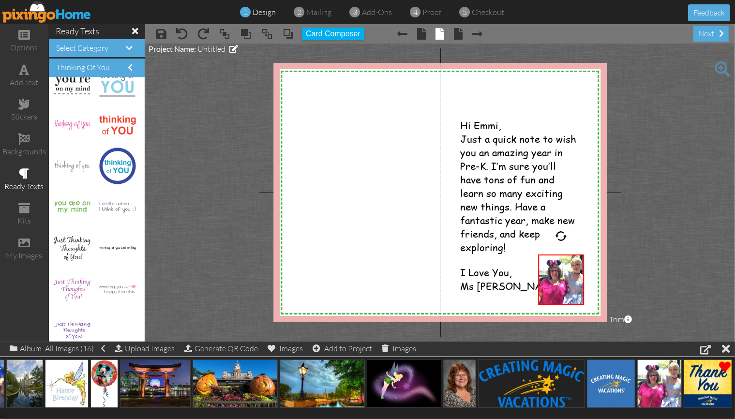
scroll to position [354, 0]
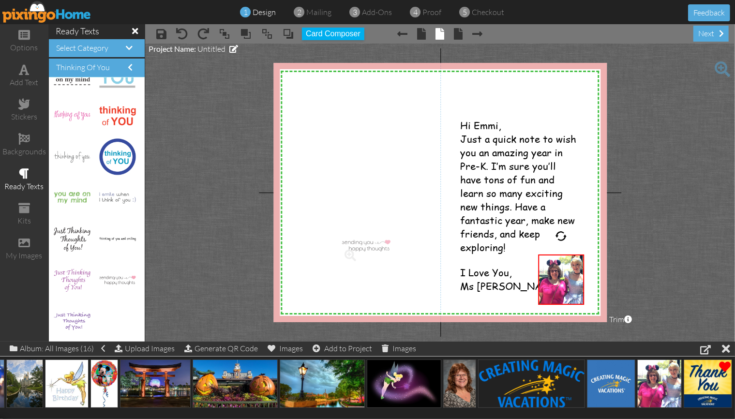
drag, startPoint x: 117, startPoint y: 280, endPoint x: 363, endPoint y: 247, distance: 249.0
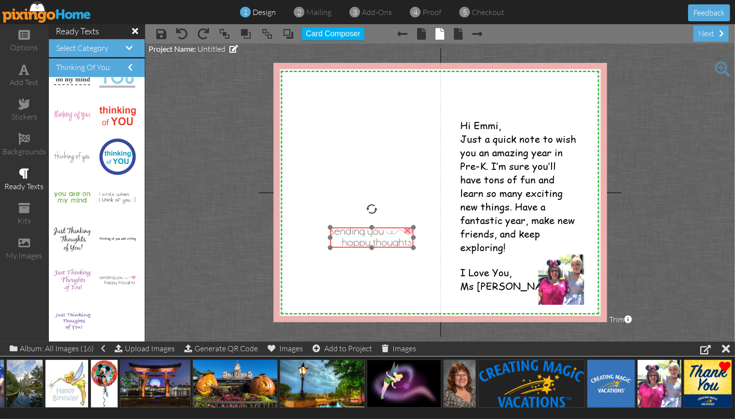
drag, startPoint x: 386, startPoint y: 240, endPoint x: 374, endPoint y: 240, distance: 12.1
click at [374, 240] on img at bounding box center [371, 237] width 83 height 20
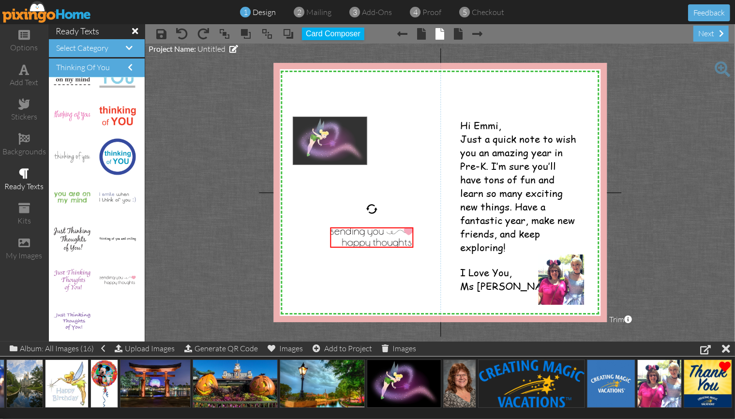
drag, startPoint x: 402, startPoint y: 384, endPoint x: 328, endPoint y: 142, distance: 253.2
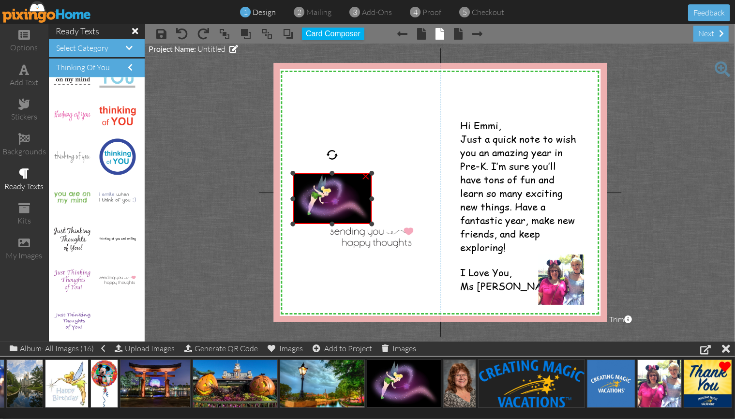
drag, startPoint x: 457, startPoint y: 118, endPoint x: 373, endPoint y: 174, distance: 101.4
click at [371, 174] on div "×" at bounding box center [332, 198] width 79 height 51
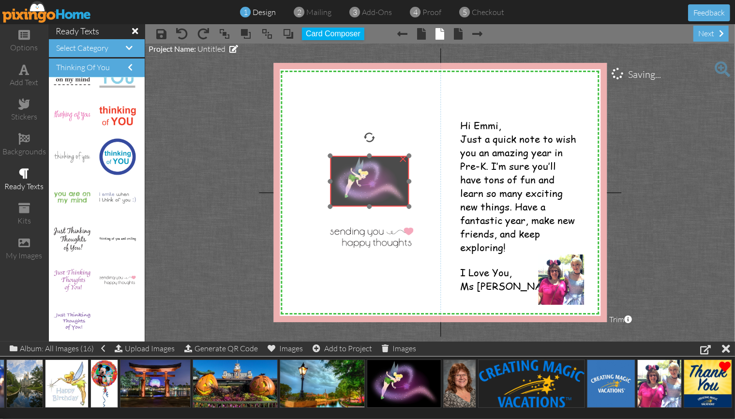
drag, startPoint x: 331, startPoint y: 199, endPoint x: 368, endPoint y: 182, distance: 41.1
click at [368, 182] on img at bounding box center [369, 181] width 79 height 51
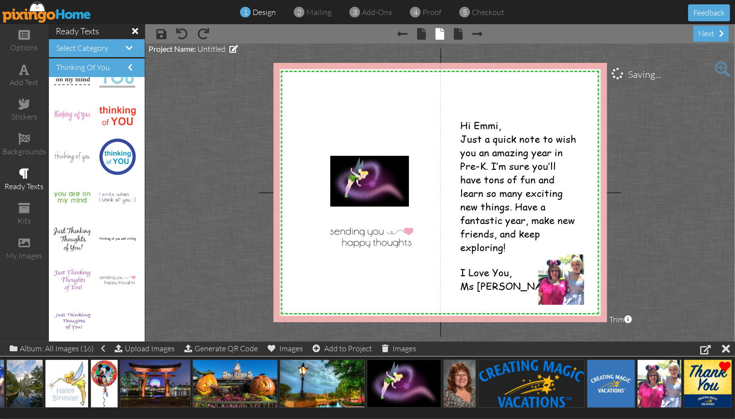
click at [195, 190] on project-studio-wrapper "X X X X X X X X X X X X X X X X X X X X X X X X X X X X X X X X X X X X X X X X…" at bounding box center [440, 193] width 590 height 298
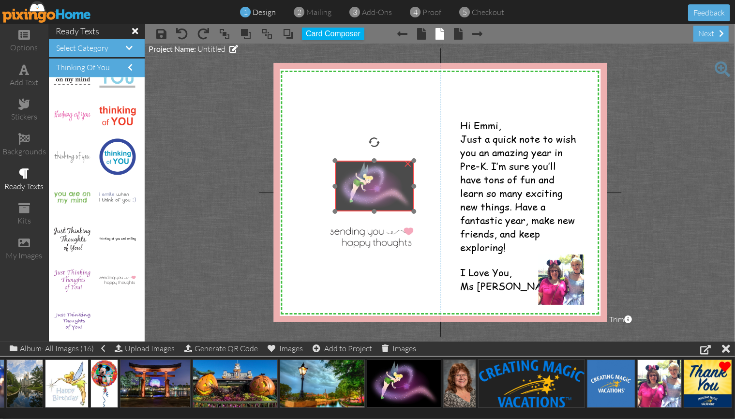
drag, startPoint x: 357, startPoint y: 173, endPoint x: 362, endPoint y: 177, distance: 6.8
click at [362, 177] on img at bounding box center [374, 186] width 79 height 51
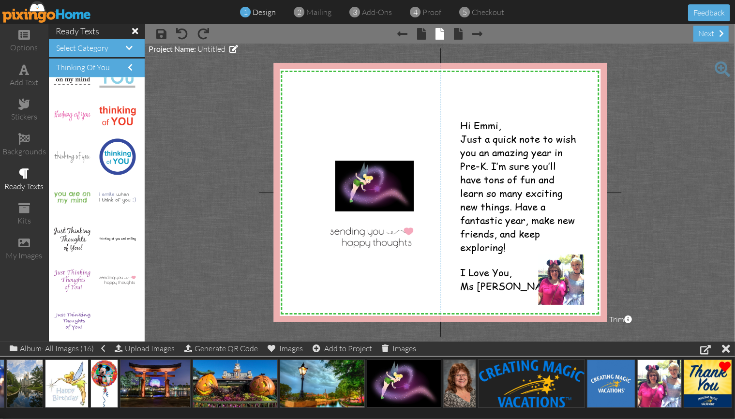
click at [184, 197] on project-studio-wrapper "X X X X X X X X X X X X X X X X X X X X X X X X X X X X X X X X X X X X X X X X…" at bounding box center [440, 193] width 590 height 298
click at [25, 110] on div "stickers" at bounding box center [24, 110] width 48 height 34
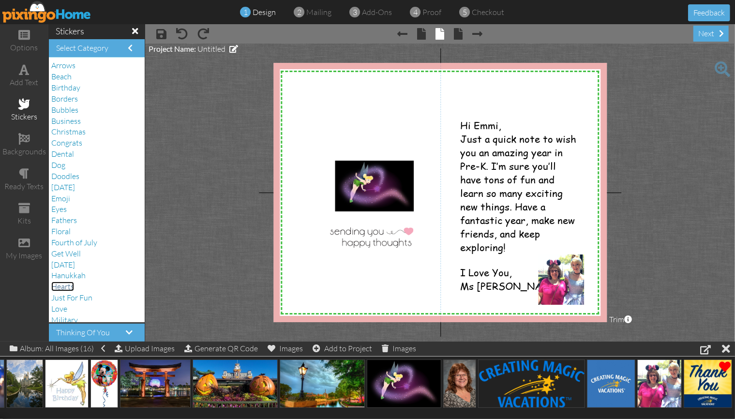
click at [67, 288] on span "Hearts" at bounding box center [62, 286] width 23 height 10
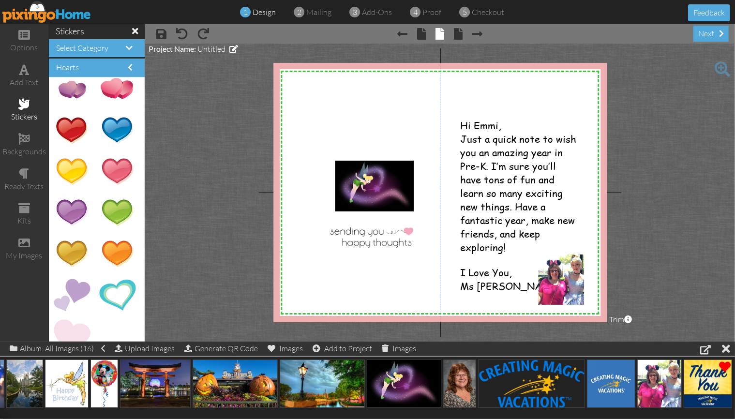
scroll to position [272, 0]
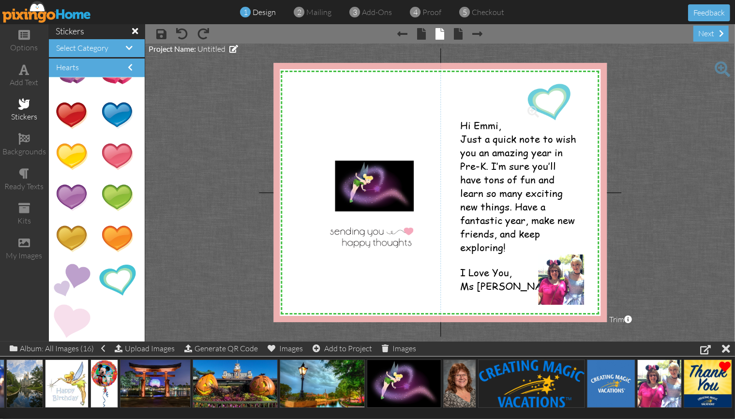
drag, startPoint x: 110, startPoint y: 278, endPoint x: 539, endPoint y: 100, distance: 464.7
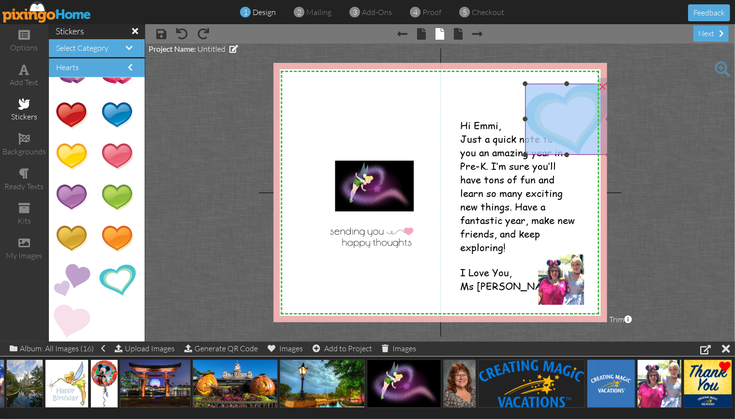
drag, startPoint x: 605, startPoint y: 83, endPoint x: 586, endPoint y: 100, distance: 26.4
click at [586, 100] on div "×" at bounding box center [566, 119] width 83 height 71
drag, startPoint x: 586, startPoint y: 100, endPoint x: 541, endPoint y: 87, distance: 47.0
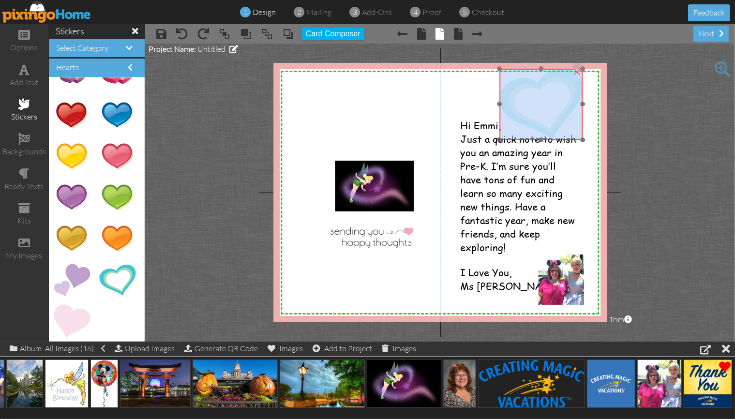
drag, startPoint x: 570, startPoint y: 121, endPoint x: 544, endPoint y: 106, distance: 29.7
click at [544, 106] on img at bounding box center [540, 104] width 83 height 71
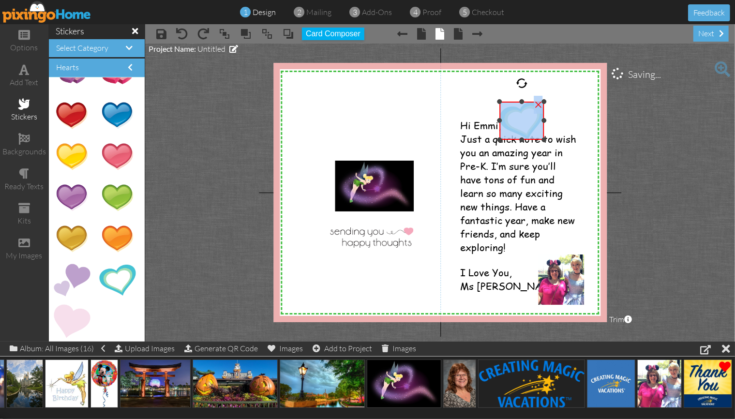
drag, startPoint x: 581, startPoint y: 70, endPoint x: 571, endPoint y: 103, distance: 34.3
click at [571, 103] on div "X X X X X X X X X X X X X X X X X X X X X X X X X X X X X X X X X X X X X X X X…" at bounding box center [439, 192] width 333 height 259
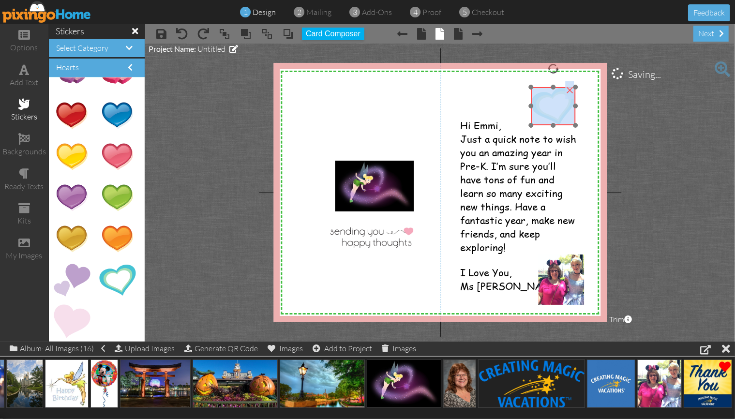
drag, startPoint x: 527, startPoint y: 129, endPoint x: 559, endPoint y: 114, distance: 35.3
click at [559, 114] on img at bounding box center [553, 106] width 44 height 38
click at [187, 165] on project-studio-wrapper "X X X X X X X X X X X X X X X X X X X X X X X X X X X X X X X X X X X X X X X X…" at bounding box center [440, 193] width 590 height 298
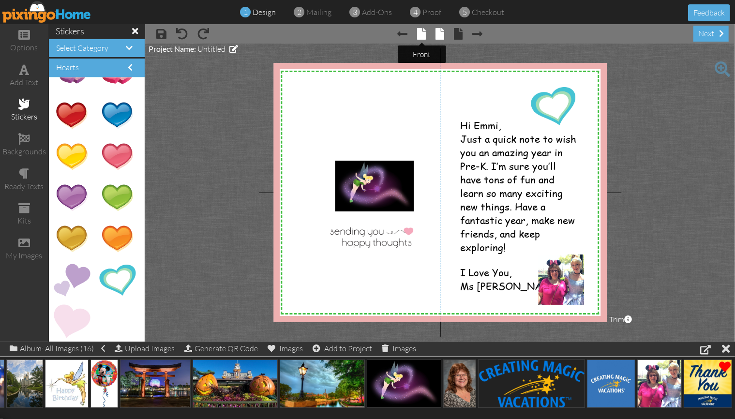
click at [421, 31] on span at bounding box center [421, 34] width 9 height 12
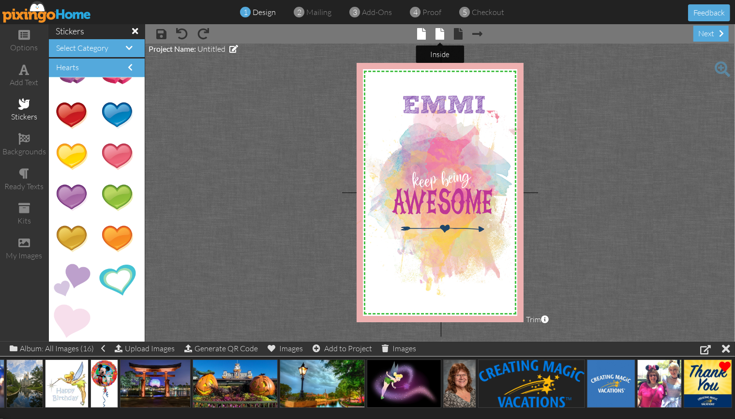
click at [441, 33] on span at bounding box center [439, 34] width 9 height 12
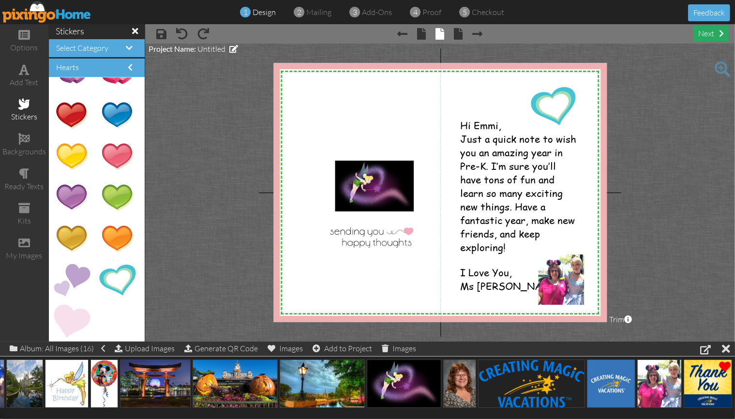
click at [707, 31] on div "next" at bounding box center [710, 34] width 35 height 16
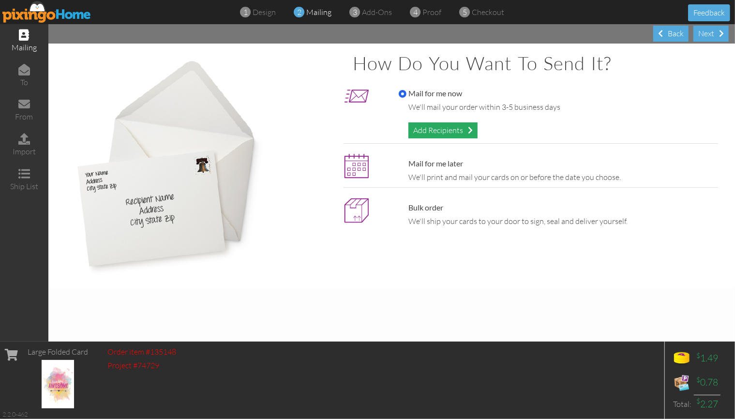
click at [444, 127] on div "Add Recipients" at bounding box center [442, 130] width 69 height 16
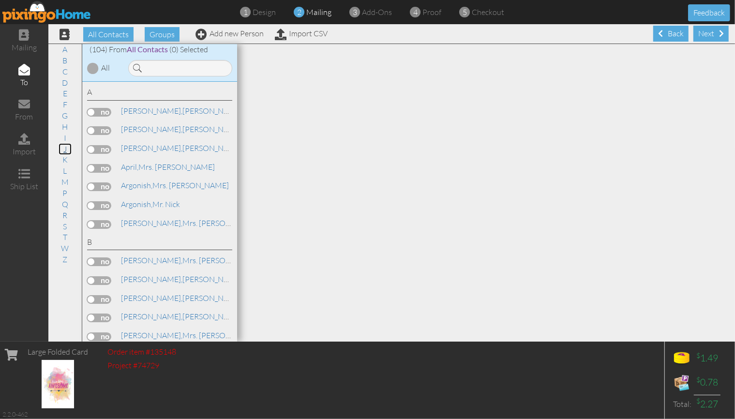
click at [67, 150] on link "J" at bounding box center [65, 149] width 13 height 12
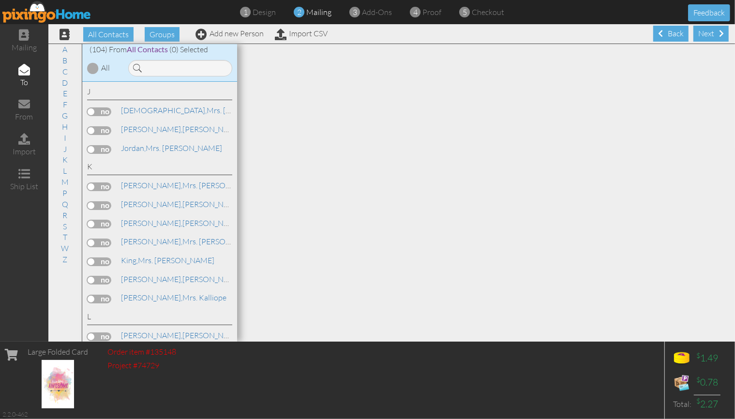
click at [105, 145] on label at bounding box center [99, 149] width 24 height 9
click at [0, 0] on input "checkbox" at bounding box center [0, 0] width 0 height 0
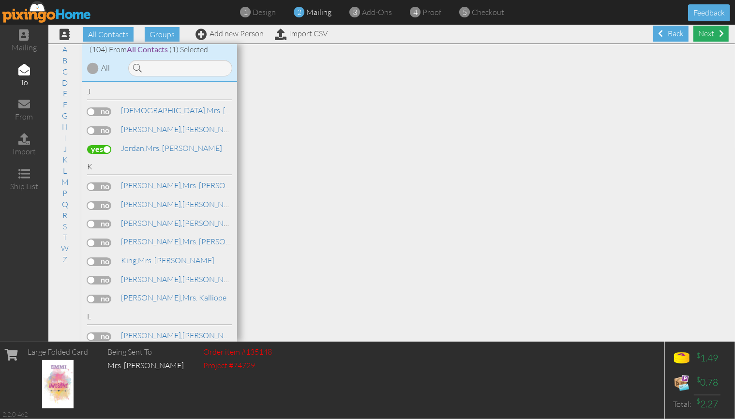
click at [715, 32] on div "Next" at bounding box center [710, 34] width 35 height 16
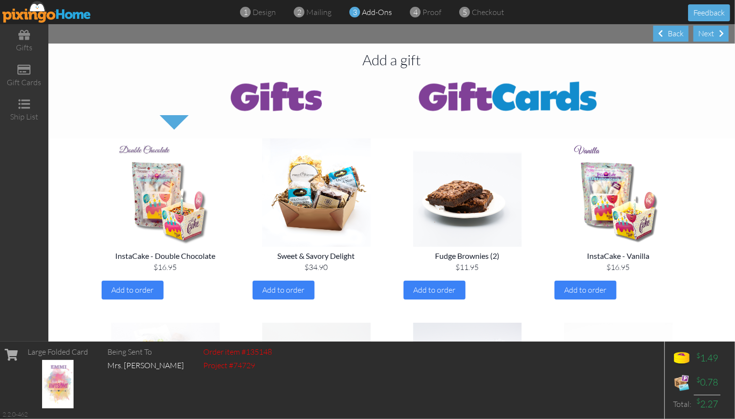
click at [715, 32] on div "Next" at bounding box center [710, 34] width 35 height 16
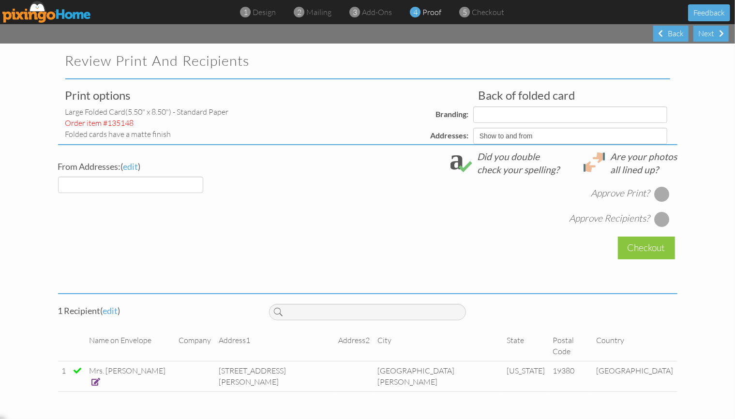
select select "object:8747"
select select "object:8749"
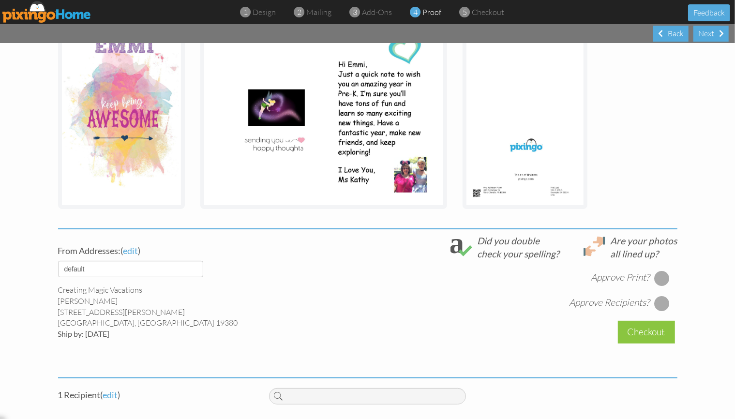
scroll to position [179, 0]
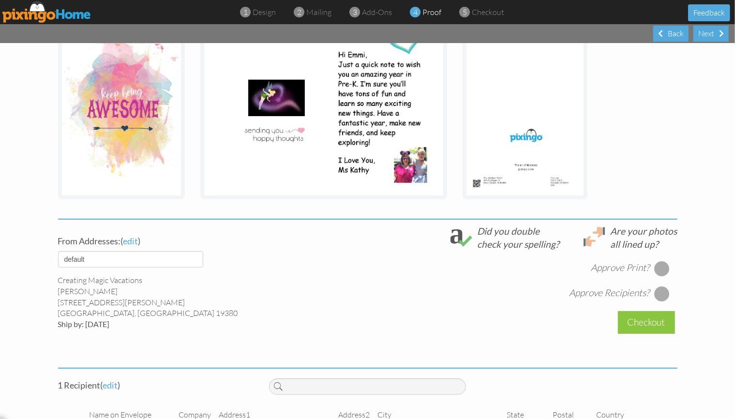
click at [657, 269] on div at bounding box center [661, 268] width 15 height 15
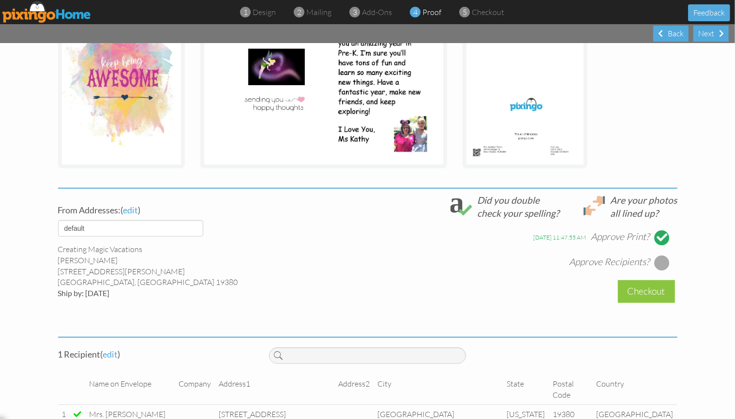
scroll to position [222, 0]
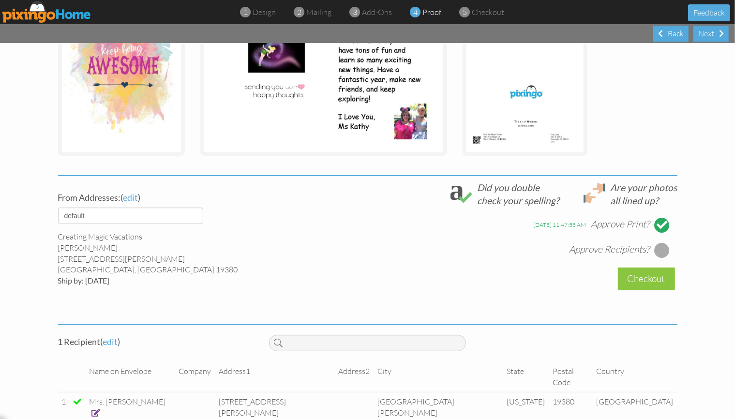
click at [101, 409] on span at bounding box center [96, 413] width 9 height 8
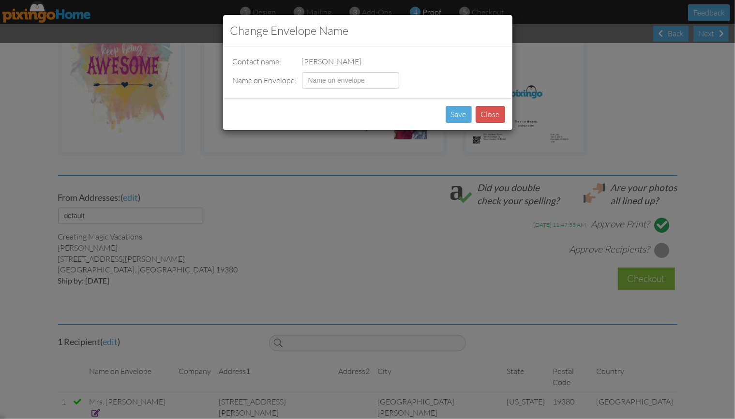
click at [325, 70] on td at bounding box center [350, 80] width 102 height 21
click at [325, 75] on input at bounding box center [350, 80] width 97 height 16
type input "Emmi Jordan"
click at [462, 109] on button "Save" at bounding box center [458, 114] width 26 height 17
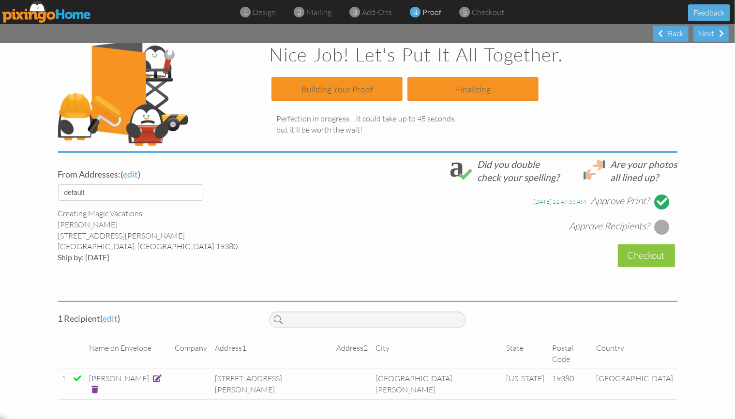
scroll to position [105, 0]
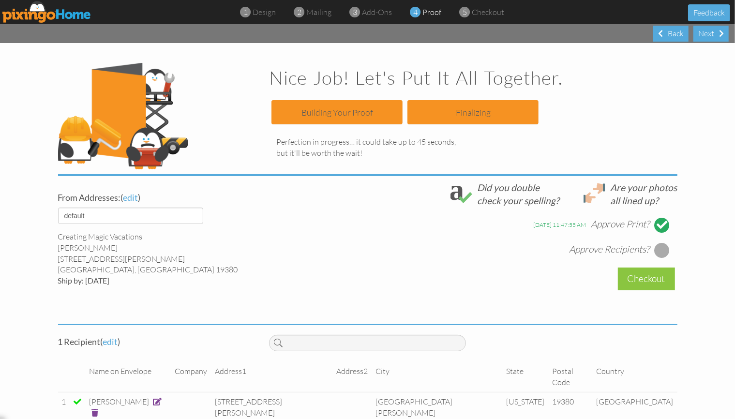
click at [656, 245] on div at bounding box center [661, 249] width 15 height 15
click at [644, 276] on div "Checkout" at bounding box center [646, 278] width 57 height 23
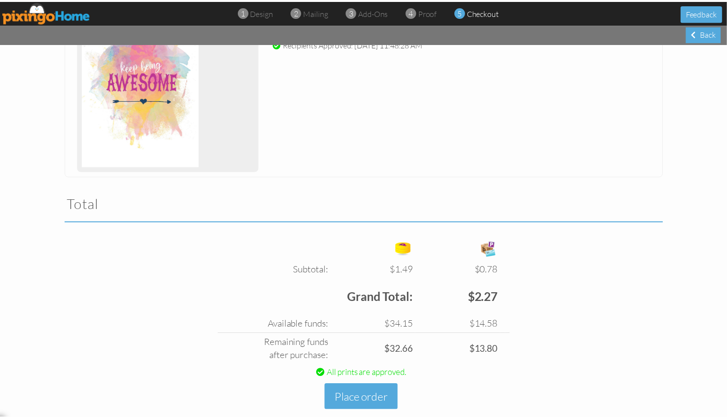
scroll to position [203, 0]
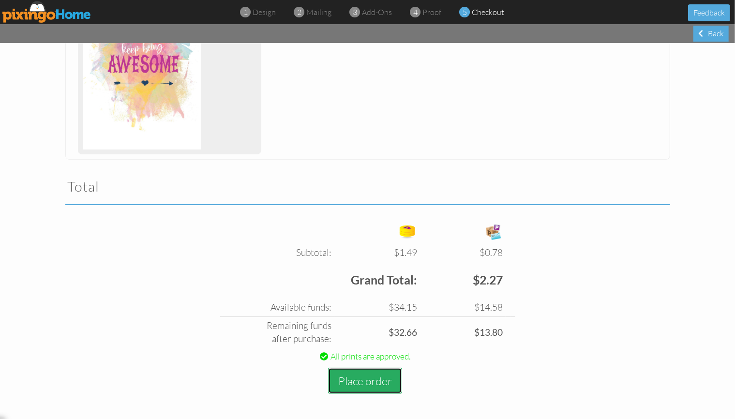
click at [356, 384] on button "Place order" at bounding box center [365, 381] width 74 height 27
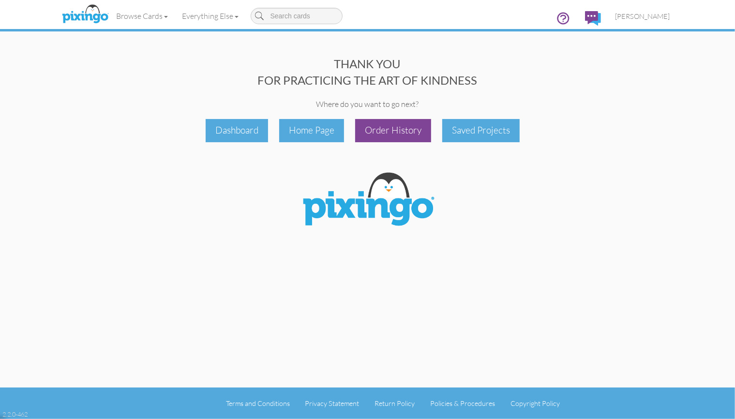
click at [409, 135] on div "Order History" at bounding box center [393, 130] width 76 height 23
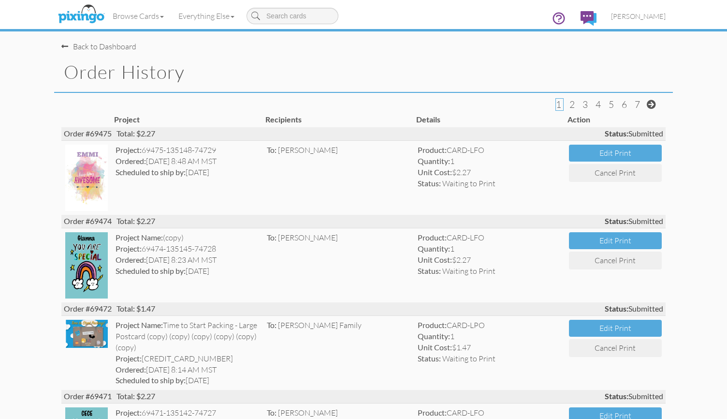
click at [91, 44] on div "Back to Dashboard" at bounding box center [98, 46] width 75 height 11
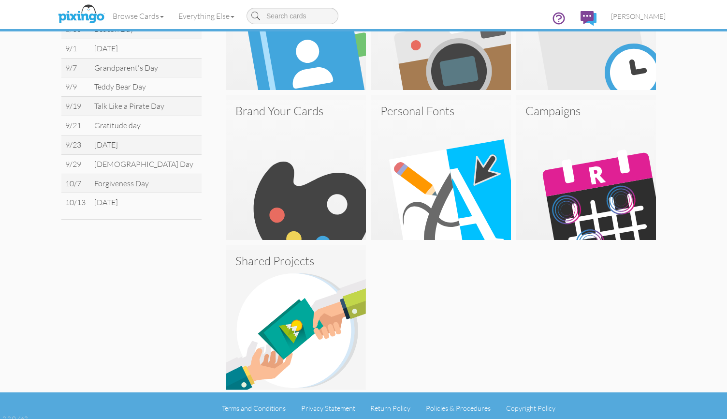
scroll to position [380, 0]
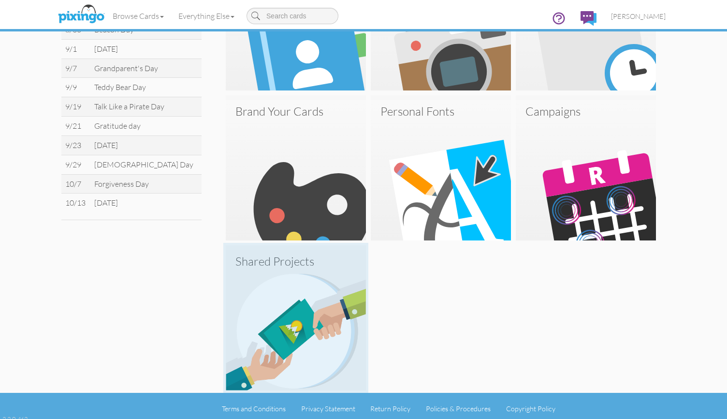
click at [265, 310] on img at bounding box center [296, 320] width 140 height 140
